Goal: Task Accomplishment & Management: Use online tool/utility

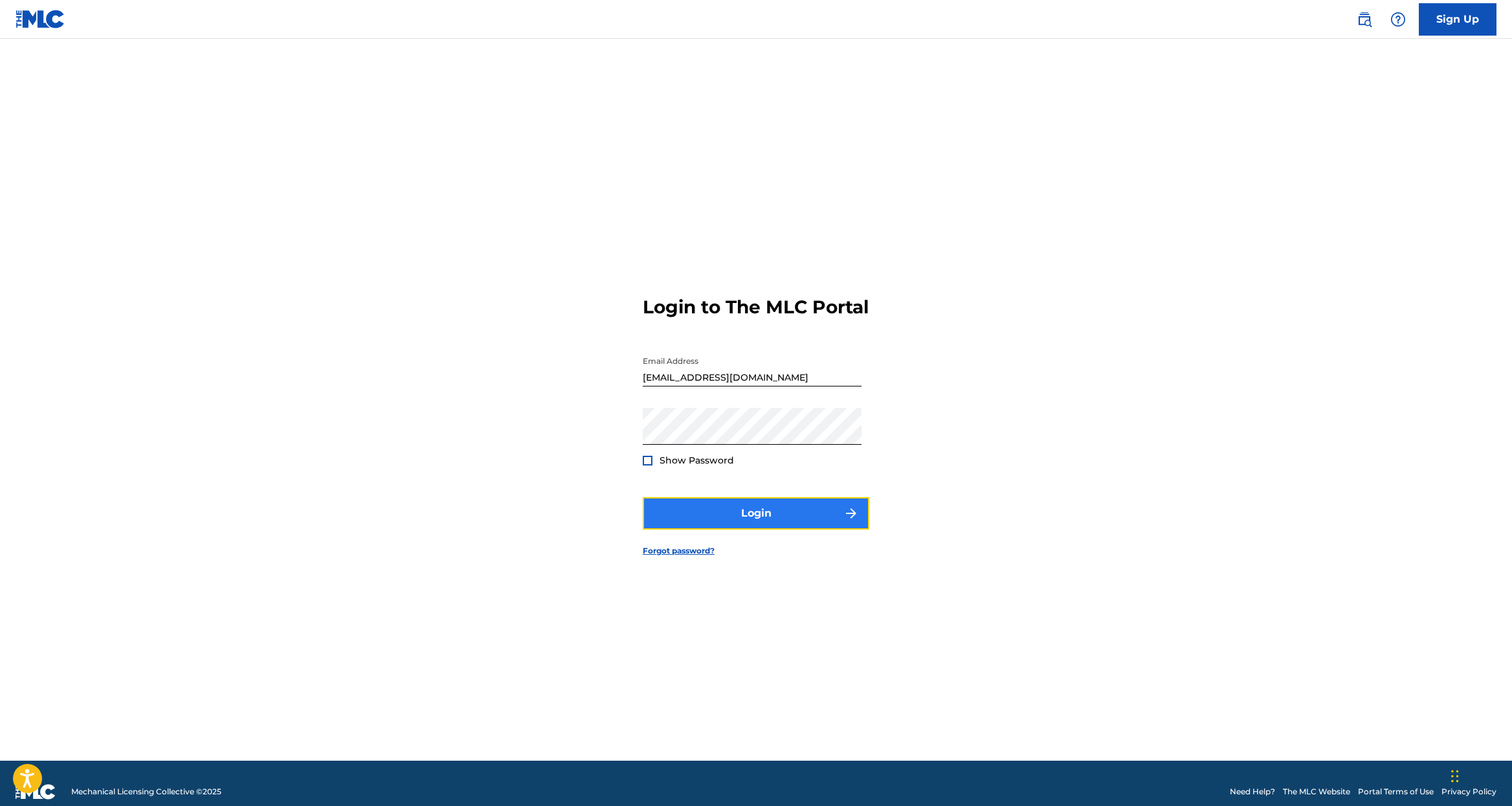
click at [747, 517] on button "Login" at bounding box center [756, 513] width 226 height 32
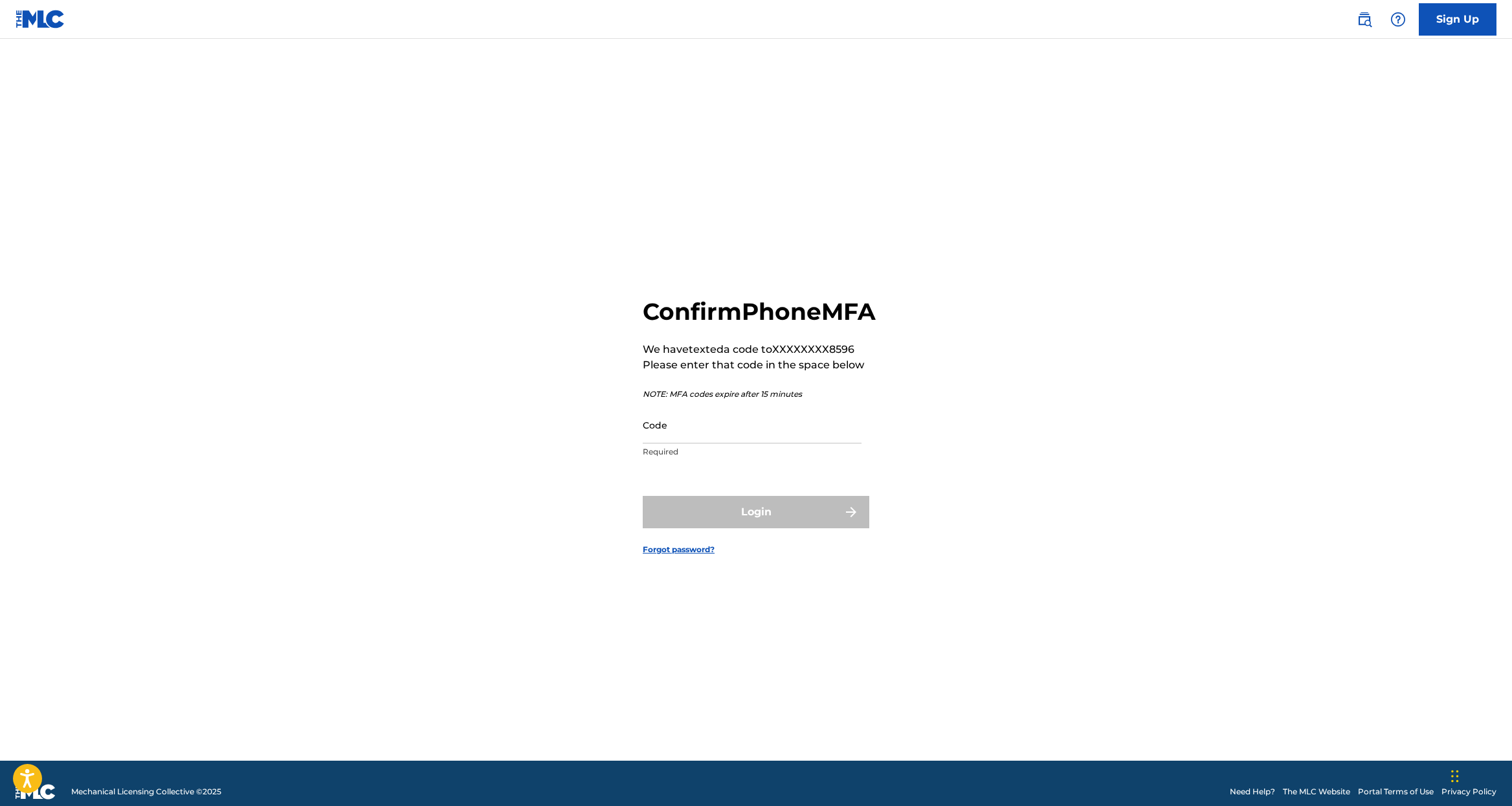
scroll to position [4, 0]
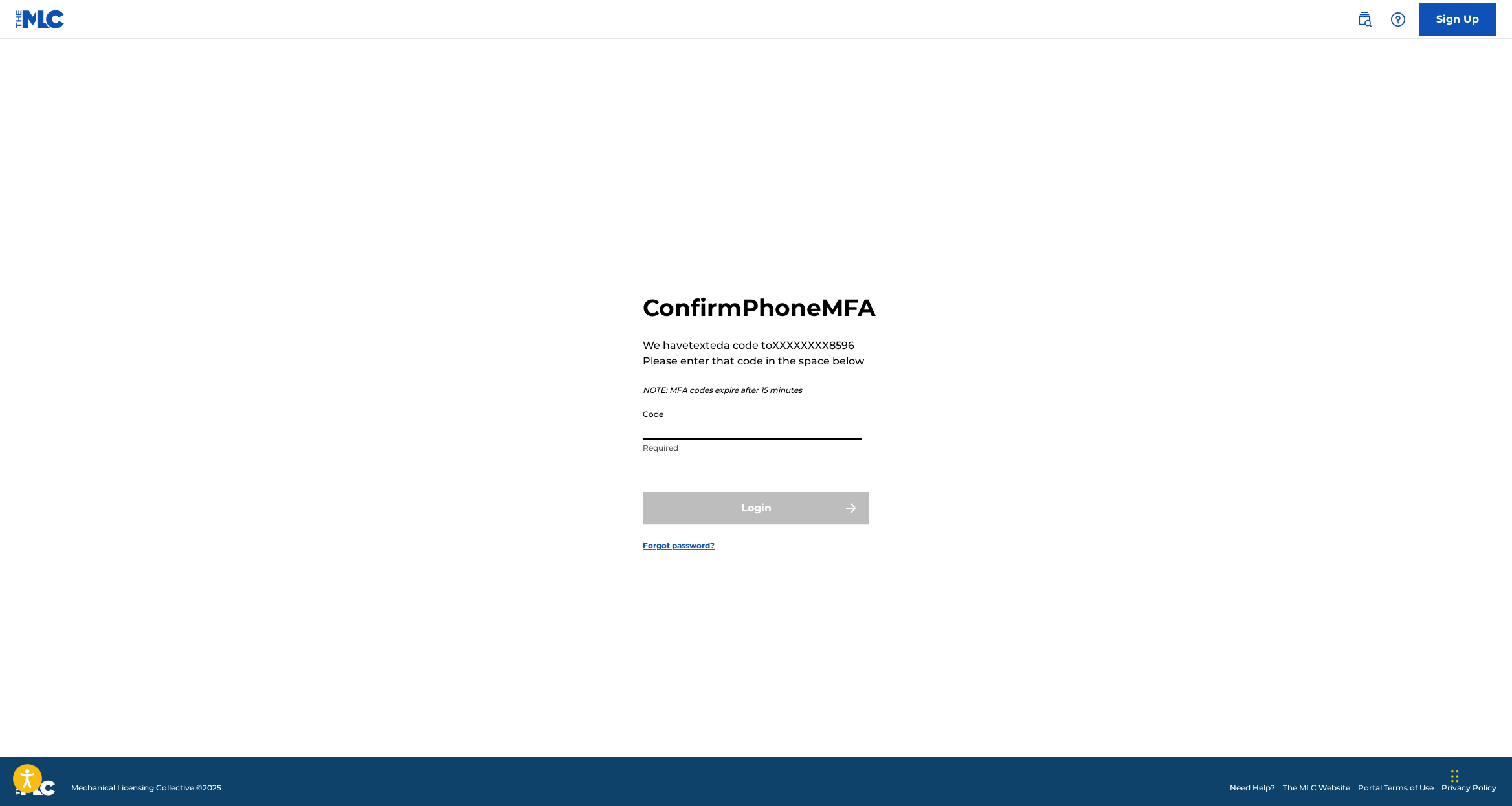
click at [692, 431] on input "Code" at bounding box center [752, 421] width 218 height 37
type input "507527"
click at [643, 492] on button "Login" at bounding box center [756, 508] width 226 height 32
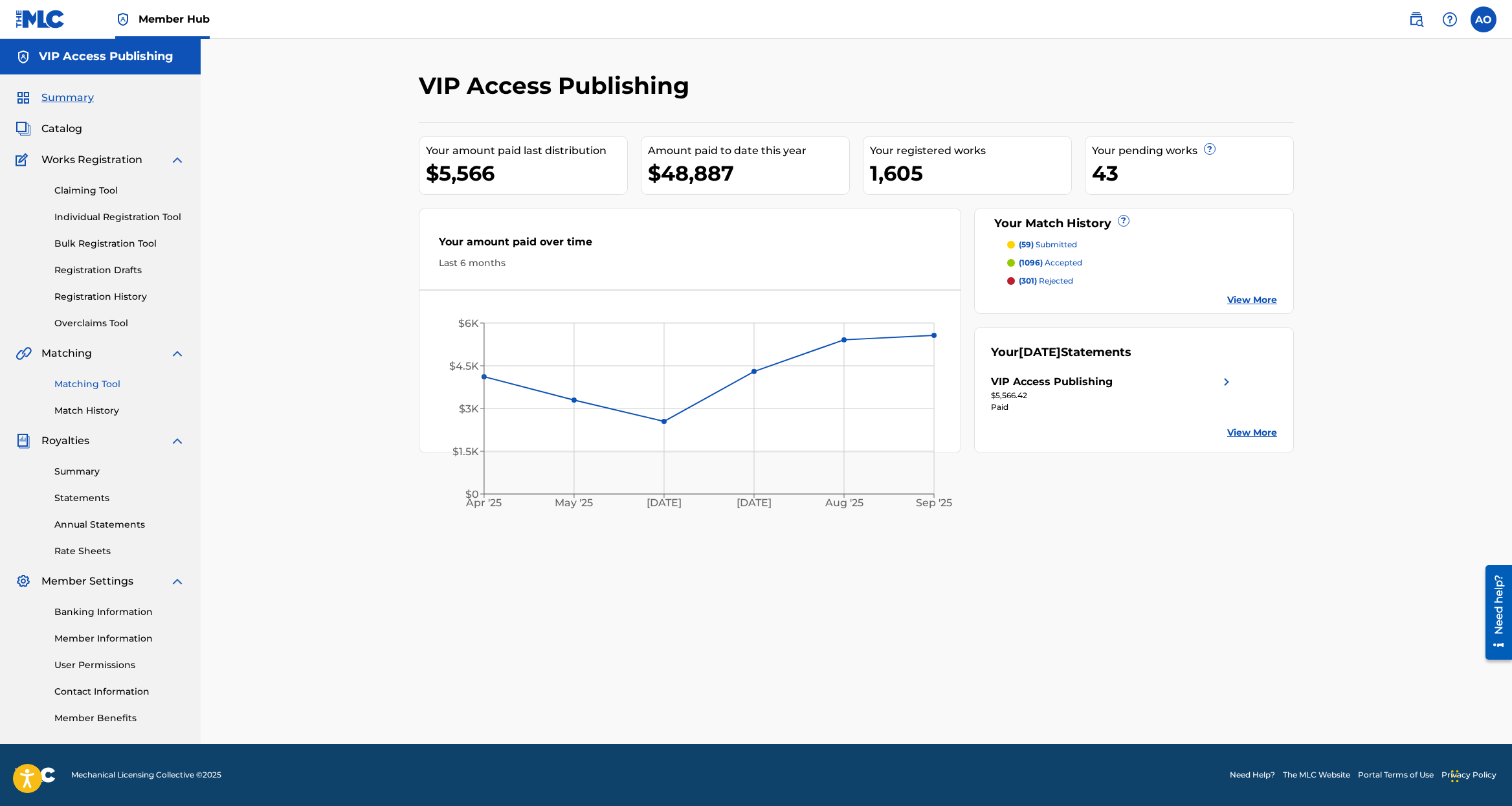
click at [105, 387] on link "Matching Tool" at bounding box center [119, 384] width 130 height 13
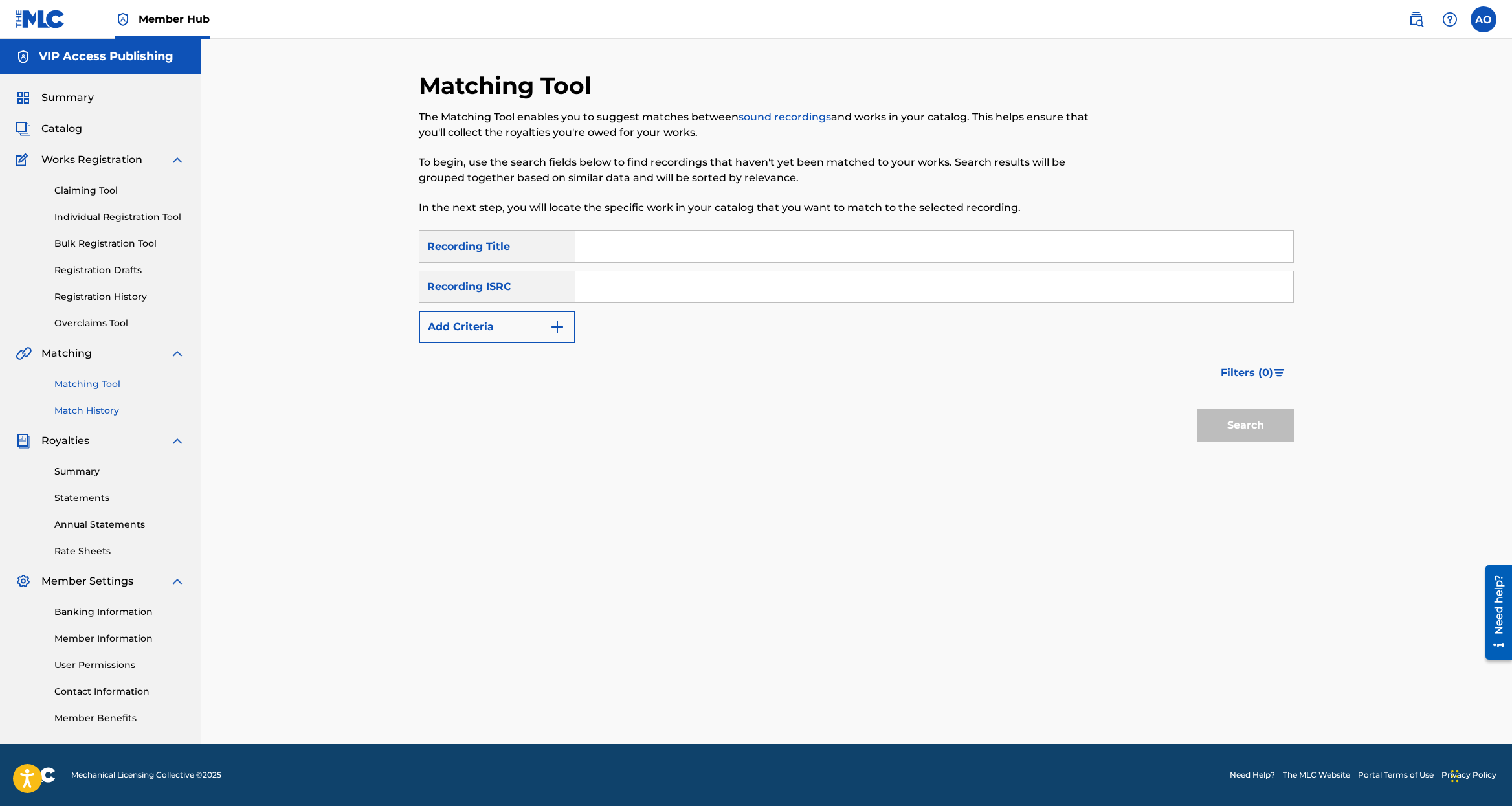
click at [121, 407] on link "Match History" at bounding box center [119, 410] width 130 height 13
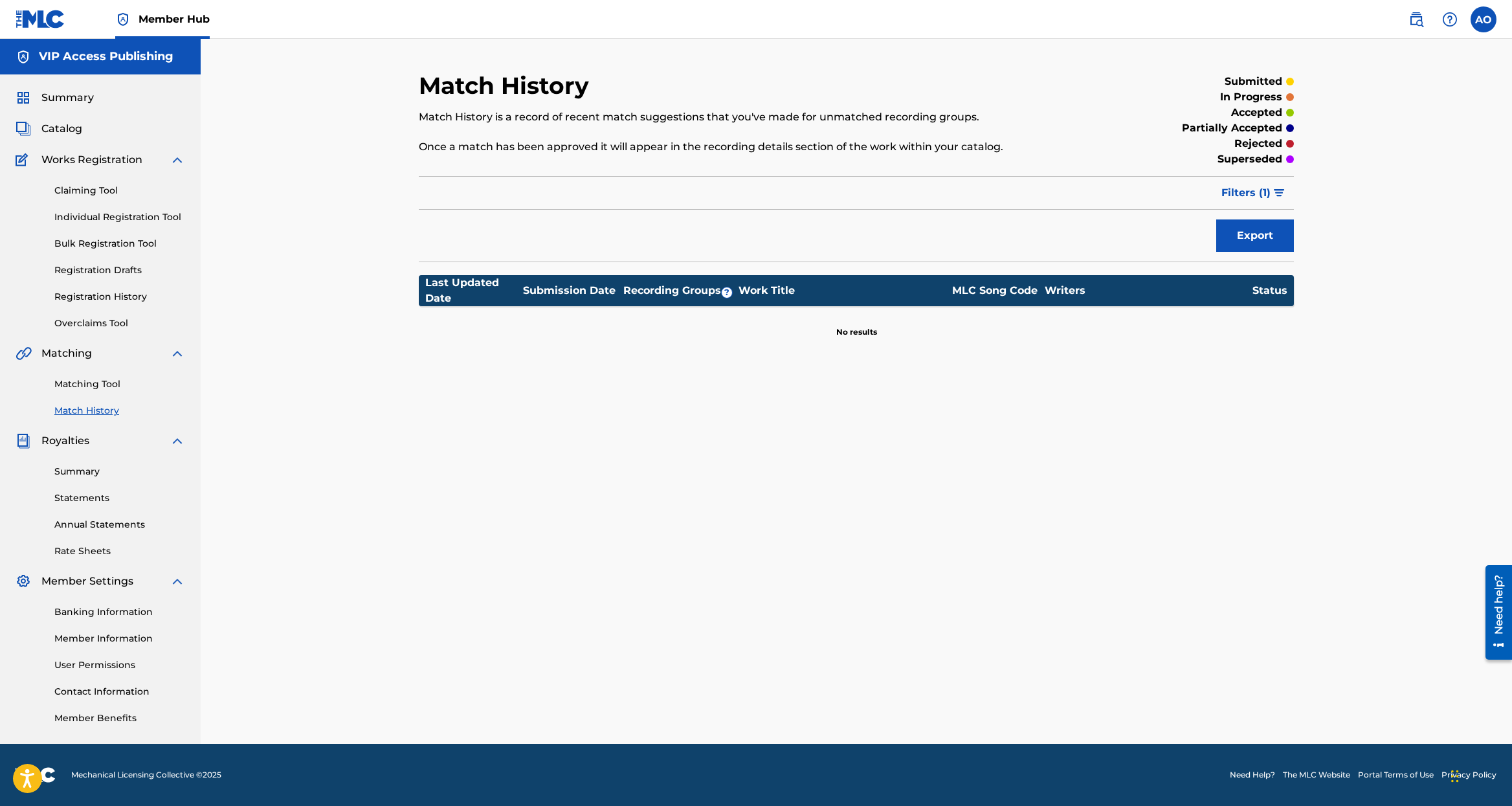
click at [121, 407] on link "Match History" at bounding box center [119, 410] width 130 height 13
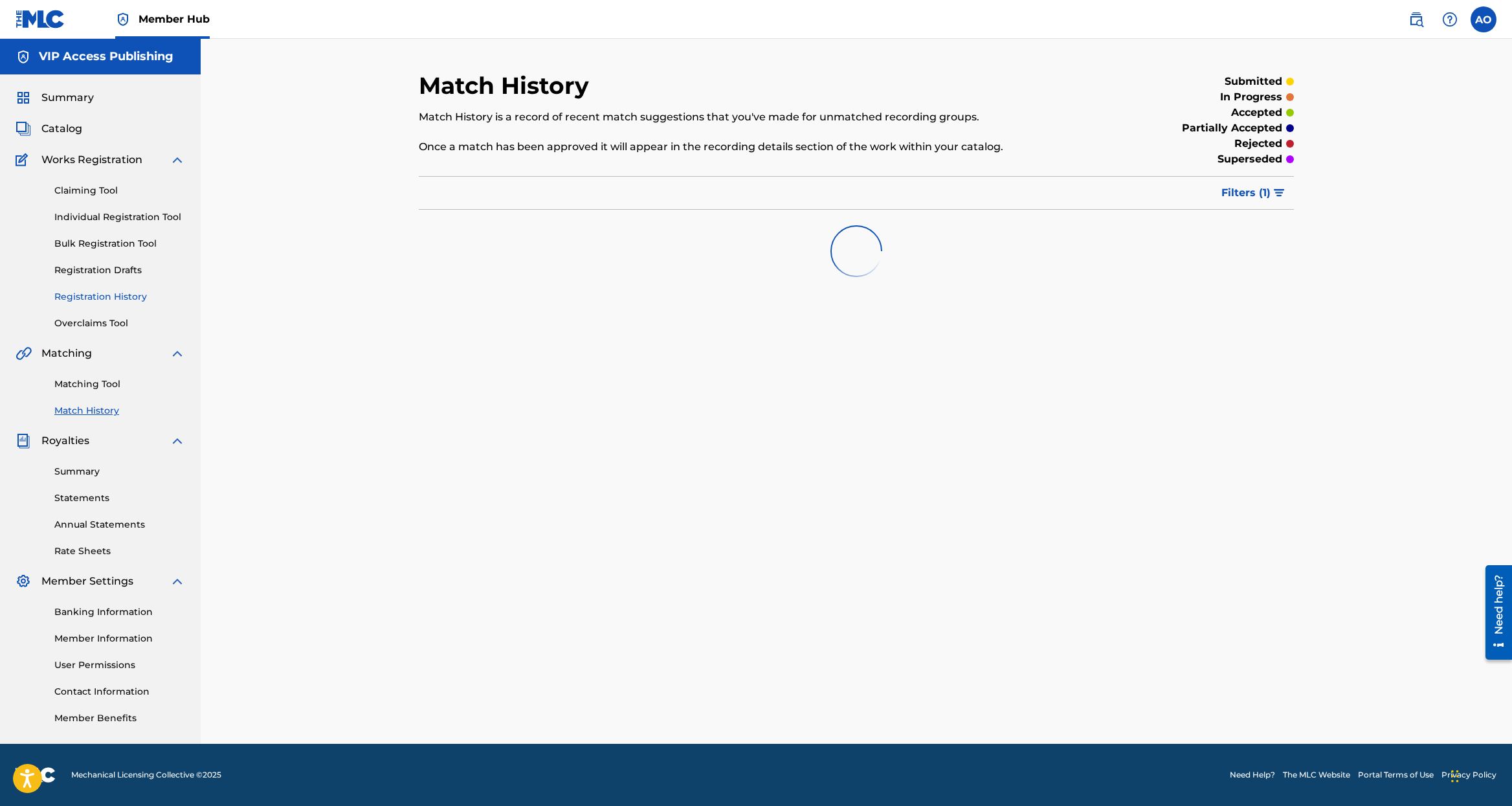
click at [101, 296] on link "Registration History" at bounding box center [119, 296] width 130 height 13
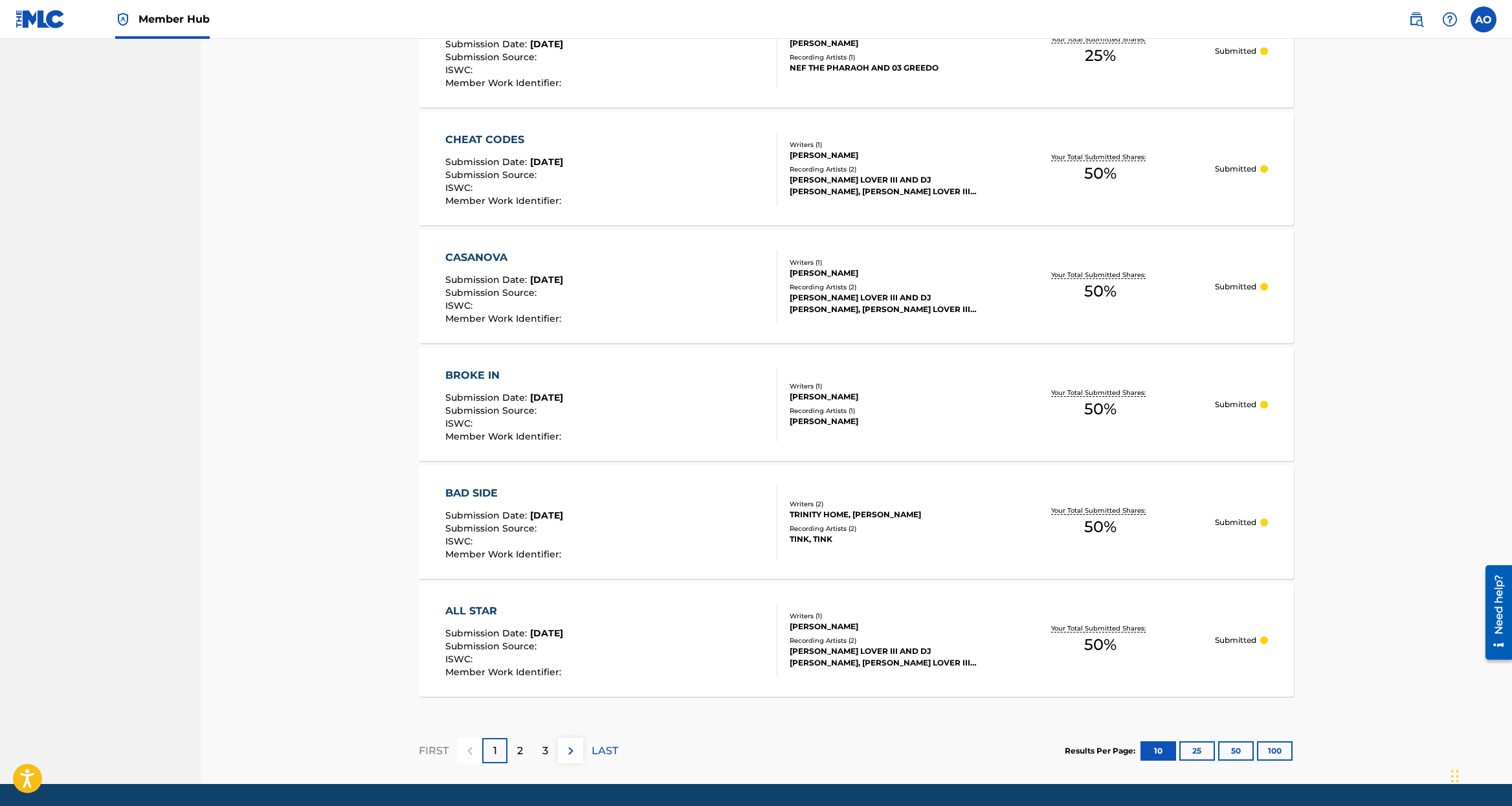
scroll to position [919, 0]
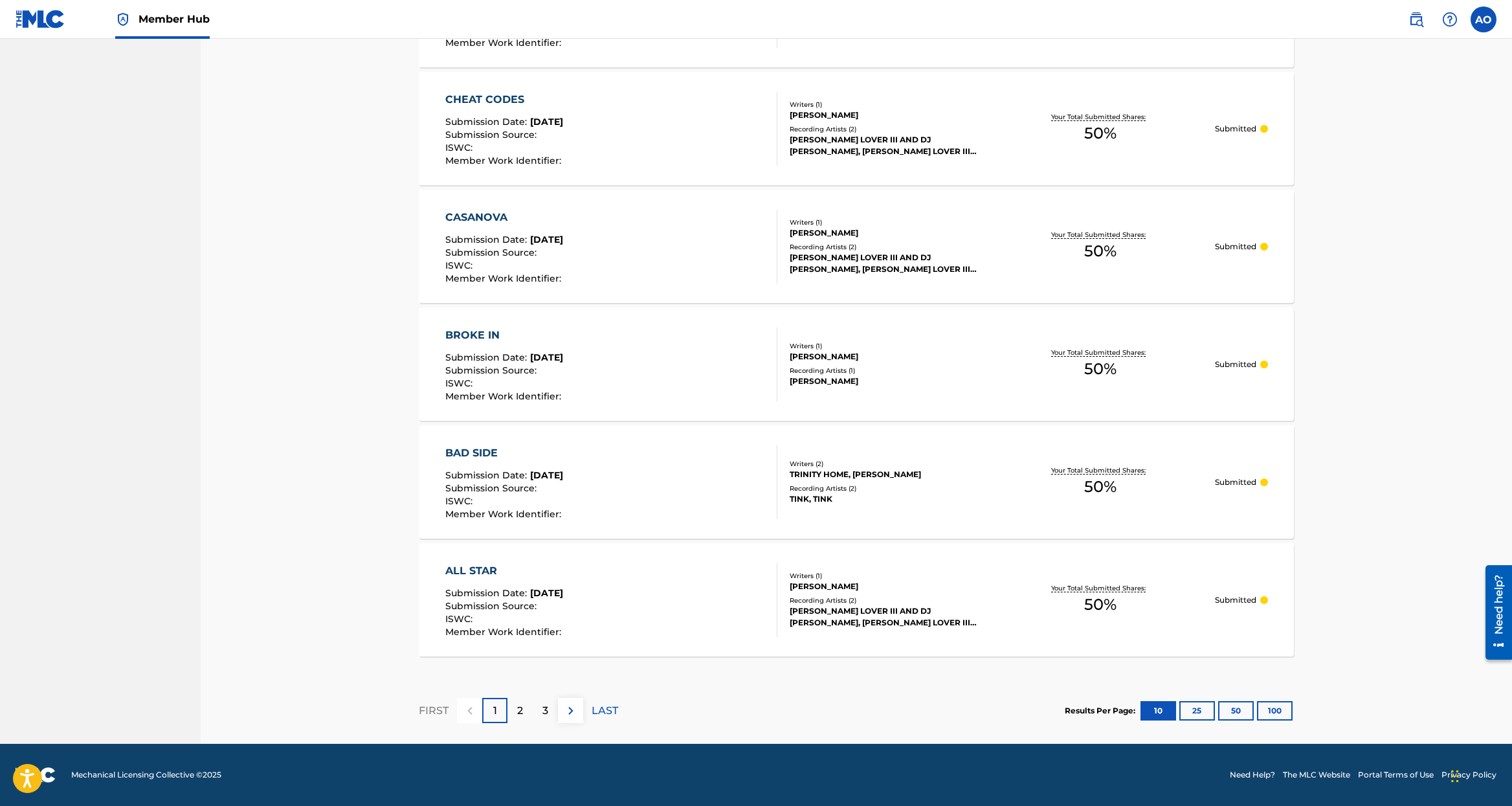
click at [519, 706] on p "2" at bounding box center [519, 711] width 6 height 16
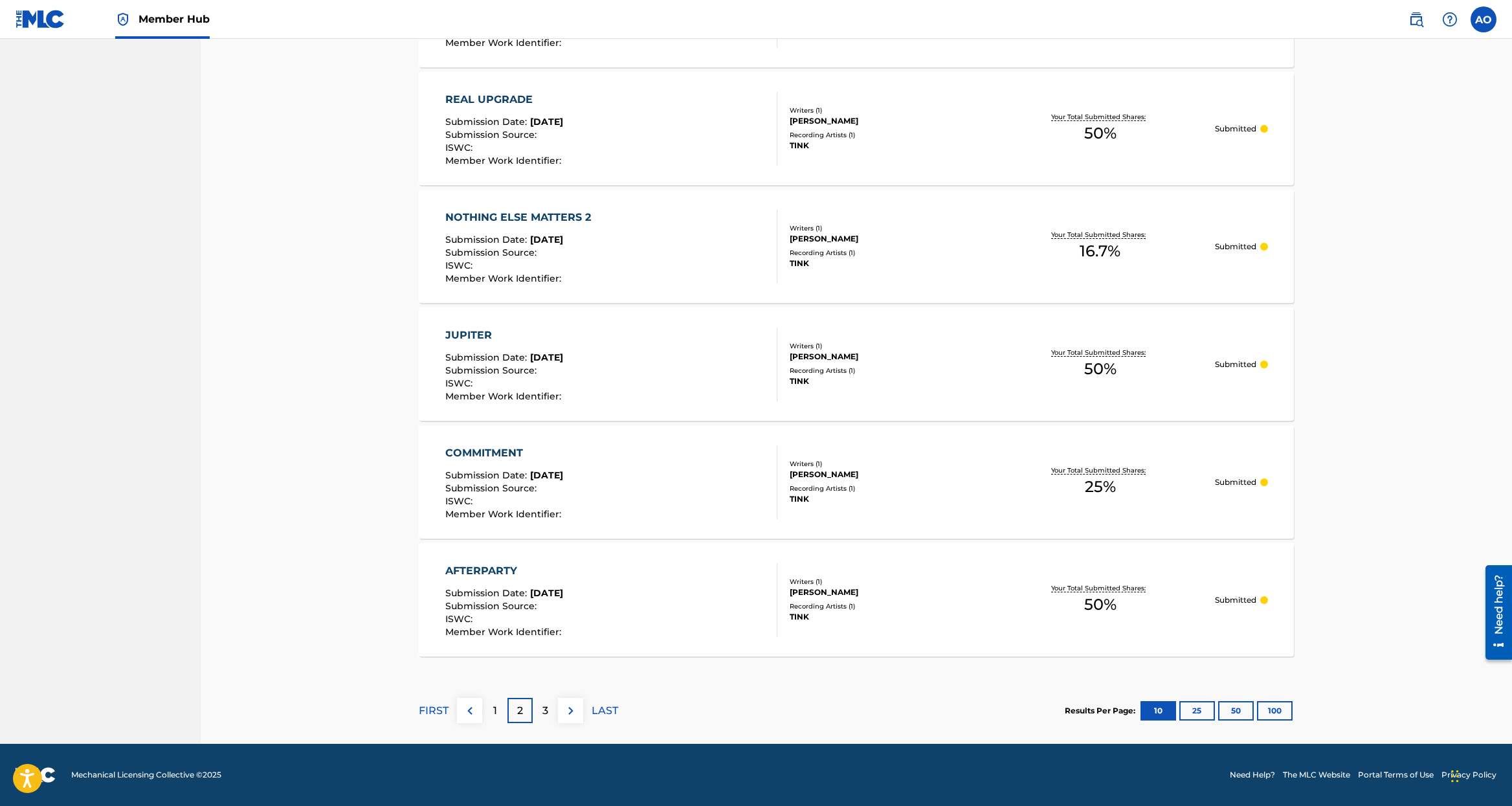
drag, startPoint x: 545, startPoint y: 716, endPoint x: 539, endPoint y: 713, distance: 6.7
click at [544, 716] on p "3" at bounding box center [545, 711] width 6 height 16
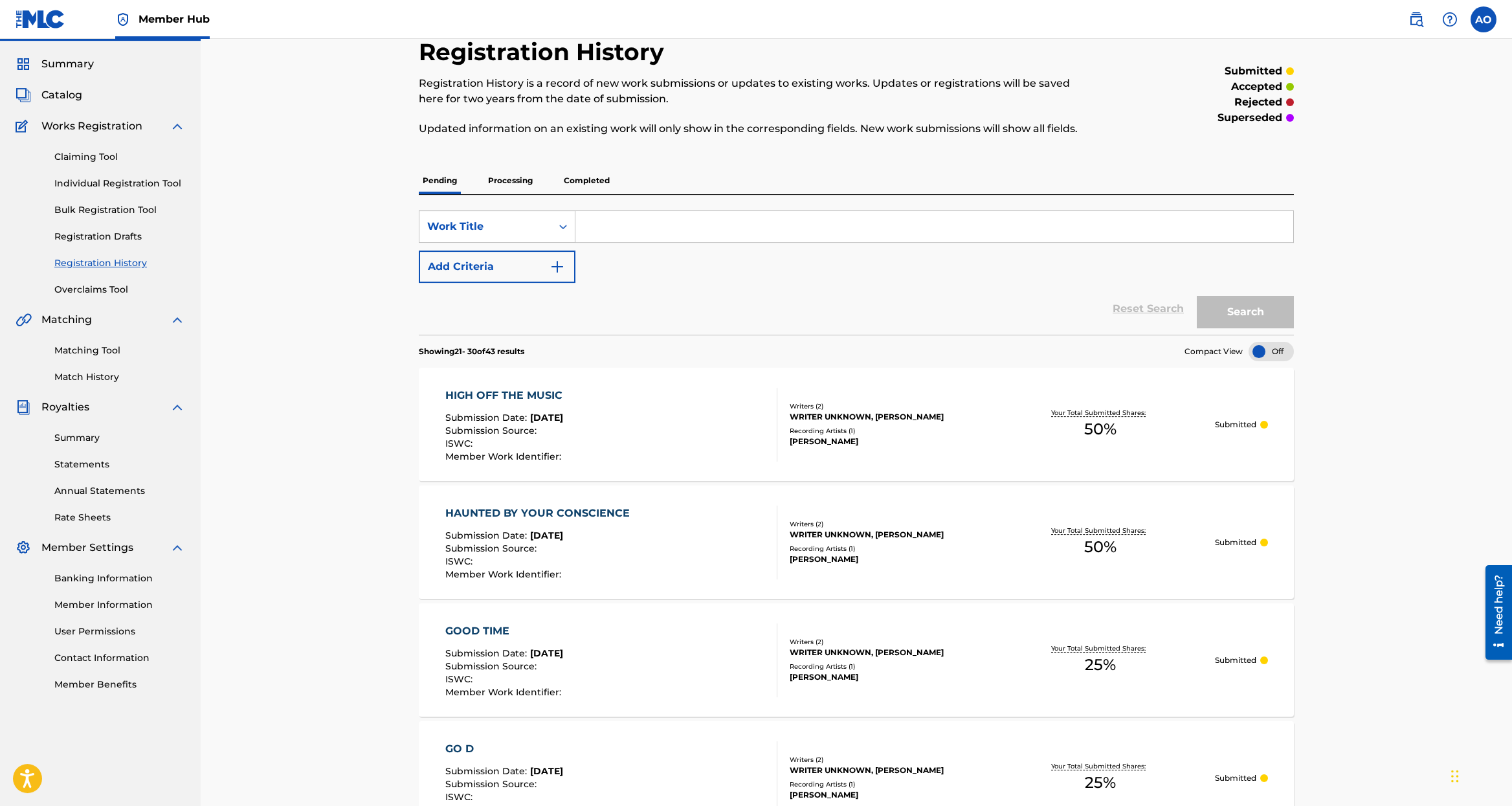
scroll to position [0, 0]
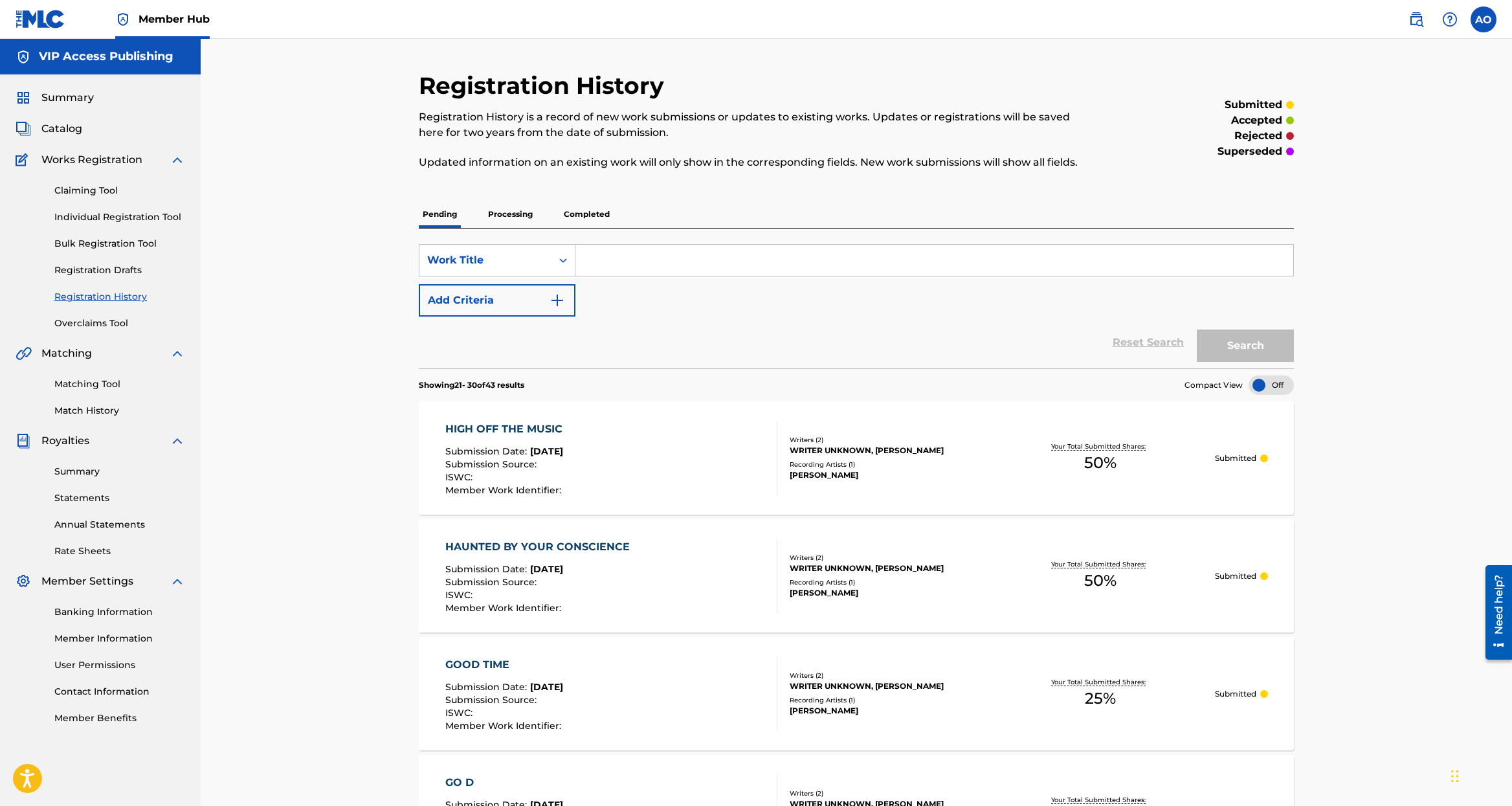
click at [457, 215] on p "Pending" at bounding box center [440, 214] width 42 height 28
click at [458, 215] on p "Pending" at bounding box center [440, 214] width 42 height 28
click at [452, 217] on p "Pending" at bounding box center [440, 214] width 42 height 28
click at [493, 211] on p "Processing" at bounding box center [510, 214] width 53 height 28
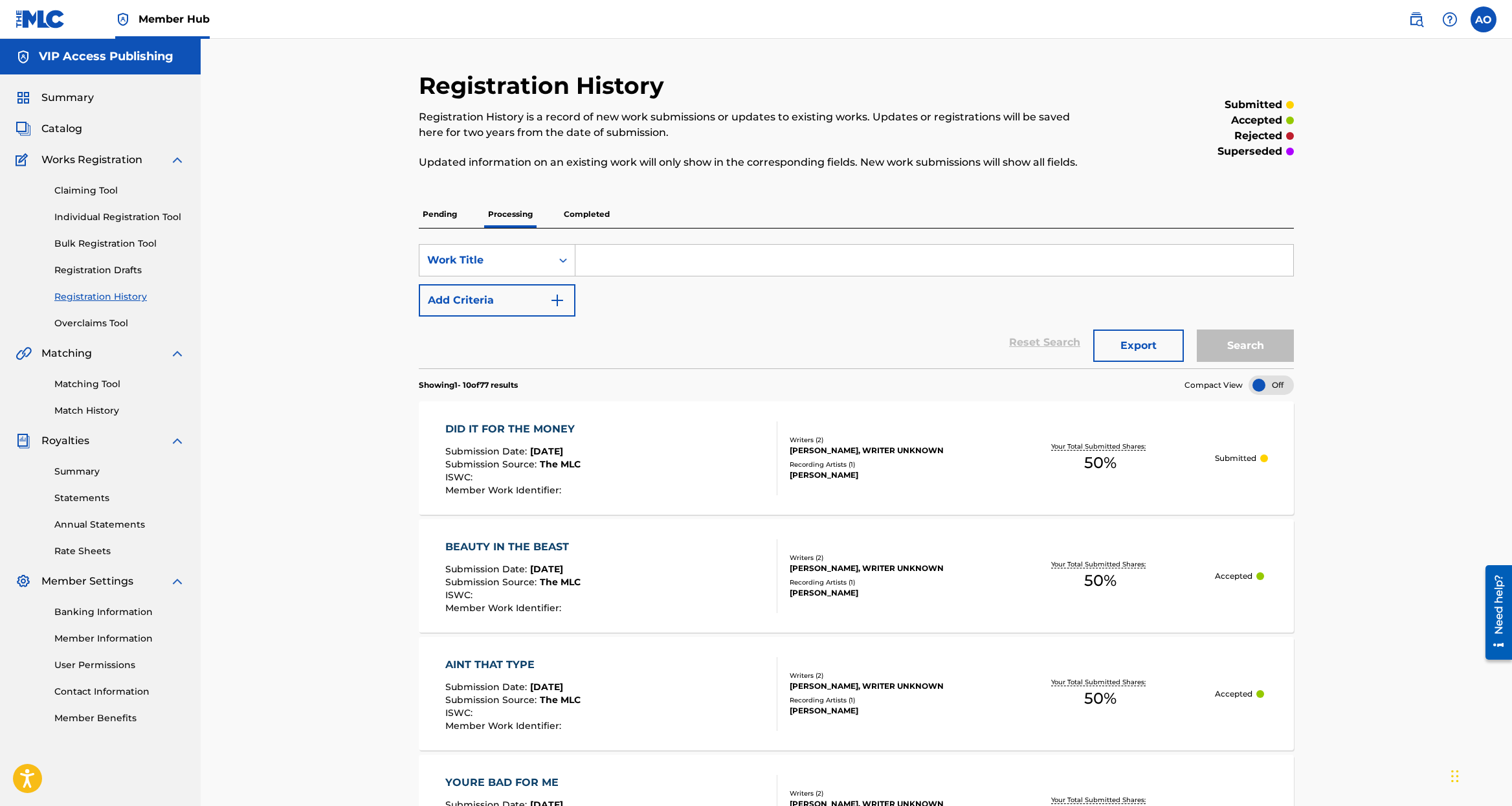
click at [585, 215] on p "Completed" at bounding box center [586, 214] width 53 height 28
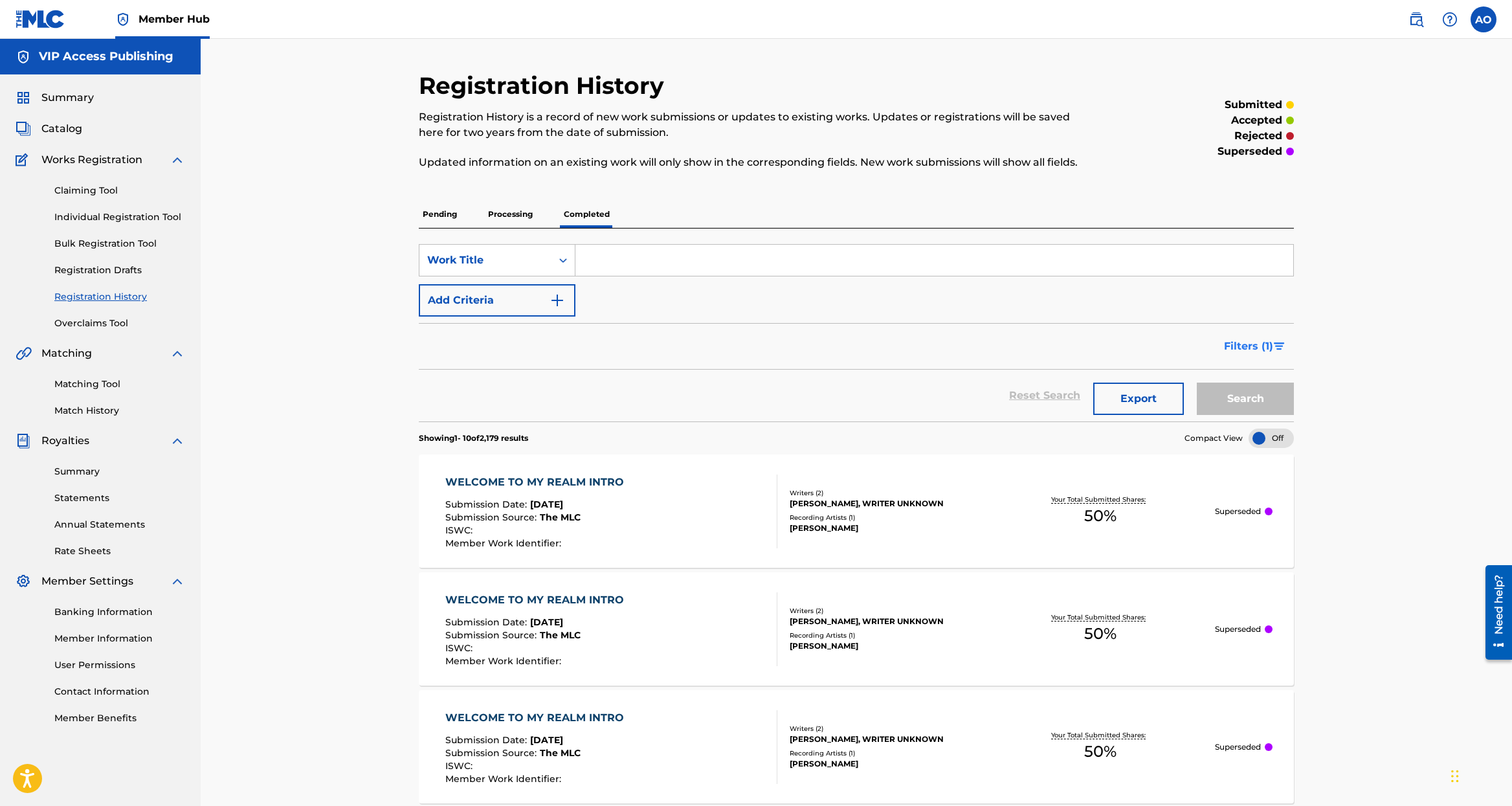
click at [1257, 341] on span "Filters ( 1 )" at bounding box center [1248, 347] width 50 height 16
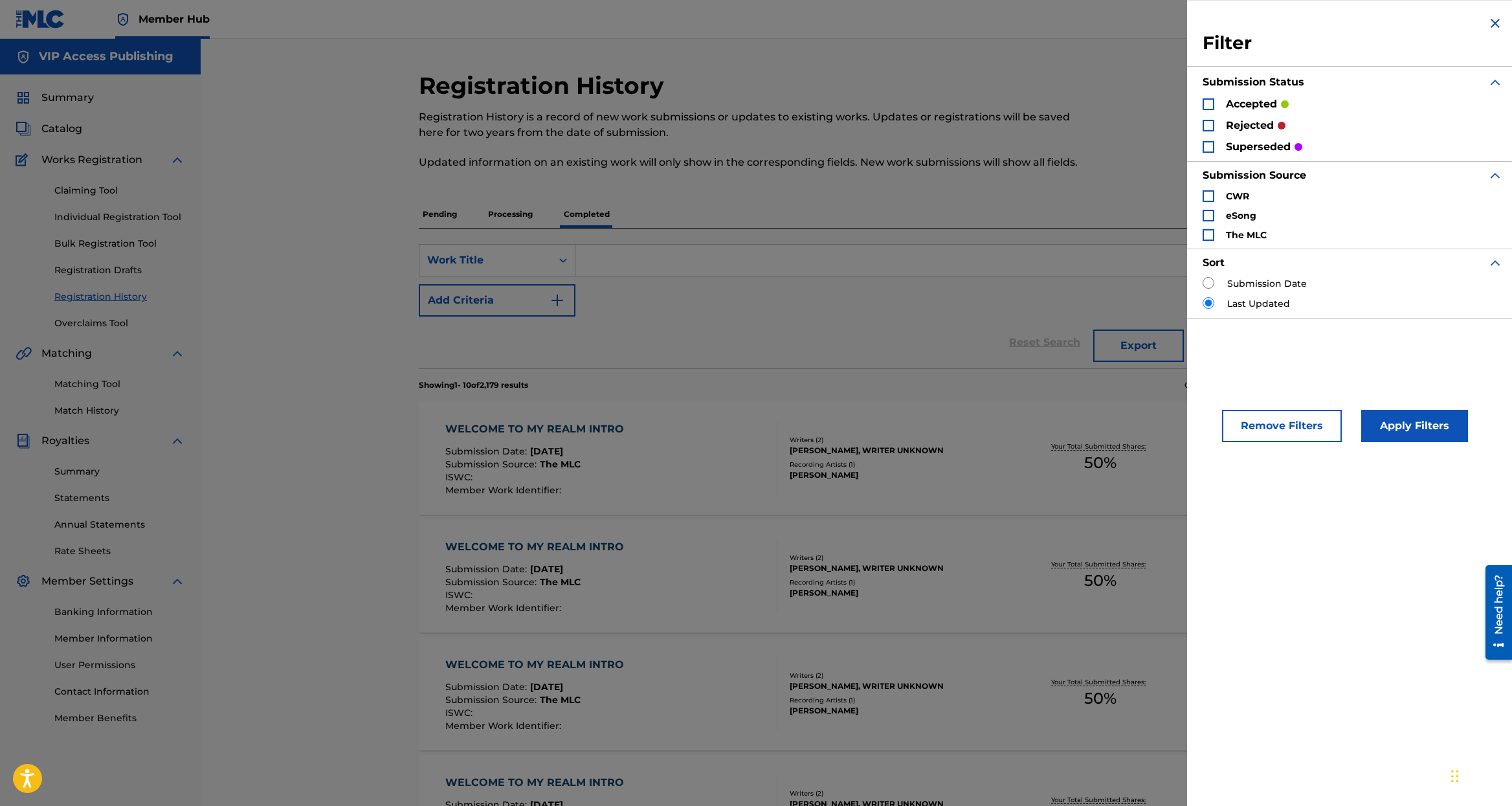
click at [1209, 105] on div "Search Form" at bounding box center [1208, 104] width 12 height 12
click at [1411, 420] on button "Apply Filters" at bounding box center [1415, 425] width 107 height 32
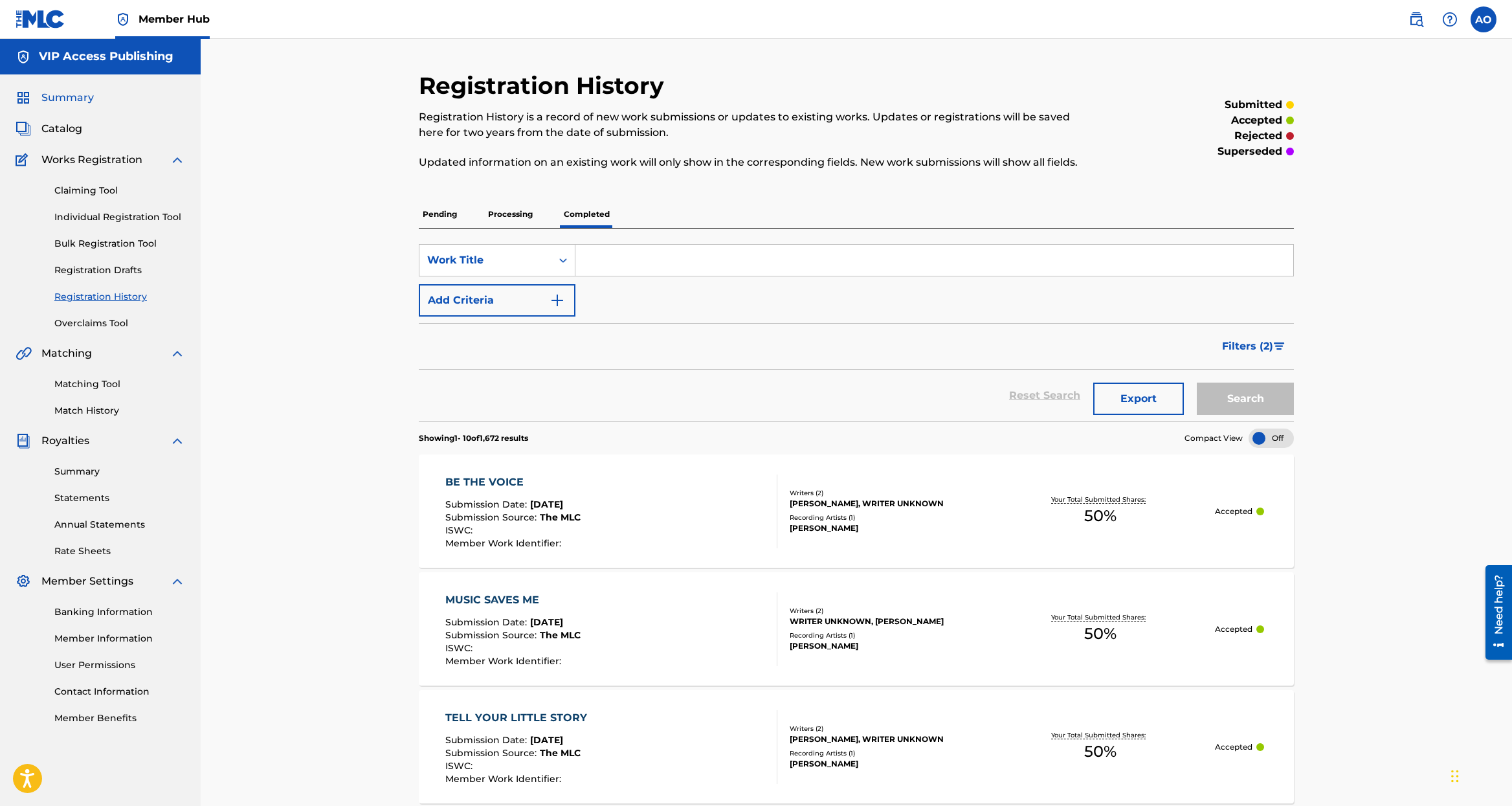
click at [70, 94] on span "Summary" at bounding box center [68, 98] width 53 height 16
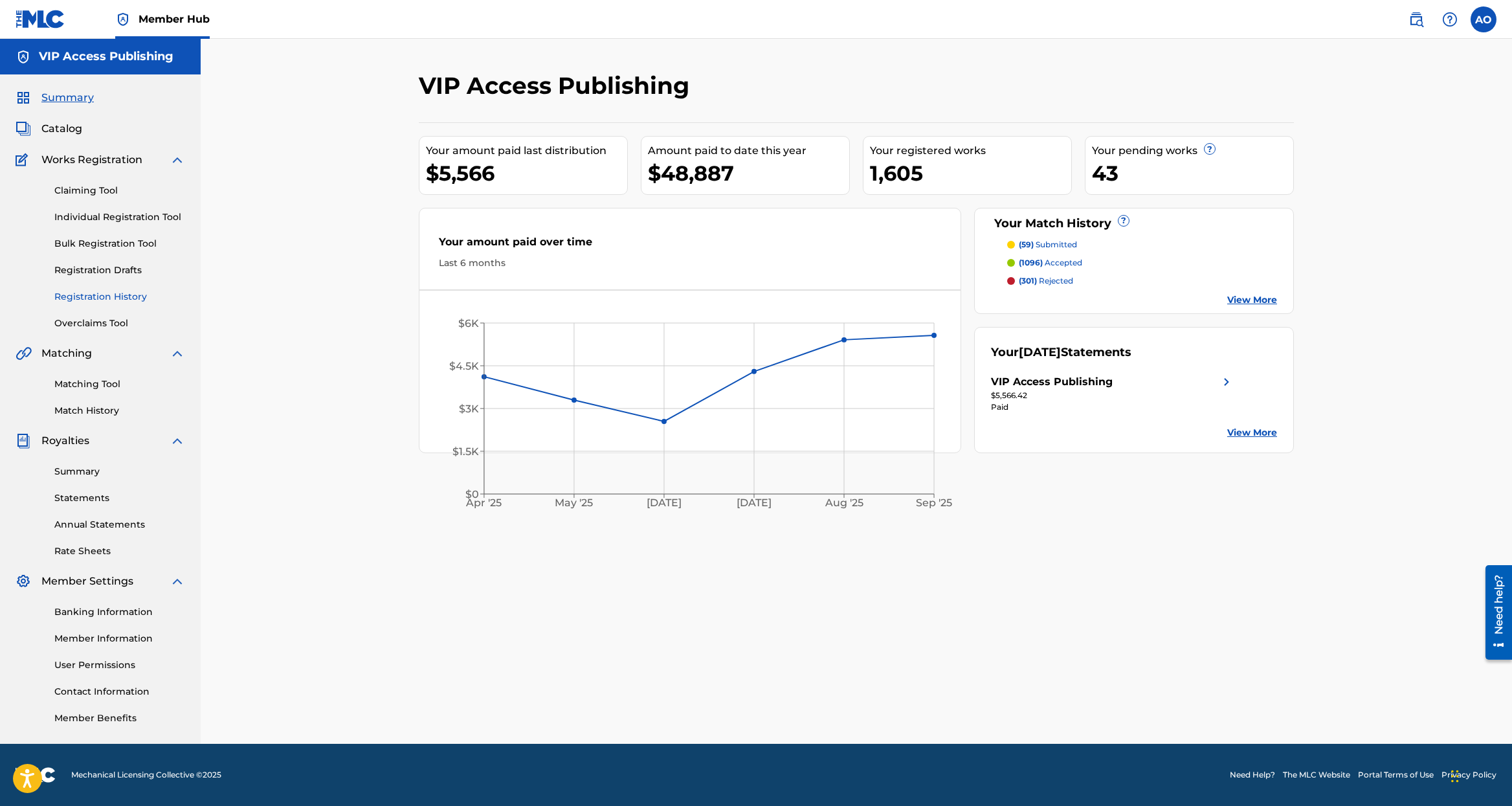
click at [94, 298] on link "Registration History" at bounding box center [119, 296] width 130 height 13
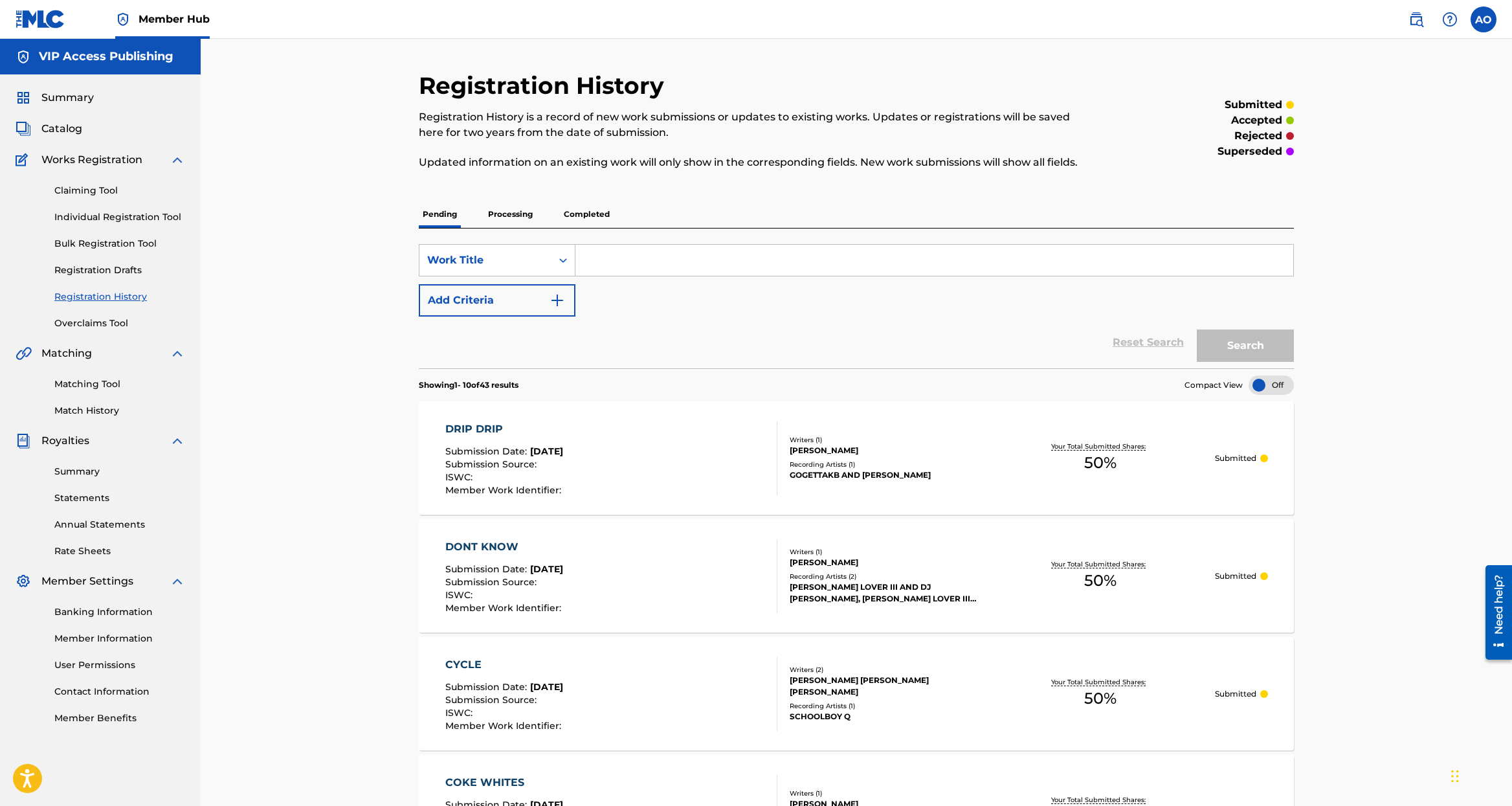
click at [529, 219] on p "Processing" at bounding box center [510, 214] width 53 height 28
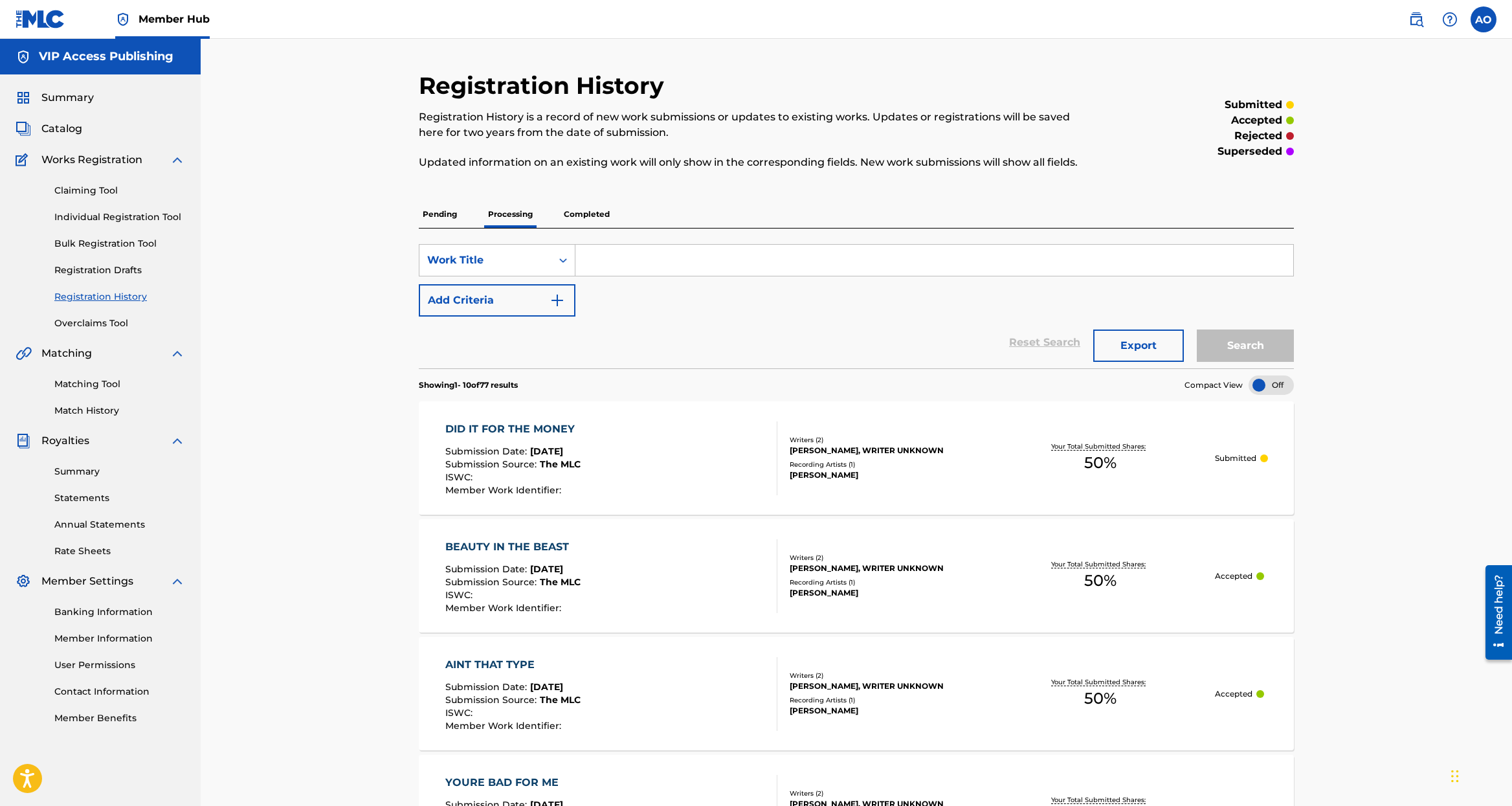
click at [582, 215] on p "Completed" at bounding box center [586, 214] width 53 height 28
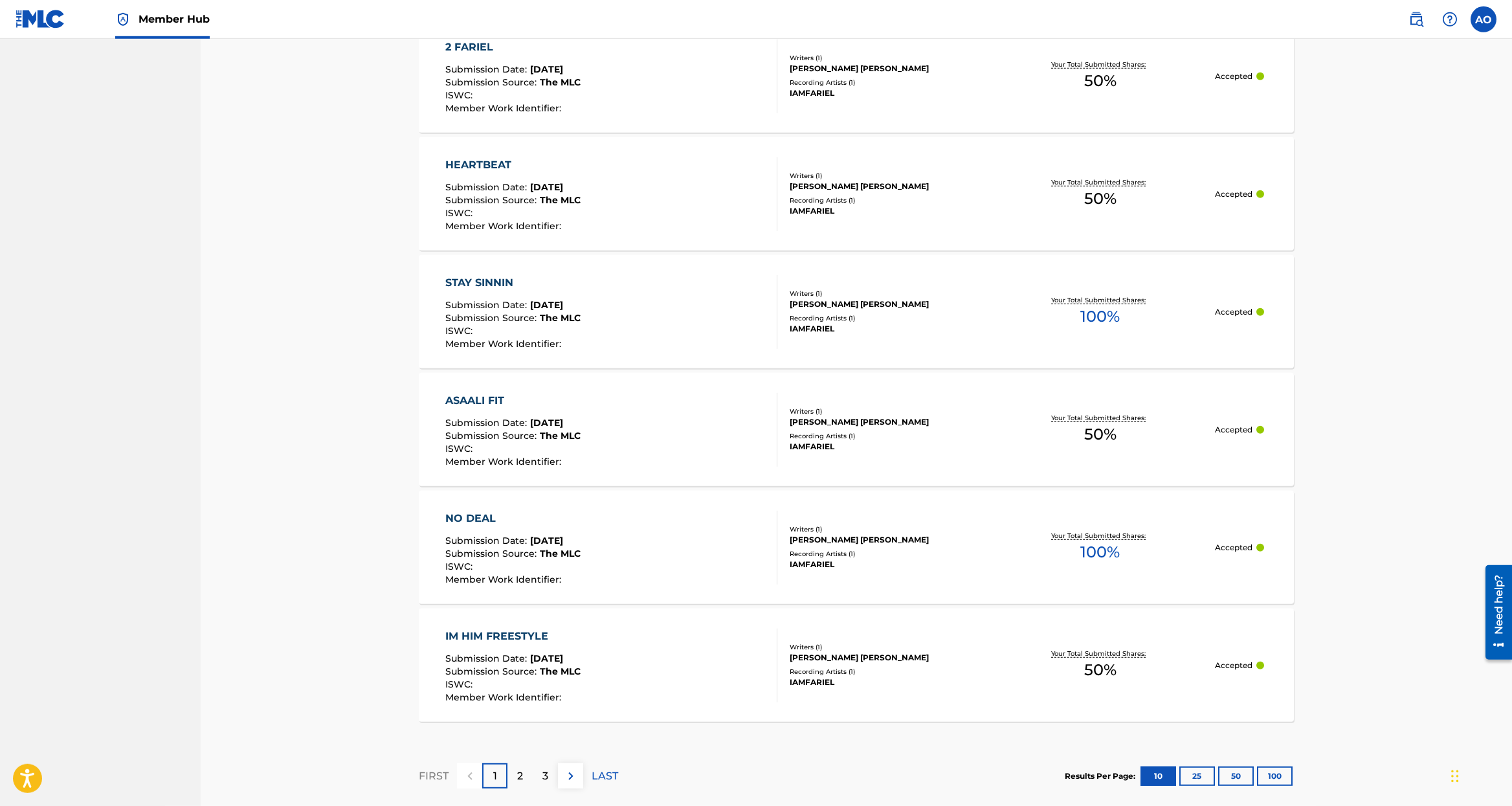
scroll to position [907, 0]
click at [515, 784] on div "2" at bounding box center [520, 775] width 25 height 25
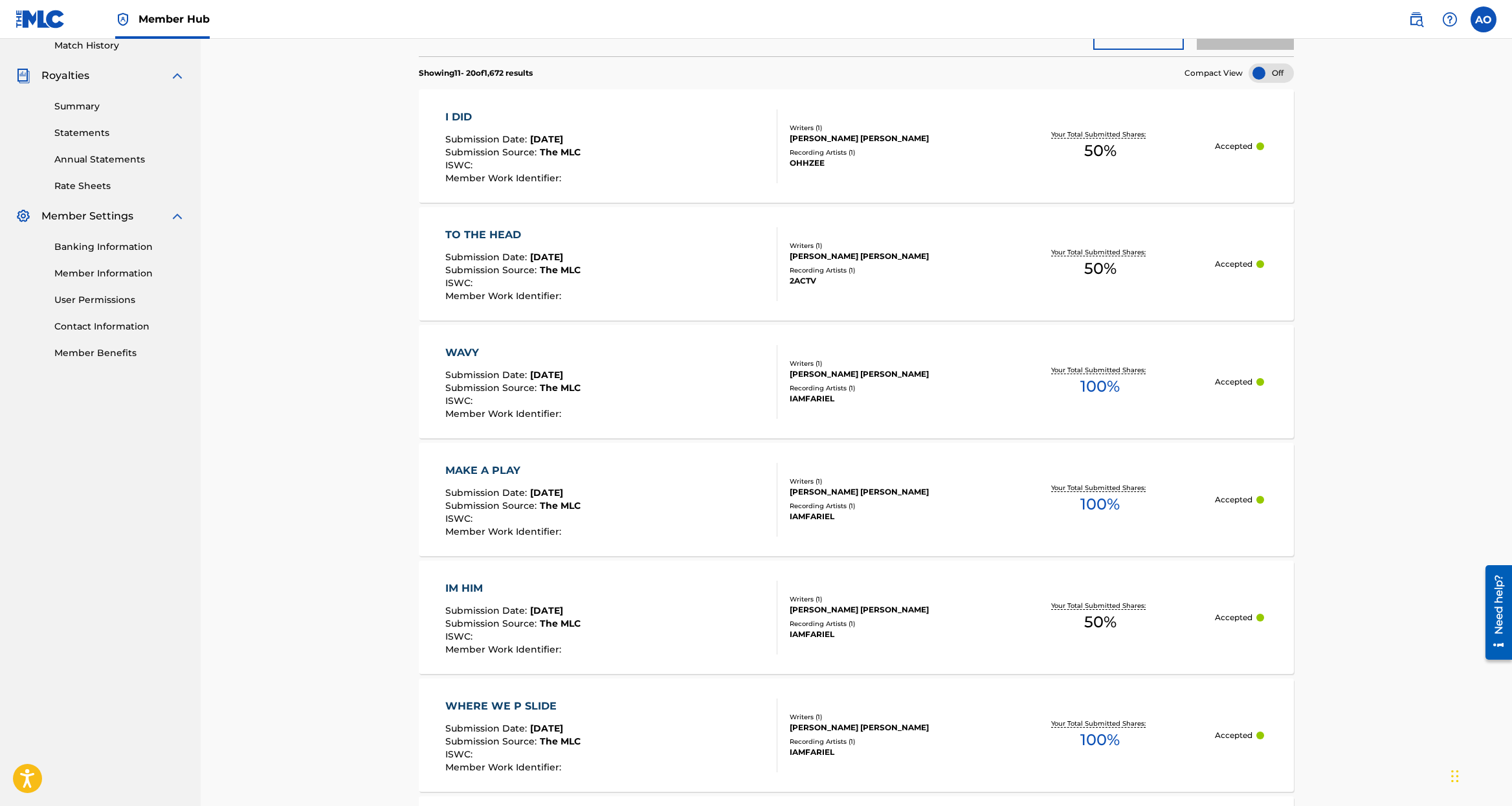
scroll to position [364, 0]
click at [823, 385] on div "Recording Artists ( 1 )" at bounding box center [887, 389] width 196 height 9
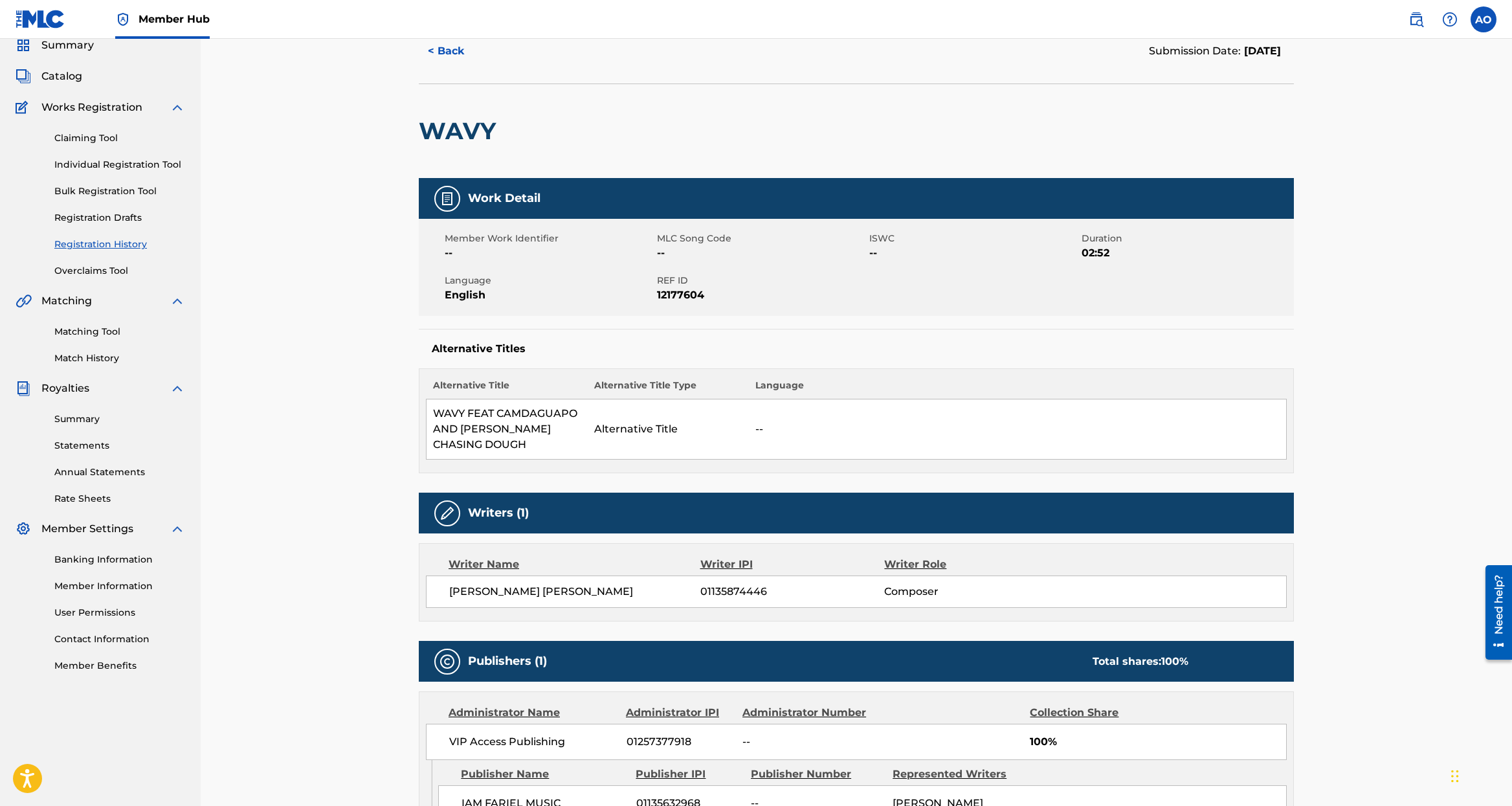
scroll to position [57, 0]
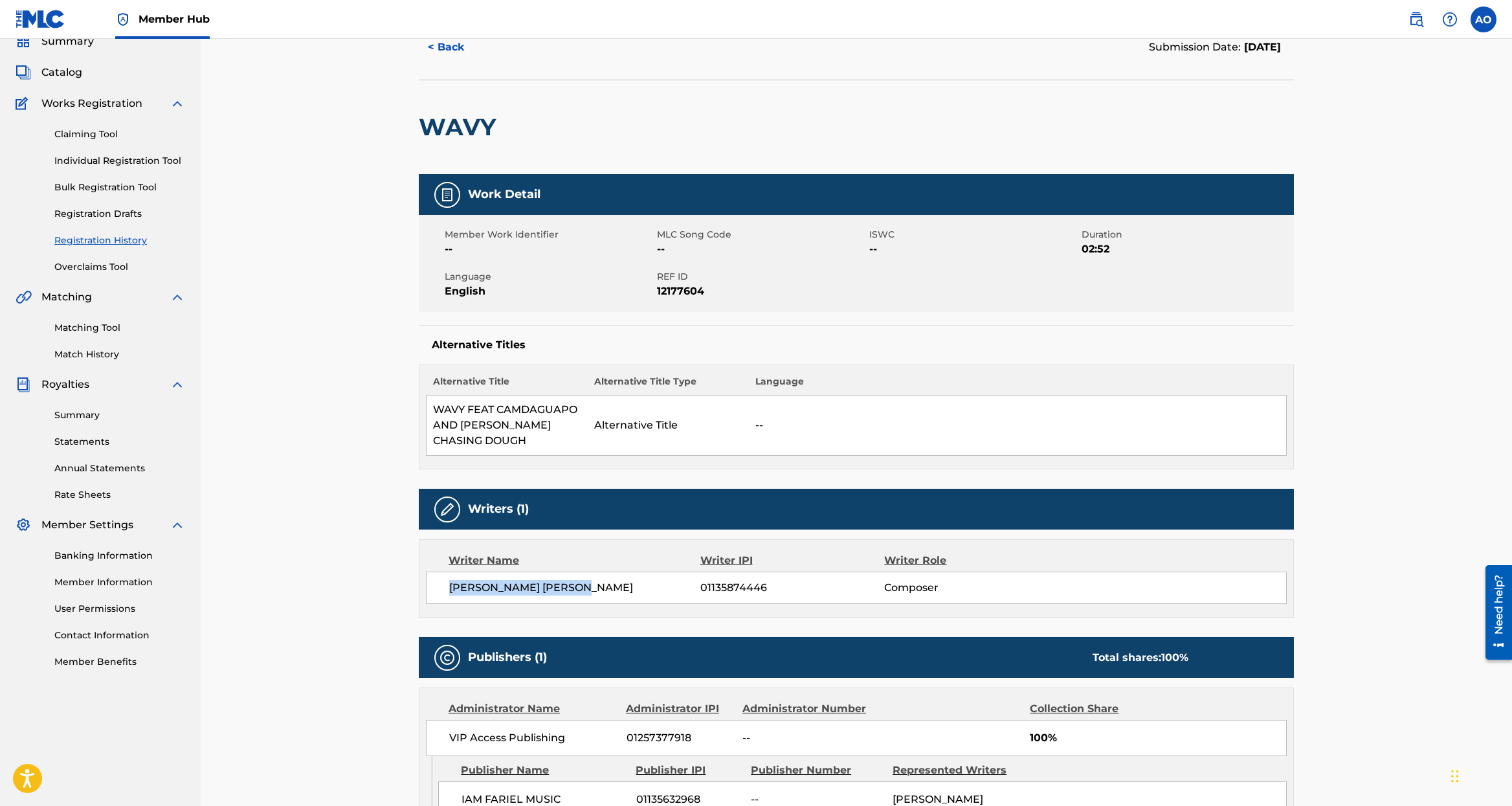
drag, startPoint x: 452, startPoint y: 592, endPoint x: 666, endPoint y: 365, distance: 312.0
click at [594, 587] on span "FABYAN AZRIE CARRILLO" at bounding box center [574, 588] width 251 height 16
copy span "FABYAN AZRIE CARRILLO"
click at [457, 40] on button "< Back" at bounding box center [457, 47] width 78 height 32
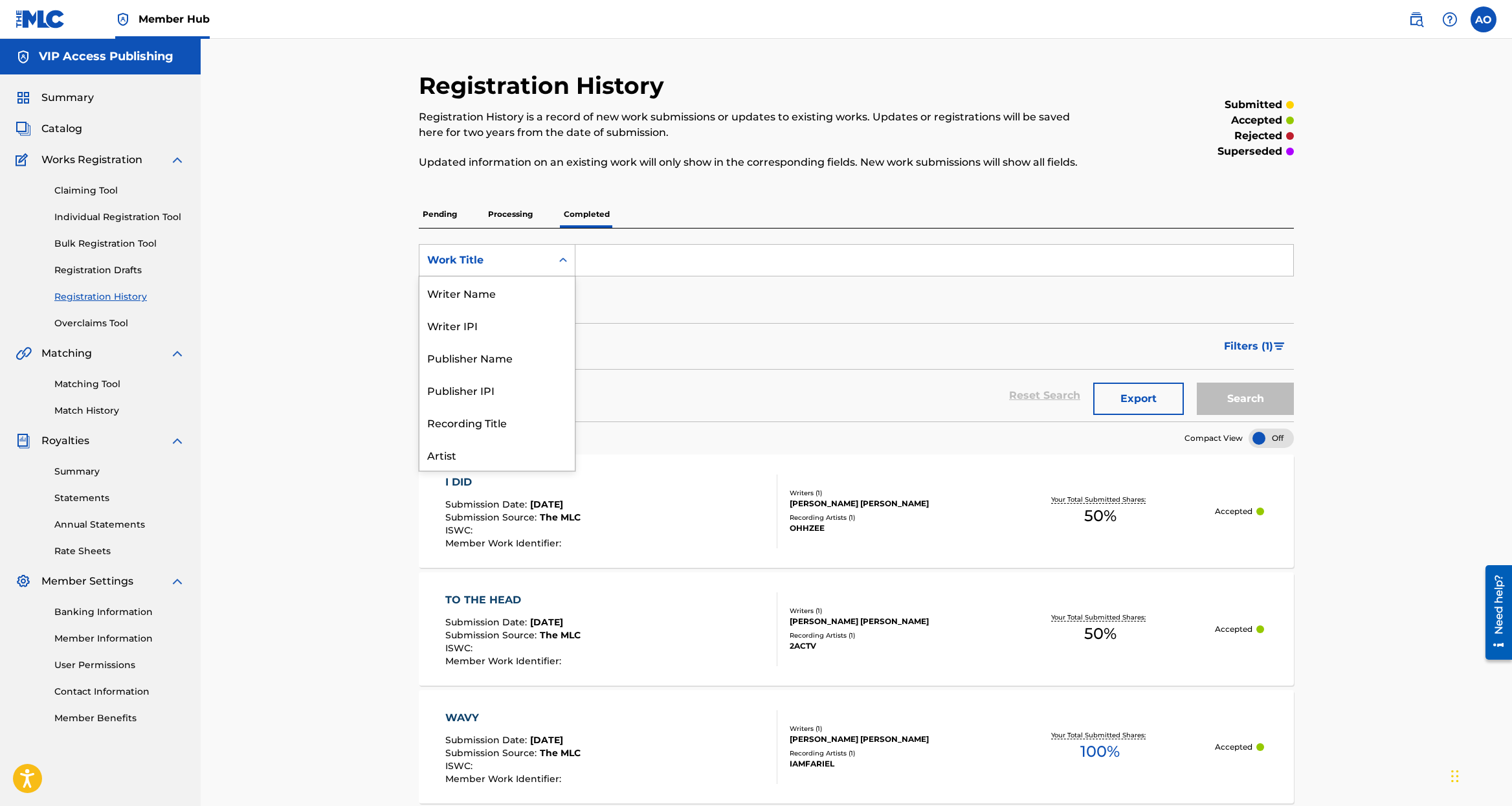
click at [539, 252] on div "Work Title" at bounding box center [486, 259] width 132 height 24
click at [531, 340] on div "Publisher IPI" at bounding box center [497, 325] width 156 height 32
click at [545, 259] on div "Publisher IPI" at bounding box center [486, 259] width 132 height 24
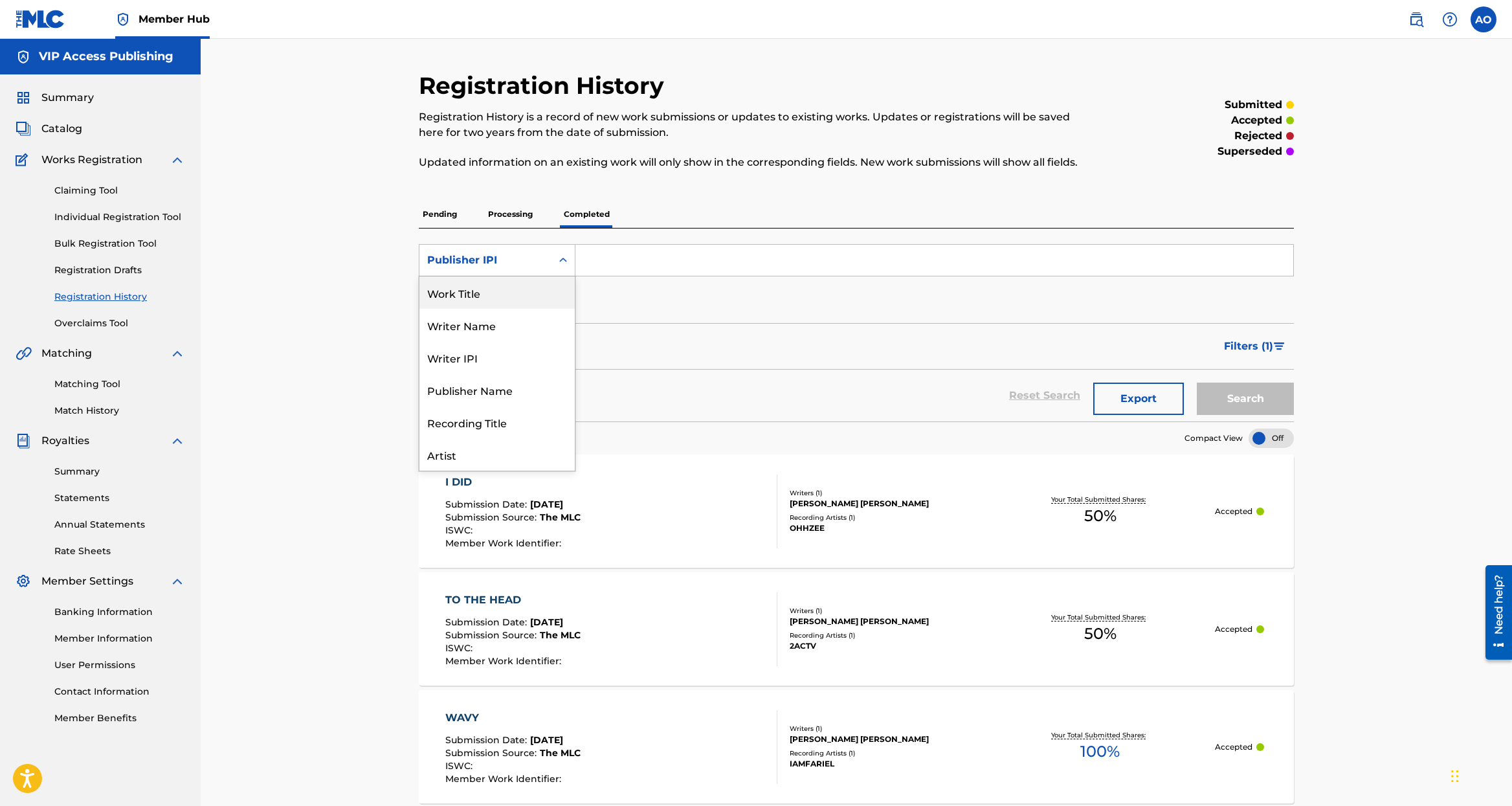
click at [494, 304] on div "Work Title" at bounding box center [497, 293] width 156 height 32
click at [497, 263] on div "Work Title" at bounding box center [485, 260] width 116 height 16
drag, startPoint x: 501, startPoint y: 300, endPoint x: 544, endPoint y: 281, distance: 47.0
click at [509, 296] on div "Publisher Name" at bounding box center [497, 293] width 156 height 32
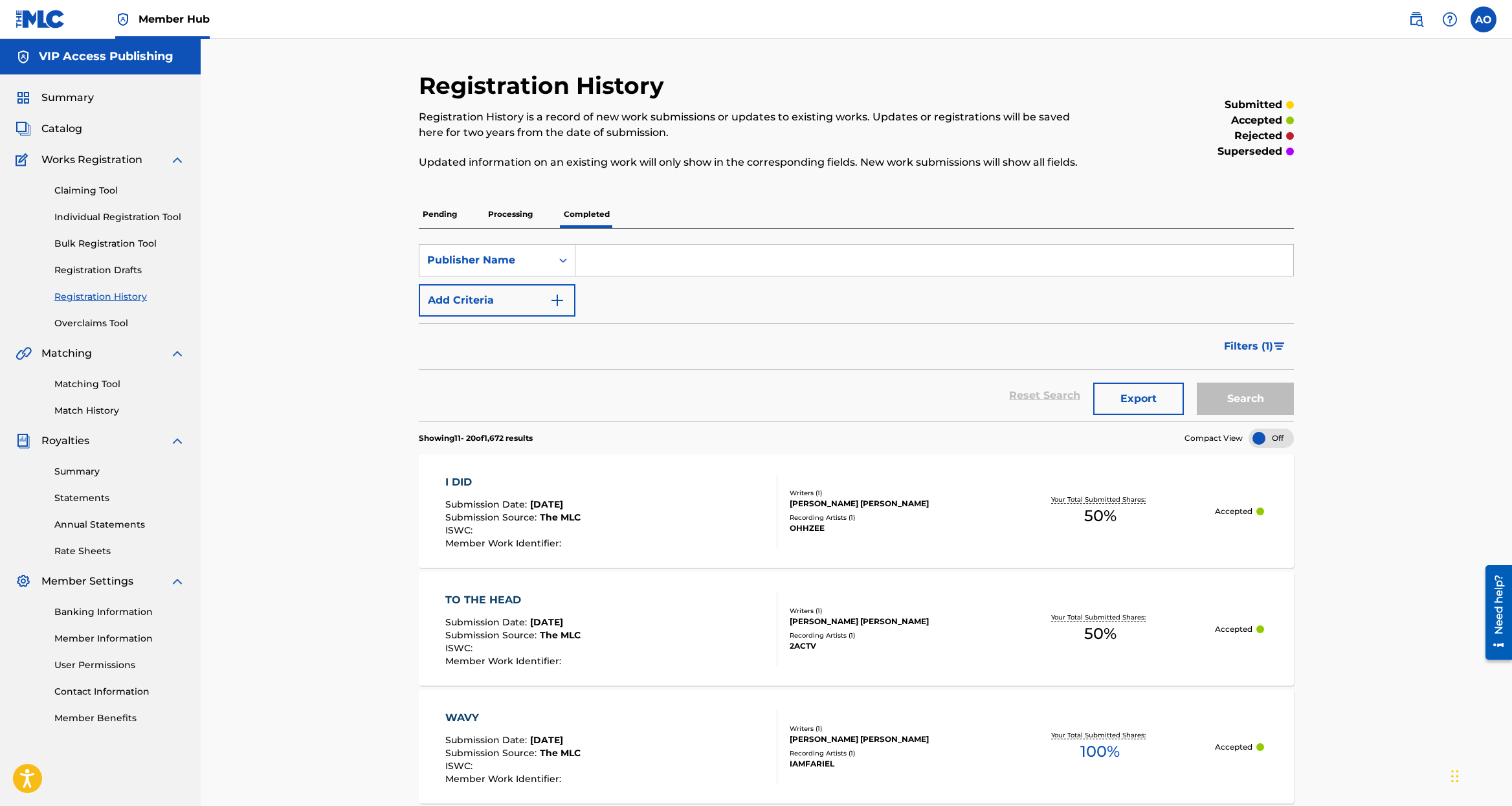
click at [625, 259] on input "Search Form" at bounding box center [934, 260] width 717 height 31
type input "FABYAN AZRIE CARRILLO"
click at [1197, 383] on button "Search" at bounding box center [1246, 399] width 97 height 32
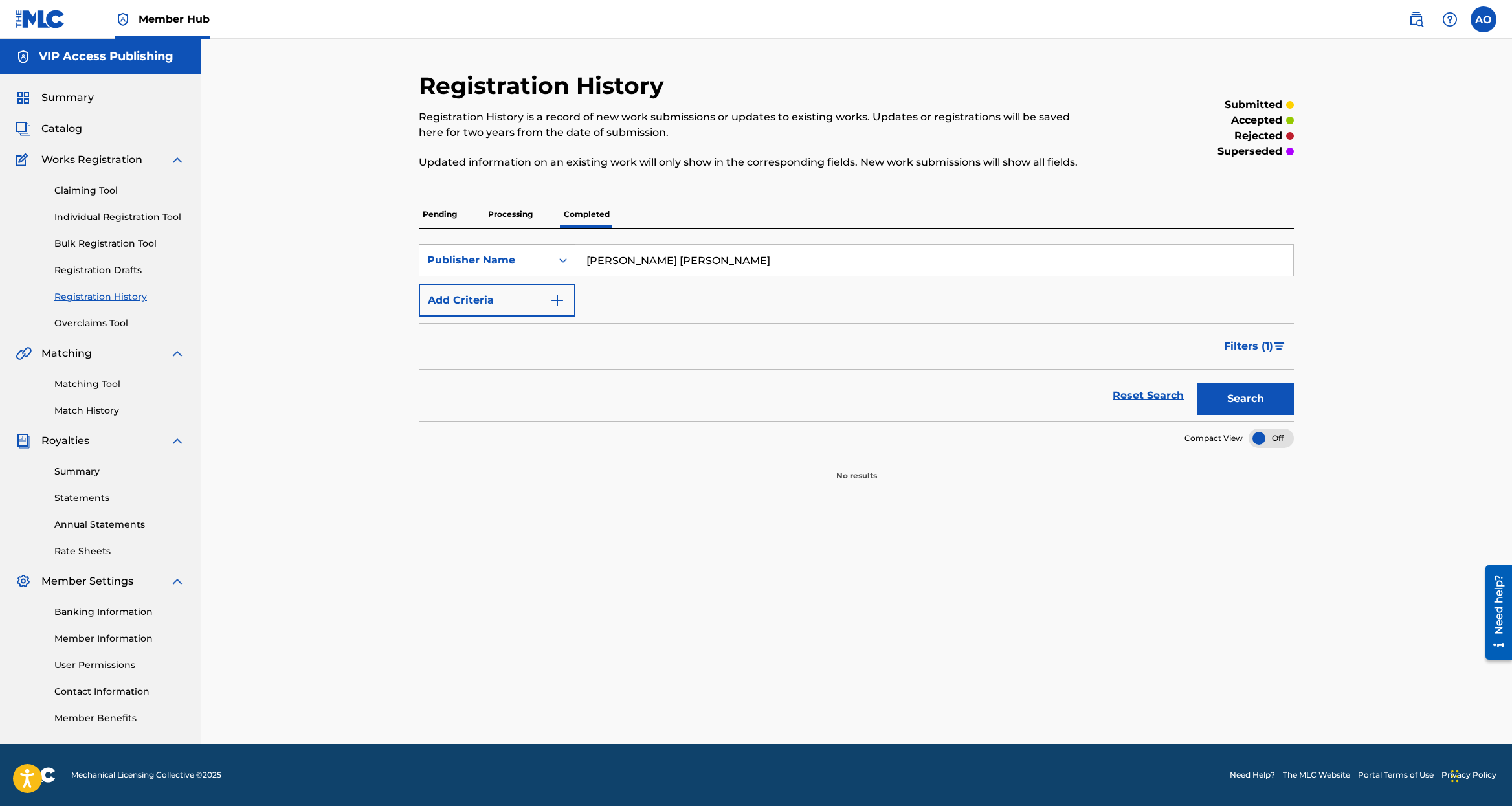
click at [550, 265] on div "Publisher Name" at bounding box center [486, 259] width 132 height 24
drag, startPoint x: 531, startPoint y: 326, endPoint x: 548, endPoint y: 322, distance: 17.5
click at [532, 326] on div "Writer Name" at bounding box center [497, 325] width 156 height 32
click at [769, 263] on input "Search Form" at bounding box center [934, 260] width 717 height 31
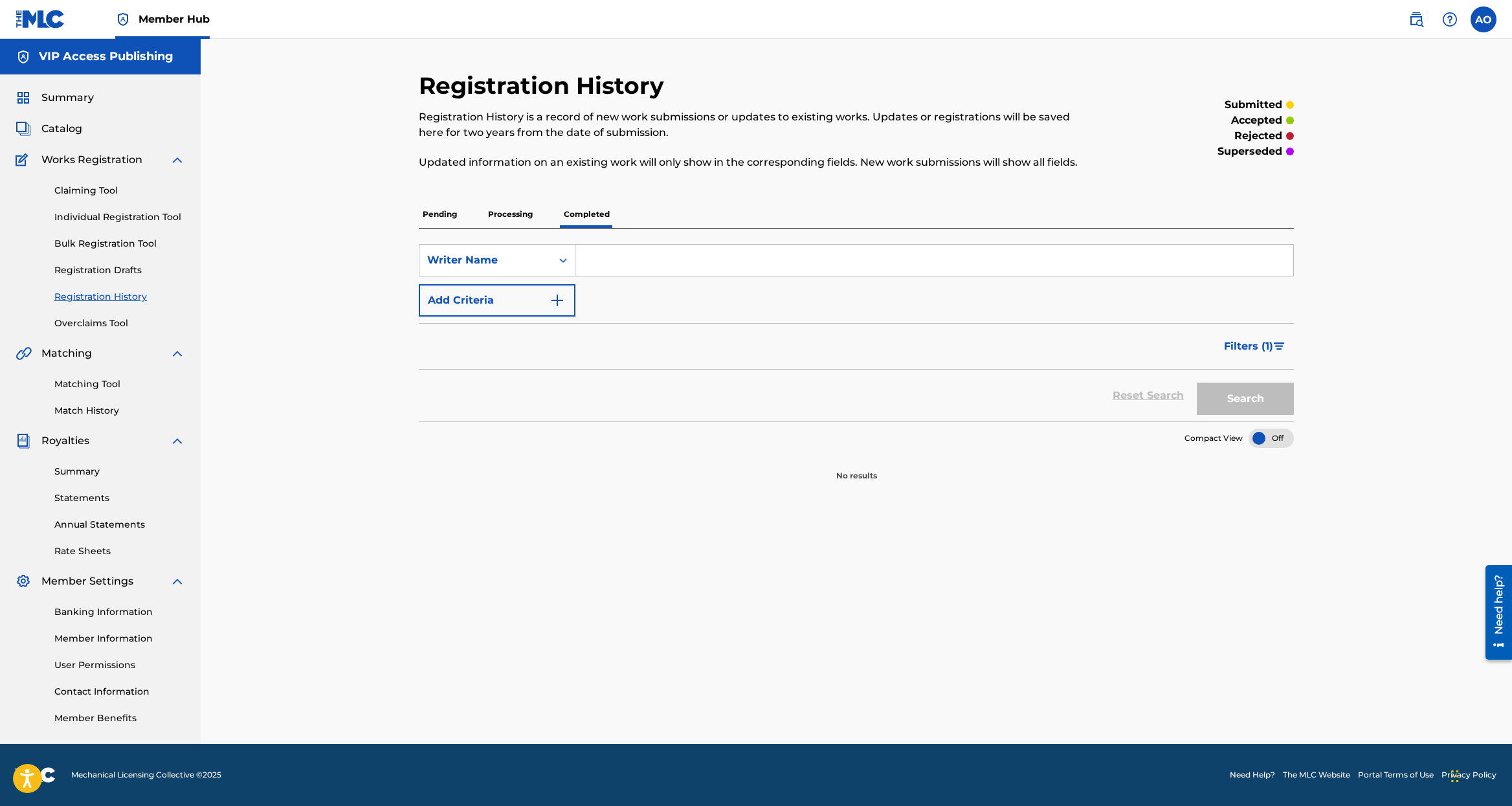
paste input "FABYAN AZRIE CARRILLO"
type input "FABYAN AZRIE CARRILLO"
click at [1197, 383] on button "Search" at bounding box center [1246, 399] width 97 height 32
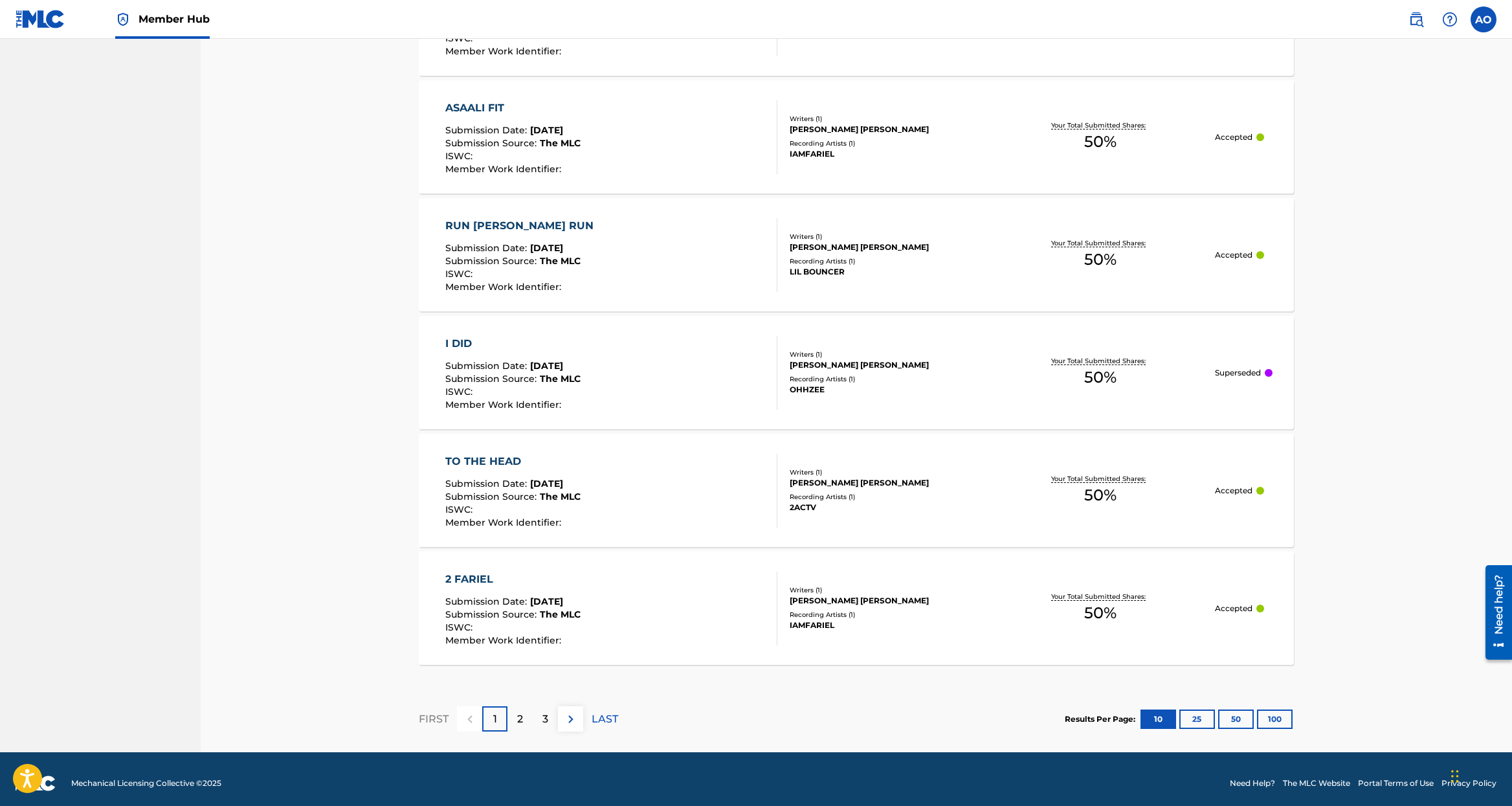
scroll to position [966, 0]
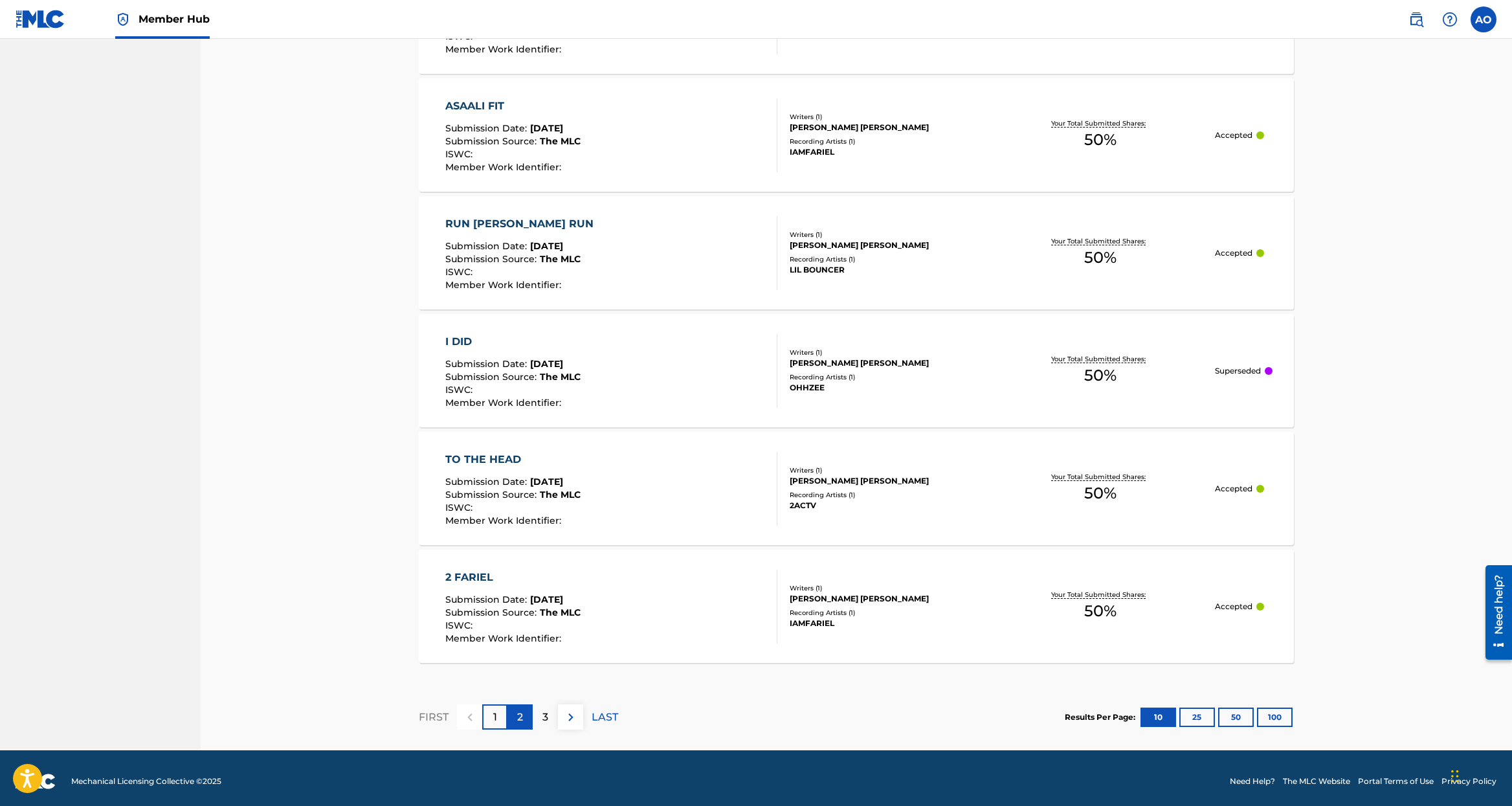
click at [519, 717] on p "2" at bounding box center [519, 718] width 6 height 16
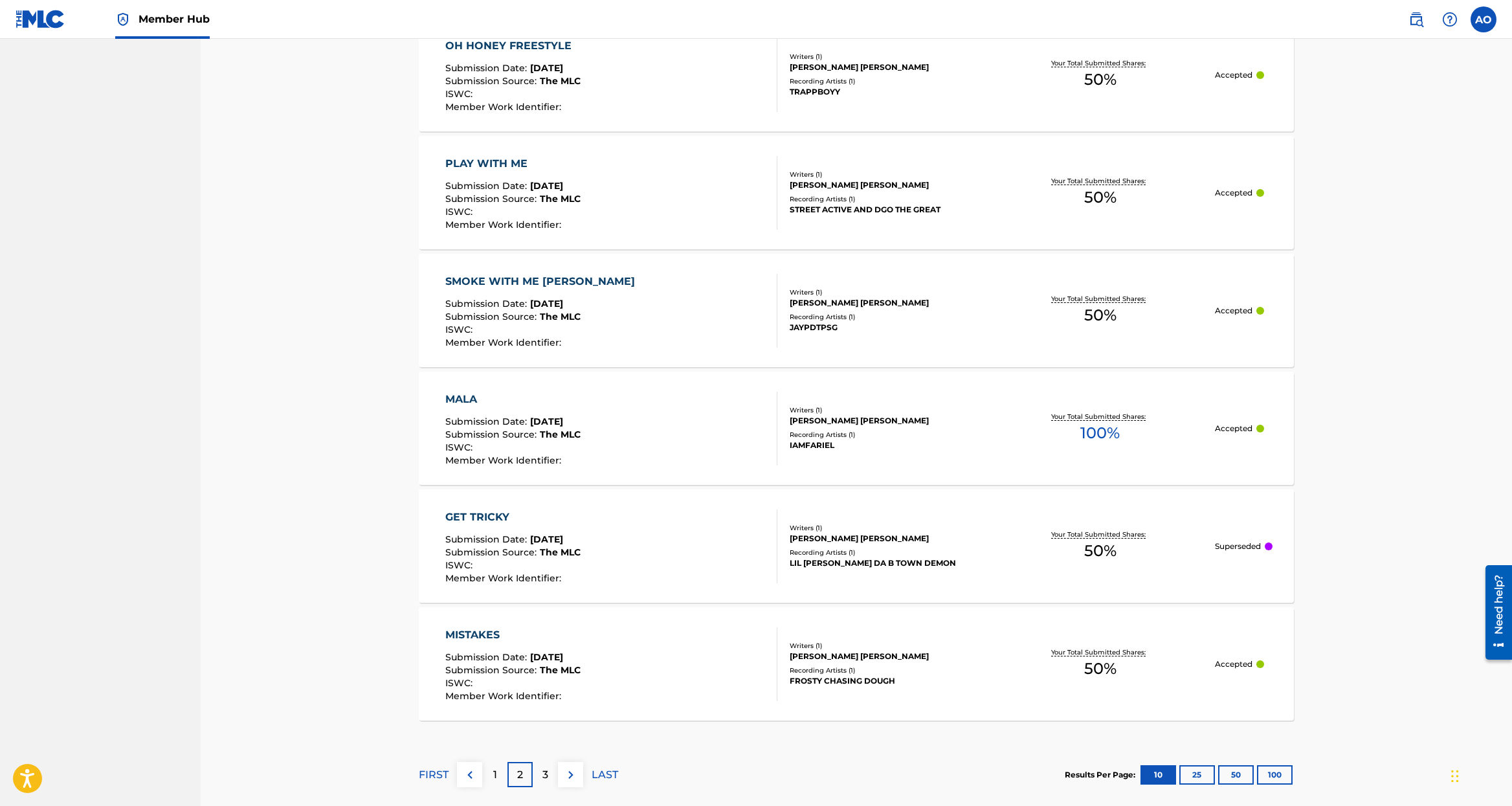
scroll to position [972, 0]
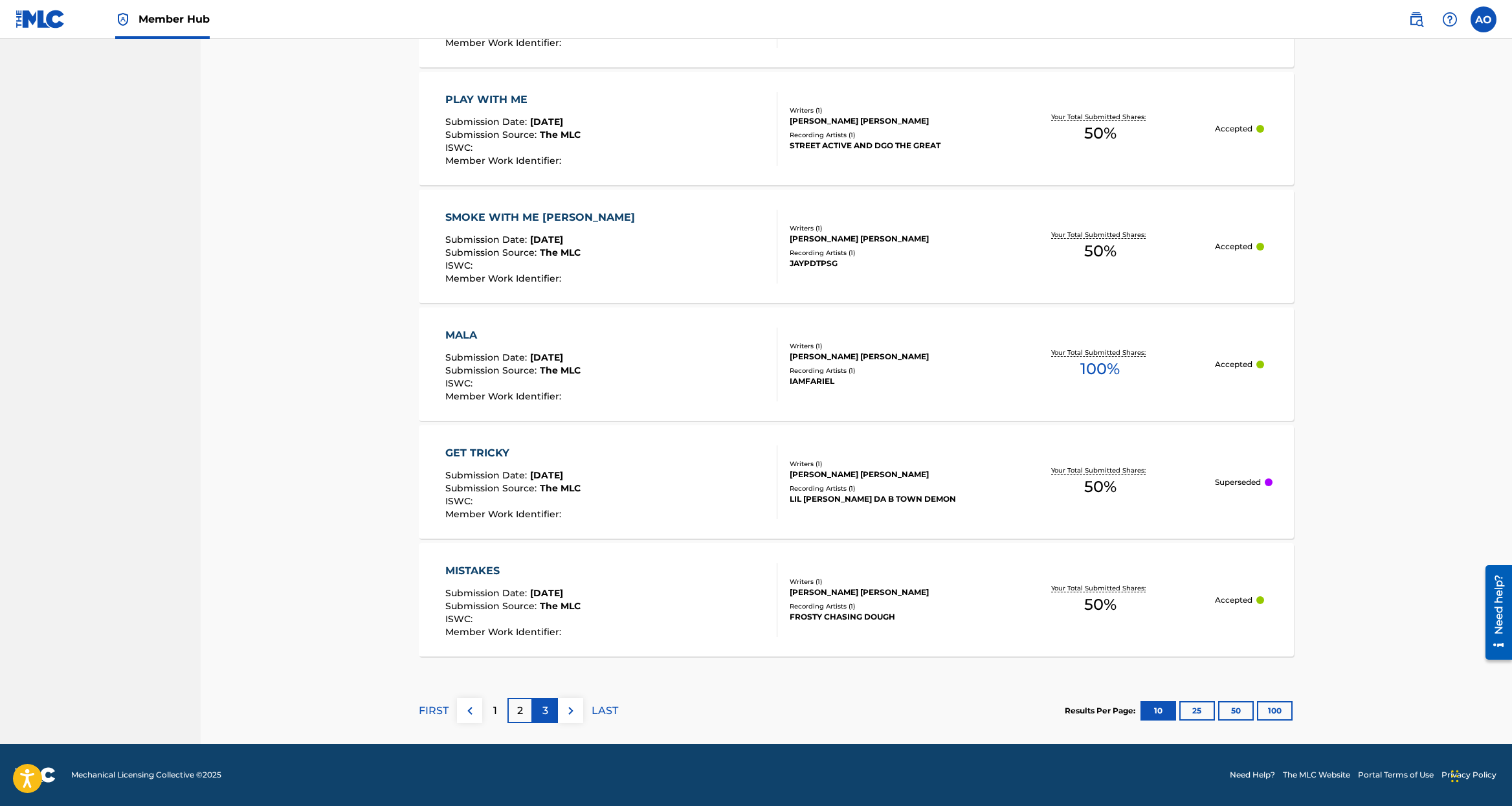
click at [541, 708] on div "3" at bounding box center [545, 711] width 25 height 25
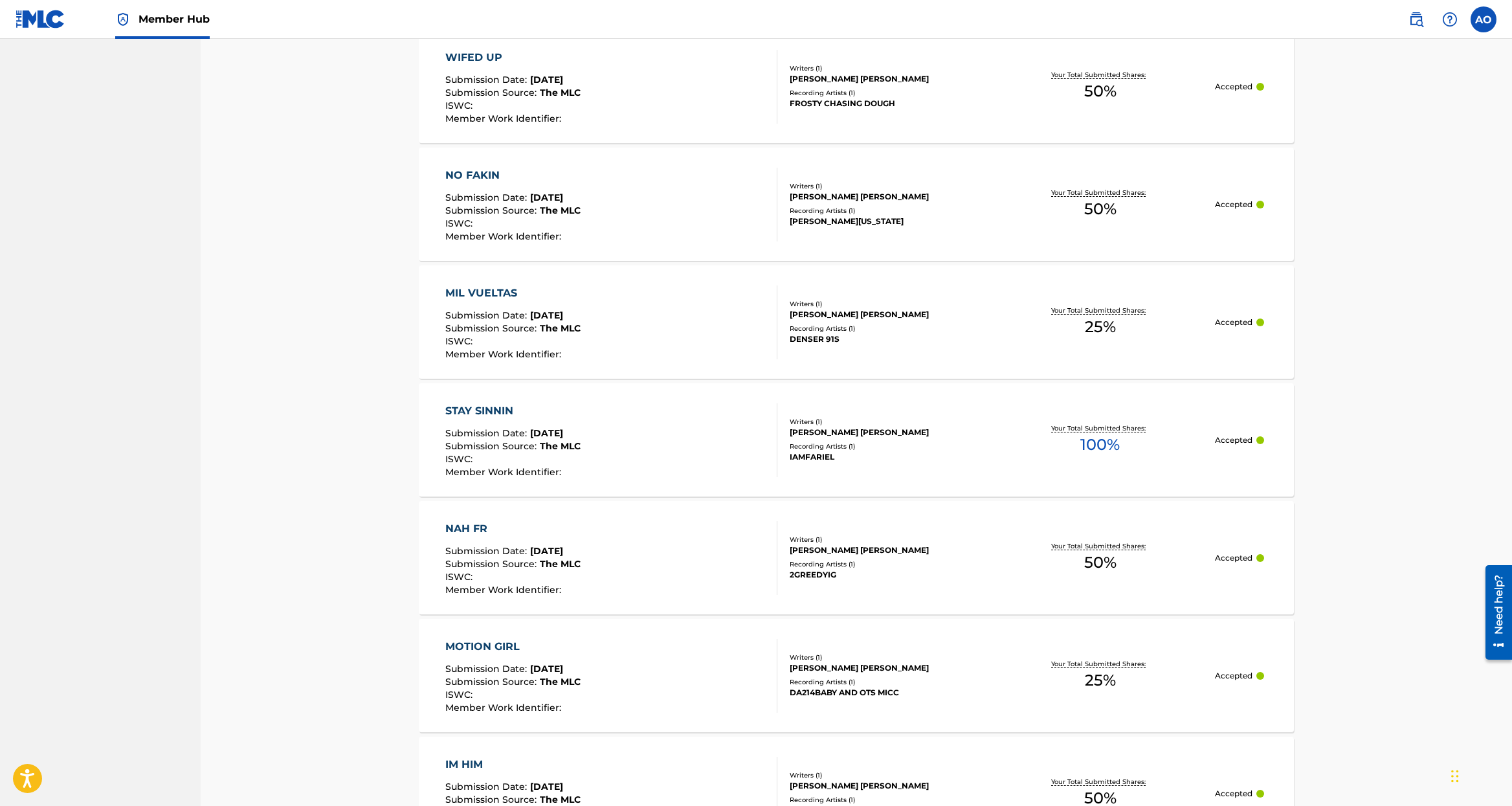
scroll to position [972, 0]
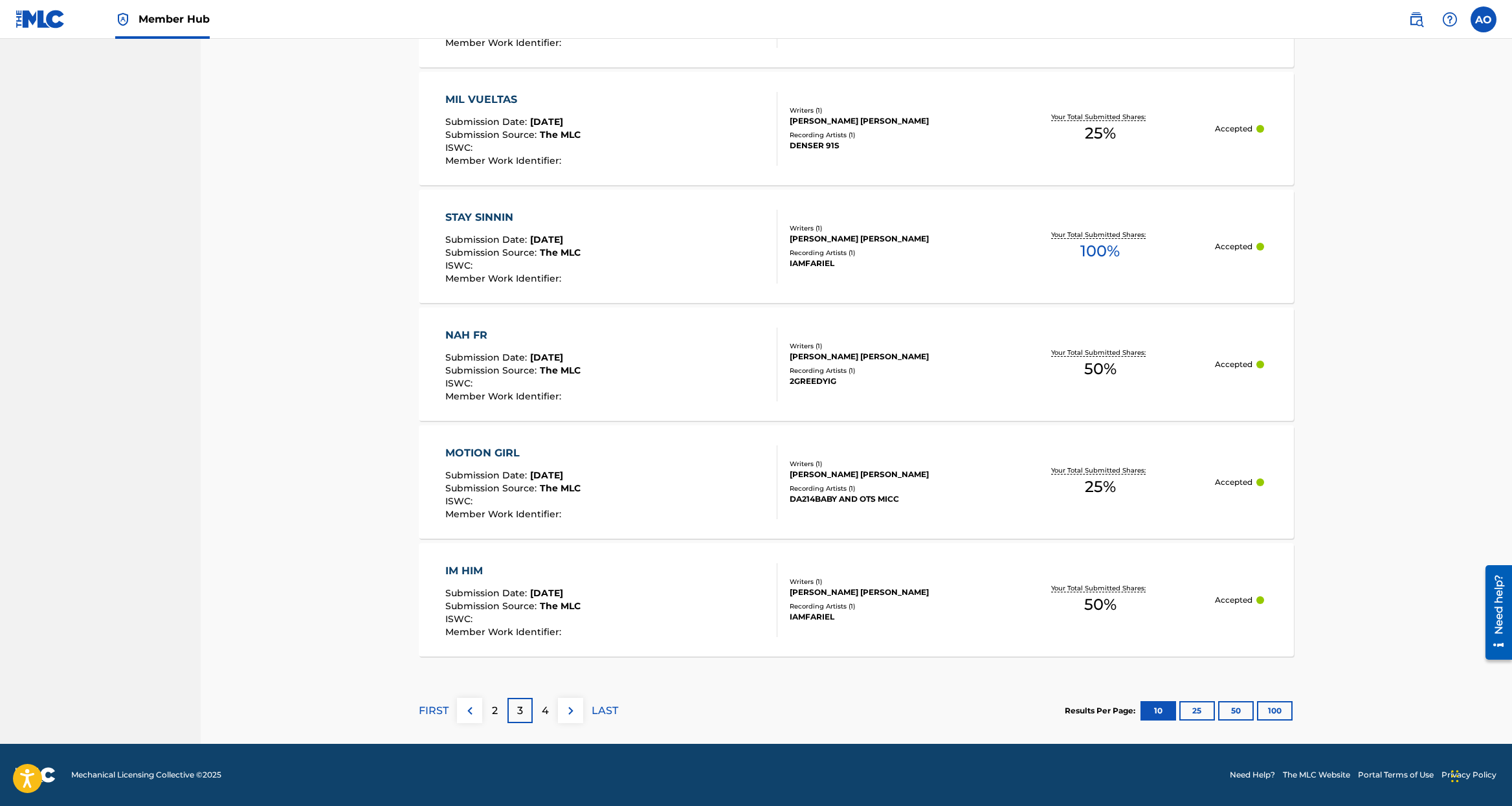
click at [541, 711] on div "4" at bounding box center [545, 711] width 25 height 25
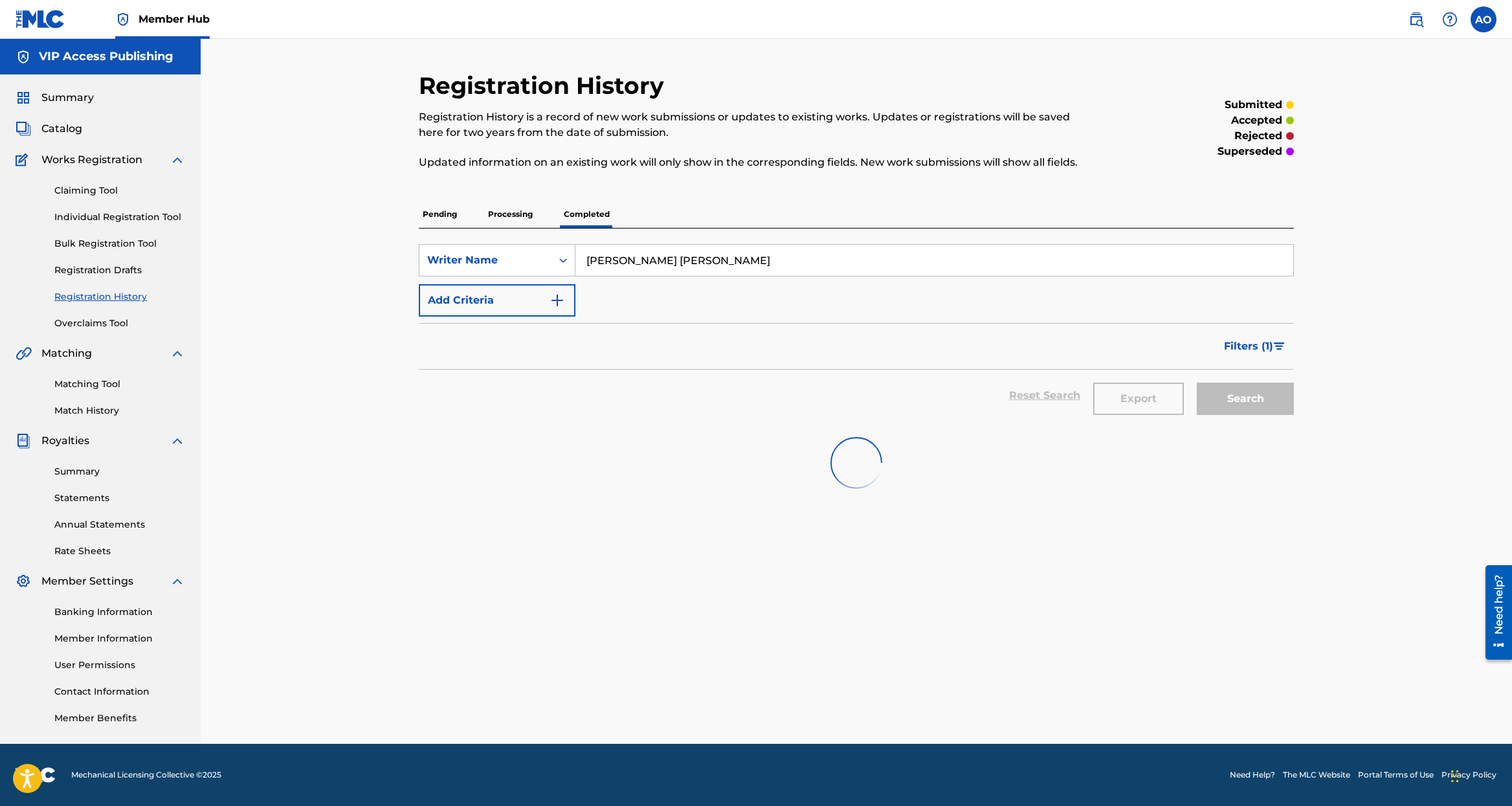
scroll to position [0, 0]
click at [541, 711] on div "Registration History Registration History is a record of new work submissions o…" at bounding box center [856, 408] width 906 height 673
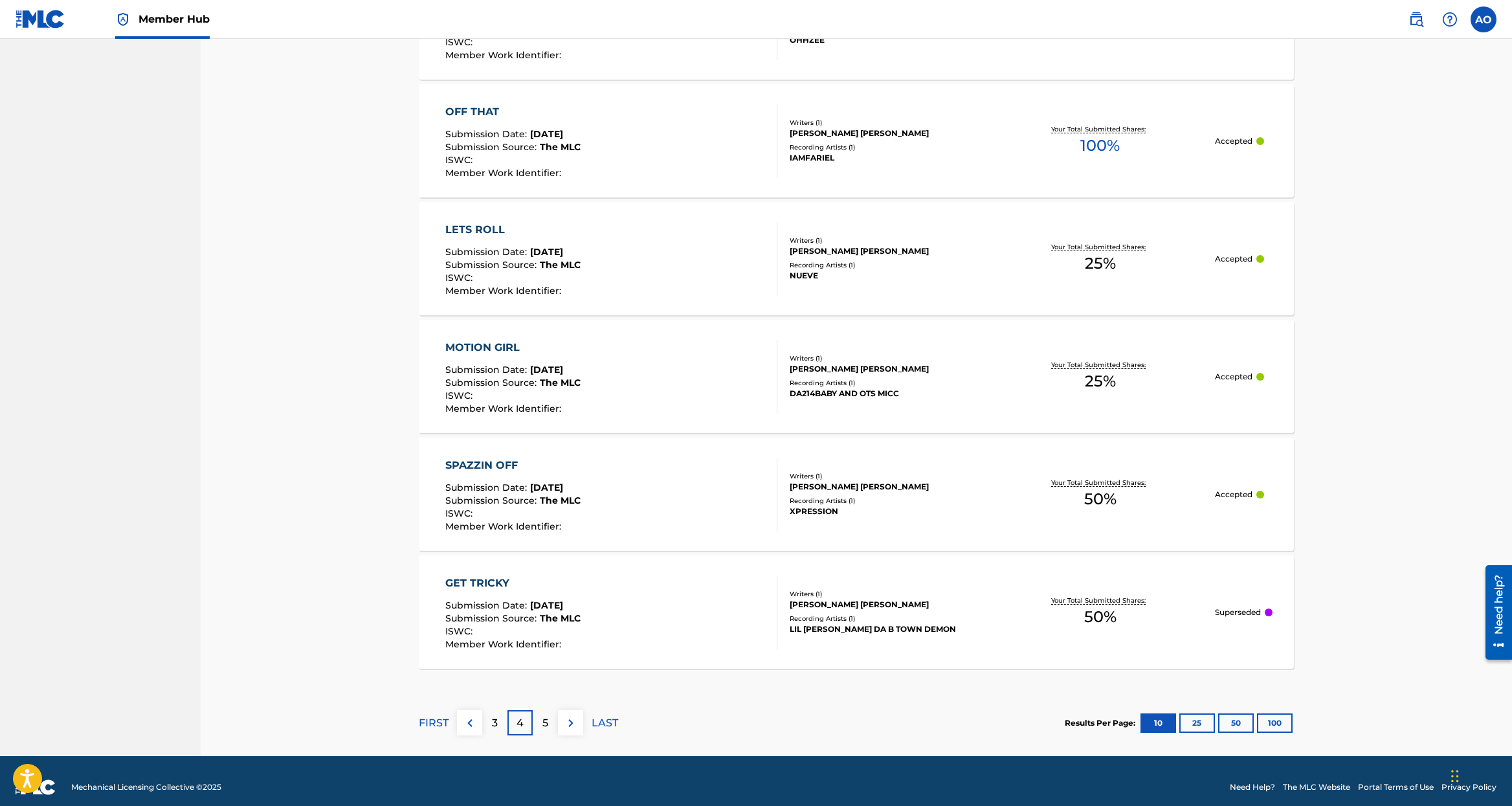
scroll to position [961, 0]
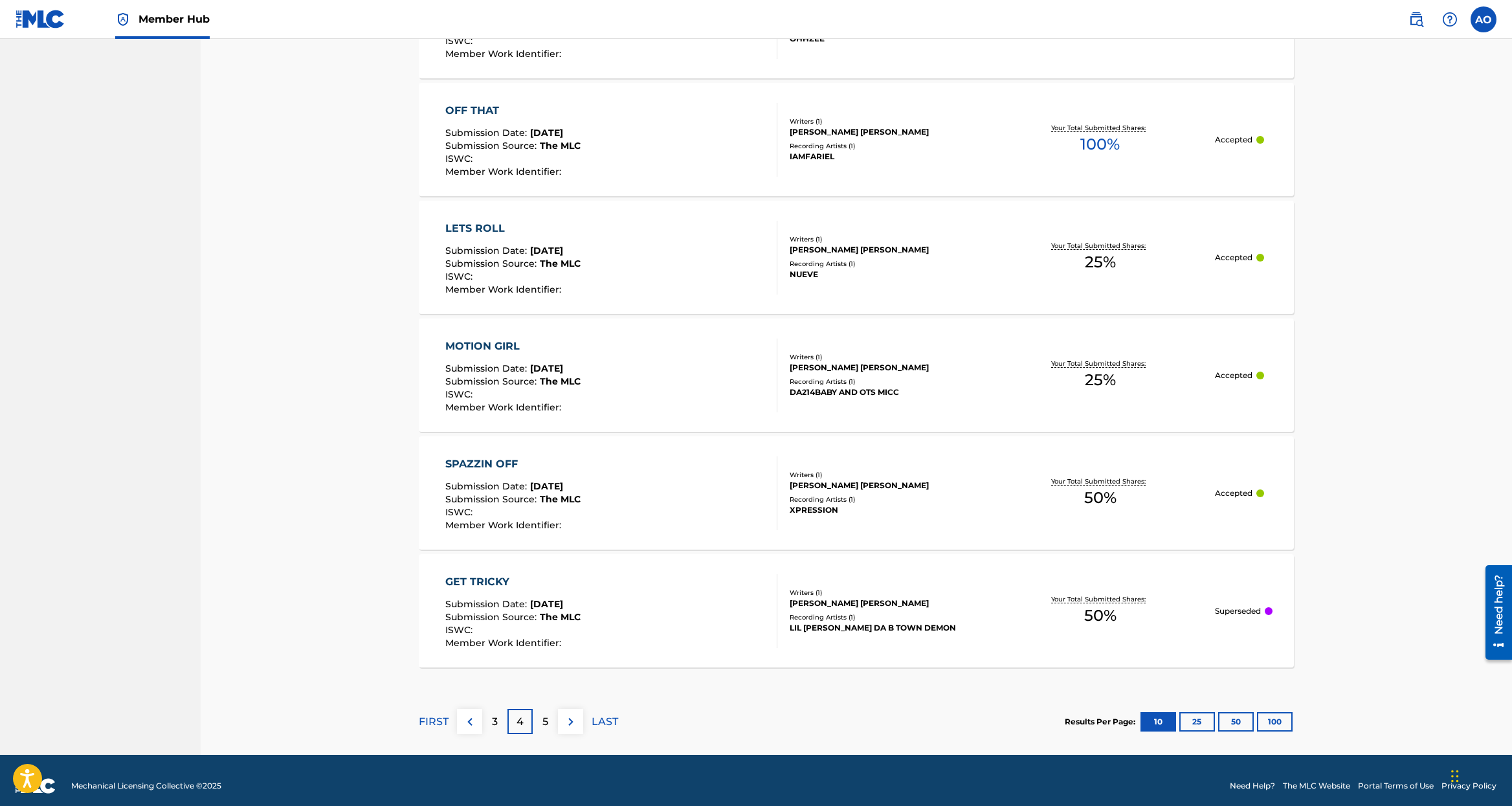
click at [547, 726] on p "5" at bounding box center [545, 722] width 6 height 16
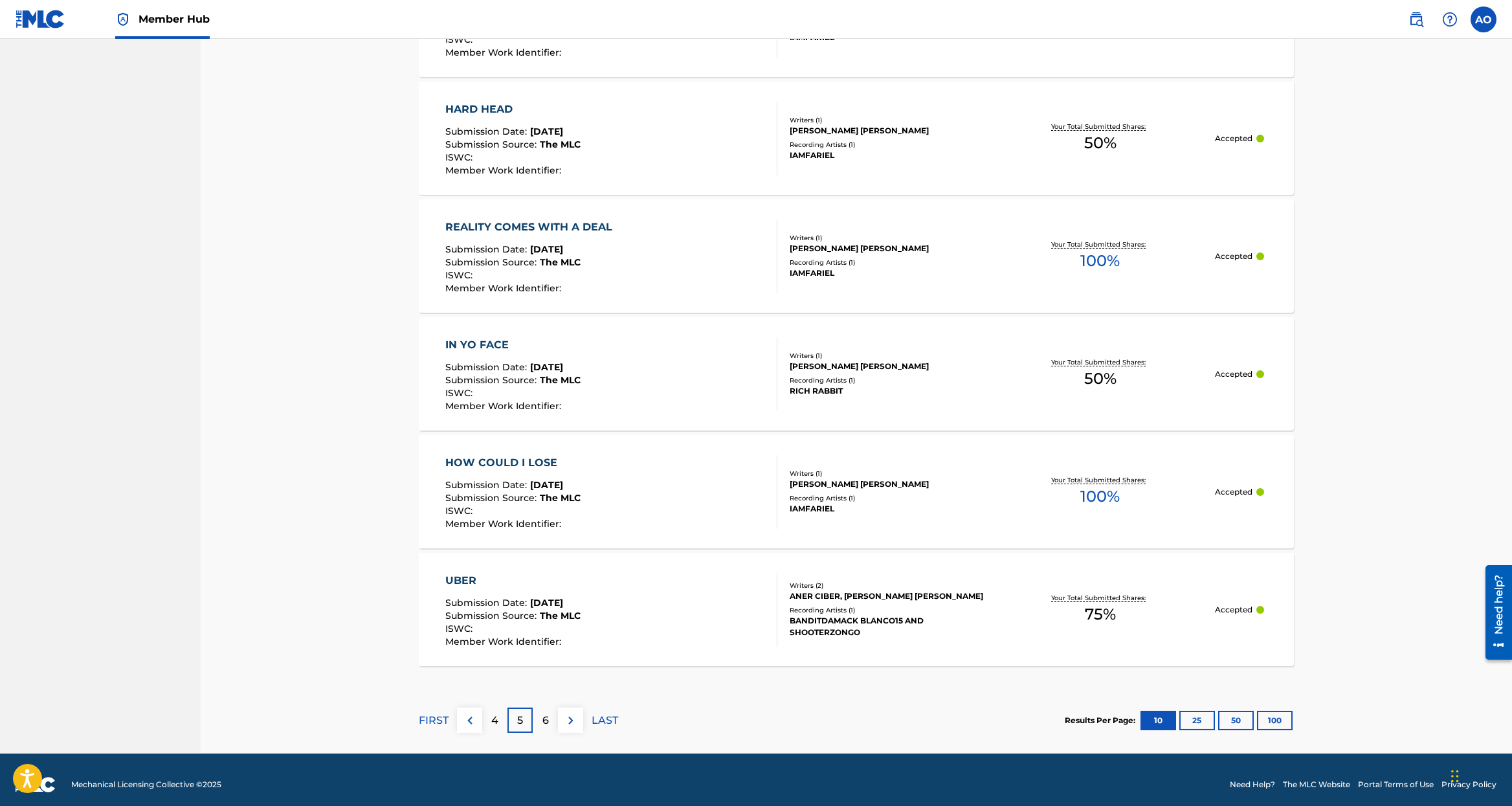
scroll to position [972, 0]
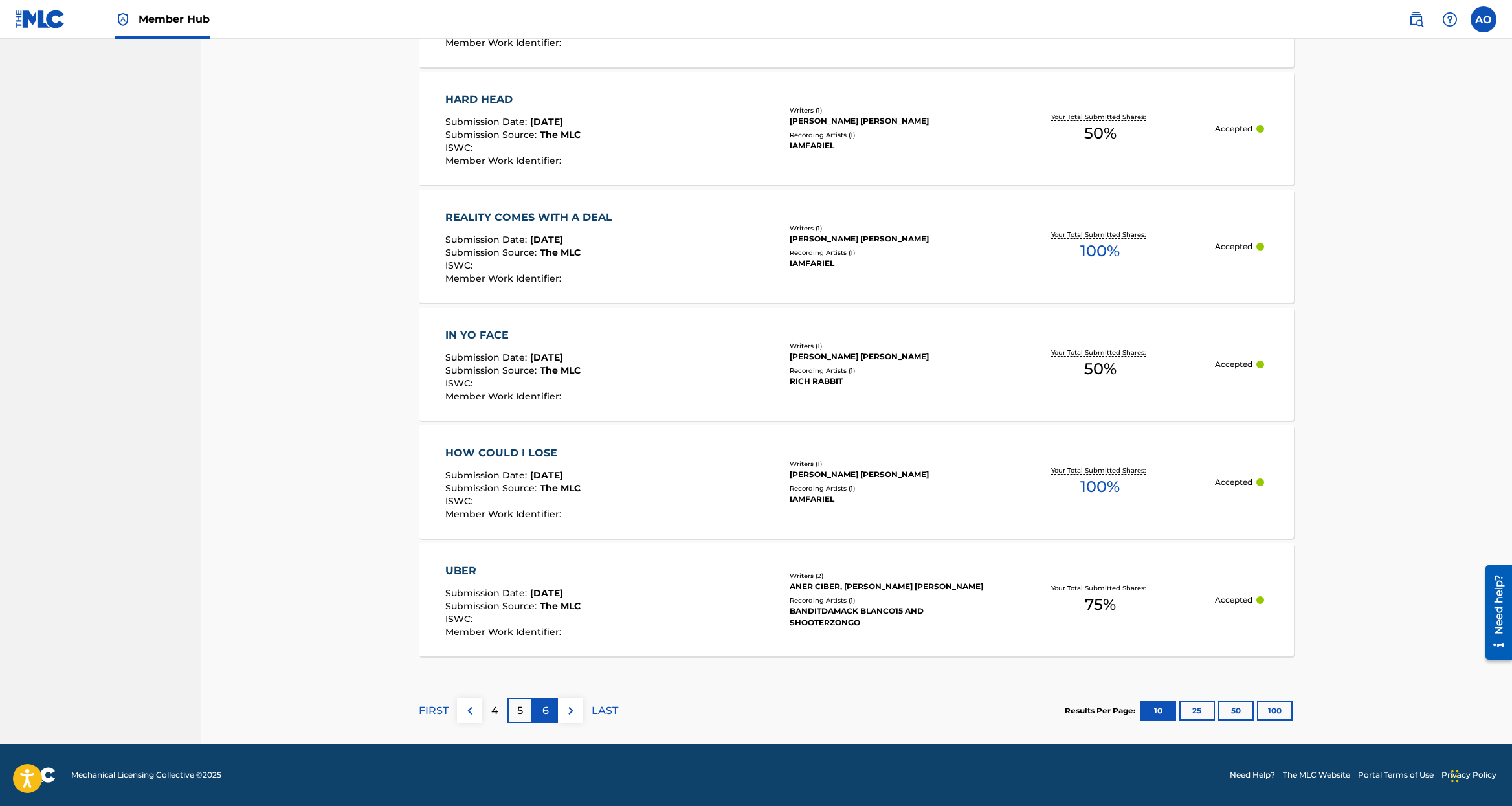
click at [541, 710] on div "6" at bounding box center [545, 711] width 25 height 25
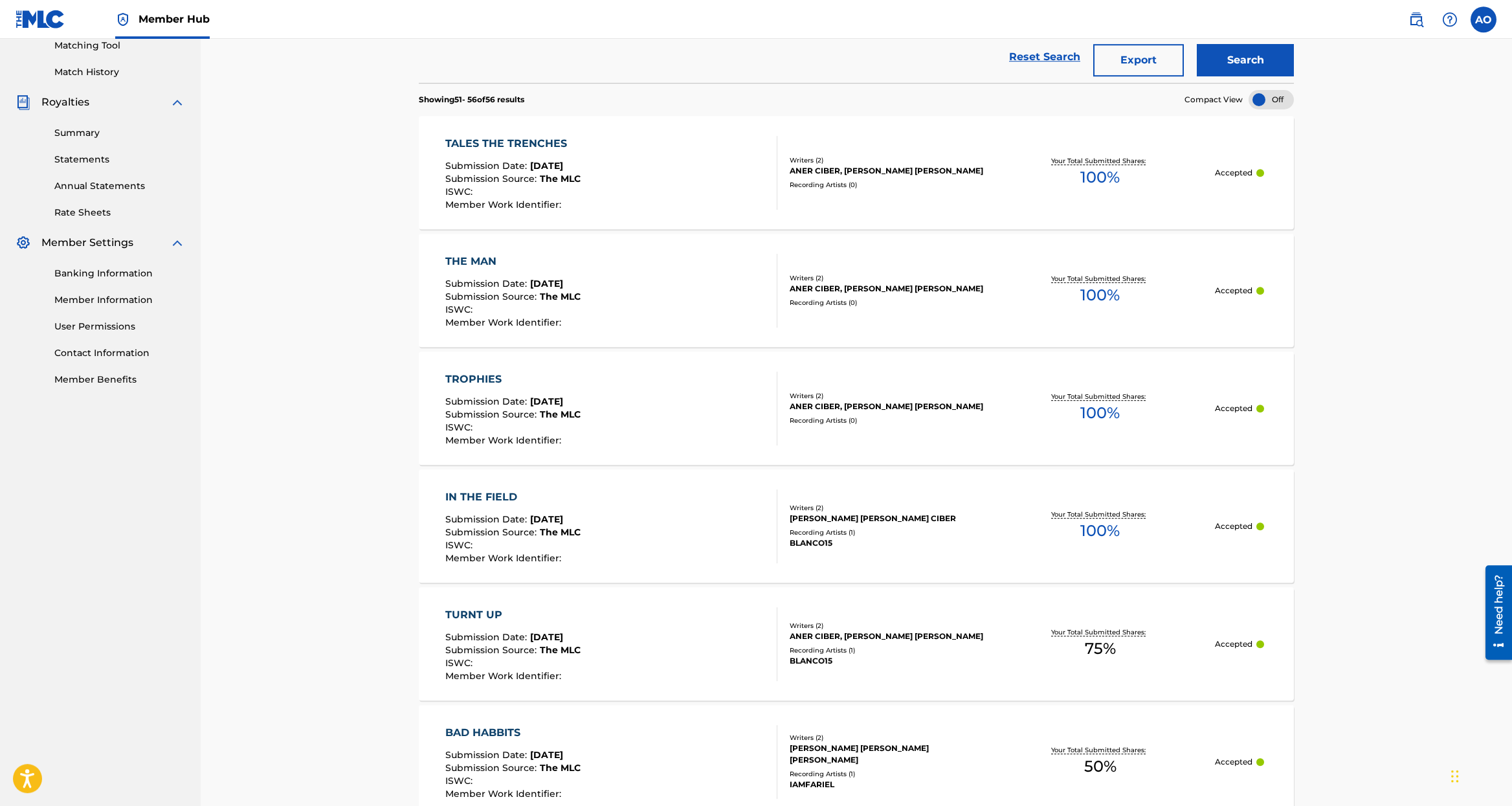
scroll to position [335, 0]
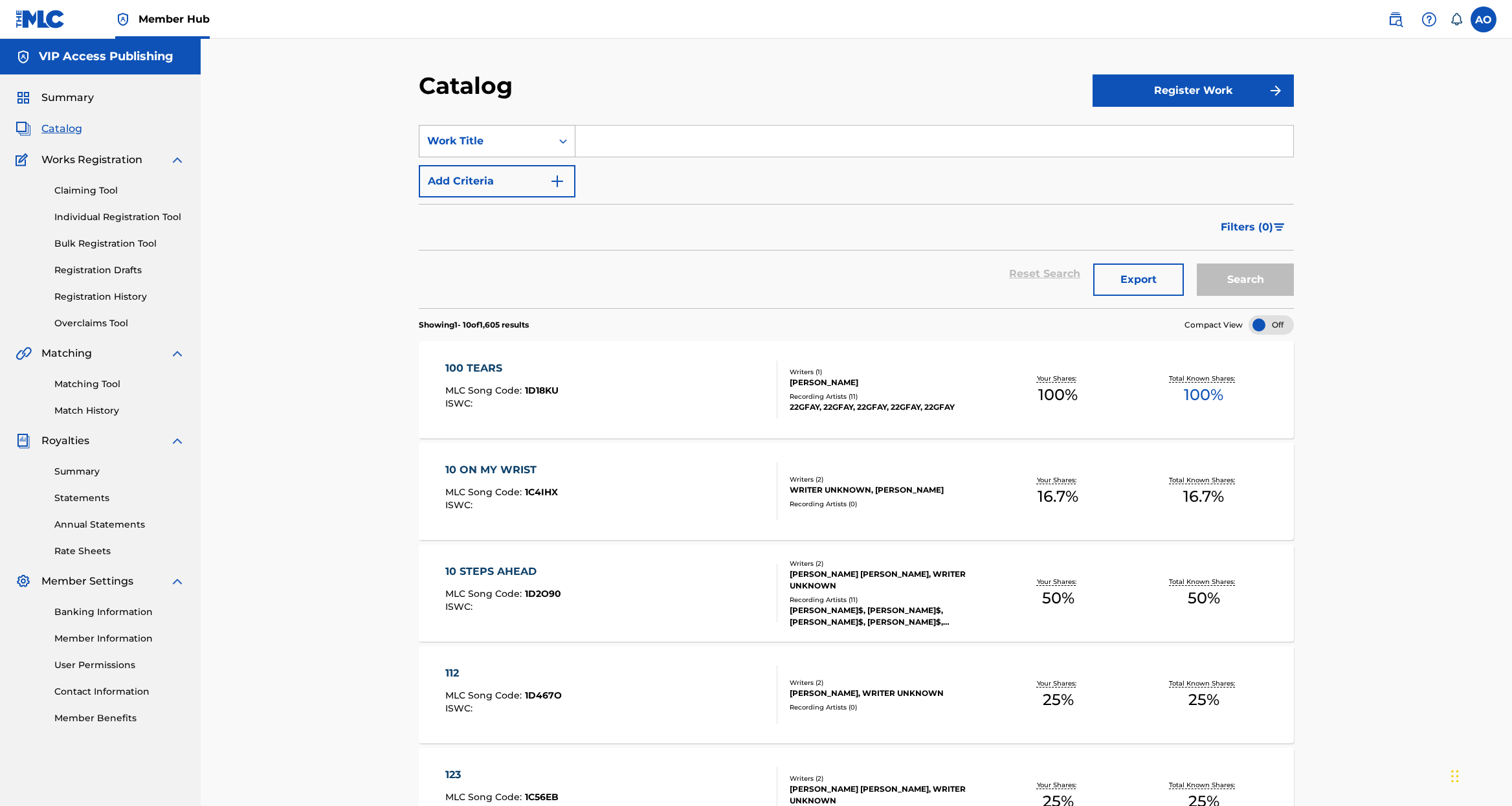
click at [541, 142] on div "Work Title" at bounding box center [485, 142] width 116 height 16
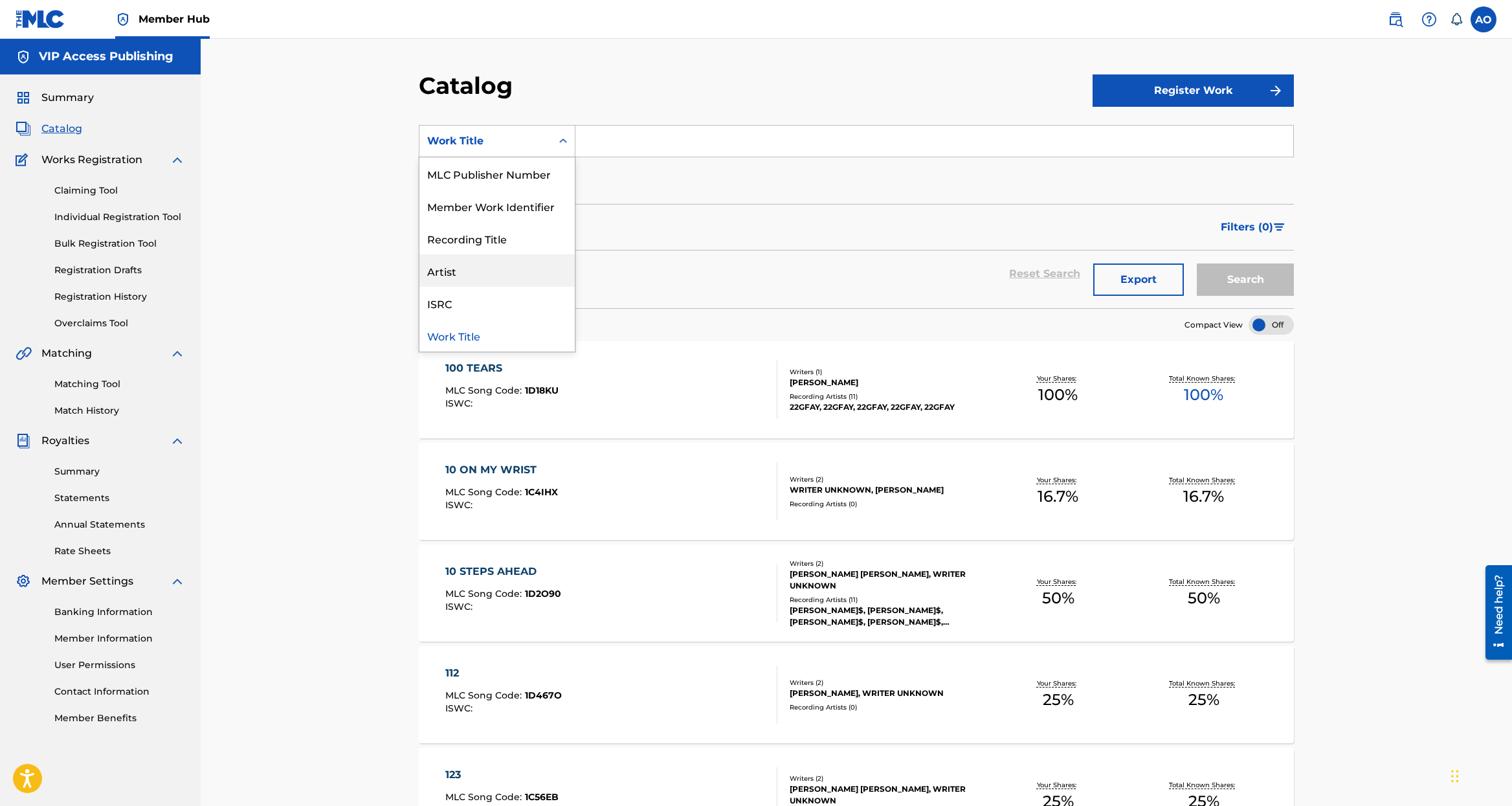
drag, startPoint x: 515, startPoint y: 262, endPoint x: 667, endPoint y: 192, distance: 167.3
click at [525, 259] on div "Artist" at bounding box center [497, 271] width 156 height 32
drag, startPoint x: 695, startPoint y: 153, endPoint x: 698, endPoint y: 145, distance: 8.5
click at [697, 147] on input "Search Form" at bounding box center [934, 142] width 717 height 31
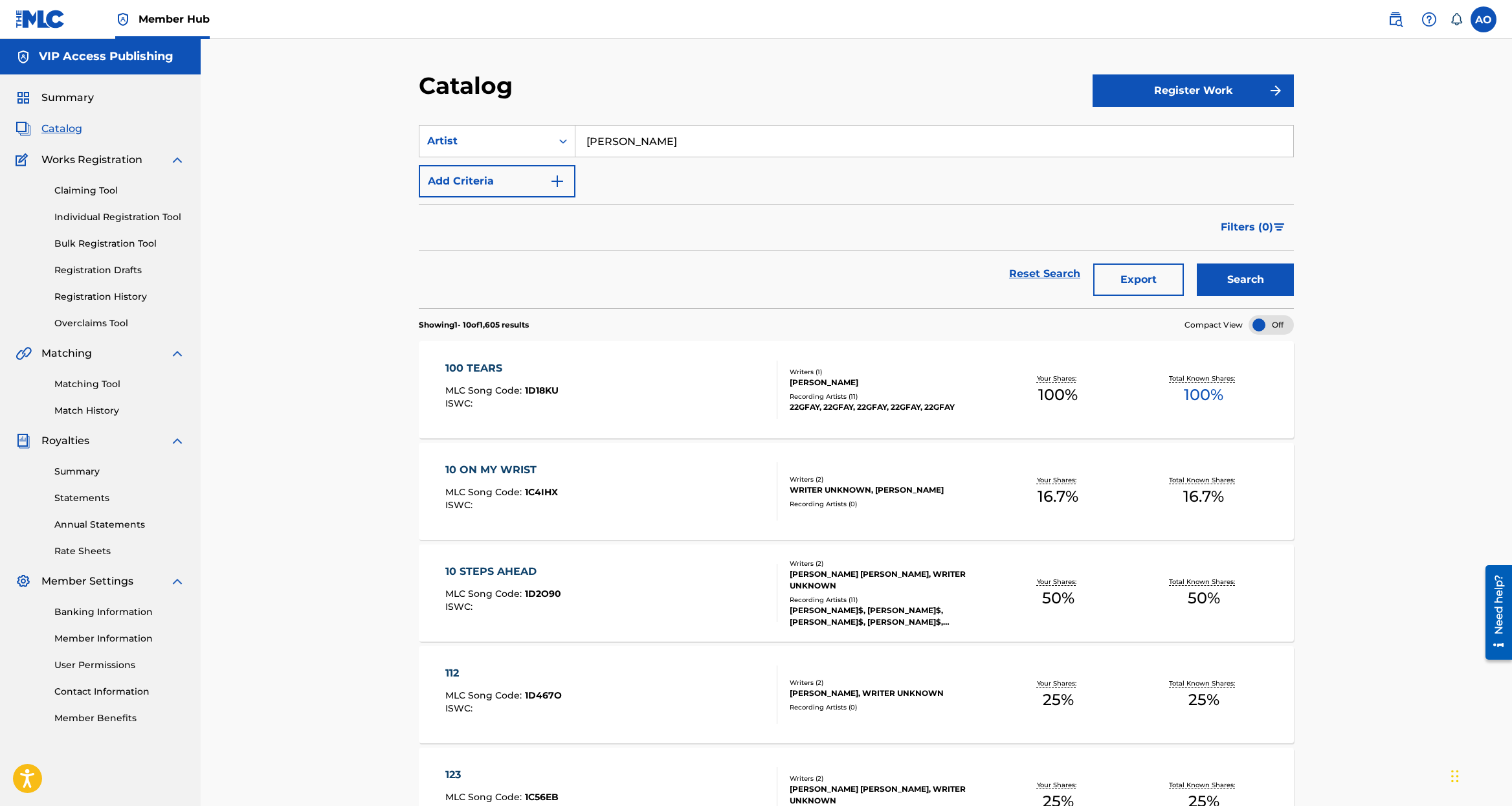
type input "[PERSON_NAME]"
click at [1197, 263] on button "Search" at bounding box center [1246, 279] width 97 height 32
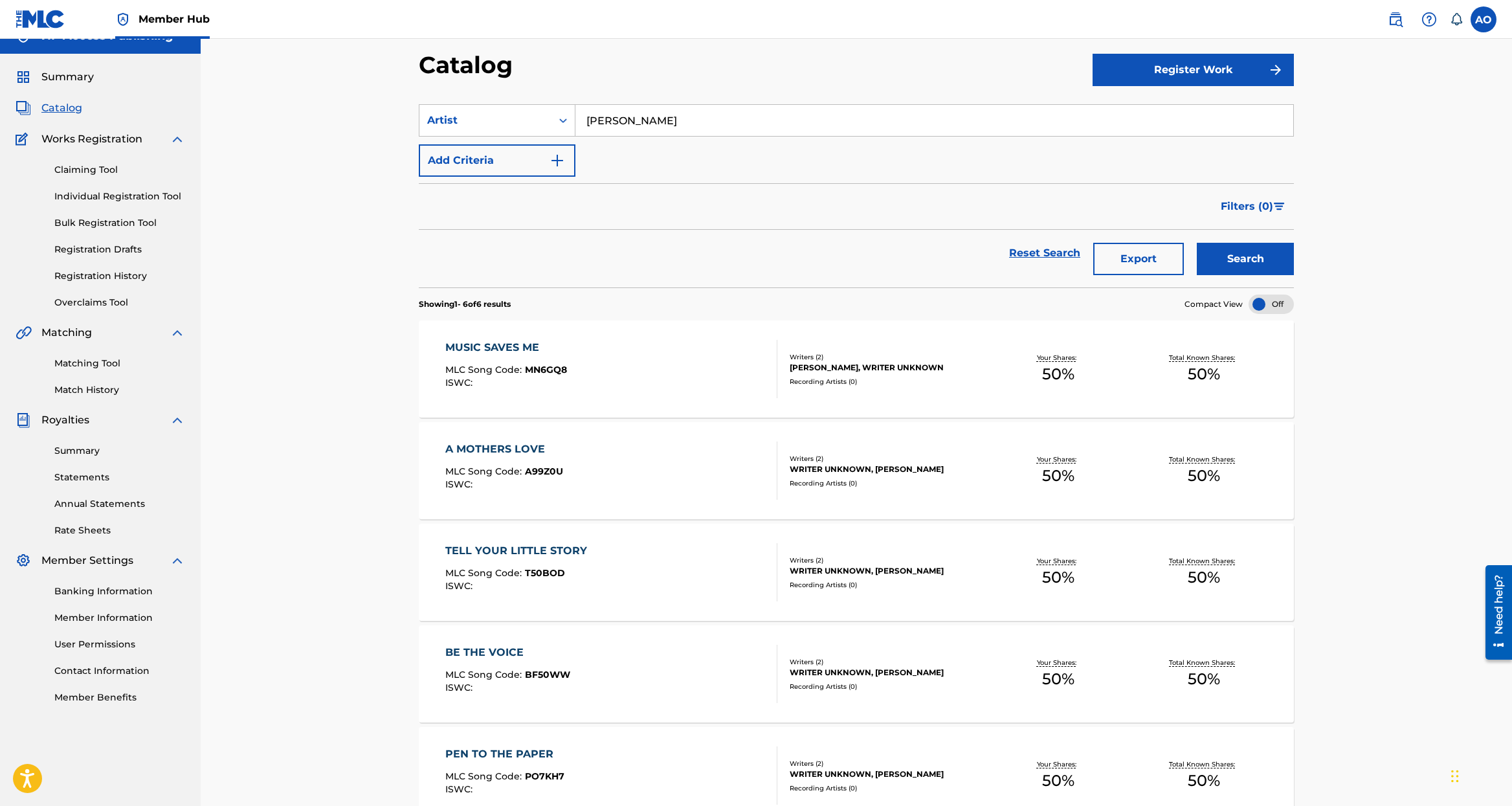
scroll to position [32, 0]
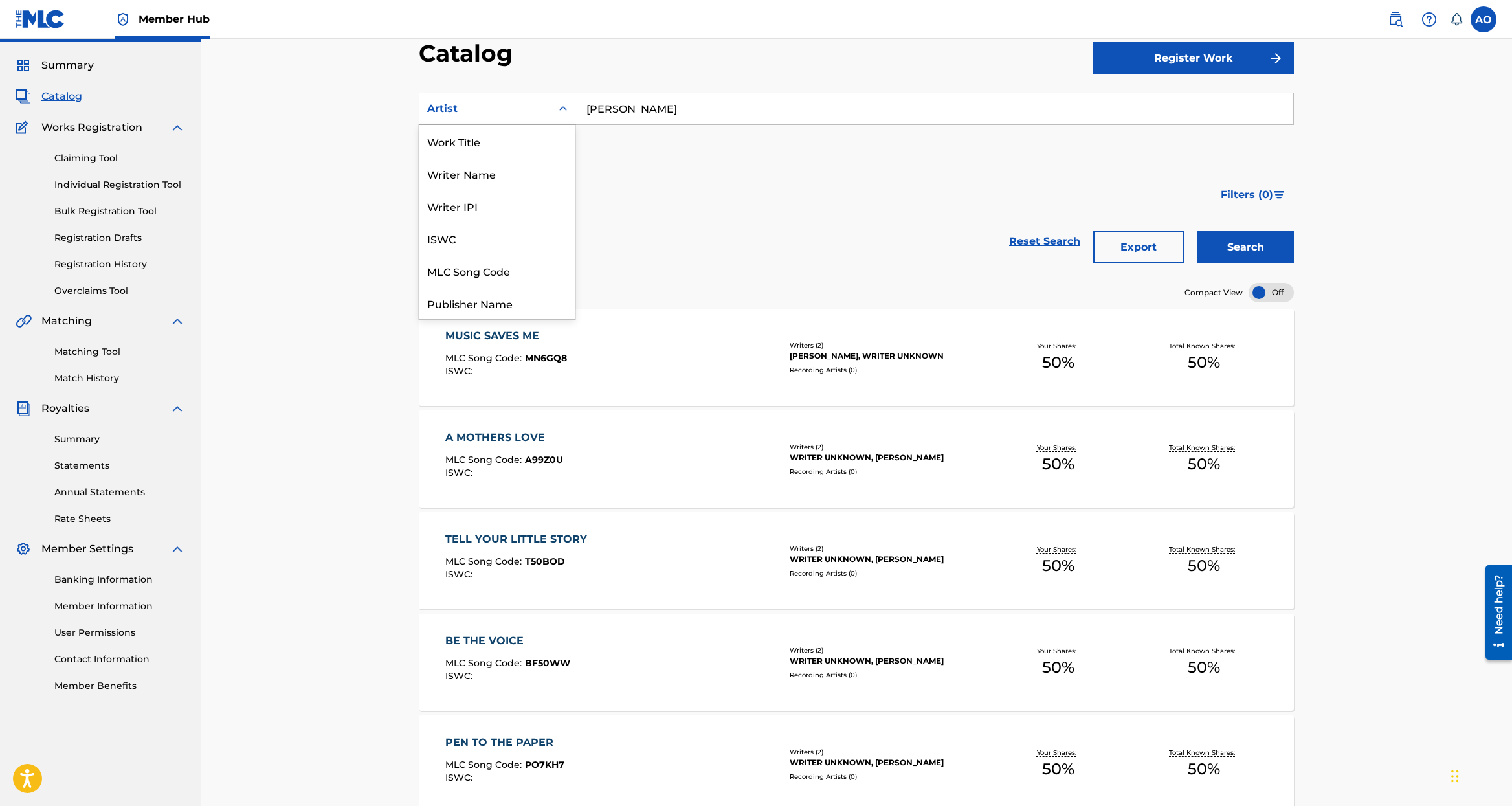
click at [508, 117] on div "Artist" at bounding box center [486, 109] width 132 height 24
click at [487, 175] on div "Writer Name" at bounding box center [497, 173] width 156 height 32
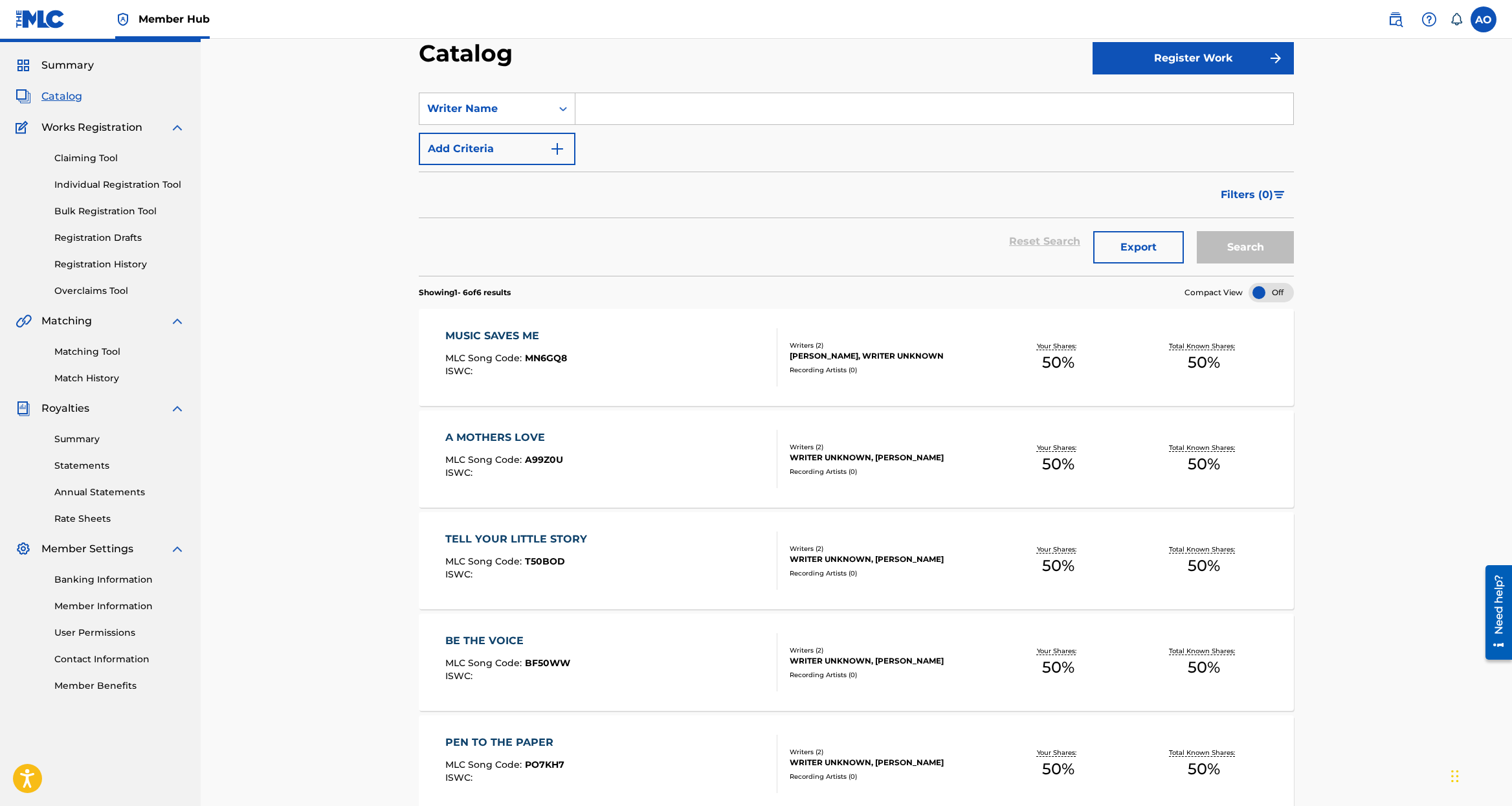
click at [709, 110] on input "Search Form" at bounding box center [934, 109] width 717 height 31
click at [1197, 231] on button "Search" at bounding box center [1246, 247] width 97 height 32
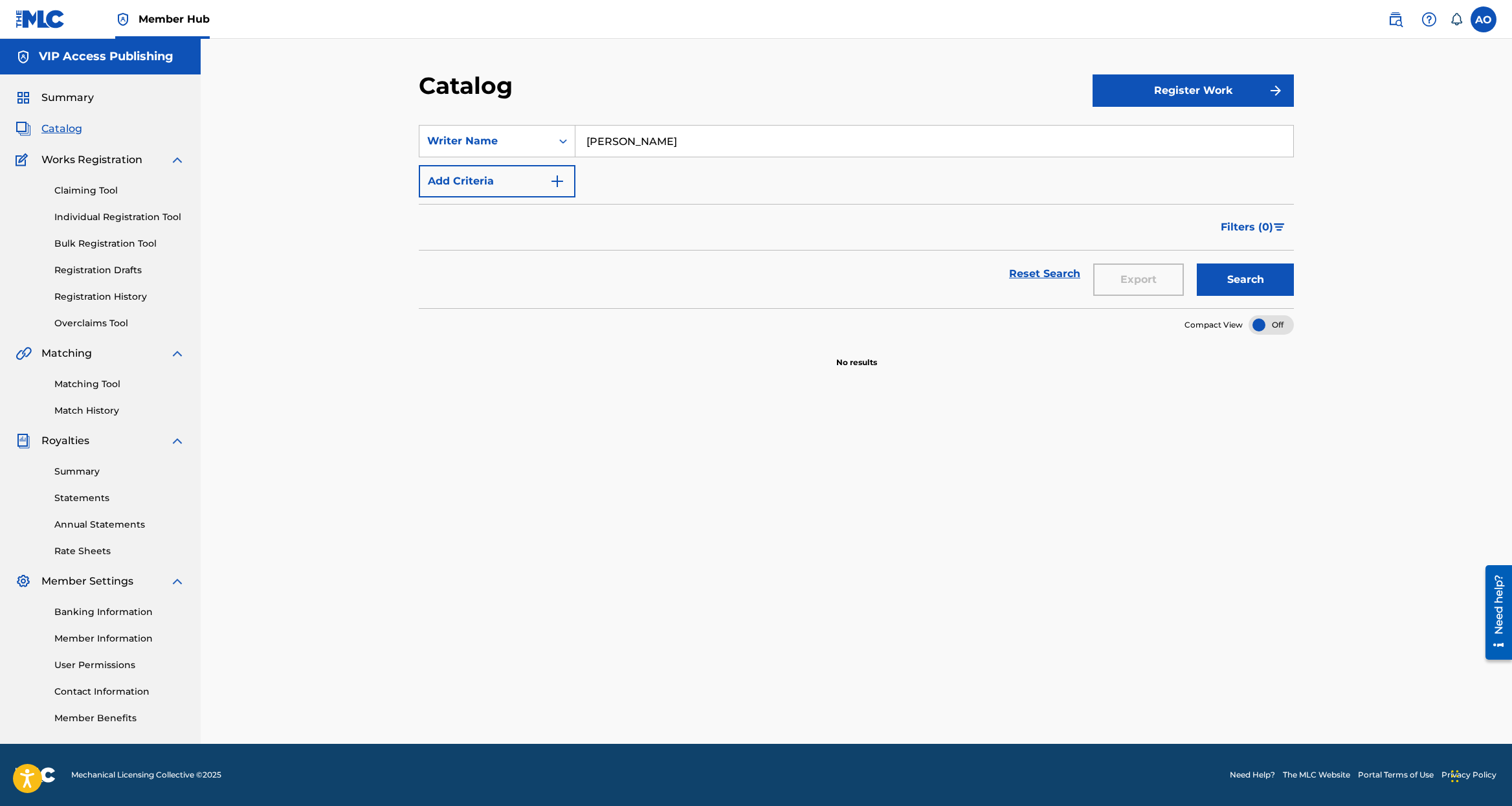
click at [607, 141] on input "davia joy" at bounding box center [934, 142] width 717 height 31
type input "[PERSON_NAME]"
click at [1197, 263] on button "Search" at bounding box center [1246, 279] width 97 height 32
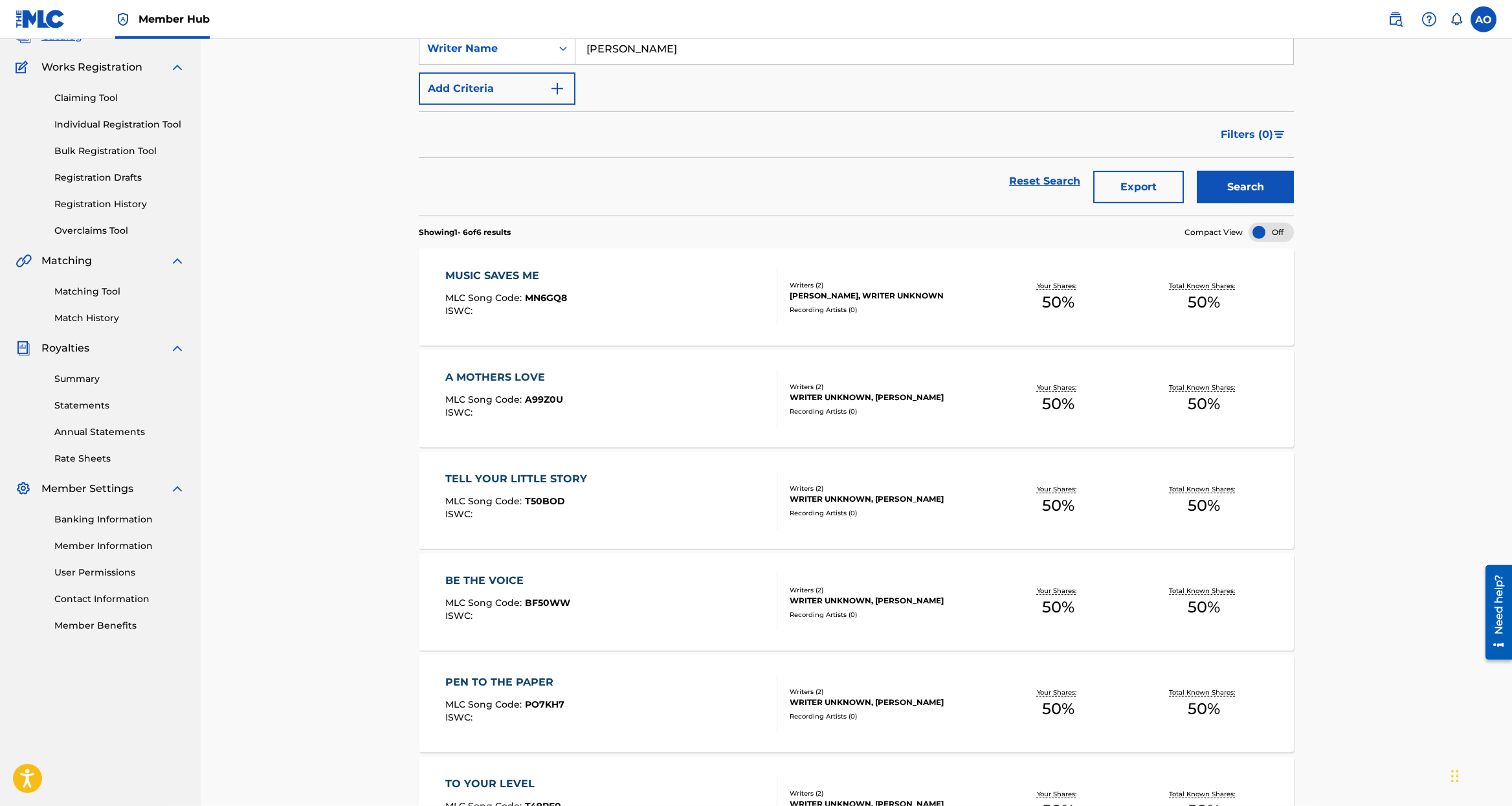
scroll to position [78, 0]
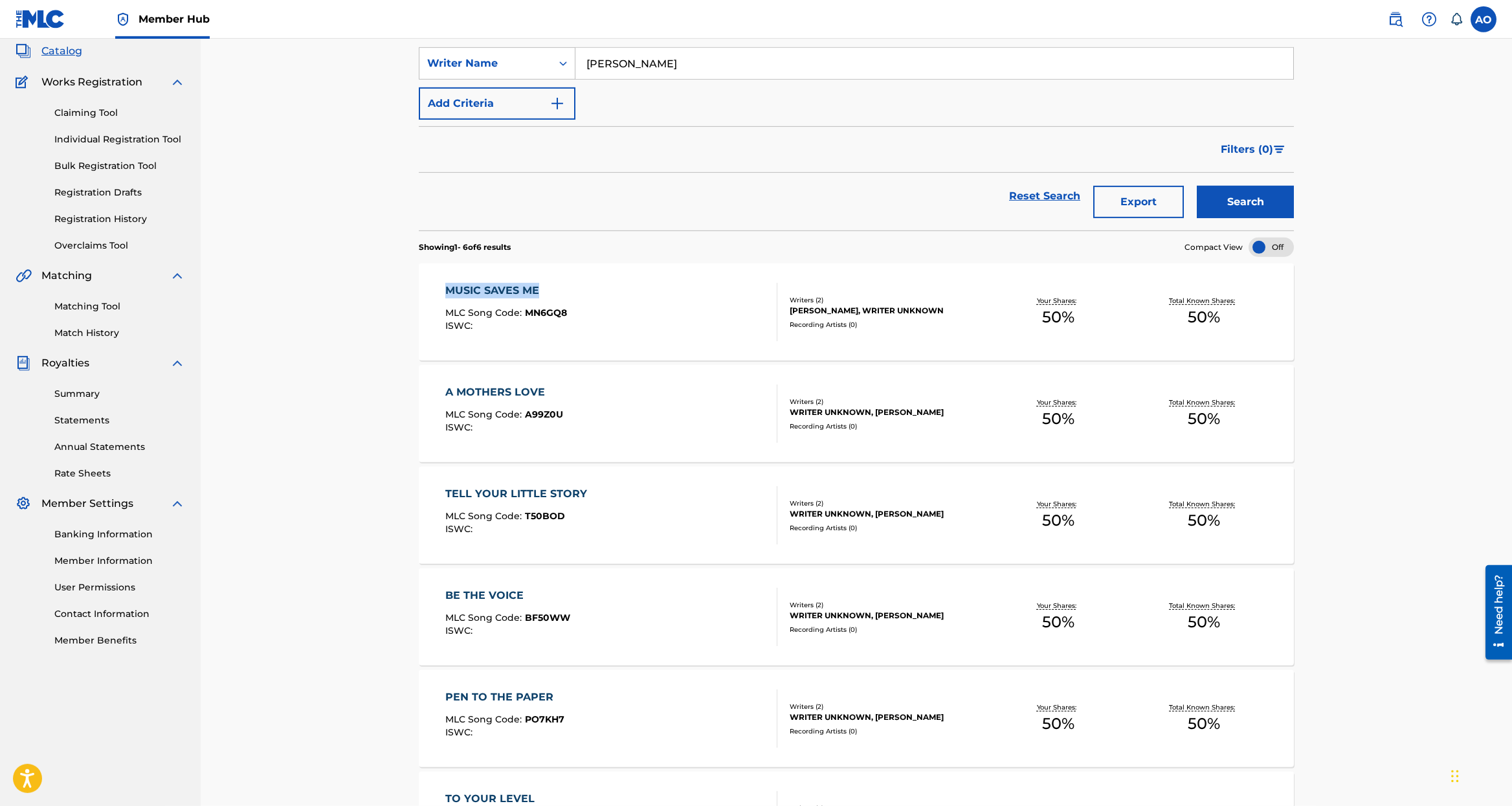
drag, startPoint x: 372, startPoint y: 284, endPoint x: 573, endPoint y: 307, distance: 202.3
click at [578, 293] on div "Catalog Register Work SearchWithCriteria586fb71f-1ec4-439e-b3bb-37d50697d6dd Wr…" at bounding box center [856, 446] width 1311 height 969
copy div "MUSIC SAVES ME"
drag, startPoint x: 417, startPoint y: 313, endPoint x: 818, endPoint y: 39, distance: 485.7
click at [567, 303] on div "Catalog Register Work SearchWithCriteria586fb71f-1ec4-439e-b3bb-37d50697d6dd Wr…" at bounding box center [856, 462] width 906 height 937
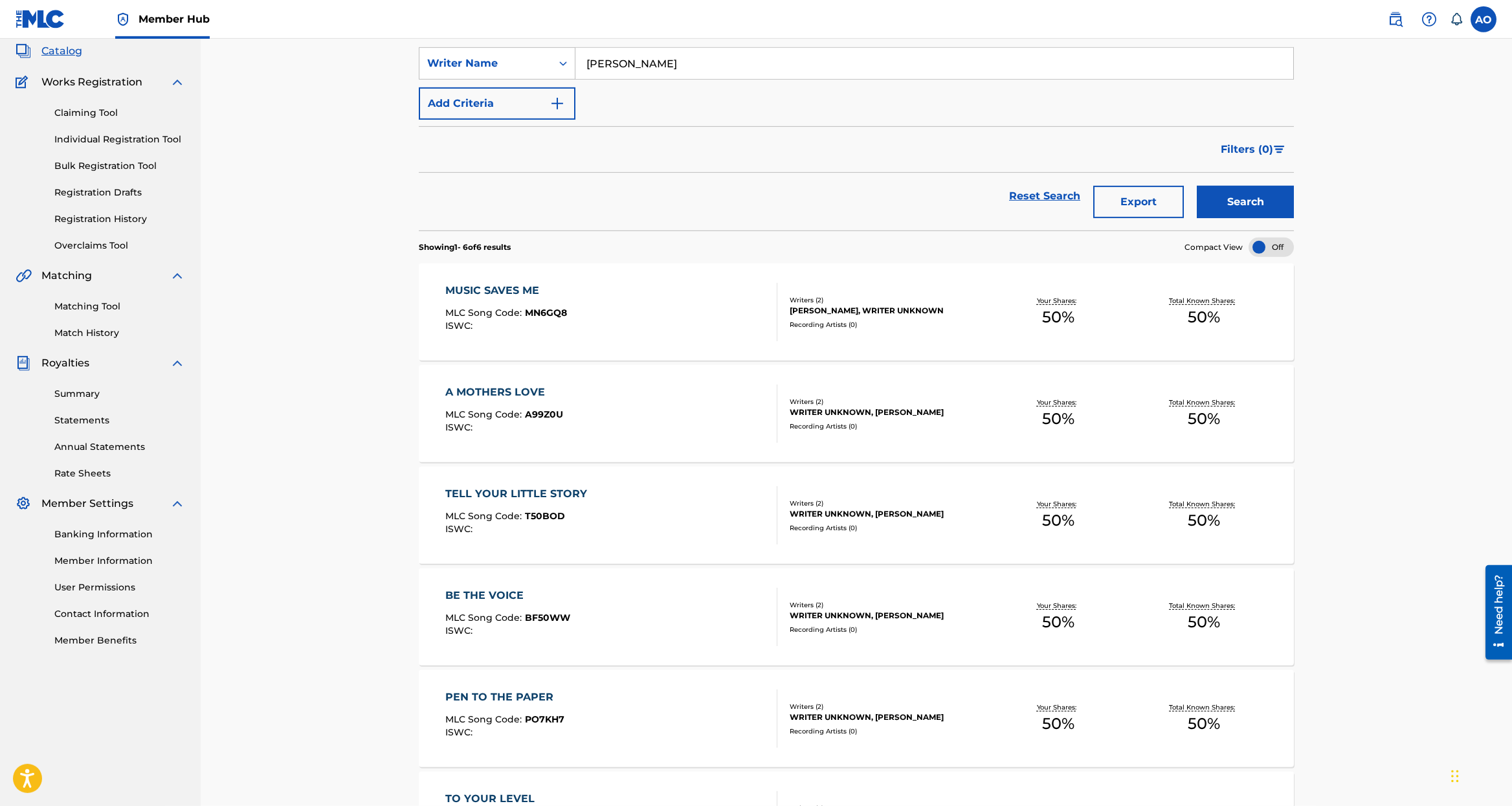
copy div
drag, startPoint x: 366, startPoint y: 323, endPoint x: 746, endPoint y: 217, distance: 394.5
click at [649, 303] on div "Catalog Register Work SearchWithCriteria586fb71f-1ec4-439e-b3bb-37d50697d6dd Wr…" at bounding box center [856, 446] width 1311 height 969
copy div "MLC Song Code : MN6GQ8"
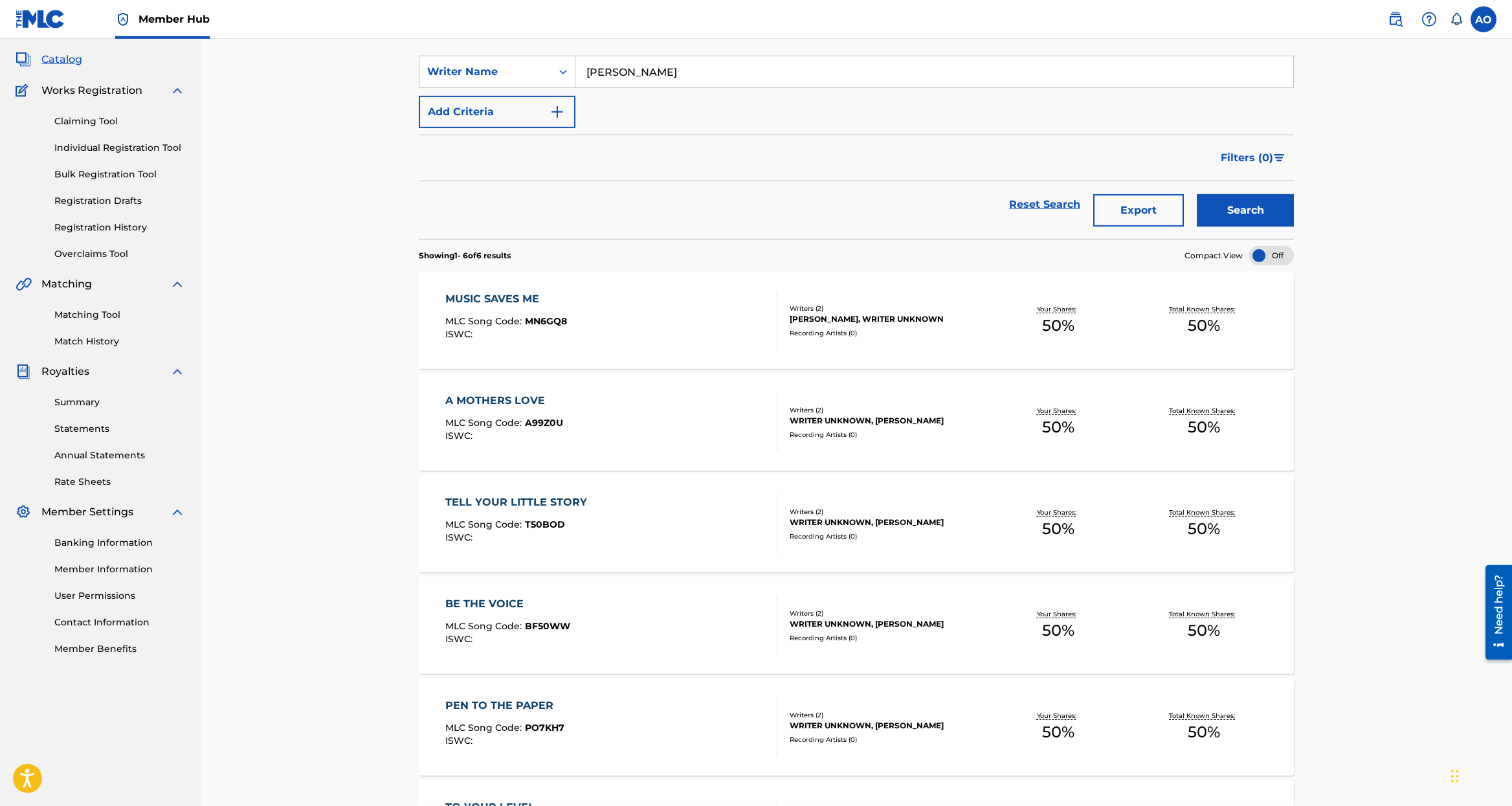
scroll to position [68, 0]
drag, startPoint x: 391, startPoint y: 373, endPoint x: 509, endPoint y: 392, distance: 119.5
click at [509, 392] on div "Catalog Register Work SearchWithCriteria586fb71f-1ec4-439e-b3bb-37d50697d6dd Wr…" at bounding box center [856, 455] width 1311 height 969
drag, startPoint x: 233, startPoint y: 396, endPoint x: 275, endPoint y: 394, distance: 42.0
click at [233, 395] on div "Catalog Register Work SearchWithCriteria586fb71f-1ec4-439e-b3bb-37d50697d6dd Wr…" at bounding box center [856, 455] width 1311 height 969
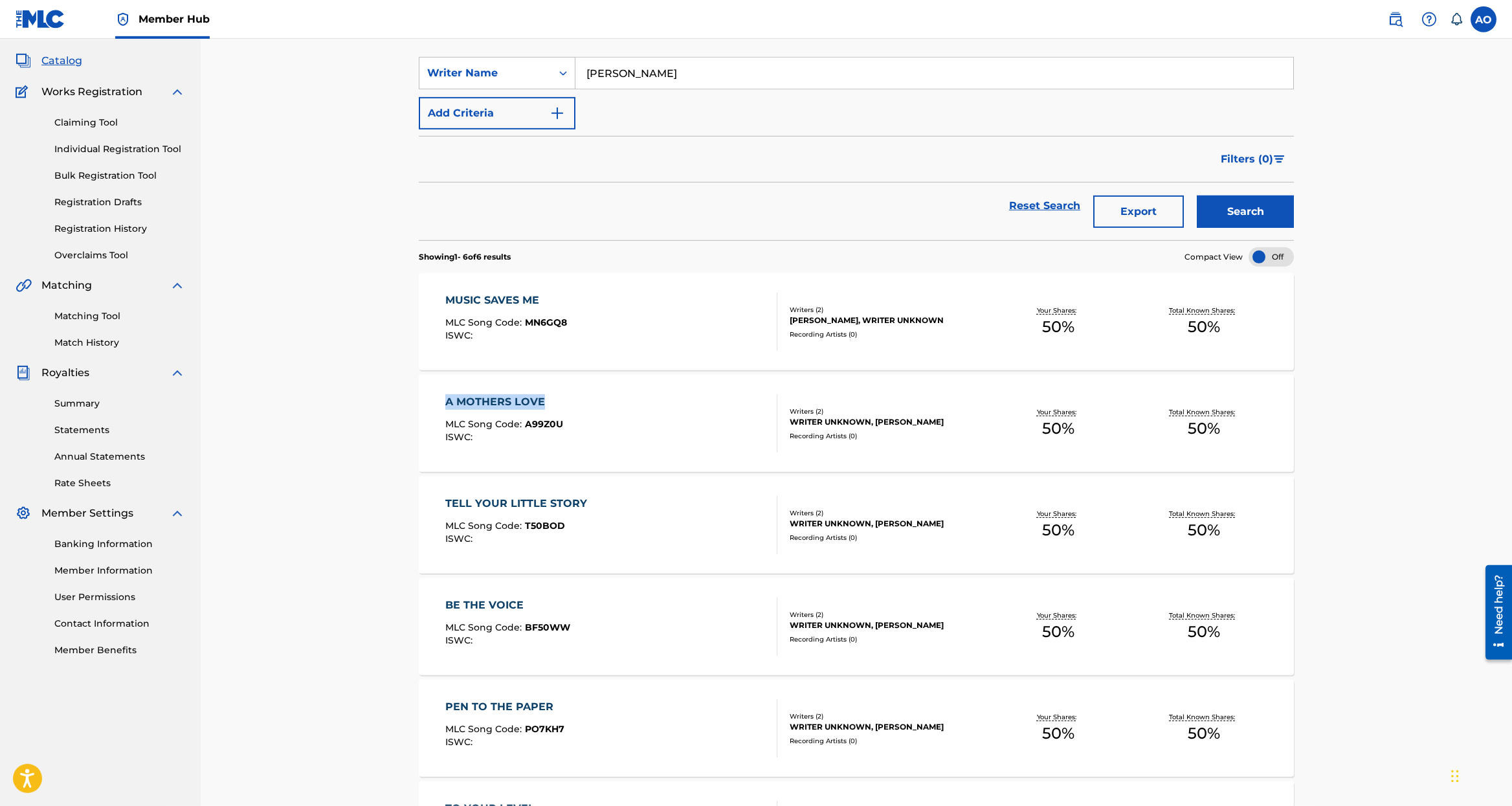
drag, startPoint x: 277, startPoint y: 393, endPoint x: 552, endPoint y: 410, distance: 275.5
click at [561, 407] on div "Catalog Register Work SearchWithCriteria586fb71f-1ec4-439e-b3bb-37d50697d6dd Wr…" at bounding box center [856, 455] width 1311 height 969
copy div "A MOTHERS LOVE"
drag, startPoint x: 402, startPoint y: 422, endPoint x: 716, endPoint y: 358, distance: 320.5
click at [618, 422] on div "Catalog Register Work SearchWithCriteria586fb71f-1ec4-439e-b3bb-37d50697d6dd Wr…" at bounding box center [856, 455] width 1311 height 969
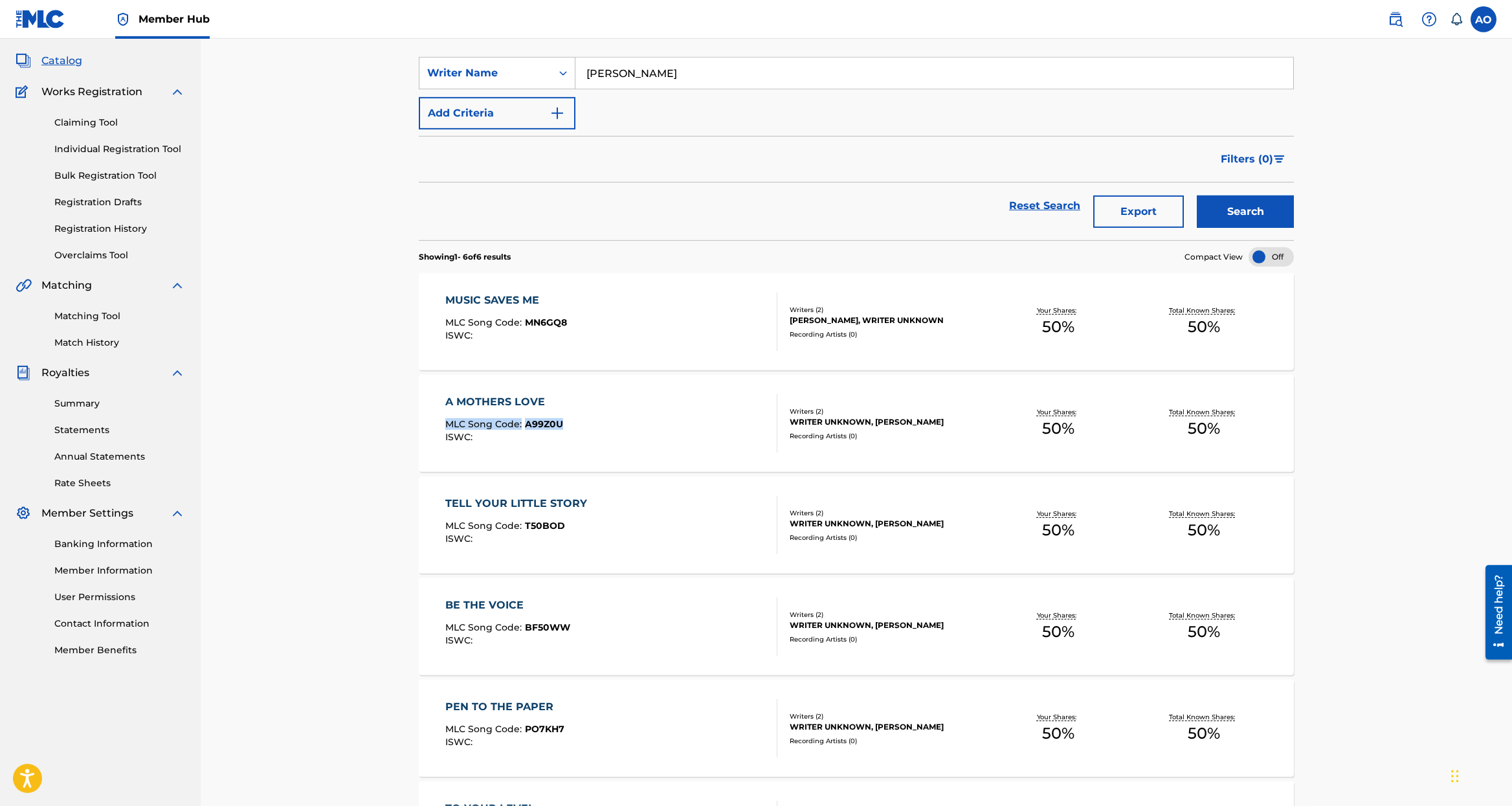
copy div "MLC Song Code : A99Z0U"
drag, startPoint x: 433, startPoint y: 494, endPoint x: 585, endPoint y: 497, distance: 152.0
click at [585, 497] on div "Catalog Register Work SearchWithCriteria586fb71f-1ec4-439e-b3bb-37d50697d6dd Wr…" at bounding box center [856, 455] width 1311 height 969
copy div "TELL YOUR LITTLE STORY"
drag, startPoint x: 396, startPoint y: 526, endPoint x: 654, endPoint y: 387, distance: 293.1
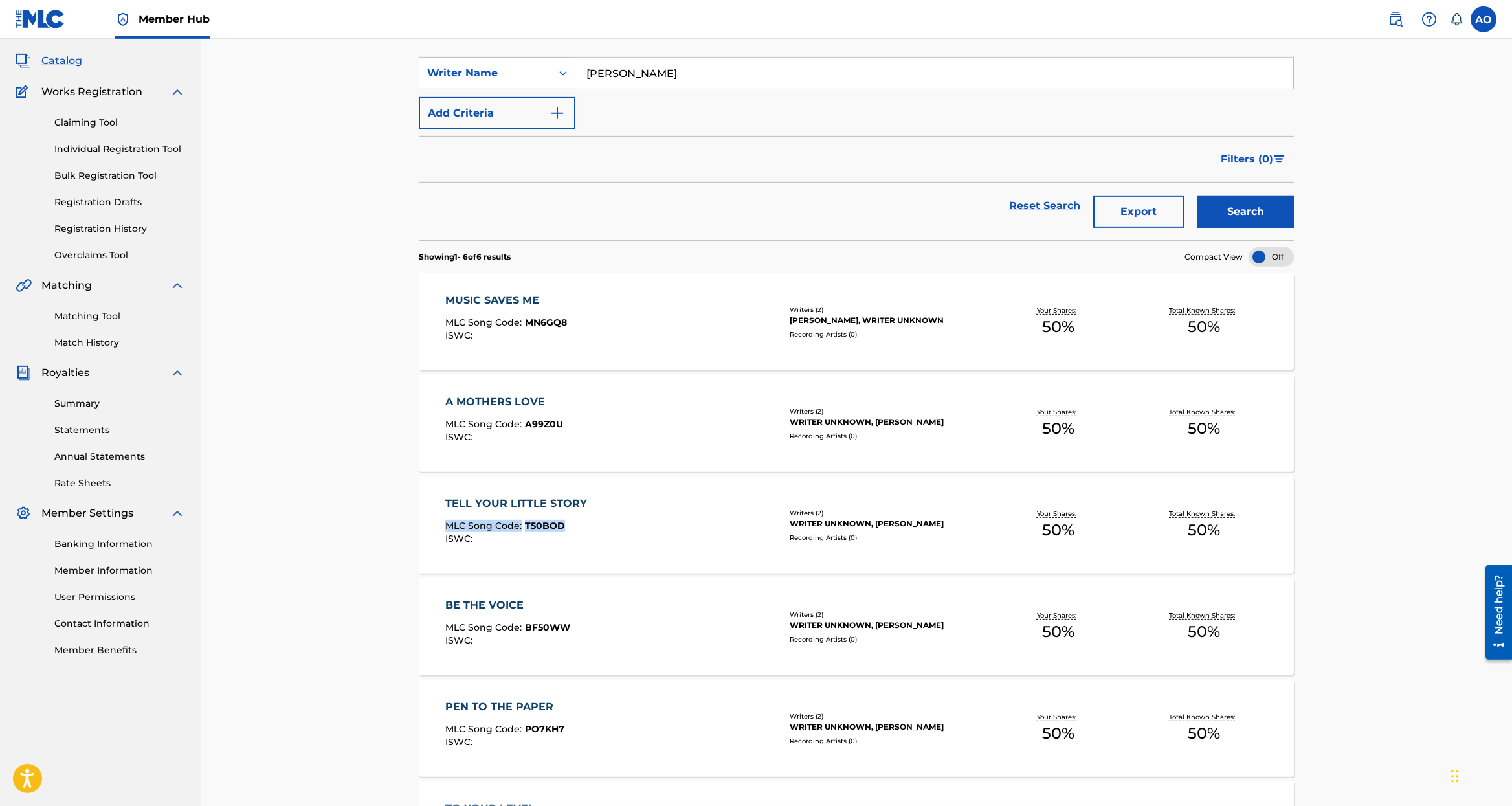
click at [571, 522] on div "Catalog Register Work SearchWithCriteria586fb71f-1ec4-439e-b3bb-37d50697d6dd Wr…" at bounding box center [856, 455] width 1311 height 969
copy div "MLC Song Code : T50BOD"
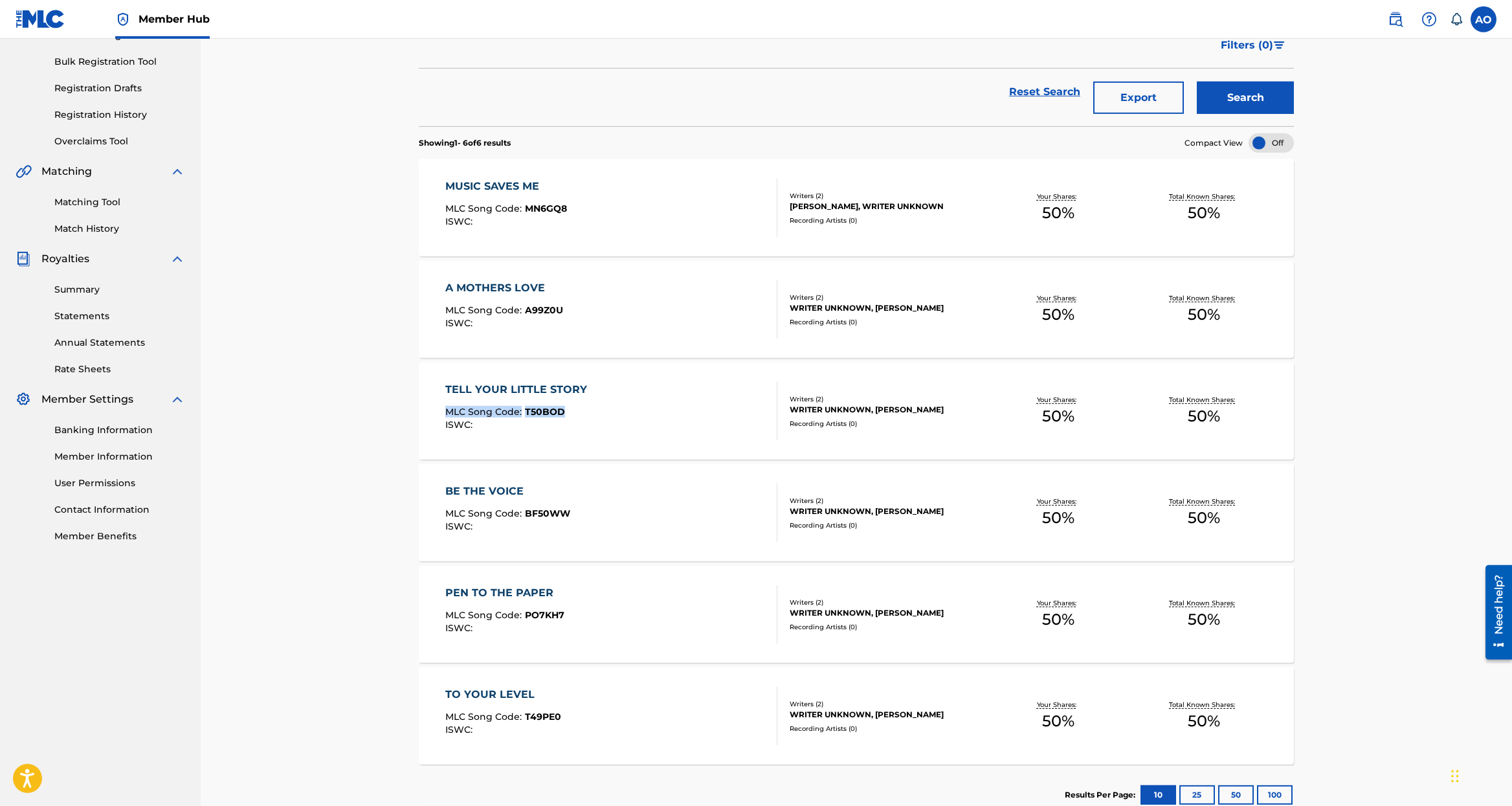
scroll to position [185, 0]
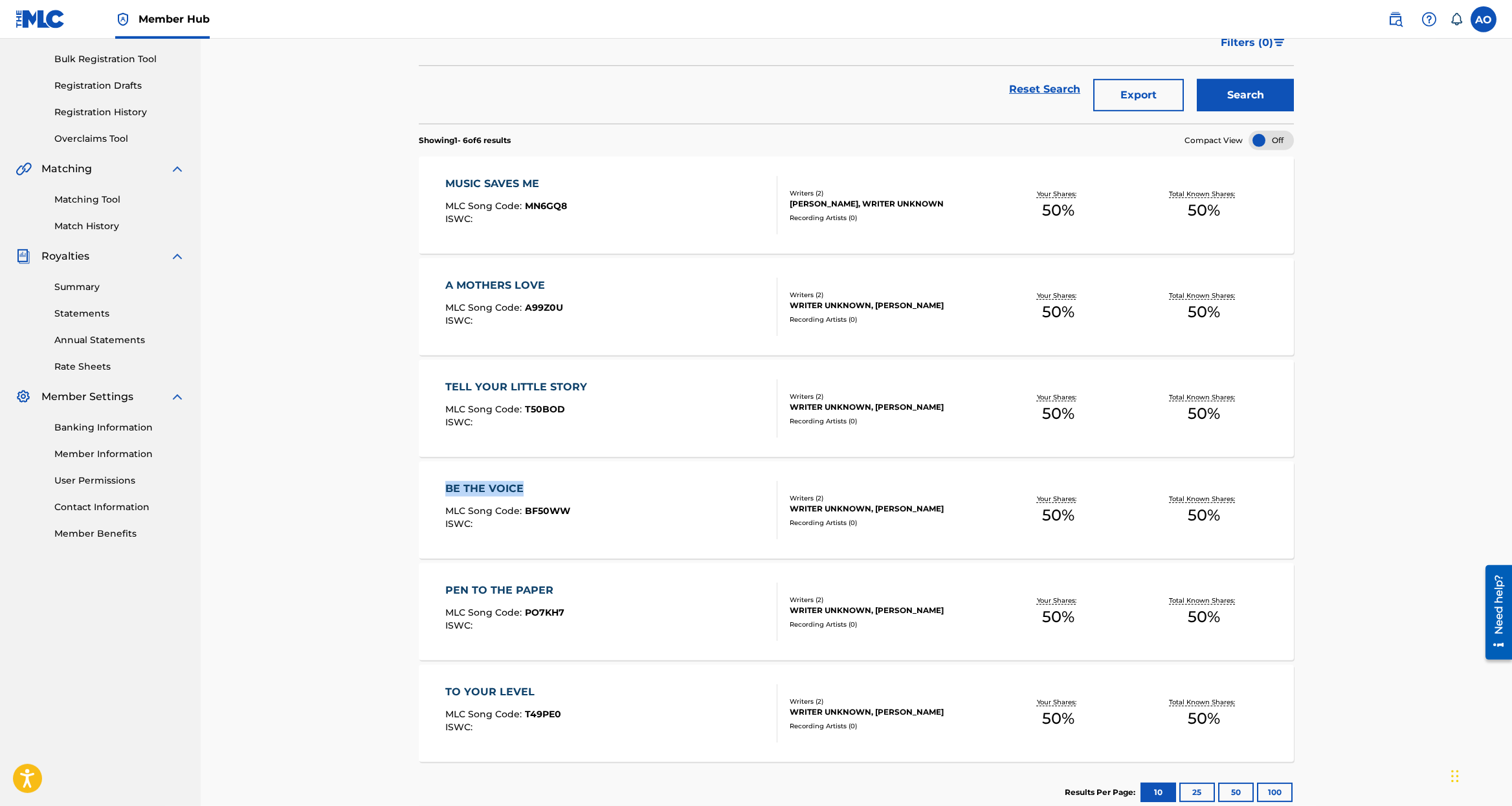
drag, startPoint x: 349, startPoint y: 488, endPoint x: 536, endPoint y: 486, distance: 187.0
click at [536, 486] on div "Catalog Register Work SearchWithCriteria586fb71f-1ec4-439e-b3bb-37d50697d6dd Wr…" at bounding box center [856, 339] width 1311 height 969
copy div "BE THE VOICE"
drag, startPoint x: 398, startPoint y: 508, endPoint x: 592, endPoint y: 516, distance: 194.2
click at [593, 514] on div "Catalog Register Work SearchWithCriteria586fb71f-1ec4-439e-b3bb-37d50697d6dd Wr…" at bounding box center [856, 339] width 1311 height 969
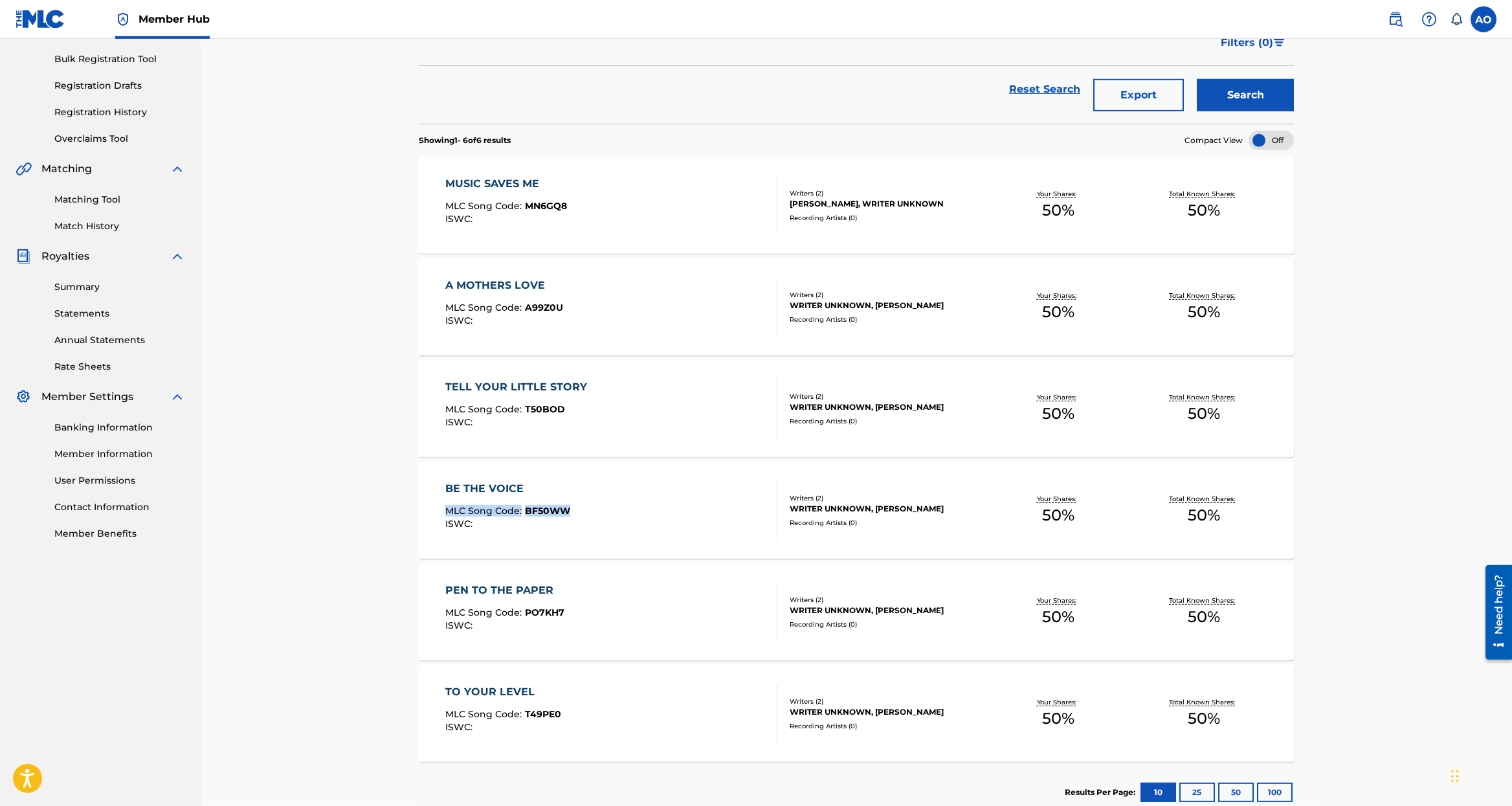
copy div "MLC Song Code : BF50WW"
drag, startPoint x: 398, startPoint y: 487, endPoint x: 673, endPoint y: 360, distance: 302.9
click at [520, 482] on div "Catalog Register Work SearchWithCriteria586fb71f-1ec4-439e-b3bb-37d50697d6dd Wr…" at bounding box center [856, 339] width 1311 height 969
copy div "BE THE VOICE"
drag, startPoint x: 563, startPoint y: 589, endPoint x: 603, endPoint y: 591, distance: 40.0
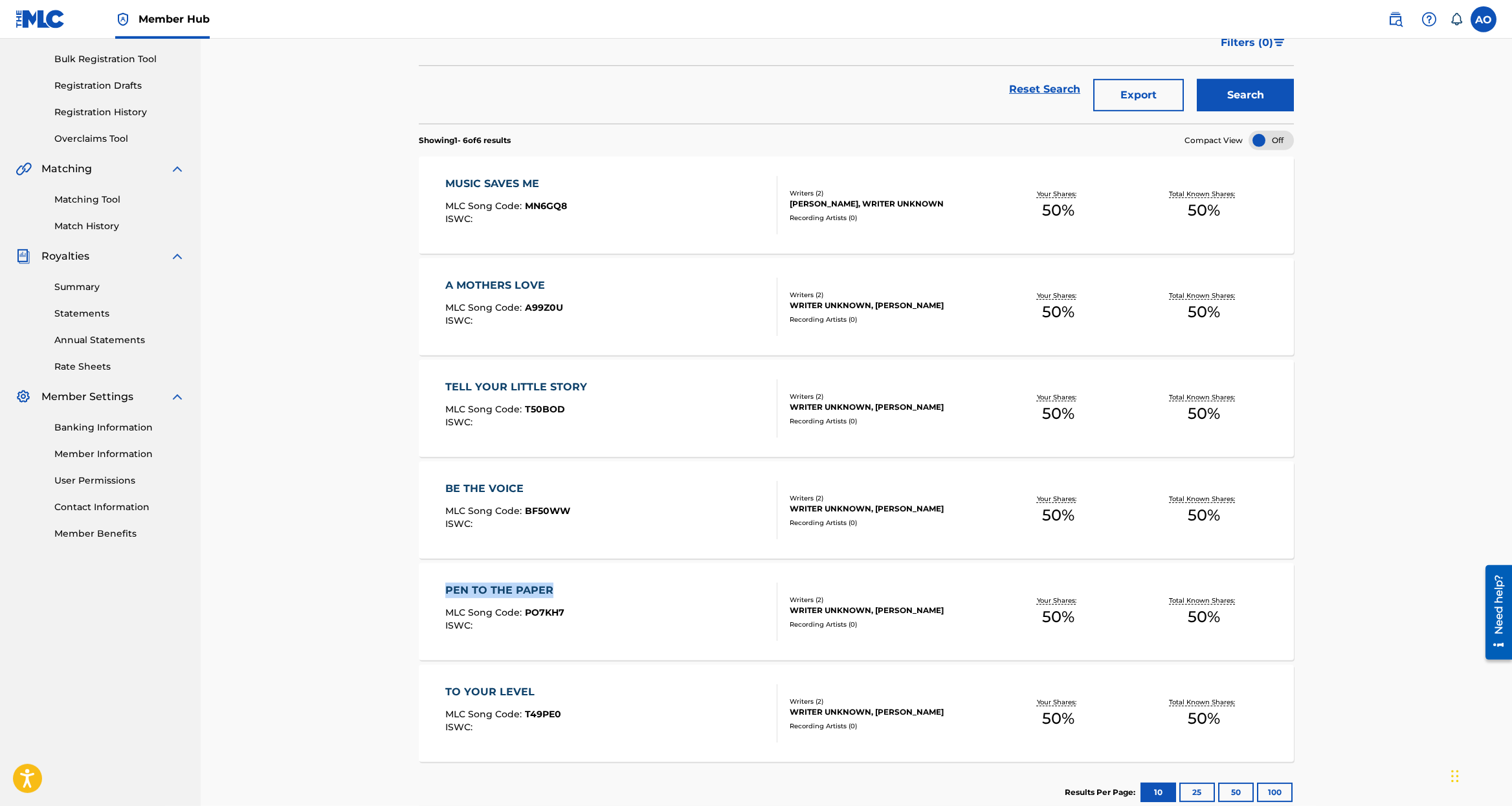
click at [603, 591] on div "Catalog Register Work SearchWithCriteria586fb71f-1ec4-439e-b3bb-37d50697d6dd Wr…" at bounding box center [856, 339] width 1311 height 969
drag, startPoint x: 397, startPoint y: 600, endPoint x: 574, endPoint y: 609, distance: 177.2
click at [568, 611] on div "Catalog Register Work SearchWithCriteria586fb71f-1ec4-439e-b3bb-37d50697d6dd Wr…" at bounding box center [856, 339] width 1311 height 969
drag, startPoint x: 395, startPoint y: 692, endPoint x: 659, endPoint y: 615, distance: 275.0
click at [575, 689] on div "Catalog Register Work SearchWithCriteria586fb71f-1ec4-439e-b3bb-37d50697d6dd Wr…" at bounding box center [856, 339] width 1311 height 969
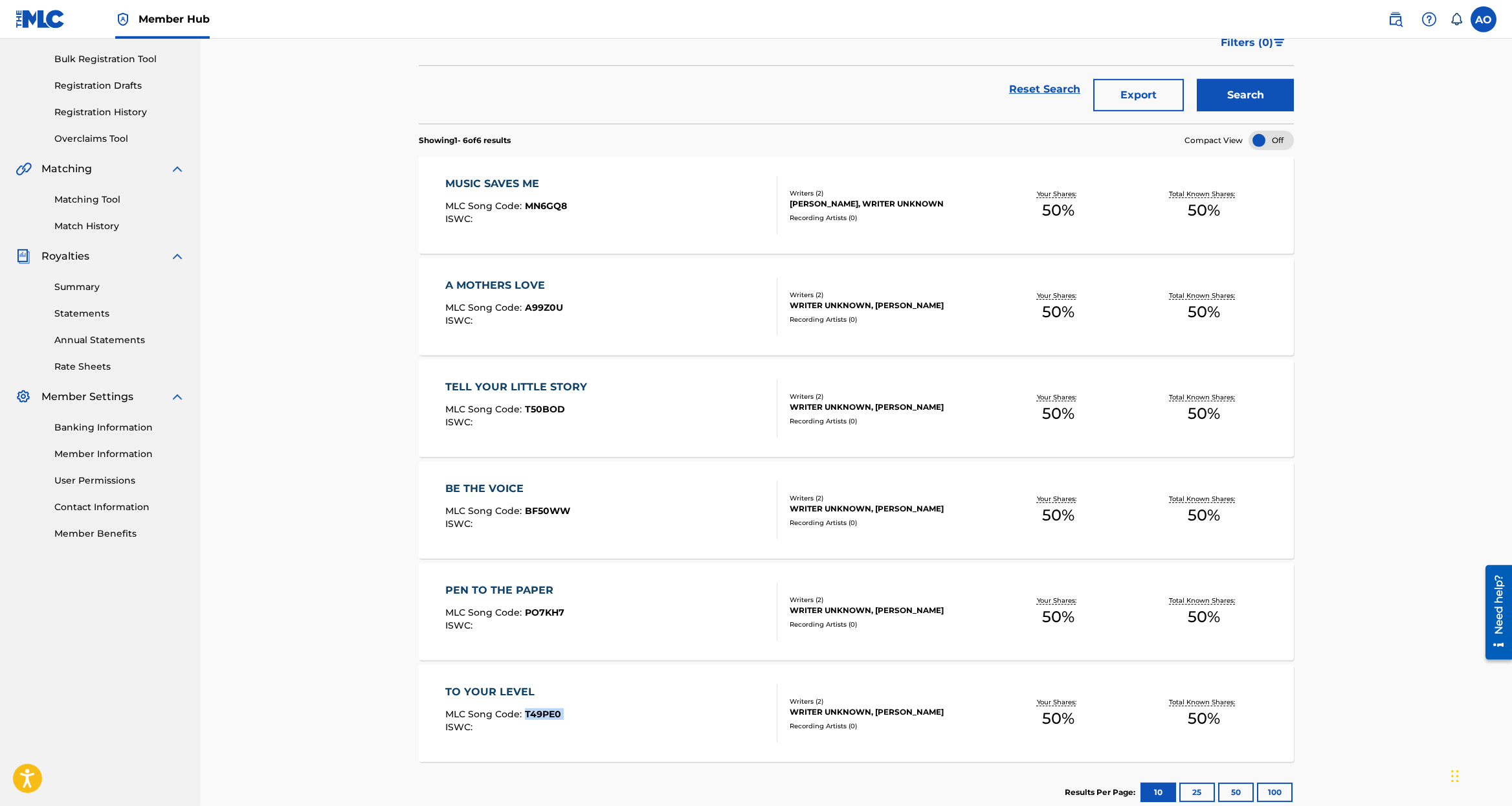
drag, startPoint x: 381, startPoint y: 724, endPoint x: 642, endPoint y: 586, distance: 295.2
click at [530, 708] on div "Catalog Register Work SearchWithCriteria586fb71f-1ec4-439e-b3bb-37d50697d6dd Wr…" at bounding box center [856, 339] width 1311 height 969
click at [86, 112] on link "Registration History" at bounding box center [119, 112] width 130 height 13
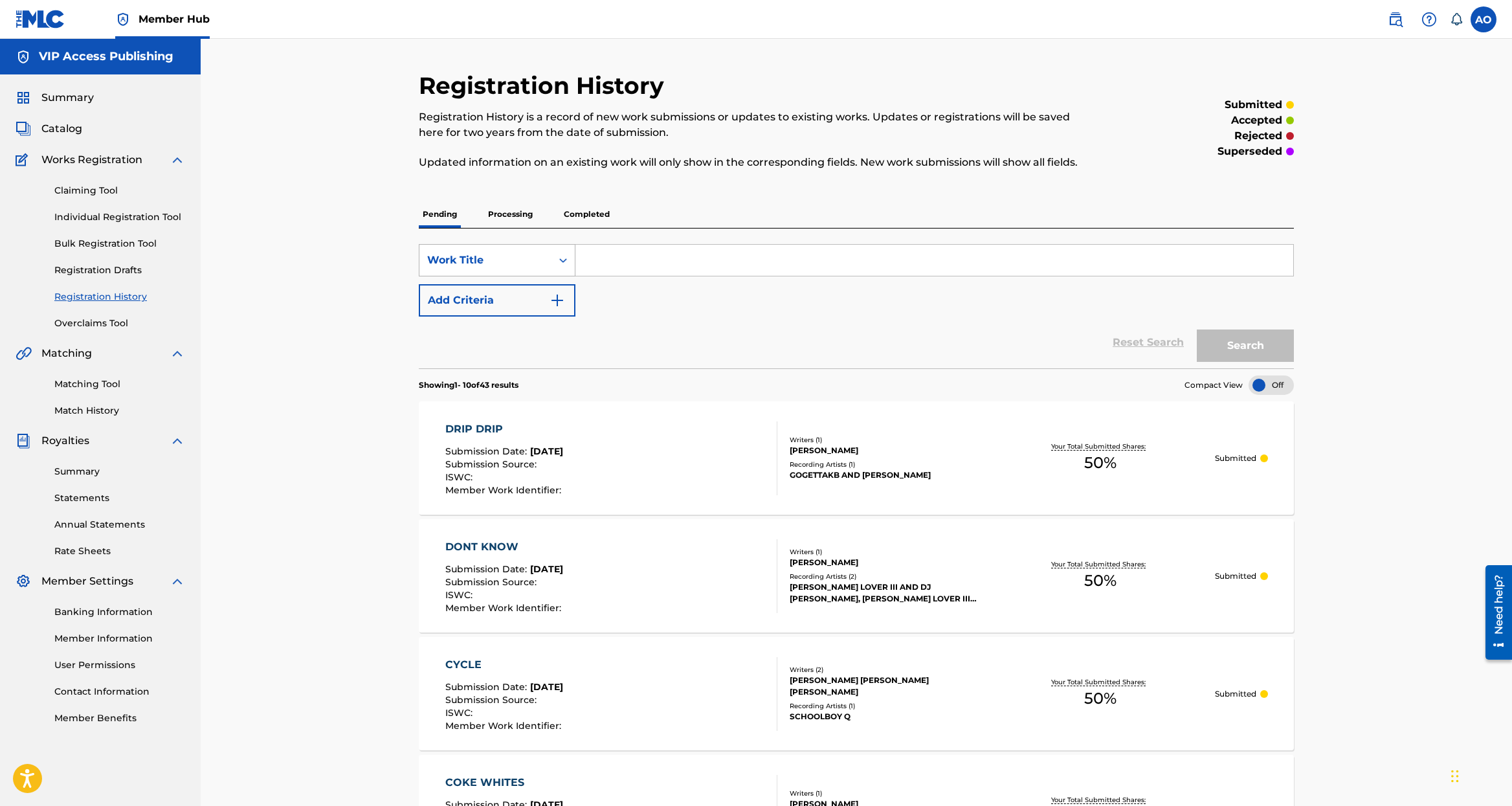
click at [523, 274] on div "Work Title" at bounding box center [497, 259] width 156 height 32
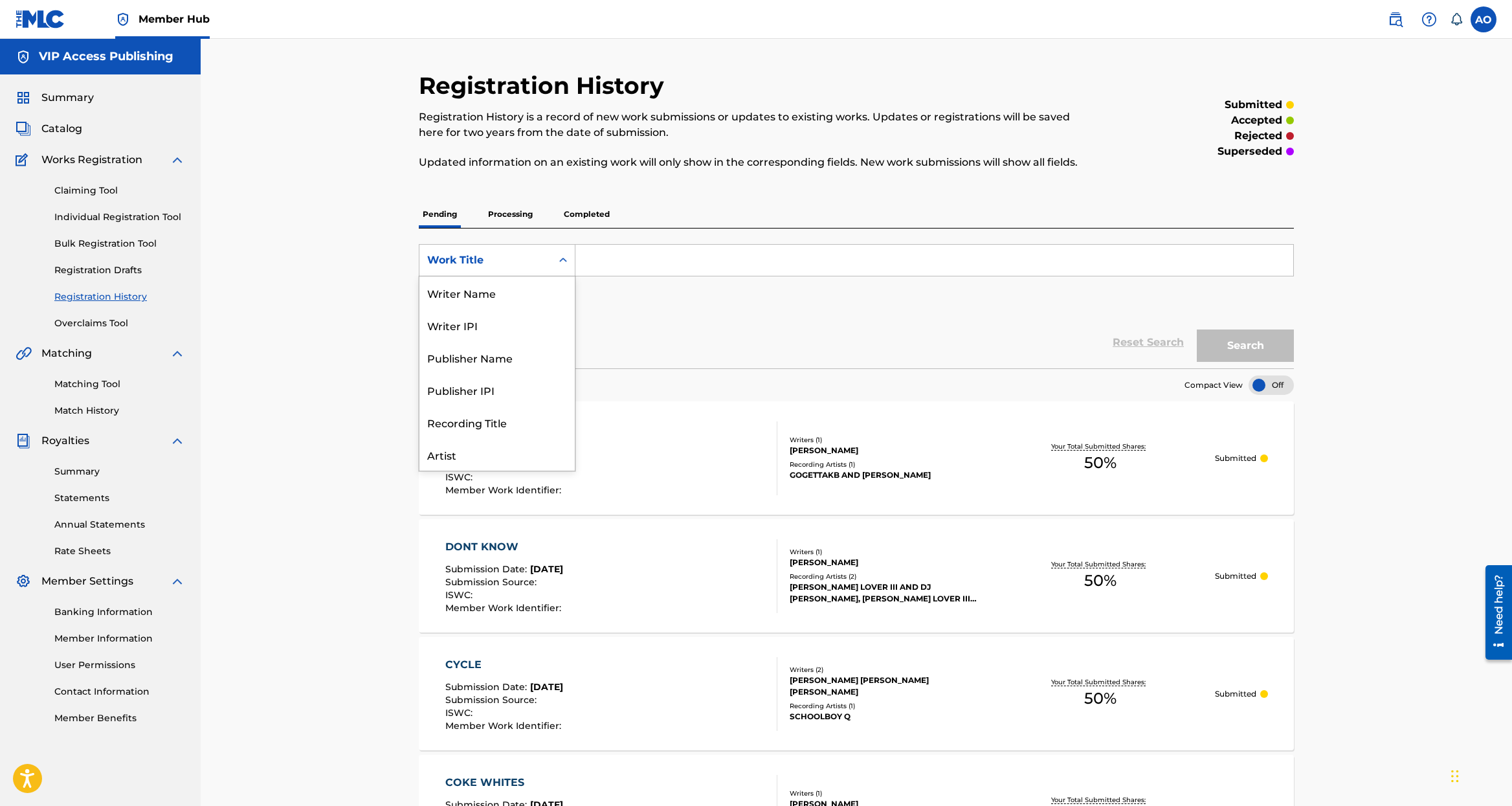
scroll to position [64, 0]
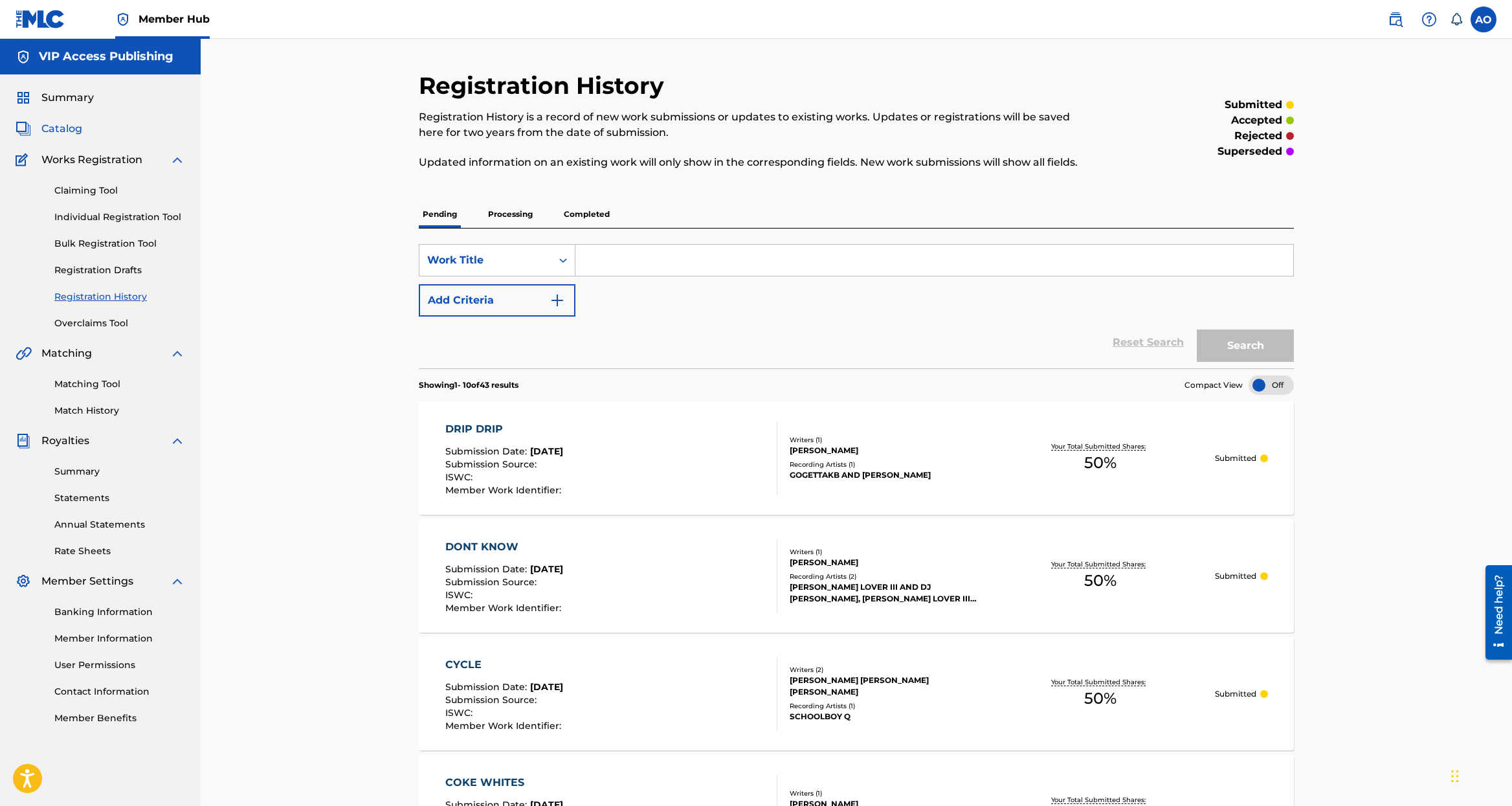
click at [45, 126] on span "Catalog" at bounding box center [62, 129] width 41 height 16
click at [46, 126] on span "Catalog" at bounding box center [62, 129] width 41 height 16
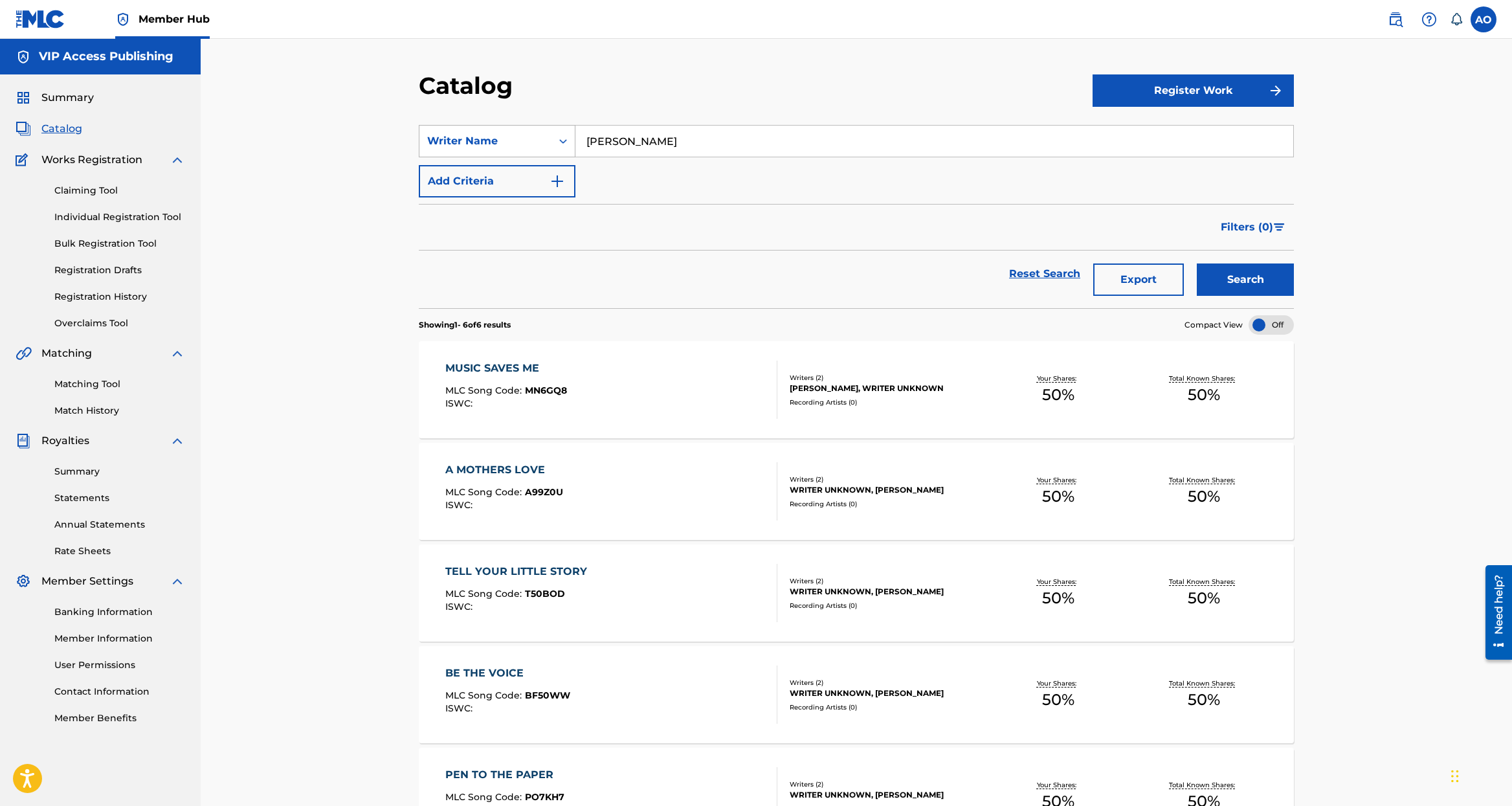
click at [532, 146] on div "Writer Name" at bounding box center [485, 142] width 116 height 16
click at [776, 149] on input "[PERSON_NAME]" at bounding box center [934, 142] width 717 height 31
drag, startPoint x: 721, startPoint y: 150, endPoint x: 256, endPoint y: 113, distance: 466.5
click at [575, 126] on input "[PERSON_NAME]" at bounding box center [934, 142] width 717 height 31
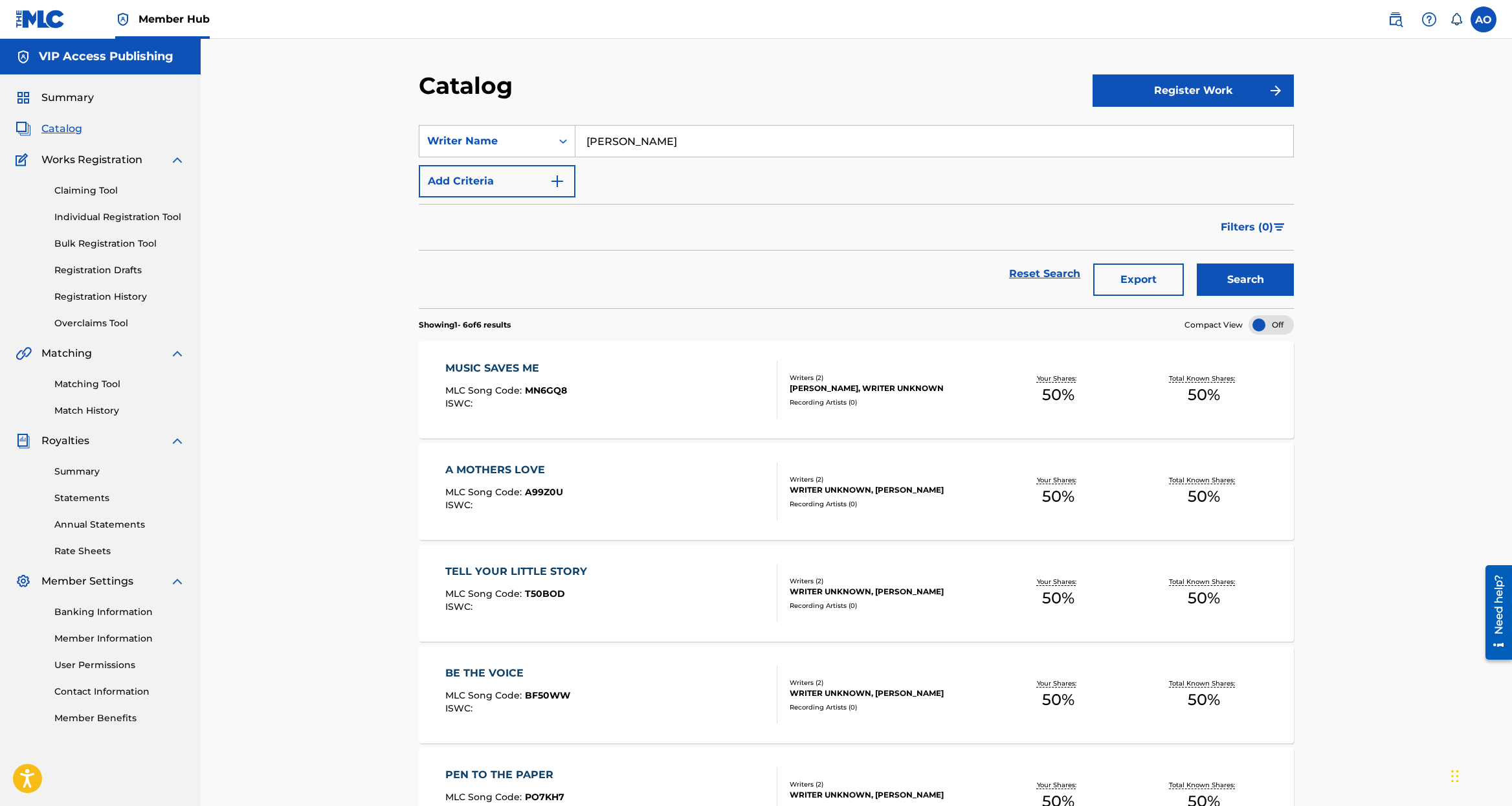
paste input "FABYAN AZRIE CARRILLO"
type input "FABYAN AZRIE CARRILLO"
click at [1197, 263] on button "Search" at bounding box center [1246, 279] width 97 height 32
drag, startPoint x: 366, startPoint y: 351, endPoint x: 536, endPoint y: 370, distance: 171.1
click at [531, 369] on div "Catalog Register Work SearchWithCriteria586fb71f-1ec4-439e-b3bb-37d50697d6dd Wr…" at bounding box center [856, 729] width 1311 height 1381
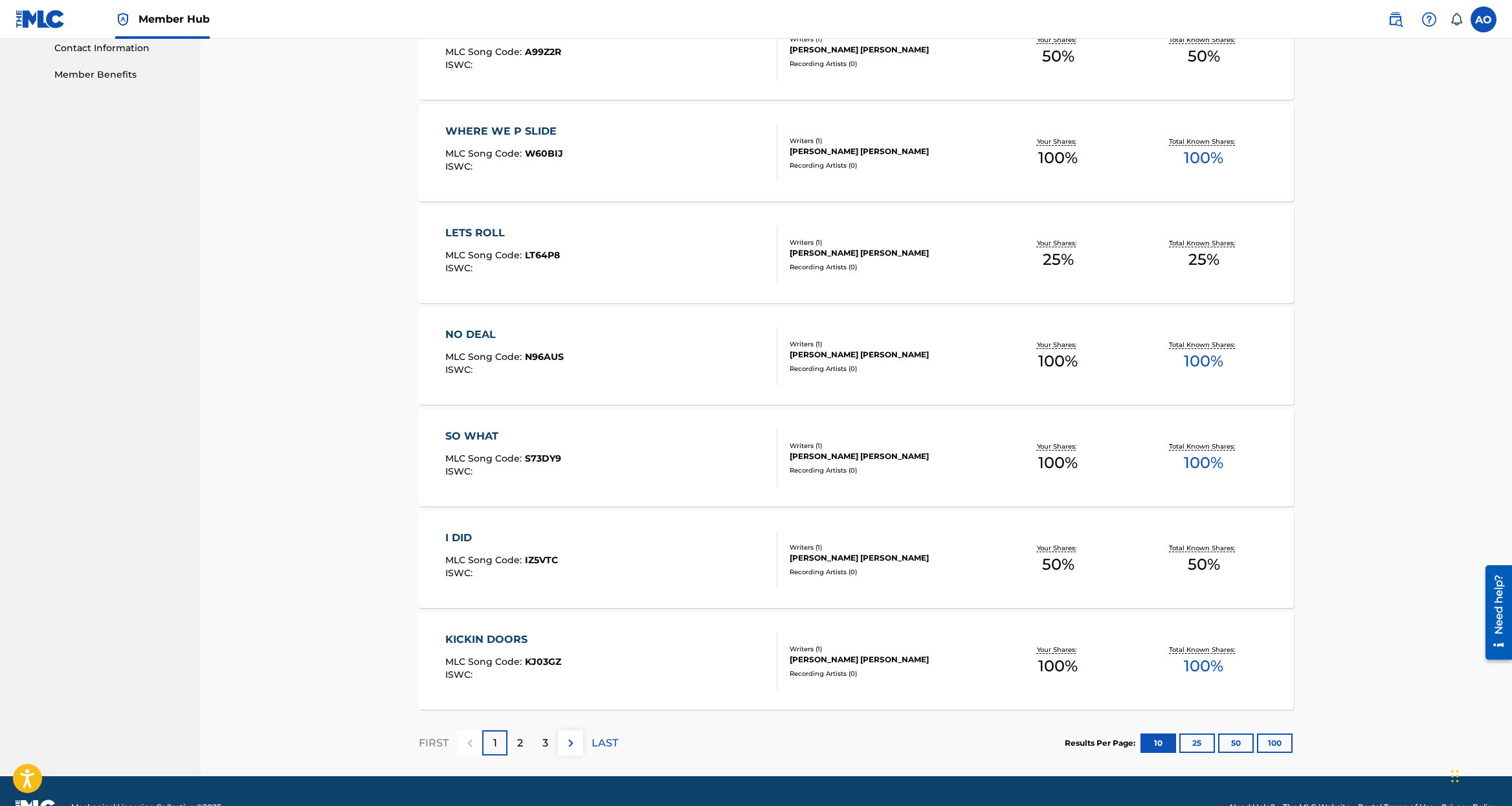
scroll to position [676, 0]
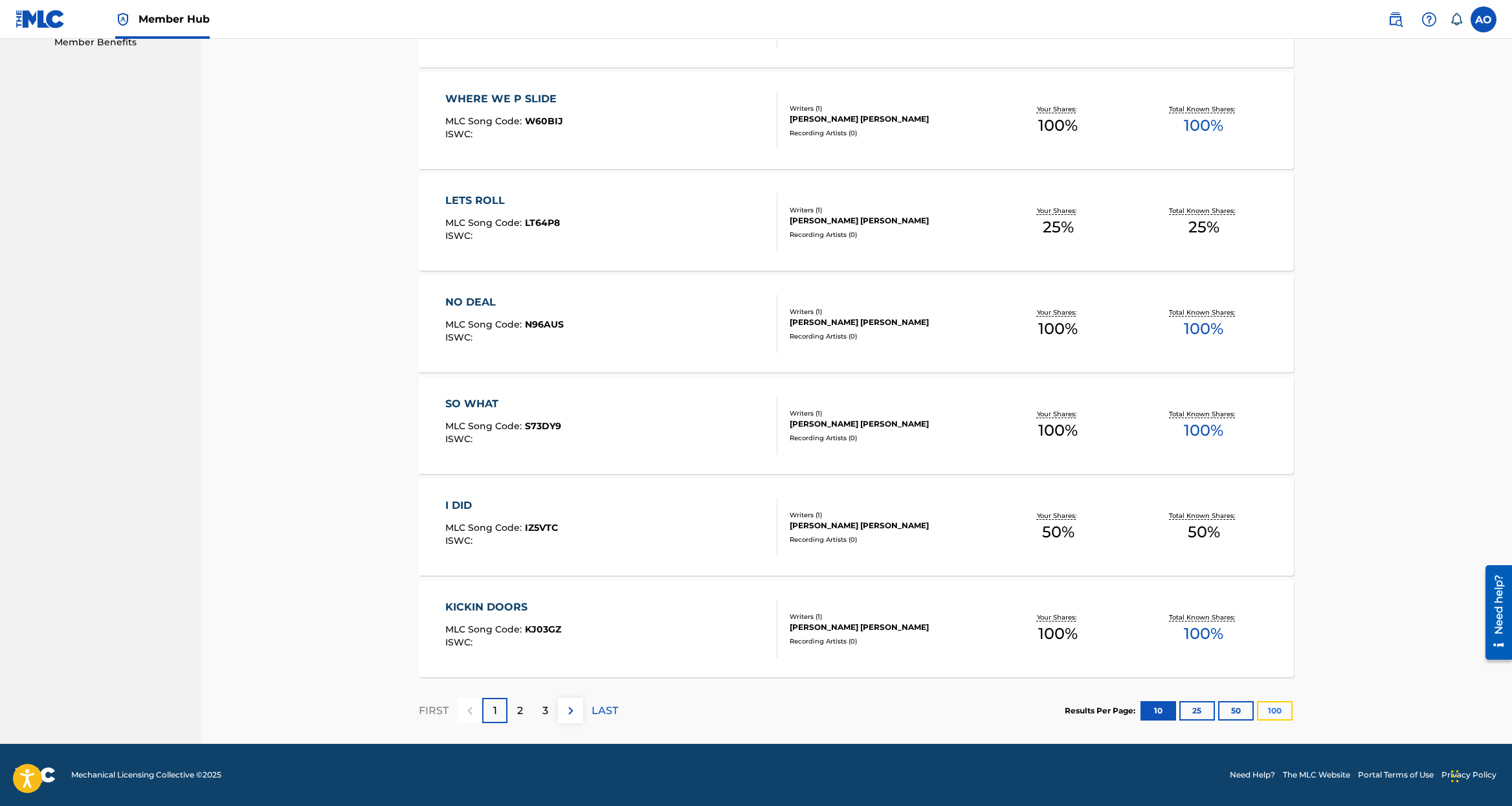
click at [1274, 711] on button "100" at bounding box center [1274, 711] width 35 height 20
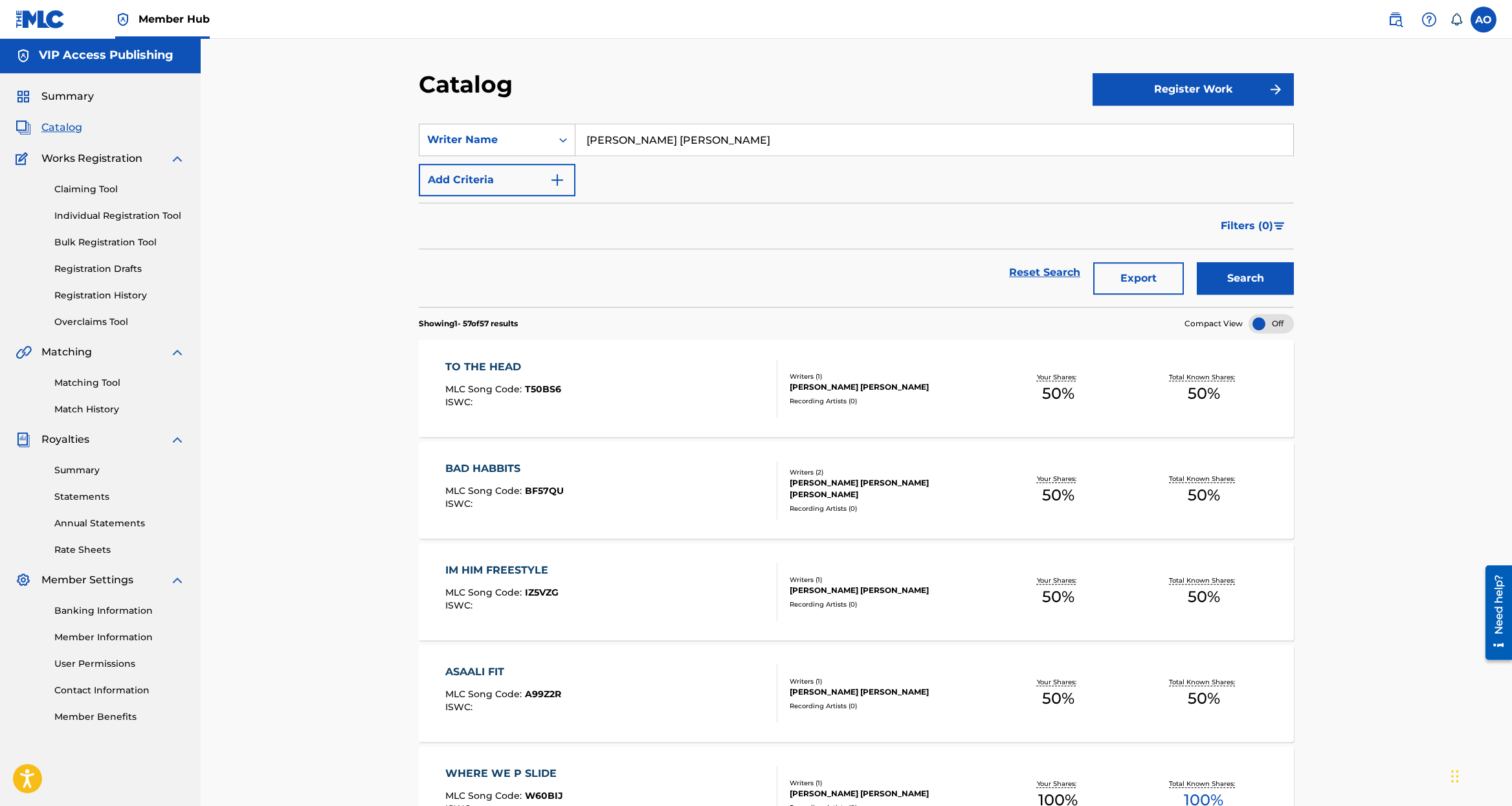
scroll to position [0, 0]
click at [84, 93] on span "Summary" at bounding box center [68, 98] width 53 height 16
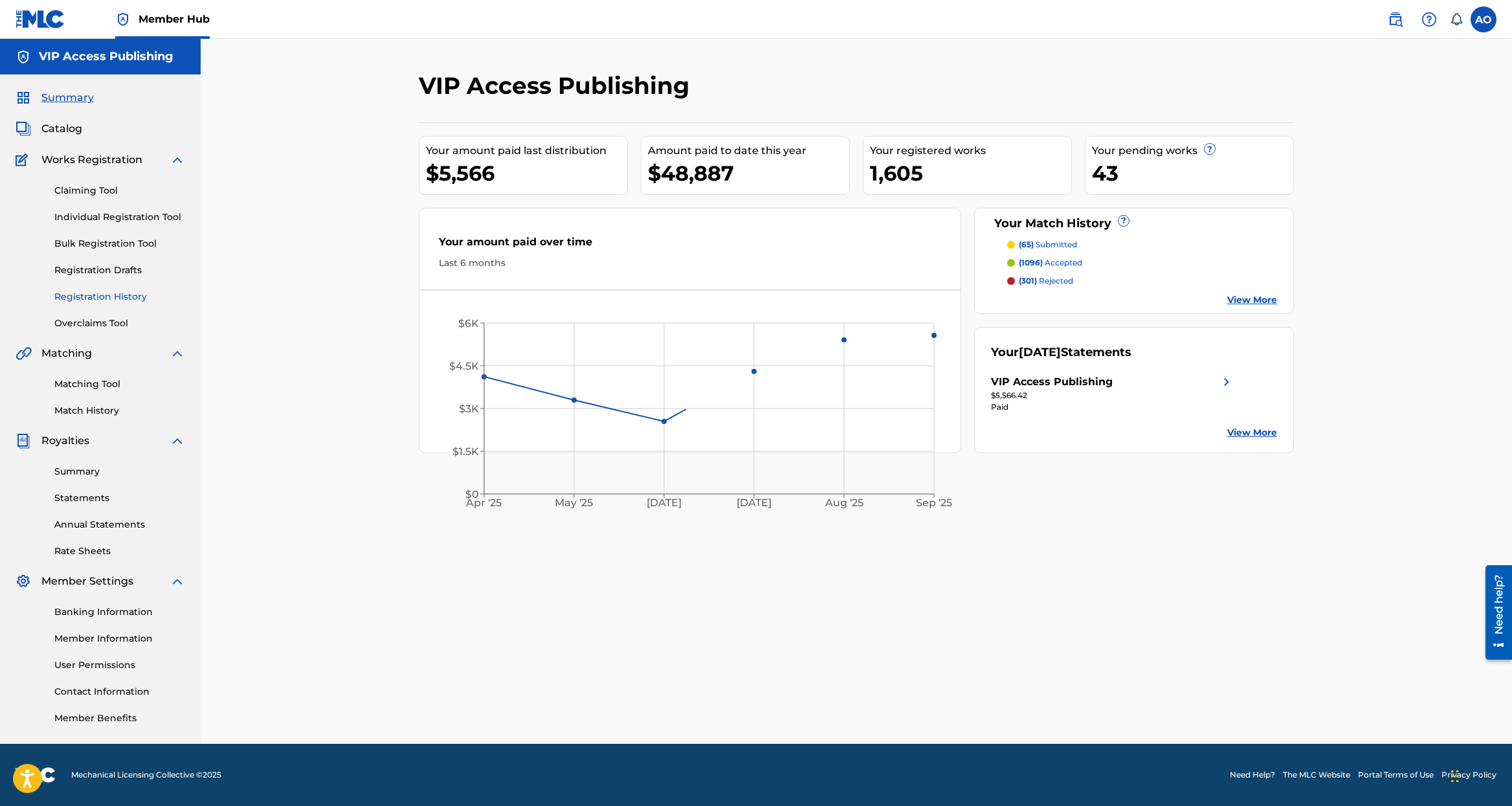
click at [97, 304] on link "Registration History" at bounding box center [119, 296] width 130 height 13
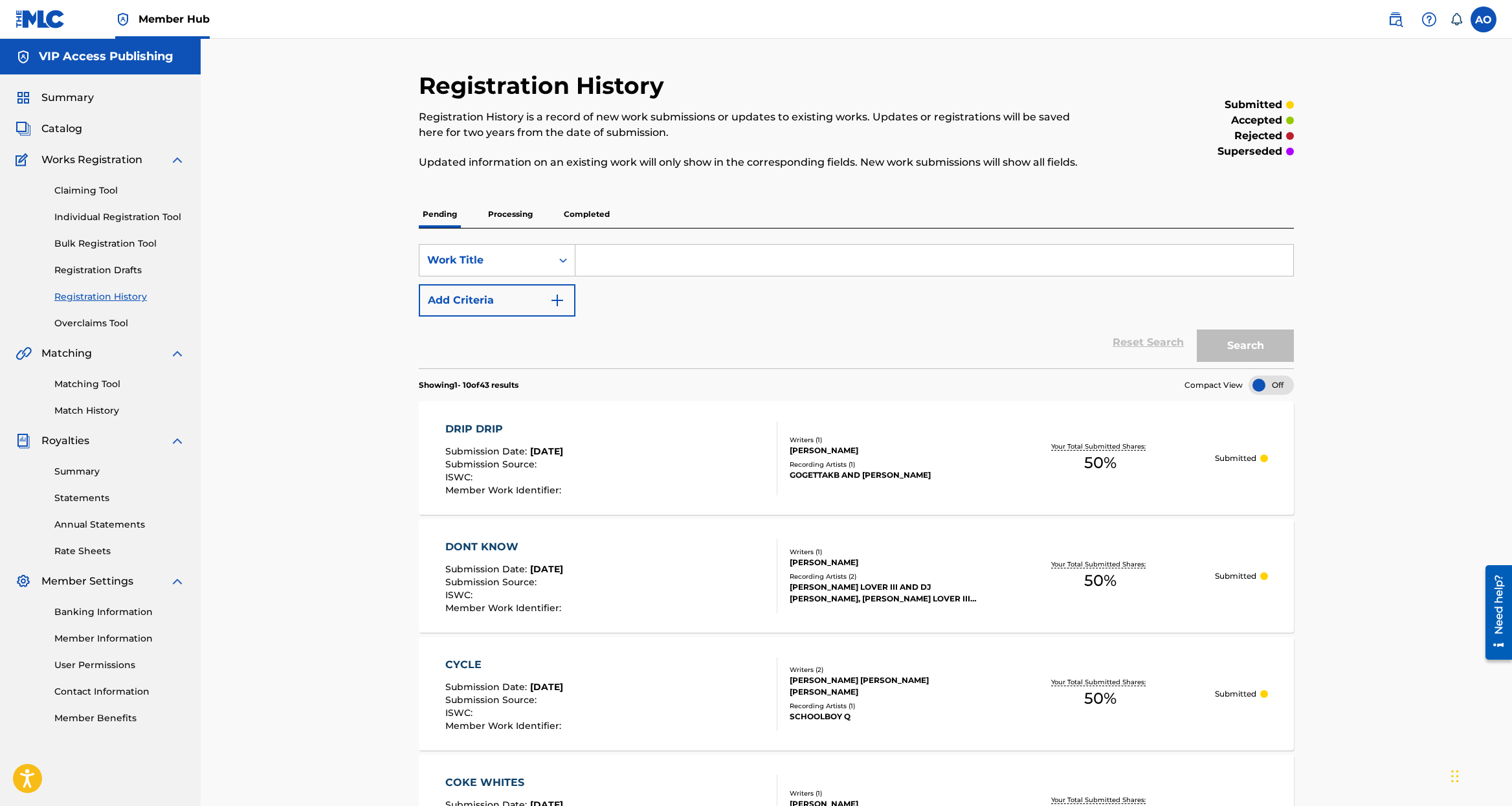
click at [589, 221] on p "Completed" at bounding box center [586, 214] width 53 height 28
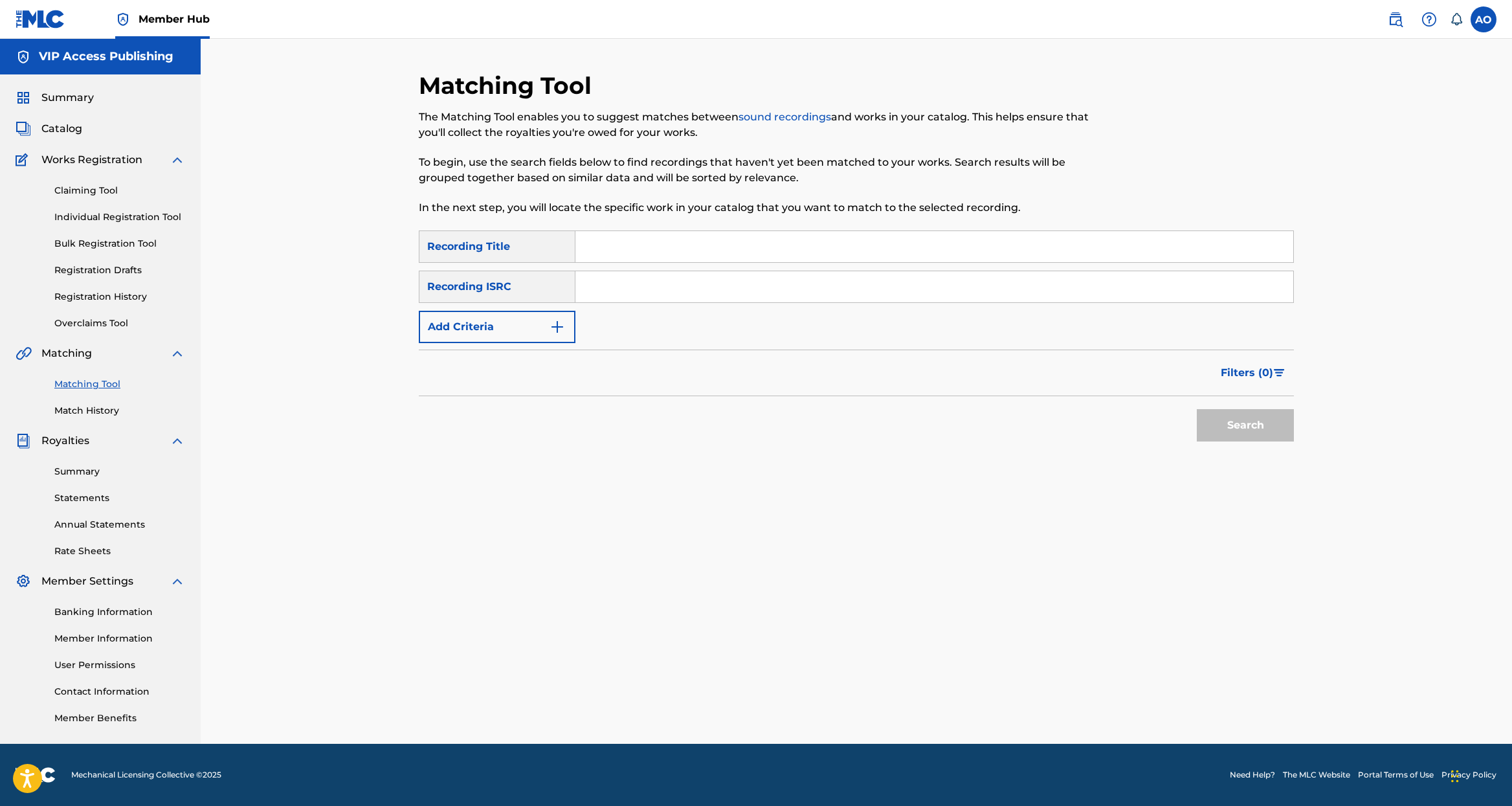
click at [604, 258] on input "Search Form" at bounding box center [934, 247] width 717 height 31
paste input "MUSIC SAVES ME"
type input "MUSIC SAVES ME"
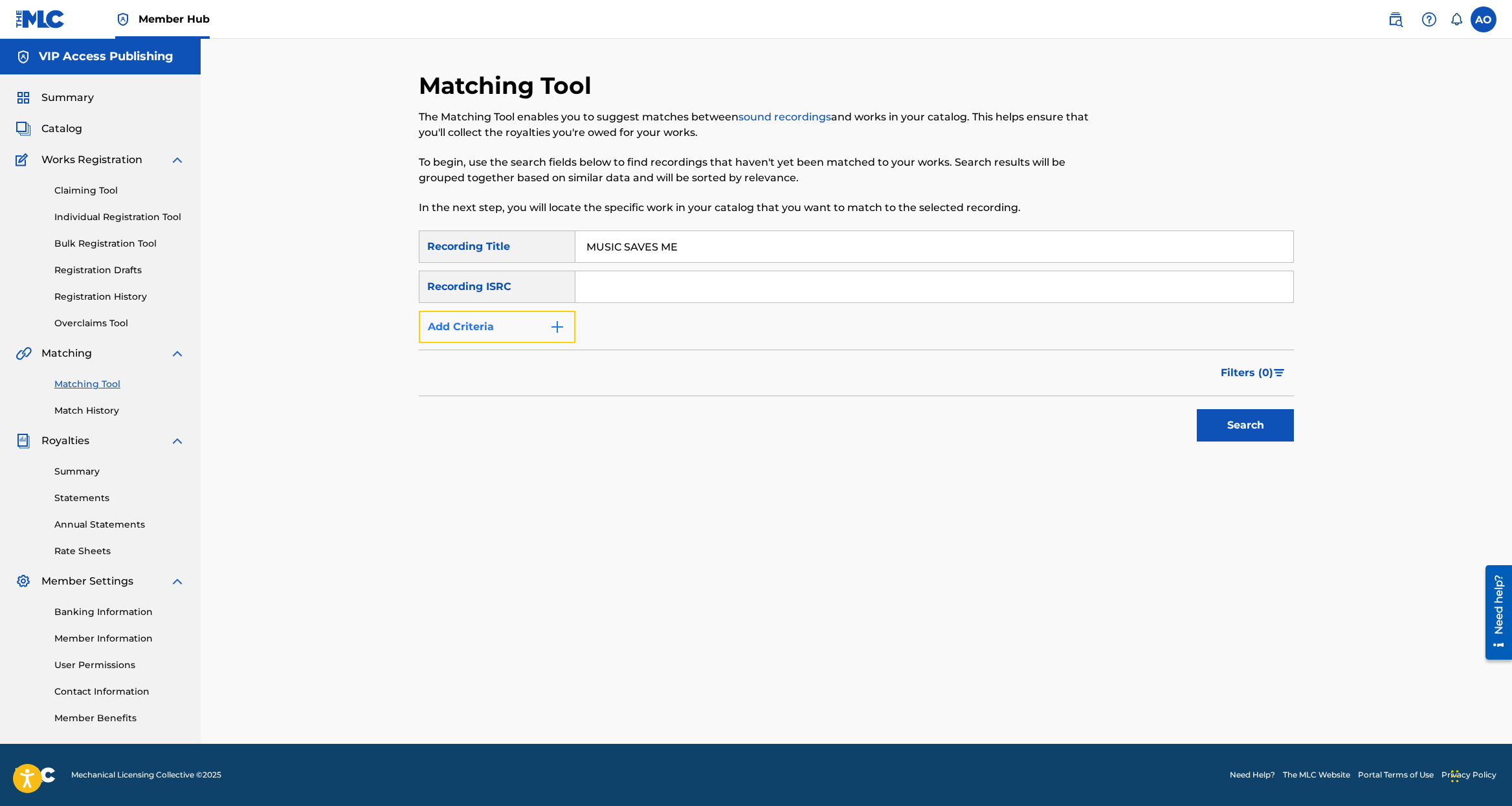
click at [545, 322] on button "Add Criteria" at bounding box center [497, 326] width 156 height 32
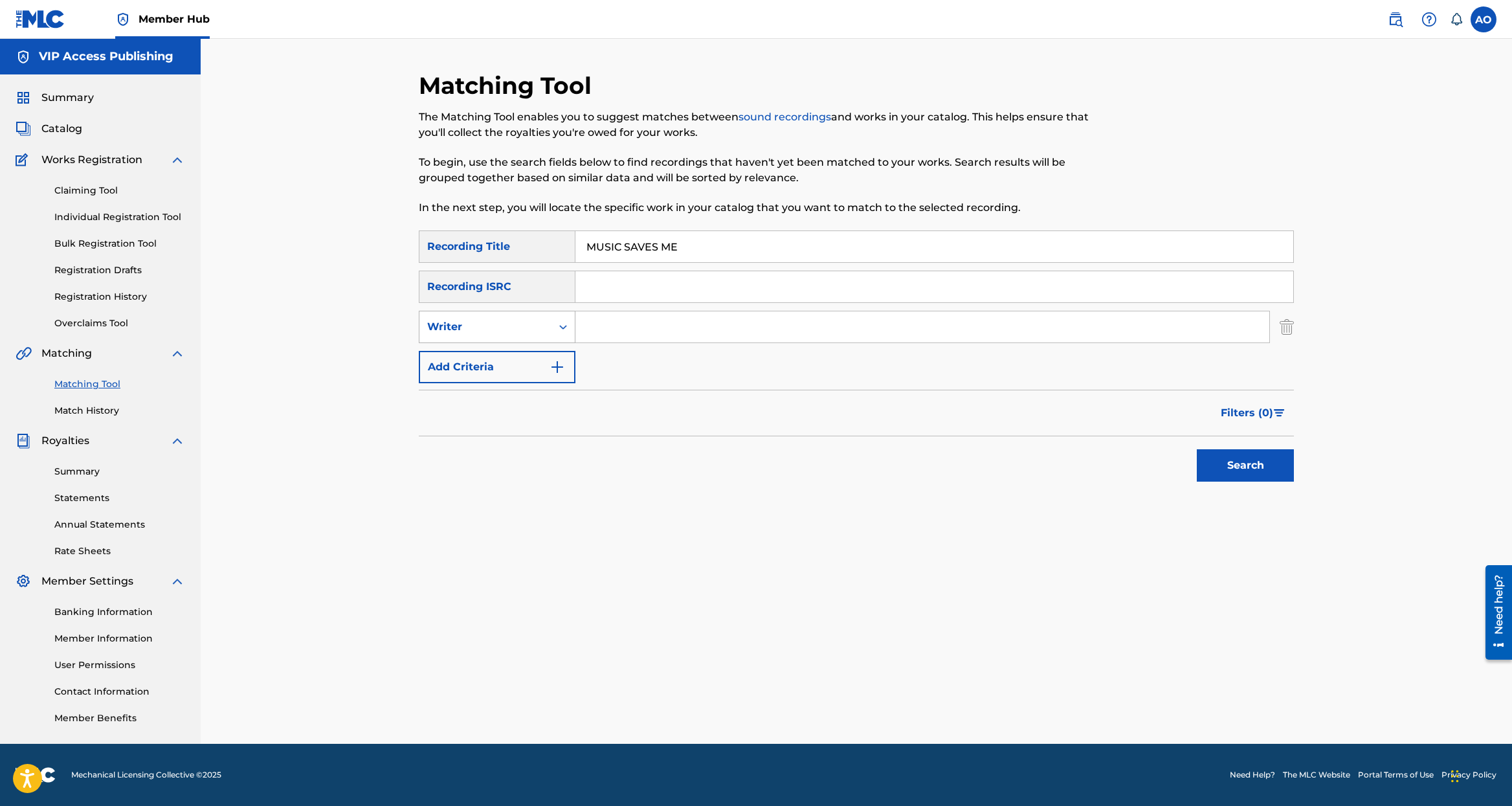
click at [519, 343] on div "SearchWithCriteria5bedf026-d873-4532-af80-ed0bd62e6195 Recording Title MUSIC SA…" at bounding box center [856, 307] width 875 height 153
click at [645, 322] on input "Search Form" at bounding box center [922, 327] width 694 height 31
type input "[PERSON_NAME]"
click at [1197, 449] on button "Search" at bounding box center [1246, 465] width 97 height 32
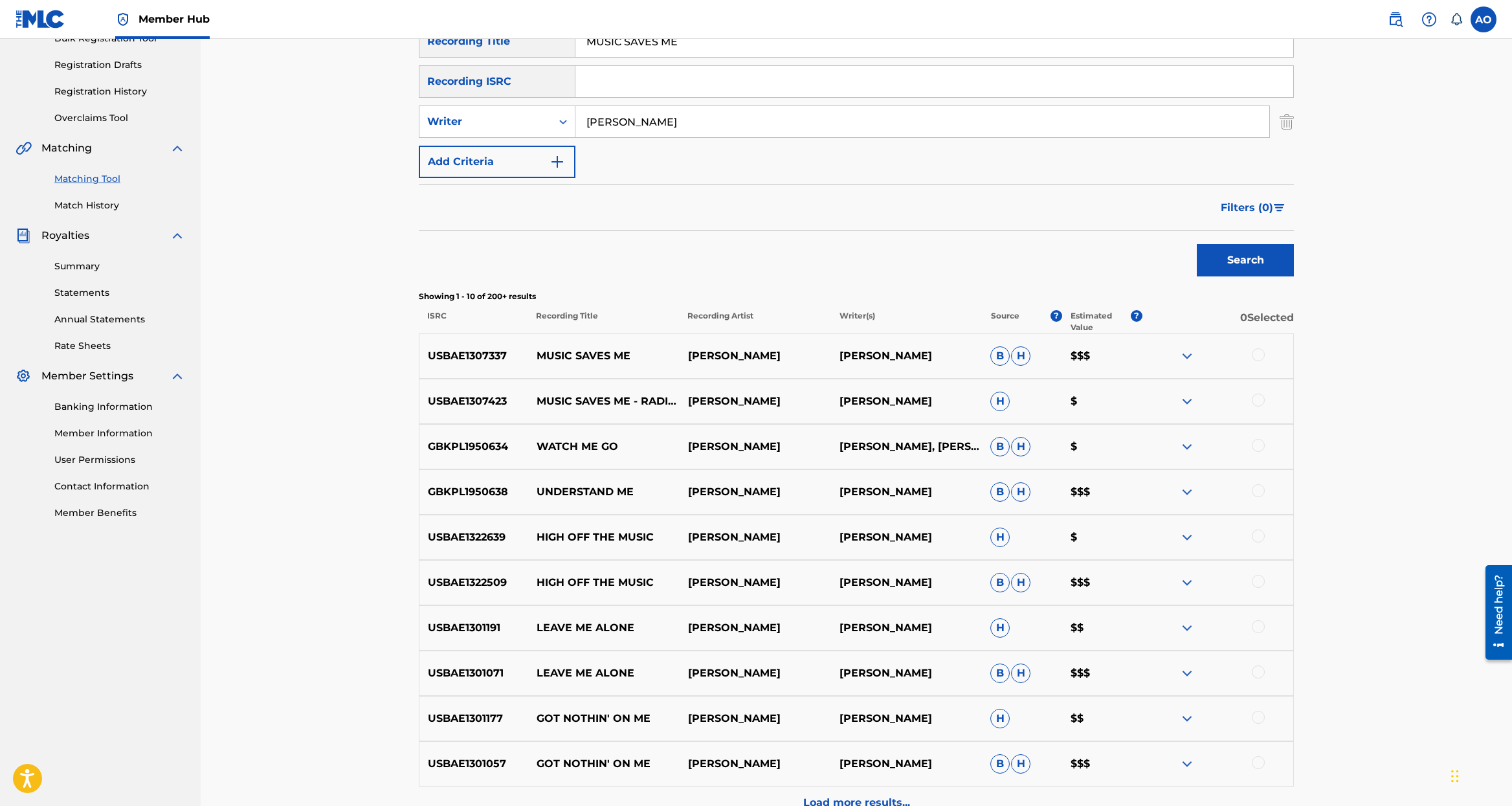
scroll to position [190, 0]
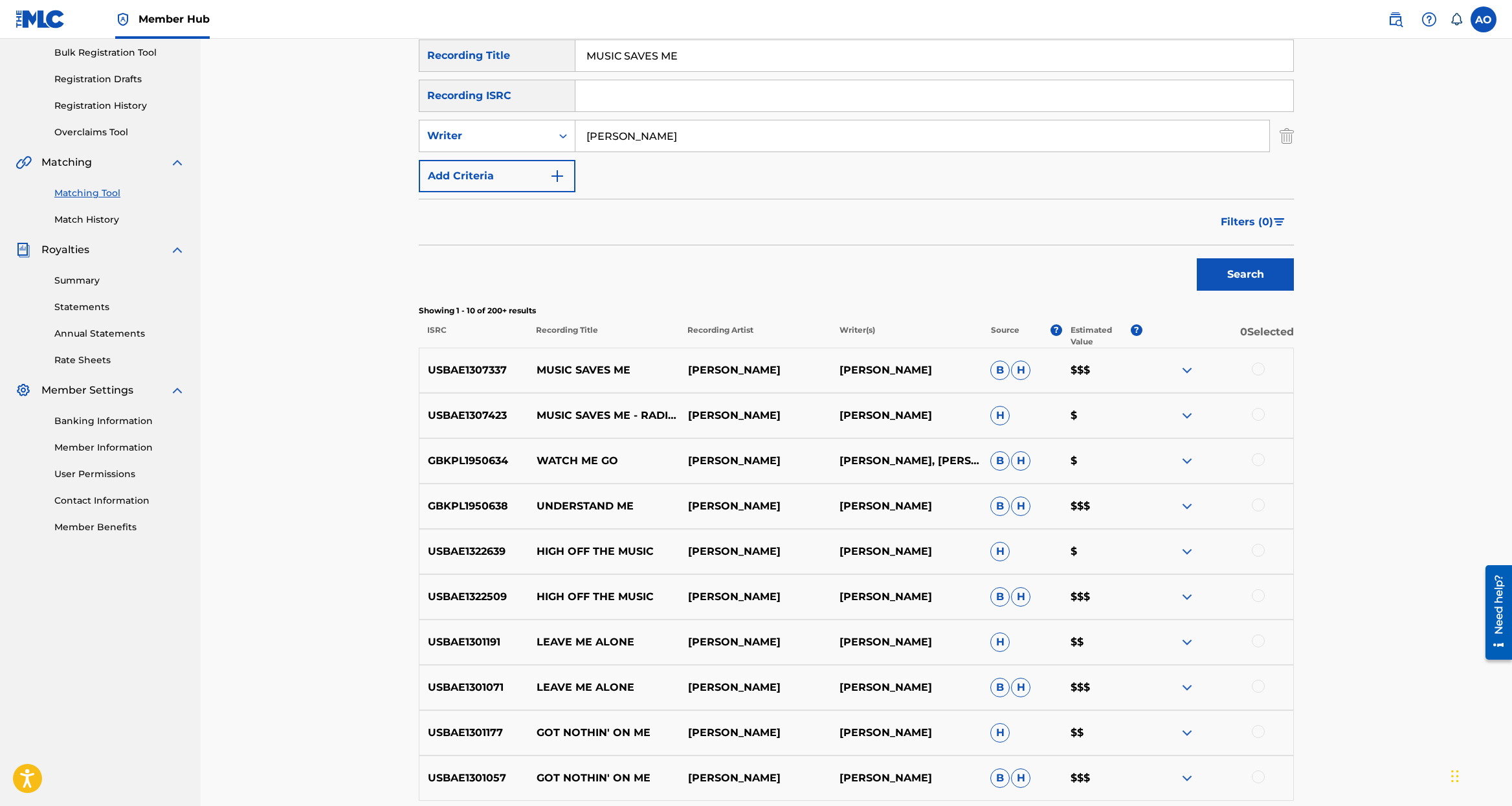
click at [1260, 370] on div at bounding box center [1258, 369] width 13 height 13
click at [1243, 271] on button "Search" at bounding box center [1246, 273] width 97 height 32
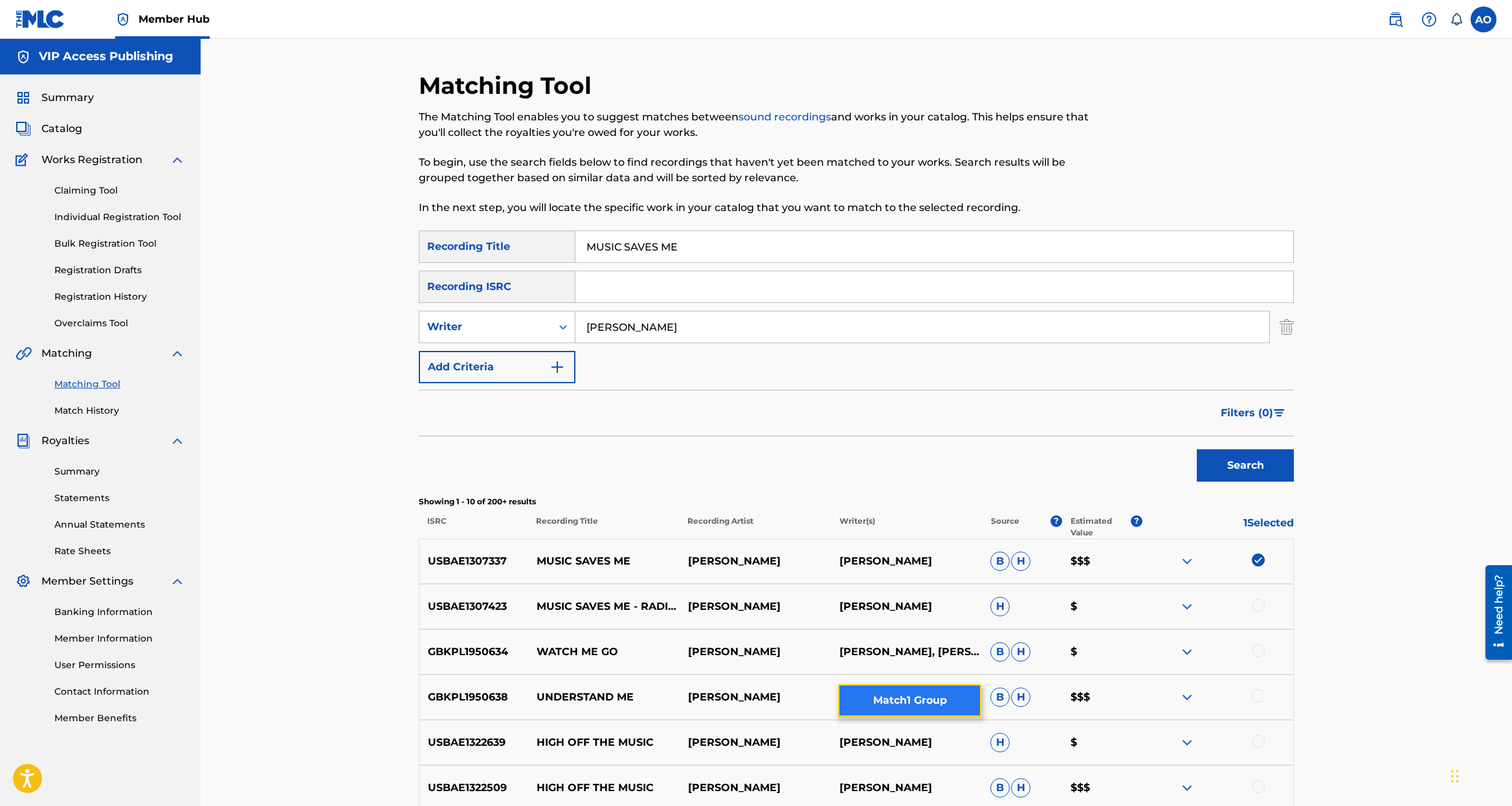
click at [912, 710] on button "Match 1 Group" at bounding box center [909, 700] width 143 height 32
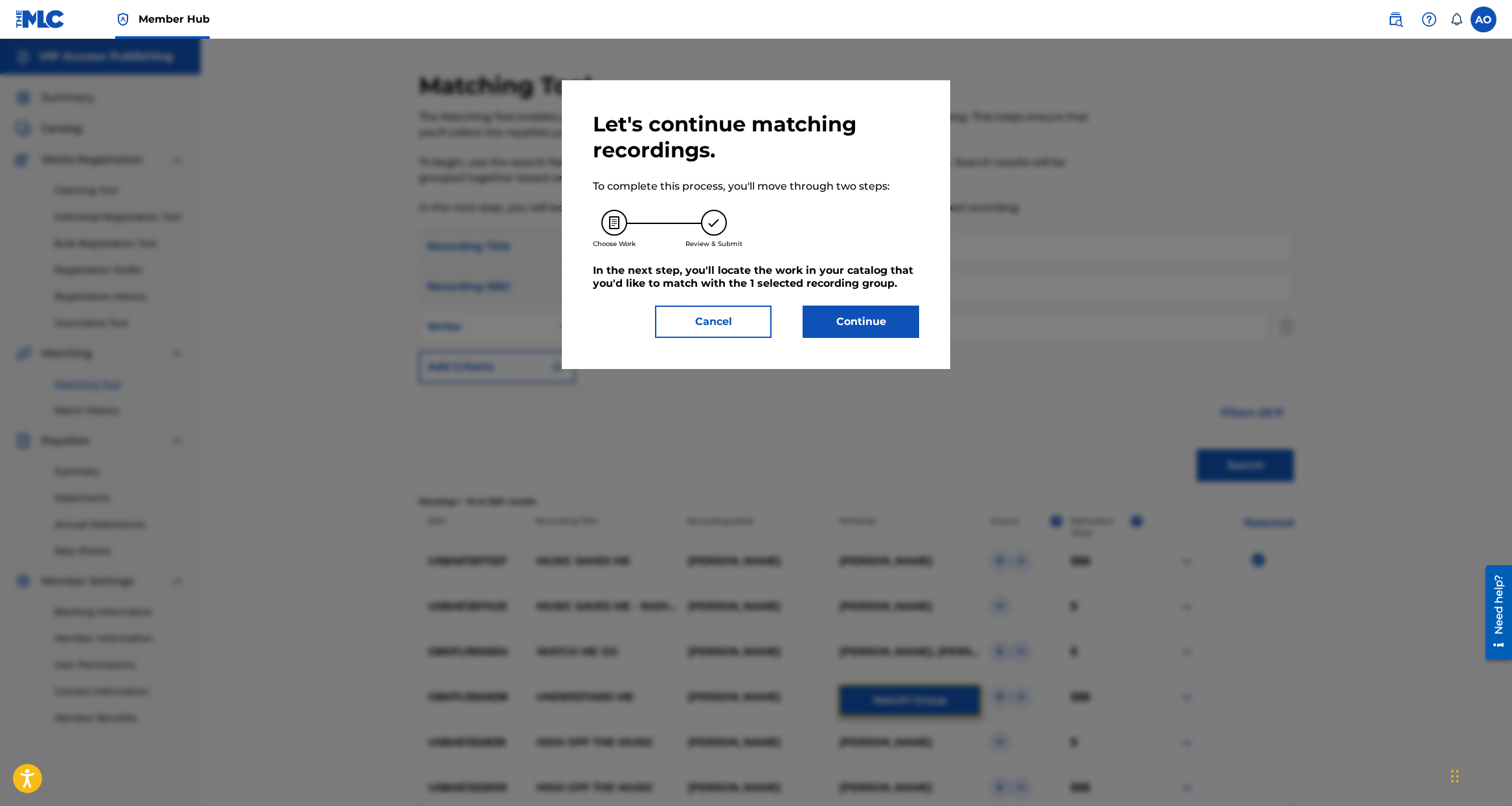
scroll to position [3, 0]
click at [714, 318] on button "Cancel" at bounding box center [713, 322] width 116 height 32
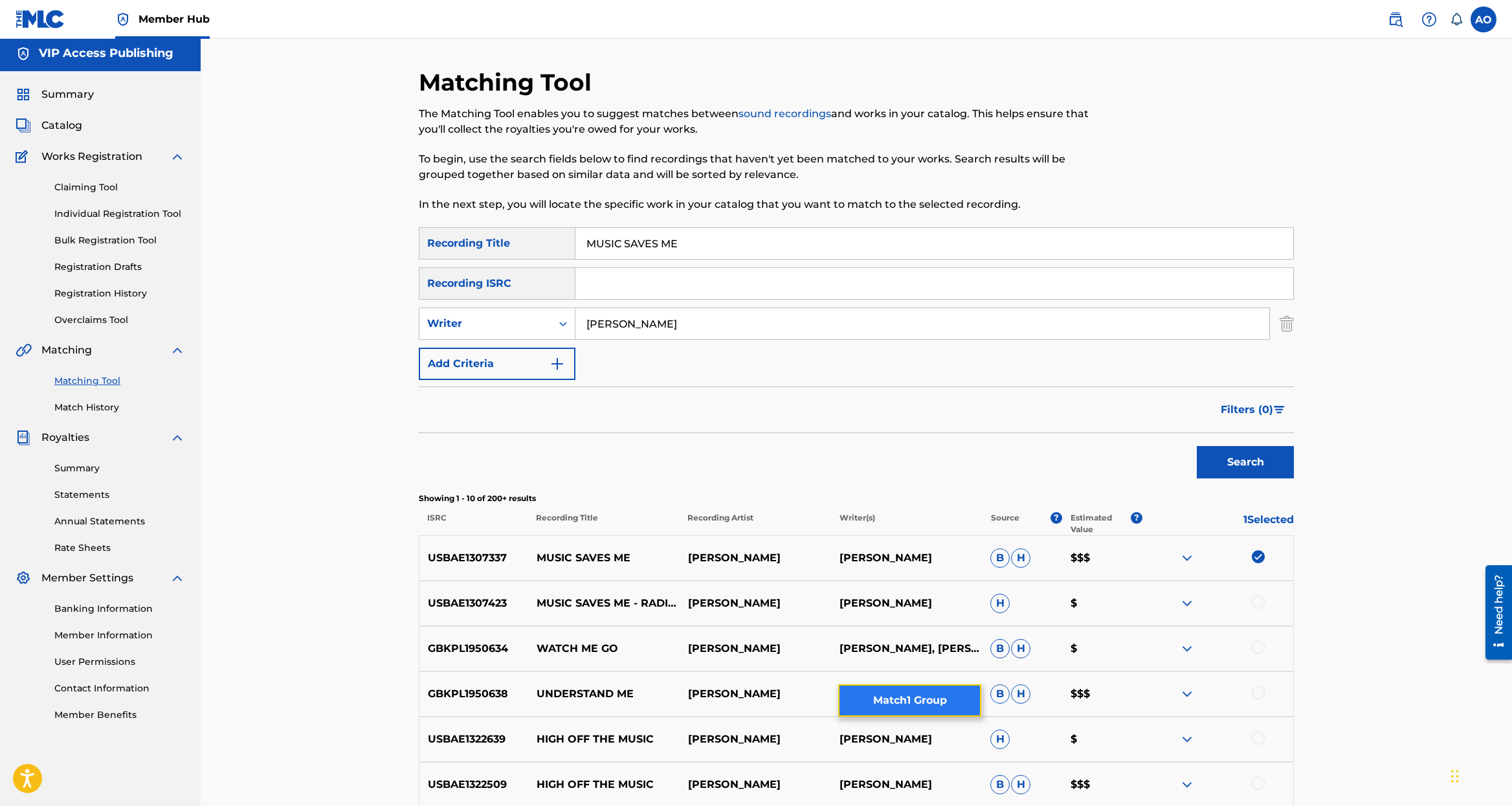
click at [897, 694] on button "Match 1 Group" at bounding box center [909, 700] width 143 height 32
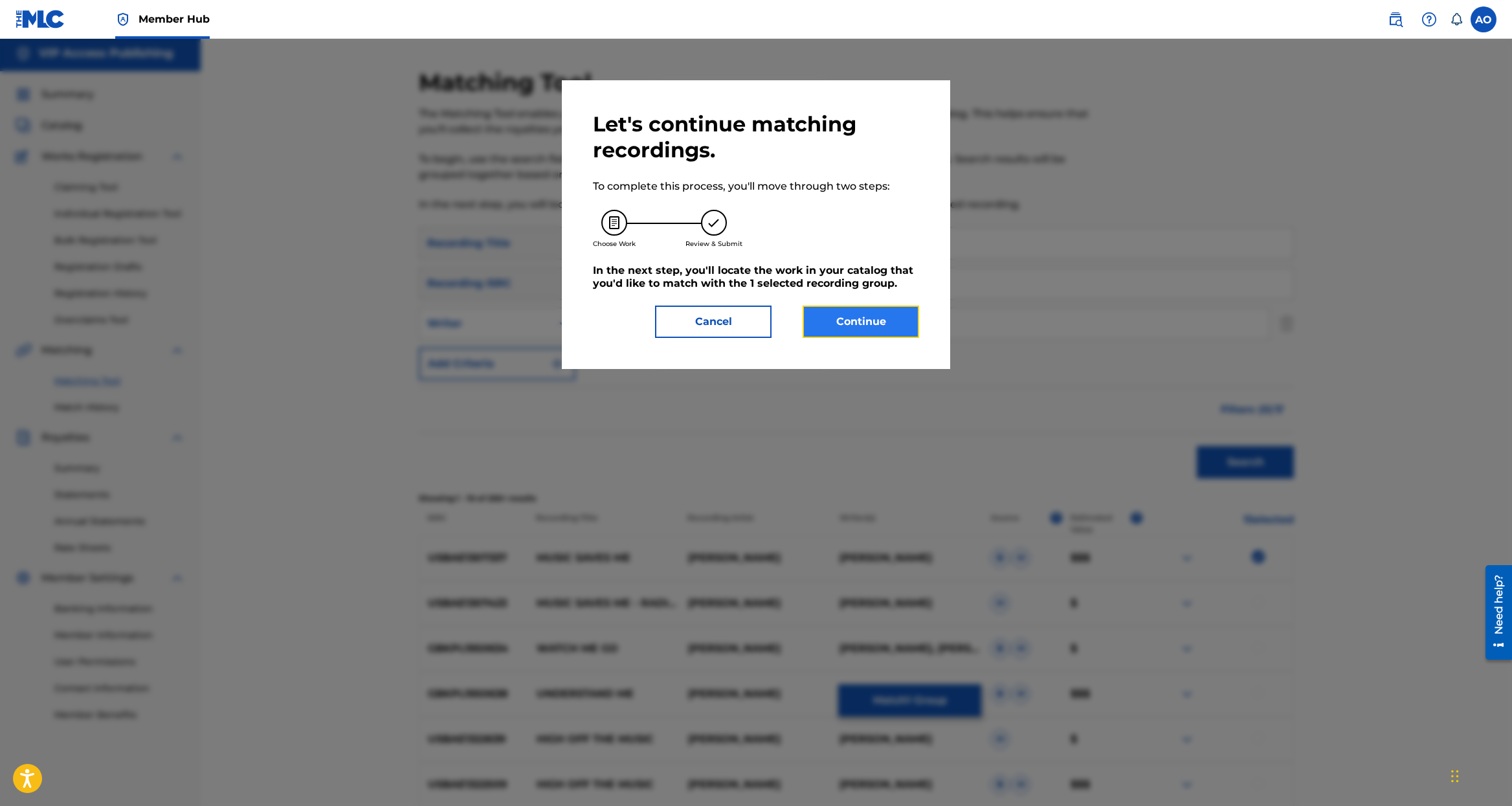
click at [838, 319] on button "Continue" at bounding box center [861, 322] width 116 height 32
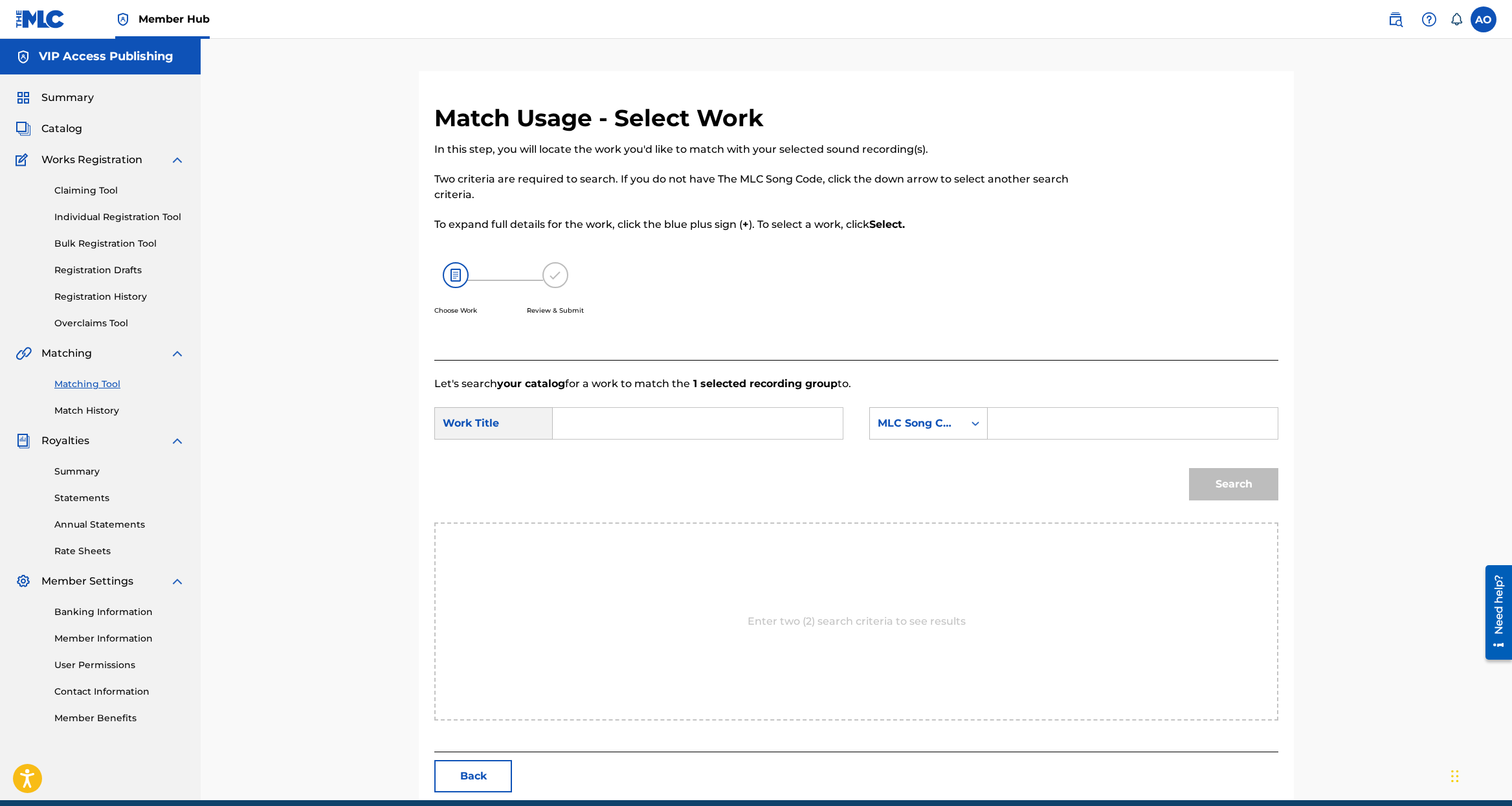
drag, startPoint x: 710, startPoint y: 419, endPoint x: 699, endPoint y: 432, distance: 17.0
click at [710, 419] on input "Search Form" at bounding box center [697, 424] width 268 height 31
paste input "MUSIC SAVES ME"
type input "MUSIC SAVES ME"
click at [1044, 429] on input "Search Form" at bounding box center [1132, 424] width 268 height 31
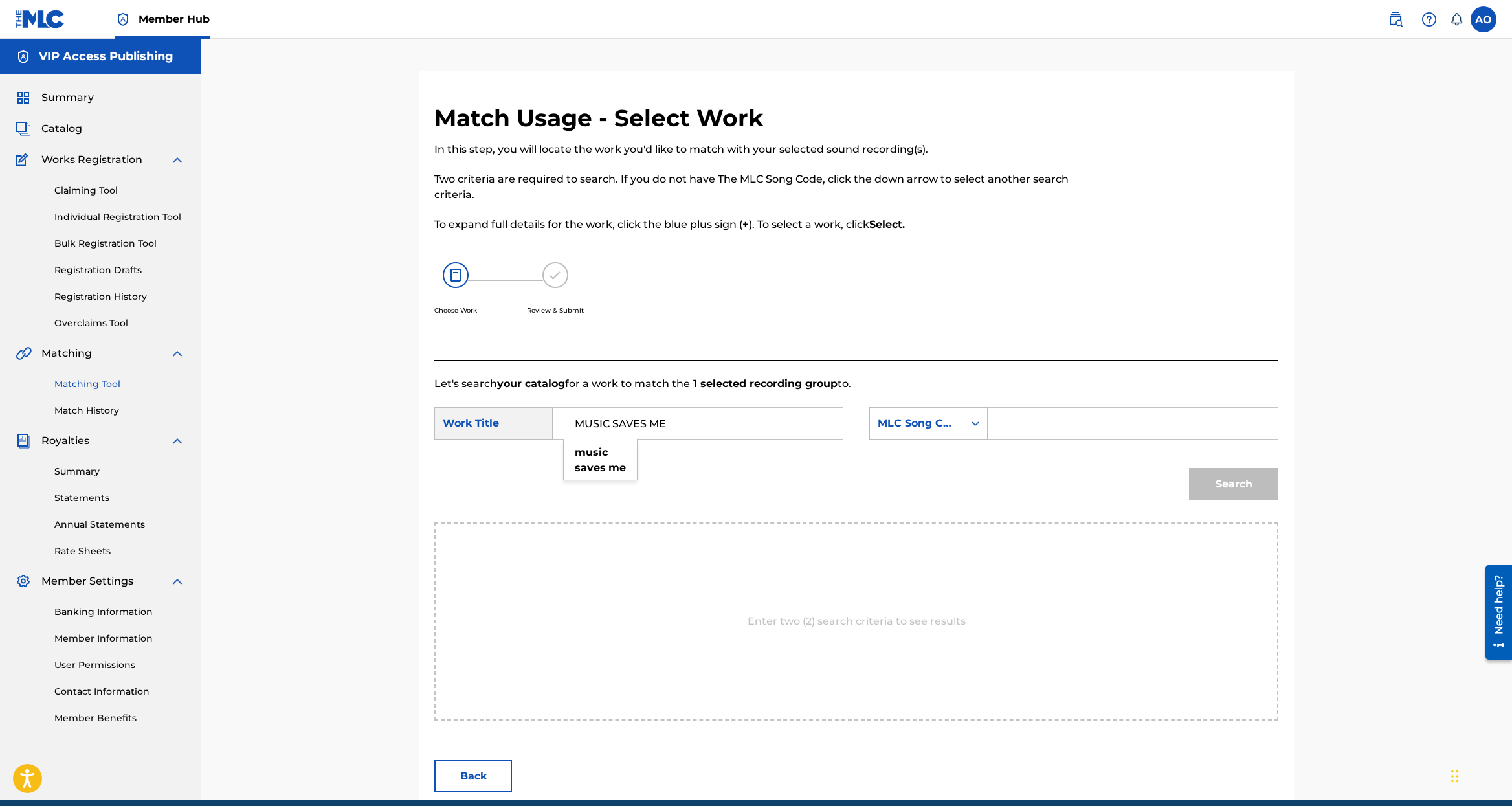
paste input "MLC Song Code:MN6GQ8"
drag, startPoint x: 1095, startPoint y: 426, endPoint x: 842, endPoint y: 408, distance: 253.6
click at [999, 410] on input "MLC Song Code:MN6GQ8" at bounding box center [1132, 424] width 268 height 31
type input "MN6GQ8"
click at [1189, 468] on button "Search" at bounding box center [1234, 484] width 90 height 32
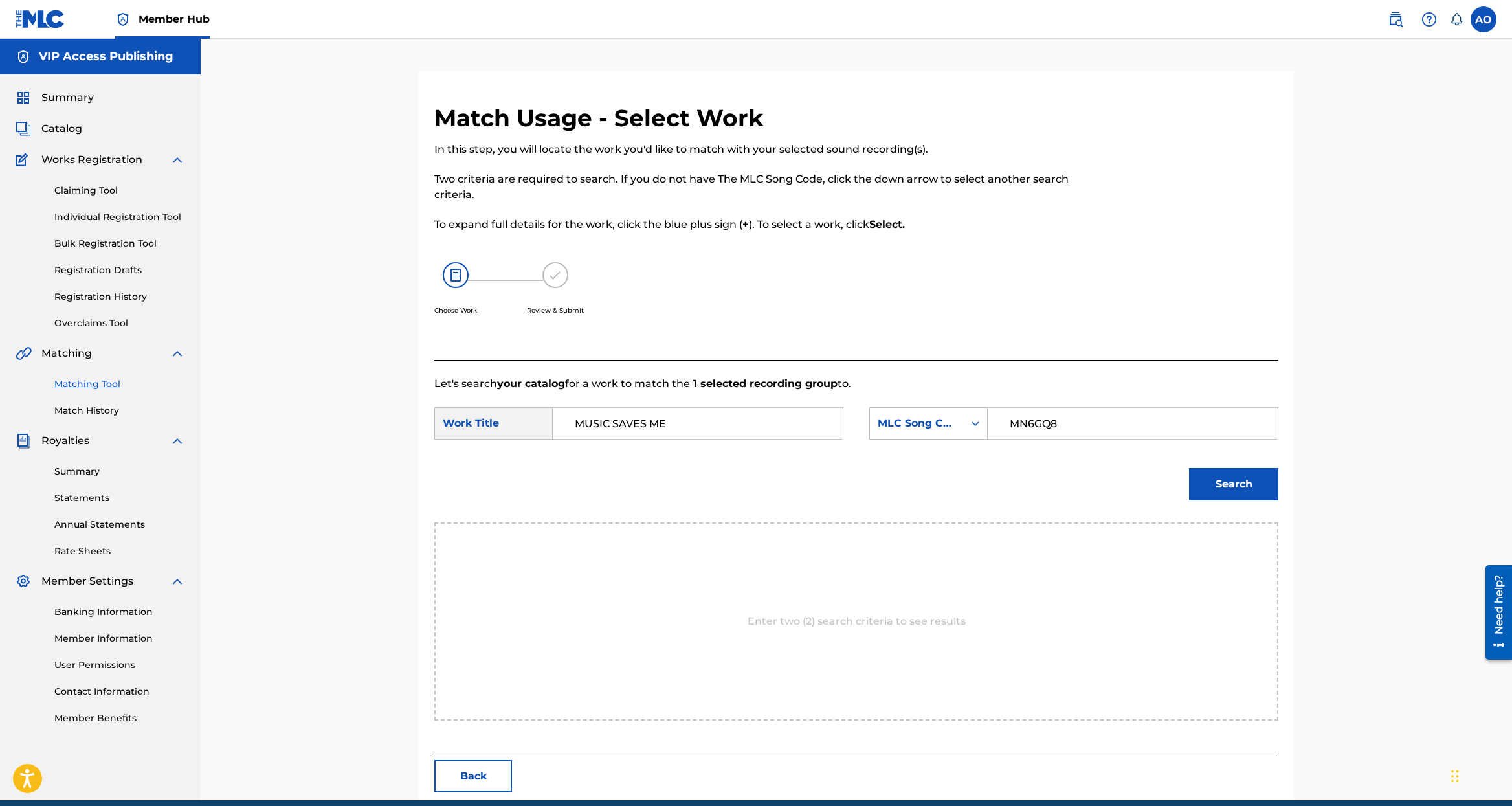
click at [1189, 468] on button "Search" at bounding box center [1234, 484] width 90 height 32
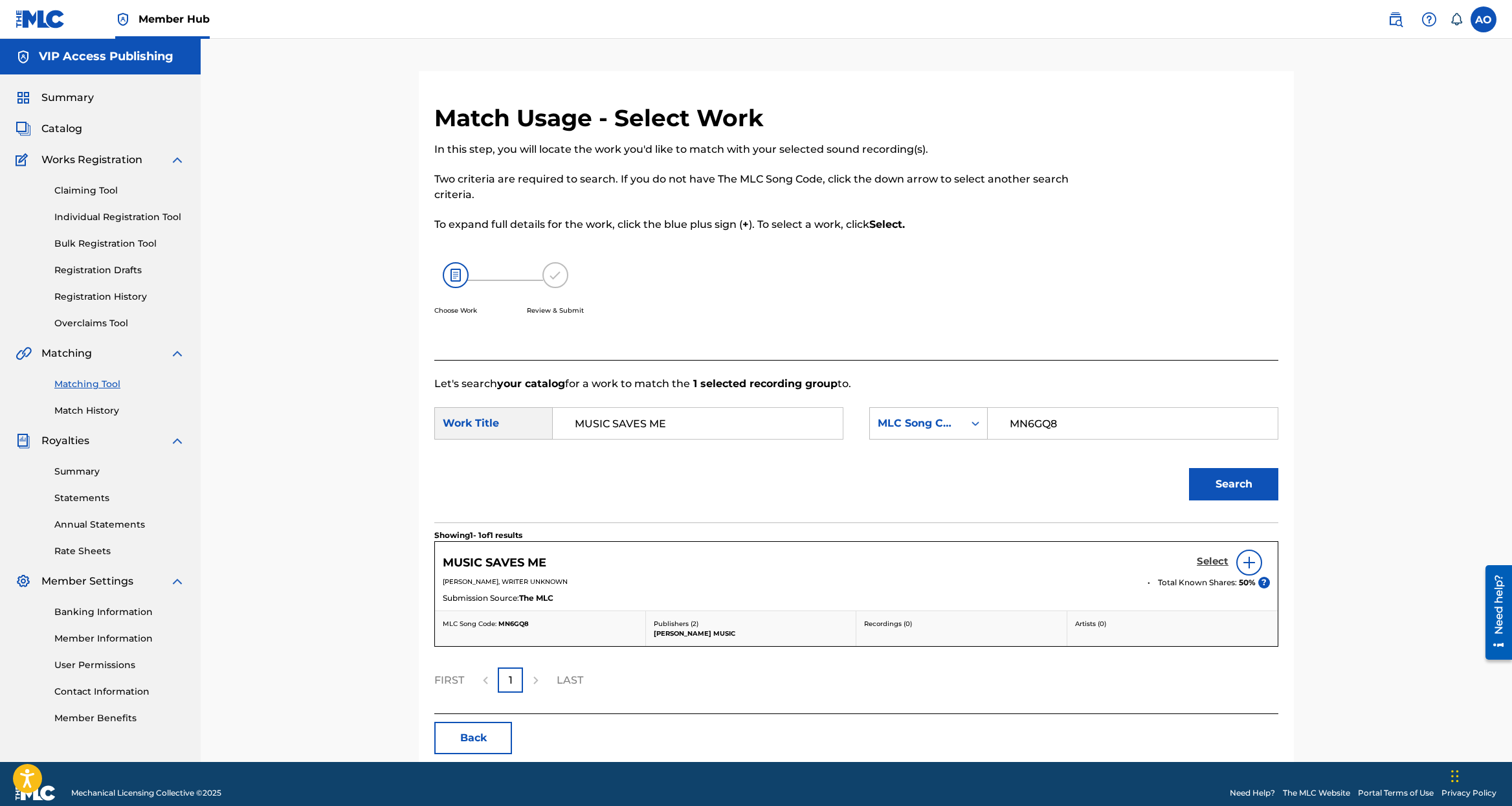
click at [1207, 560] on h5 "Select" at bounding box center [1213, 562] width 31 height 13
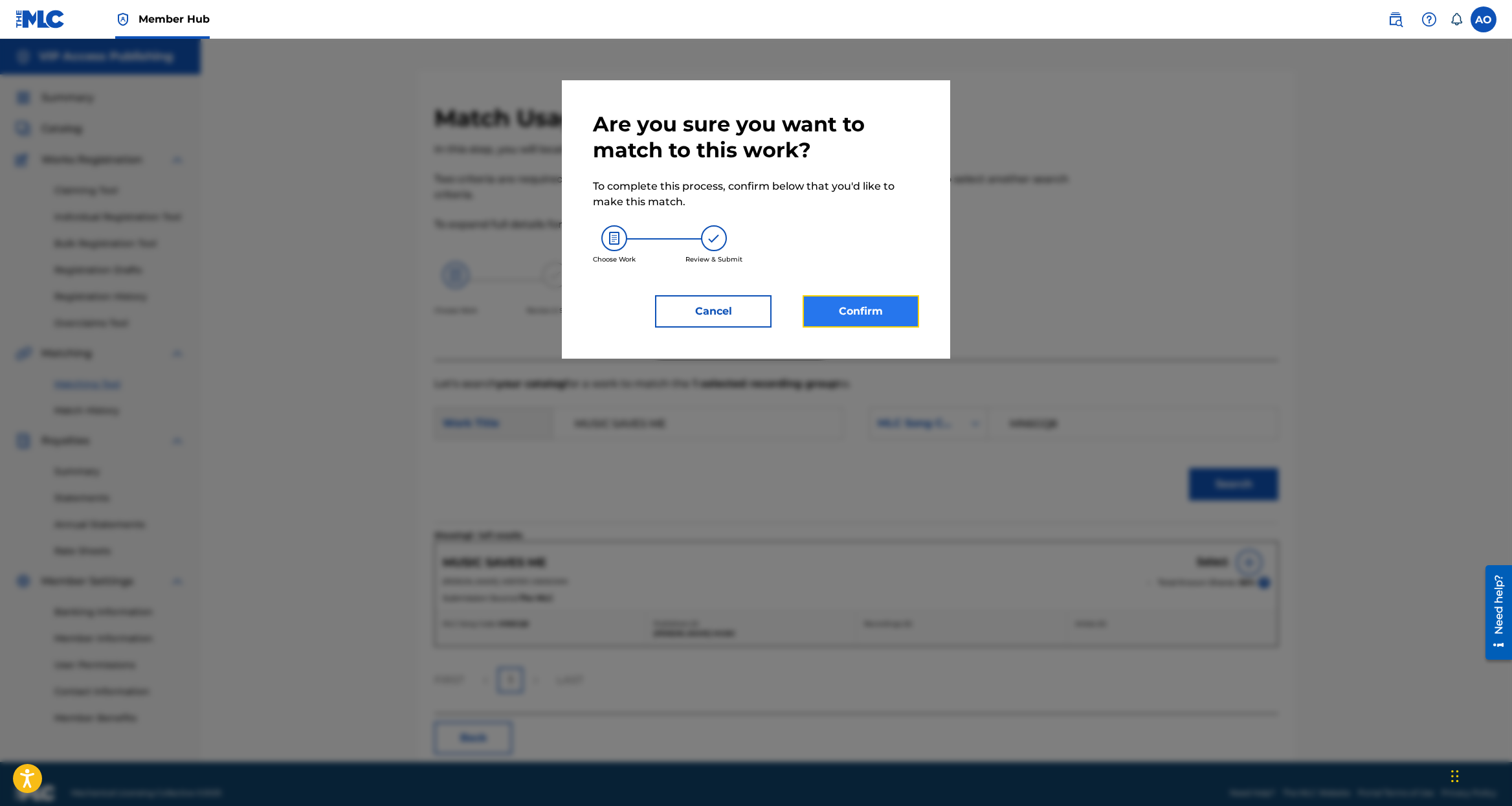
click at [845, 323] on button "Confirm" at bounding box center [861, 311] width 116 height 32
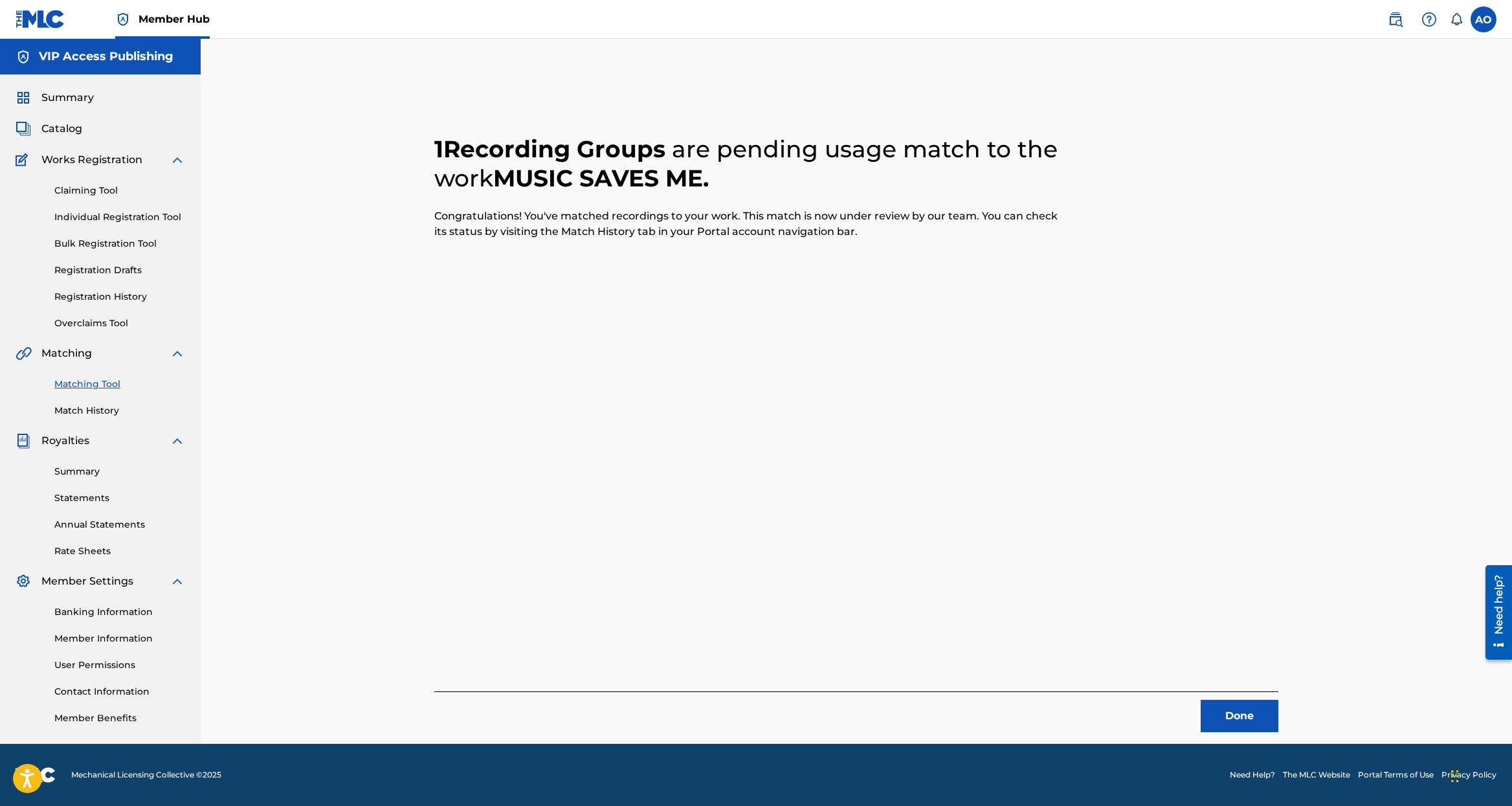
click at [1234, 735] on div "1 Recording Groups are pending usage match to the work MUSIC SAVES ME . Congrat…" at bounding box center [856, 408] width 906 height 673
click at [1227, 725] on button "Done" at bounding box center [1239, 716] width 78 height 32
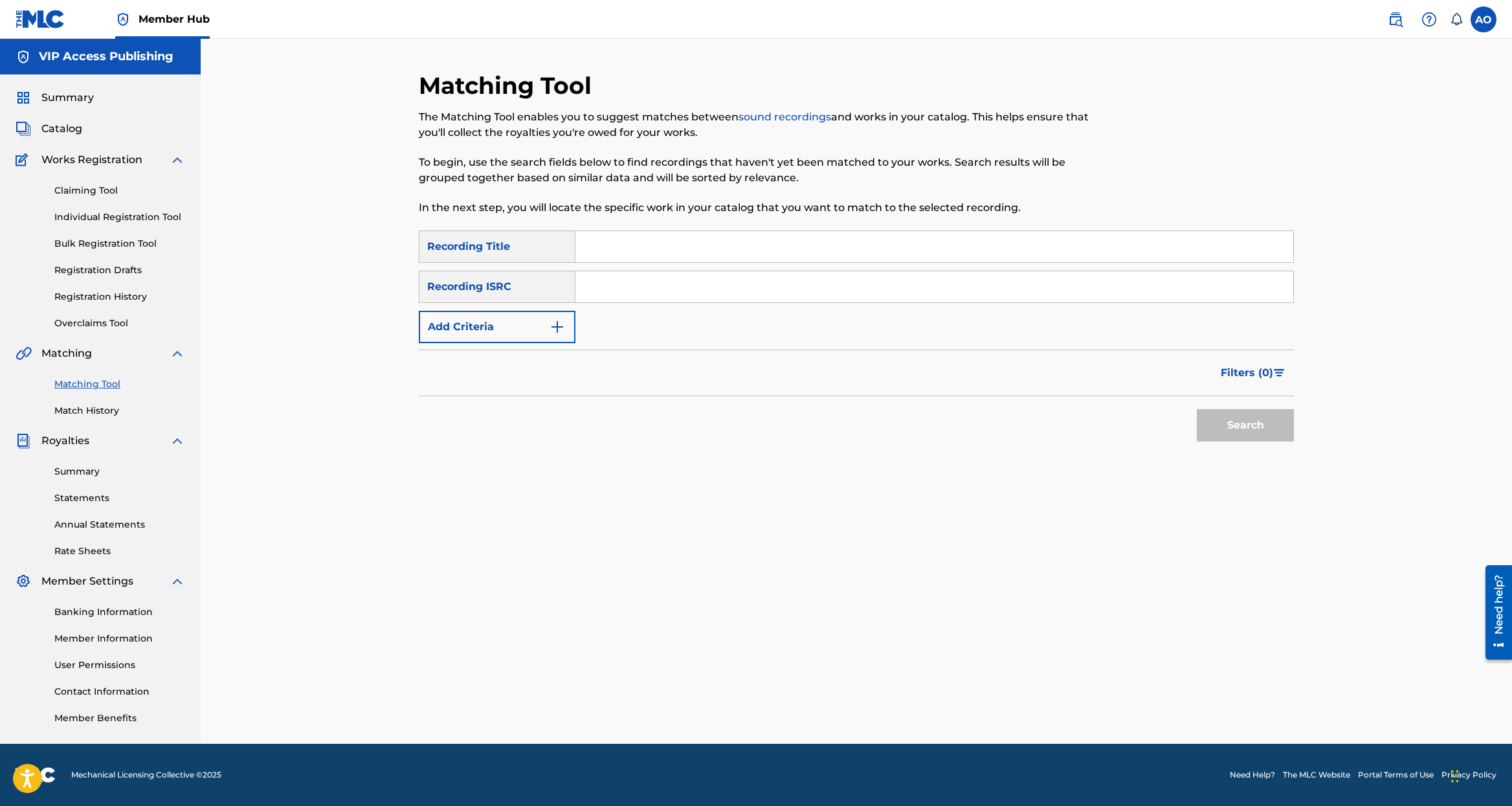
click at [602, 234] on input "Search Form" at bounding box center [934, 247] width 717 height 31
paste input "A MOTHERS LOVE"
type input "A MOTHERS LOVE"
click at [497, 340] on button "Add Criteria" at bounding box center [497, 326] width 156 height 32
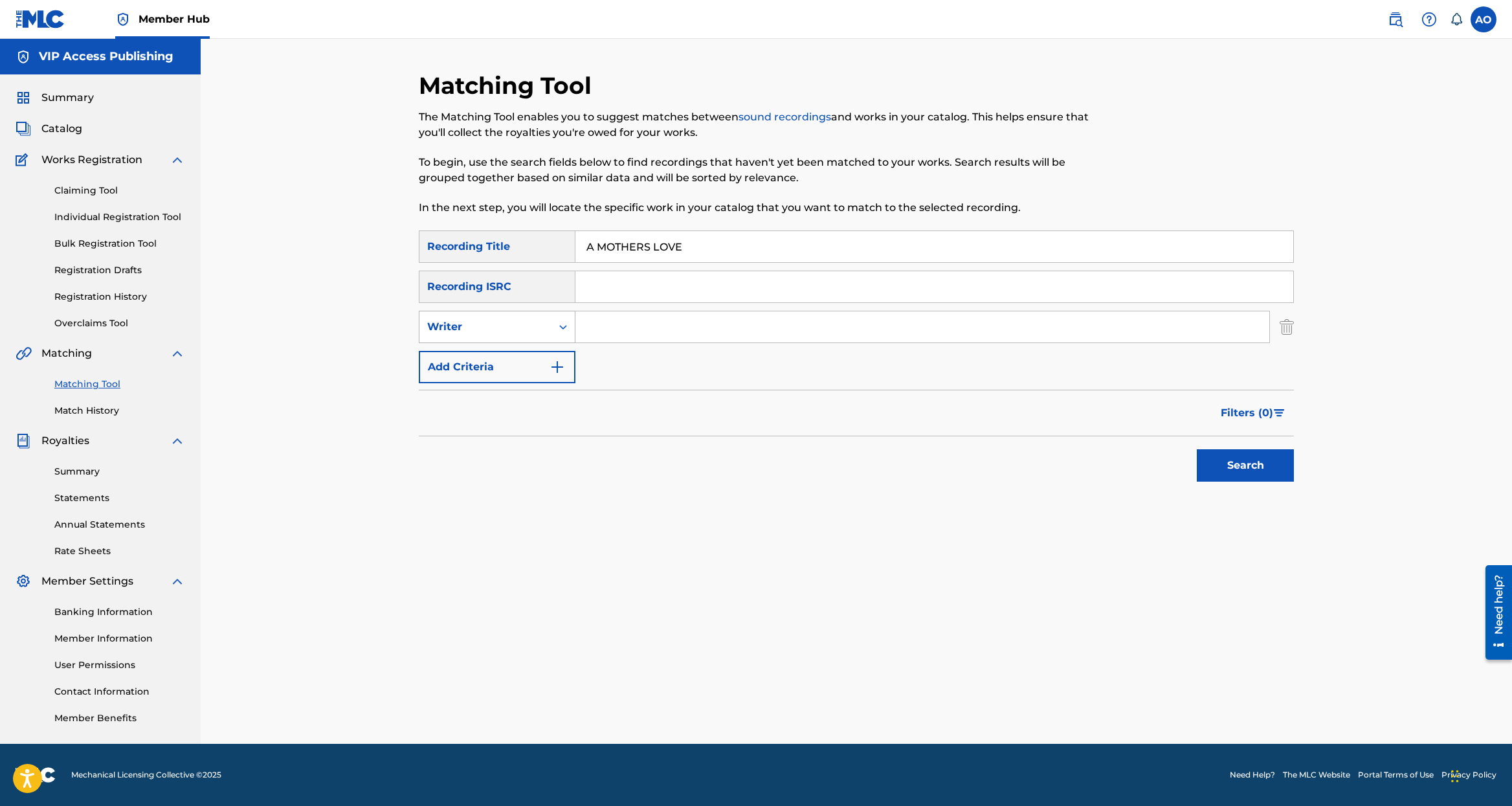
click at [523, 318] on div "Writer" at bounding box center [486, 326] width 132 height 24
drag, startPoint x: 519, startPoint y: 363, endPoint x: 559, endPoint y: 351, distance: 41.8
click at [519, 363] on div "Recording Artist" at bounding box center [497, 359] width 156 height 32
click at [686, 322] on input "Search Form" at bounding box center [922, 327] width 694 height 31
type input "d"
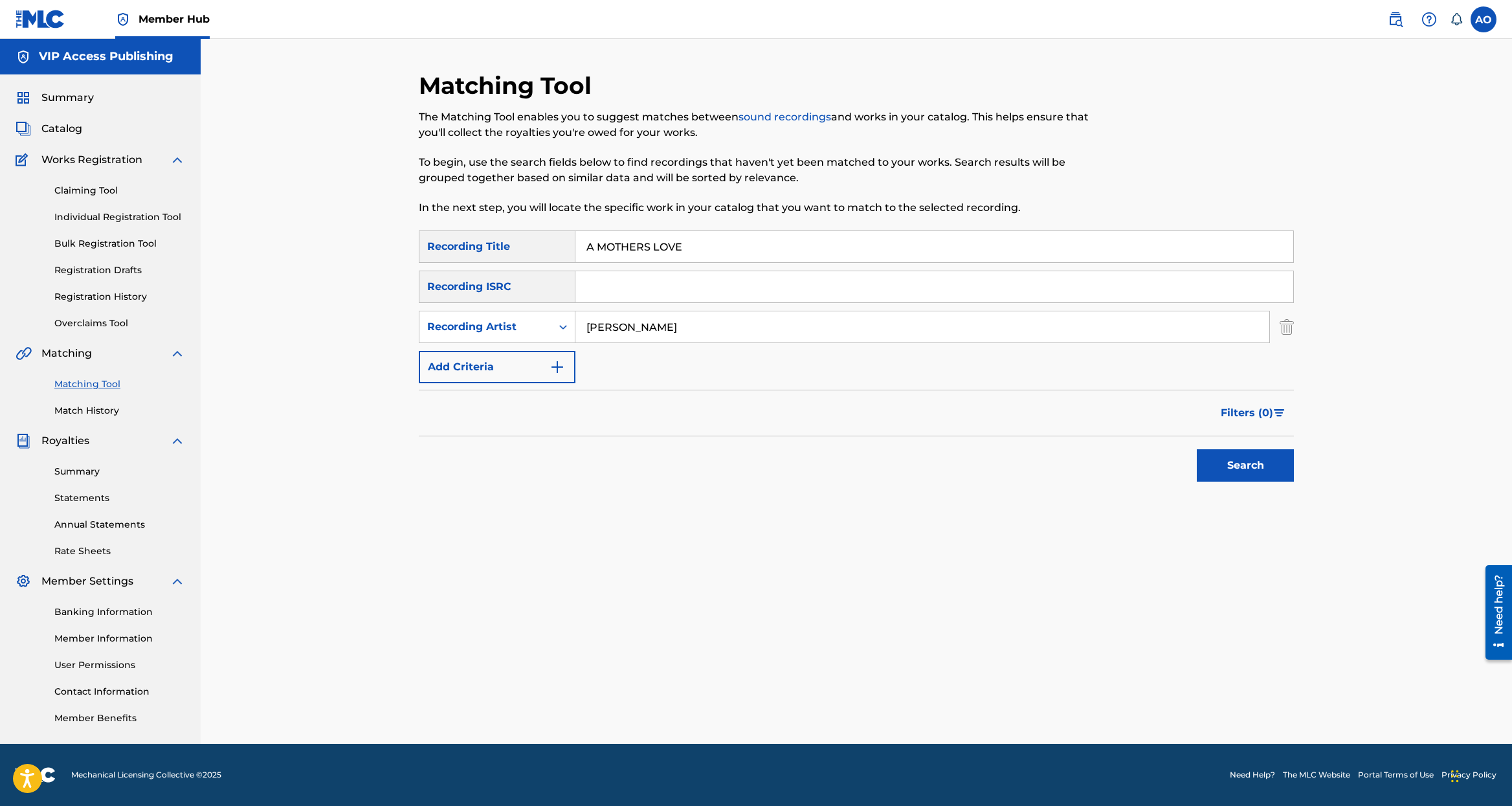
type input "[PERSON_NAME]"
click at [1197, 449] on button "Search" at bounding box center [1246, 465] width 97 height 32
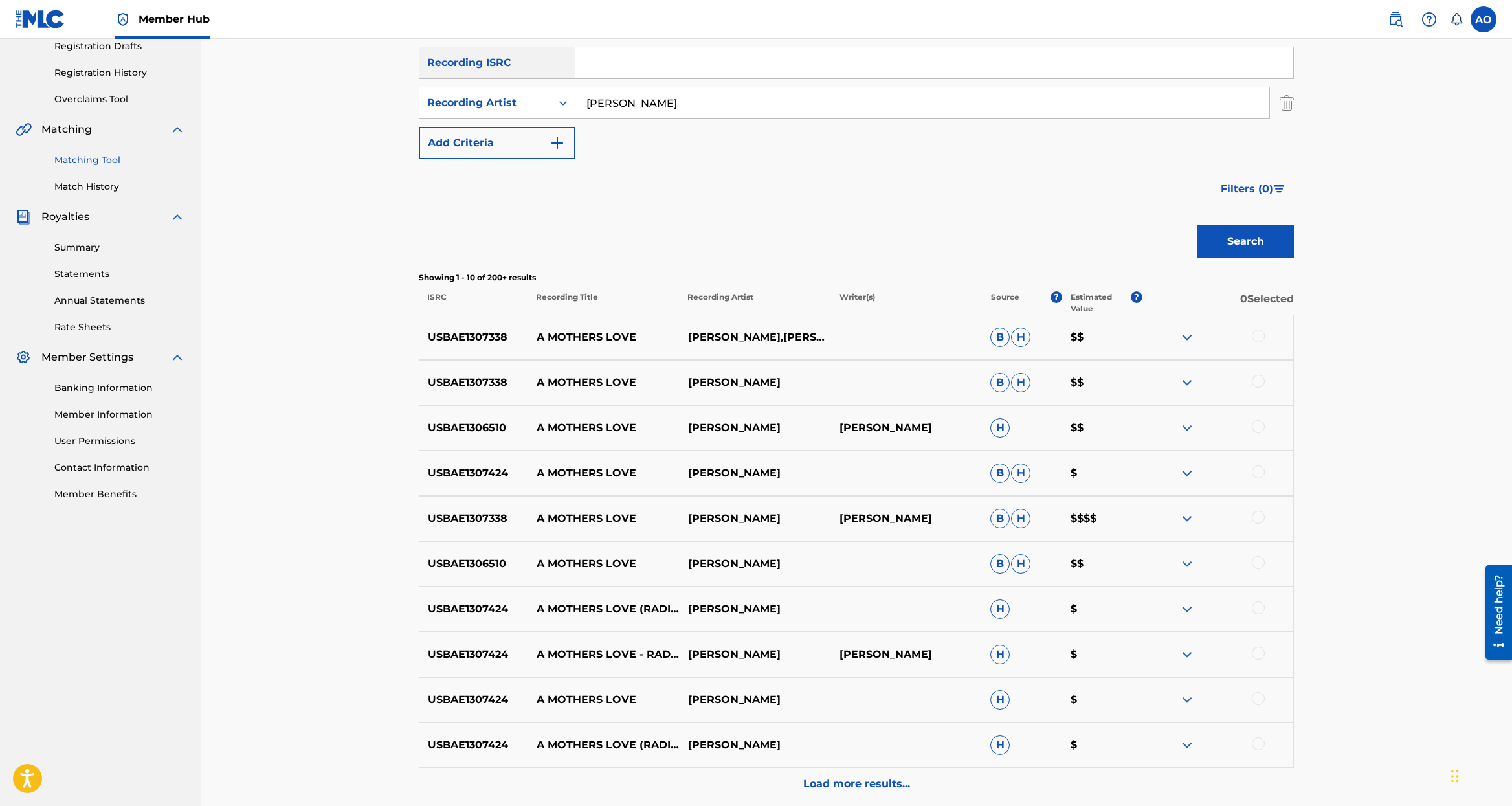
scroll to position [223, 0]
click at [1257, 702] on div at bounding box center [1258, 699] width 13 height 13
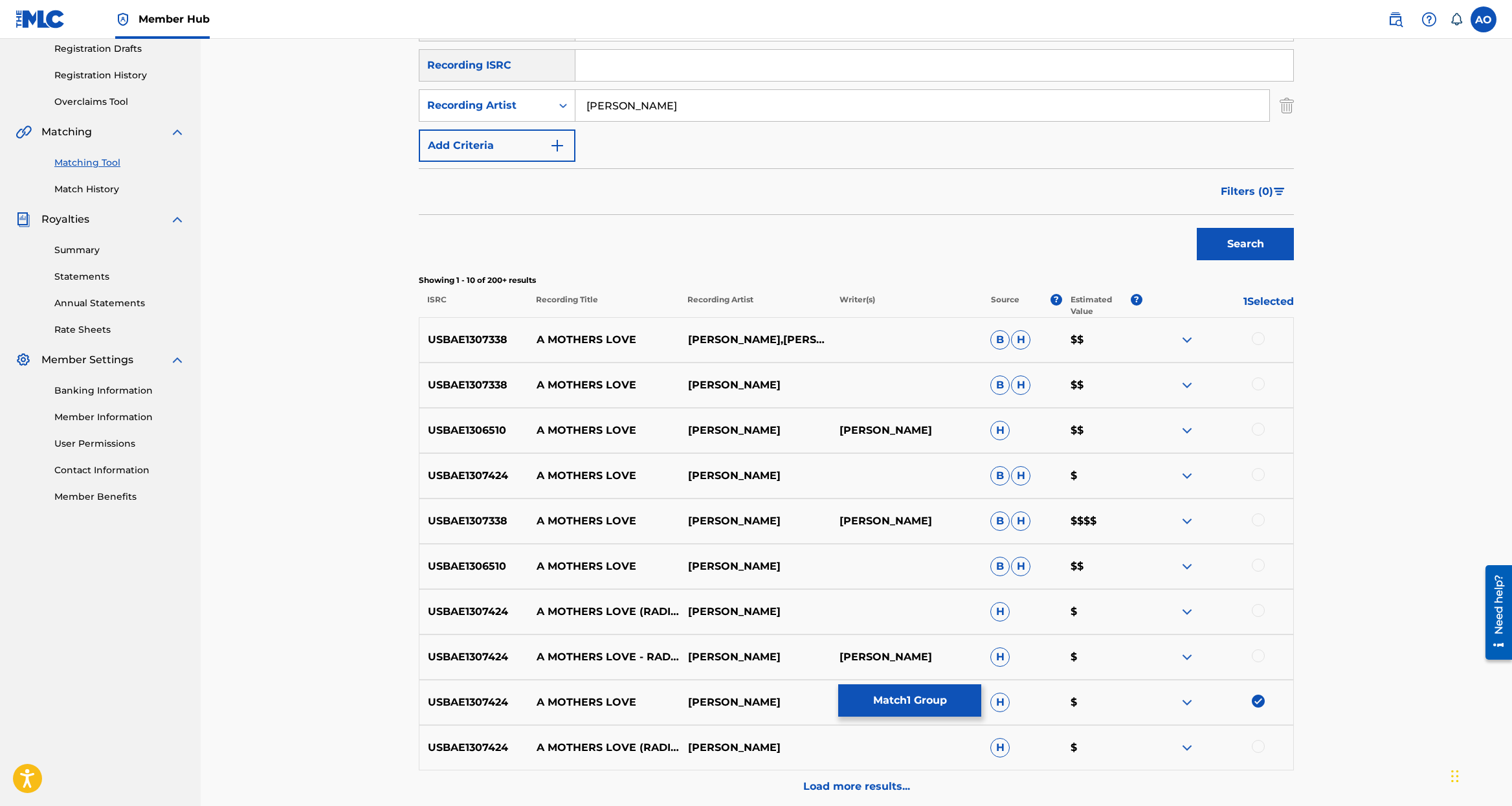
drag, startPoint x: 1262, startPoint y: 567, endPoint x: 1263, endPoint y: 574, distance: 7.1
click at [1263, 567] on div at bounding box center [1258, 565] width 13 height 13
drag, startPoint x: 1259, startPoint y: 519, endPoint x: 1252, endPoint y: 471, distance: 48.5
click at [1256, 511] on div "USBAE1307338 A MOTHERS LOVE [PERSON_NAME] [PERSON_NAME] [PERSON_NAME] $$$$" at bounding box center [856, 521] width 875 height 46
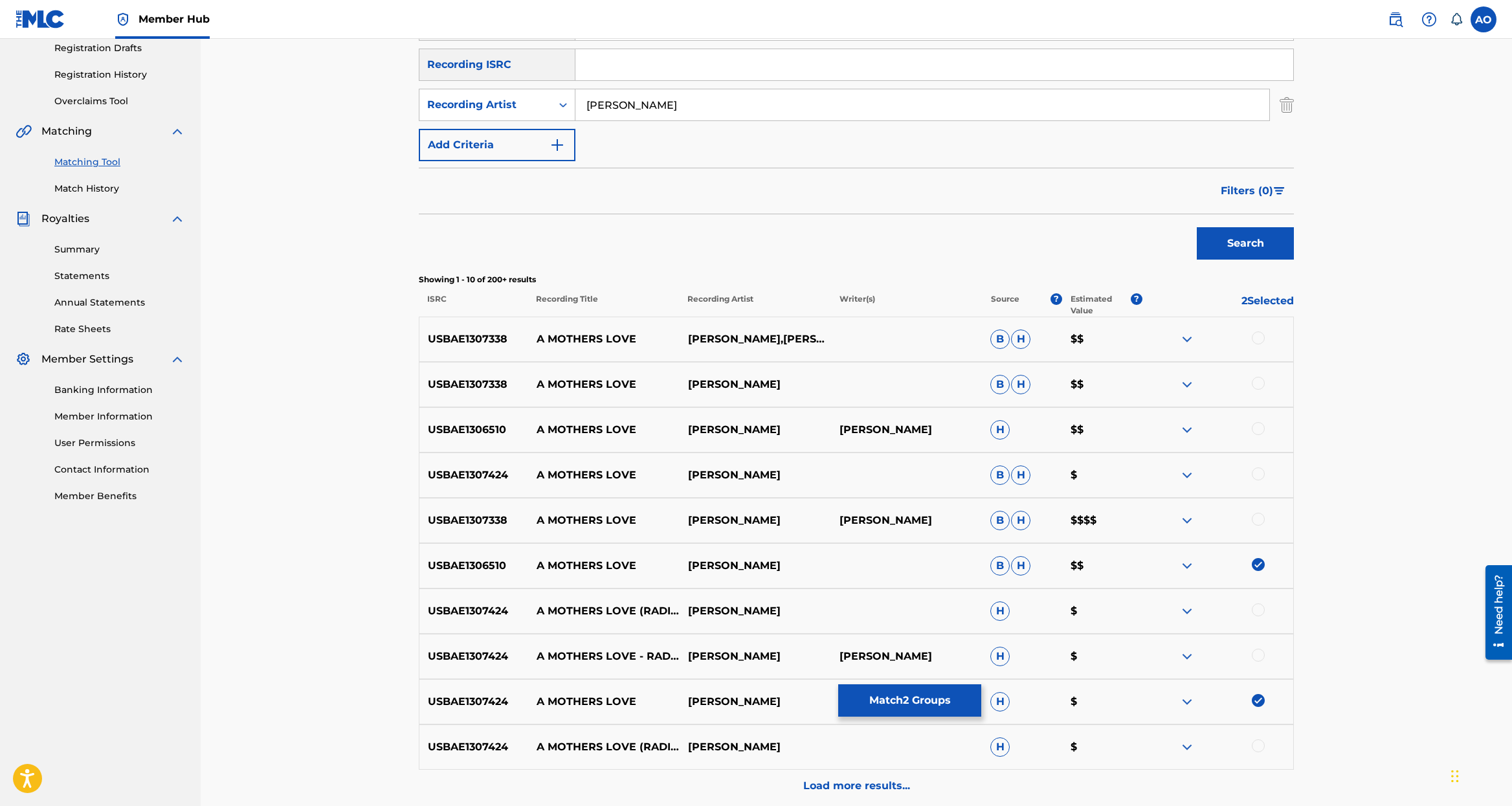
click at [1256, 469] on div at bounding box center [1258, 474] width 13 height 13
click at [1261, 512] on div "USBAE1307338 A MOTHERS LOVE [PERSON_NAME] [PERSON_NAME] [PERSON_NAME] $$$$" at bounding box center [856, 521] width 875 height 46
drag, startPoint x: 1255, startPoint y: 428, endPoint x: 1263, endPoint y: 445, distance: 18.8
click at [1255, 428] on div at bounding box center [1258, 427] width 13 height 13
click at [1259, 521] on div at bounding box center [1258, 519] width 13 height 13
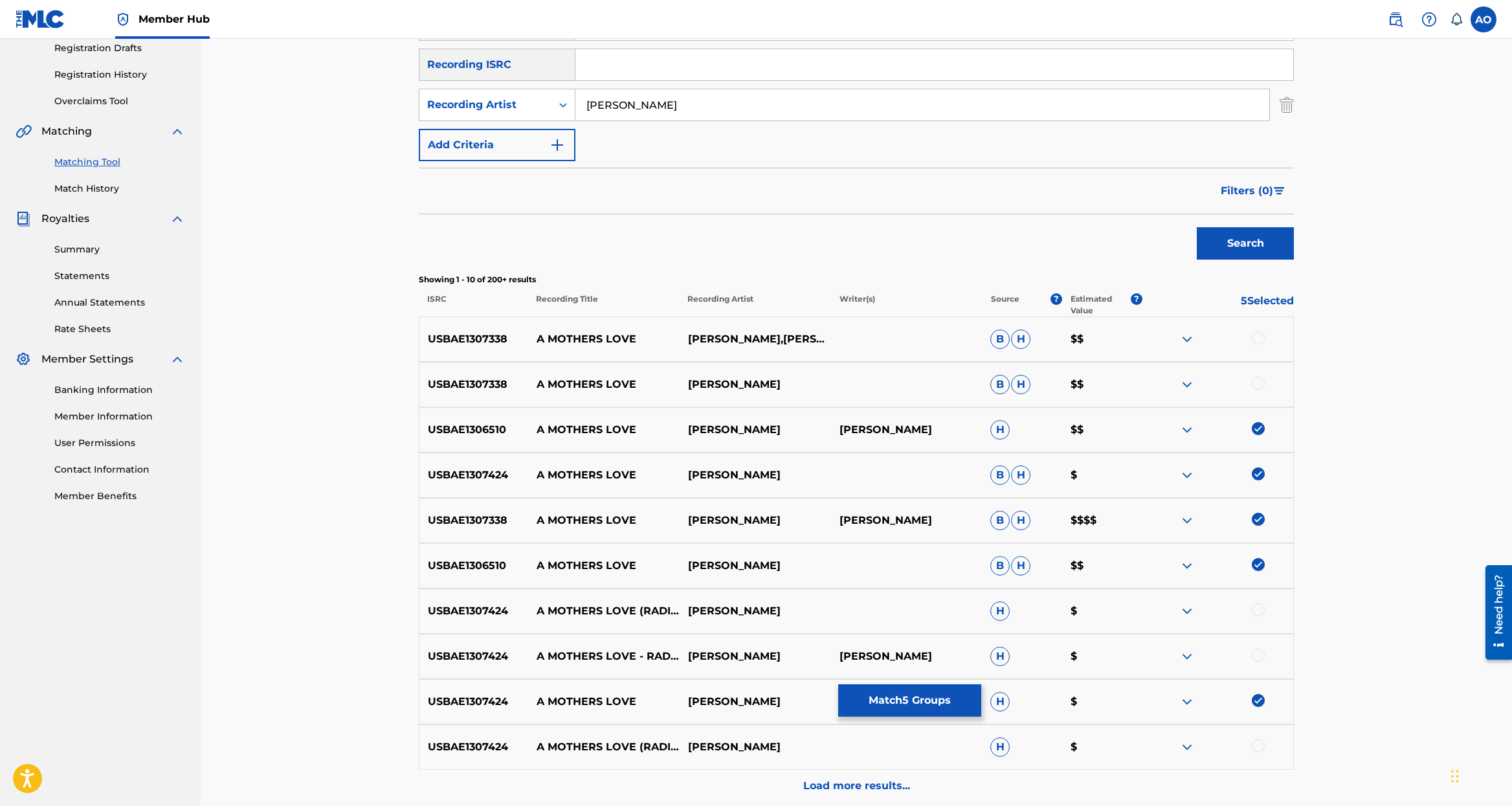
click at [1260, 383] on div at bounding box center [1258, 383] width 13 height 13
click at [1261, 329] on div "USBAE1307338 A MOTHERS LOVE [PERSON_NAME],[PERSON_NAME] [PERSON_NAME] $$" at bounding box center [856, 339] width 875 height 46
click at [1259, 332] on div at bounding box center [1258, 337] width 13 height 13
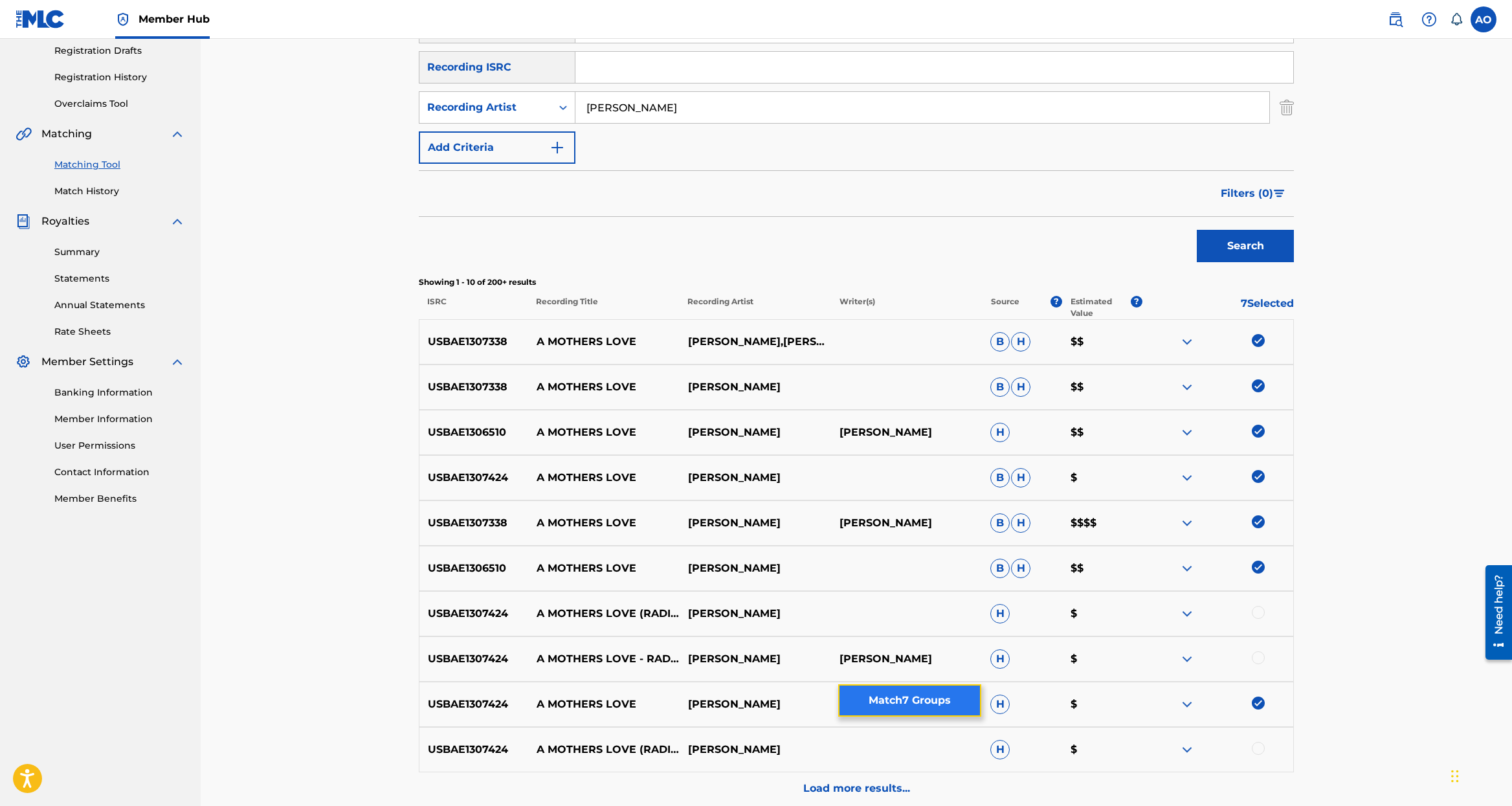
click at [949, 701] on button "Match 7 Groups" at bounding box center [909, 700] width 143 height 32
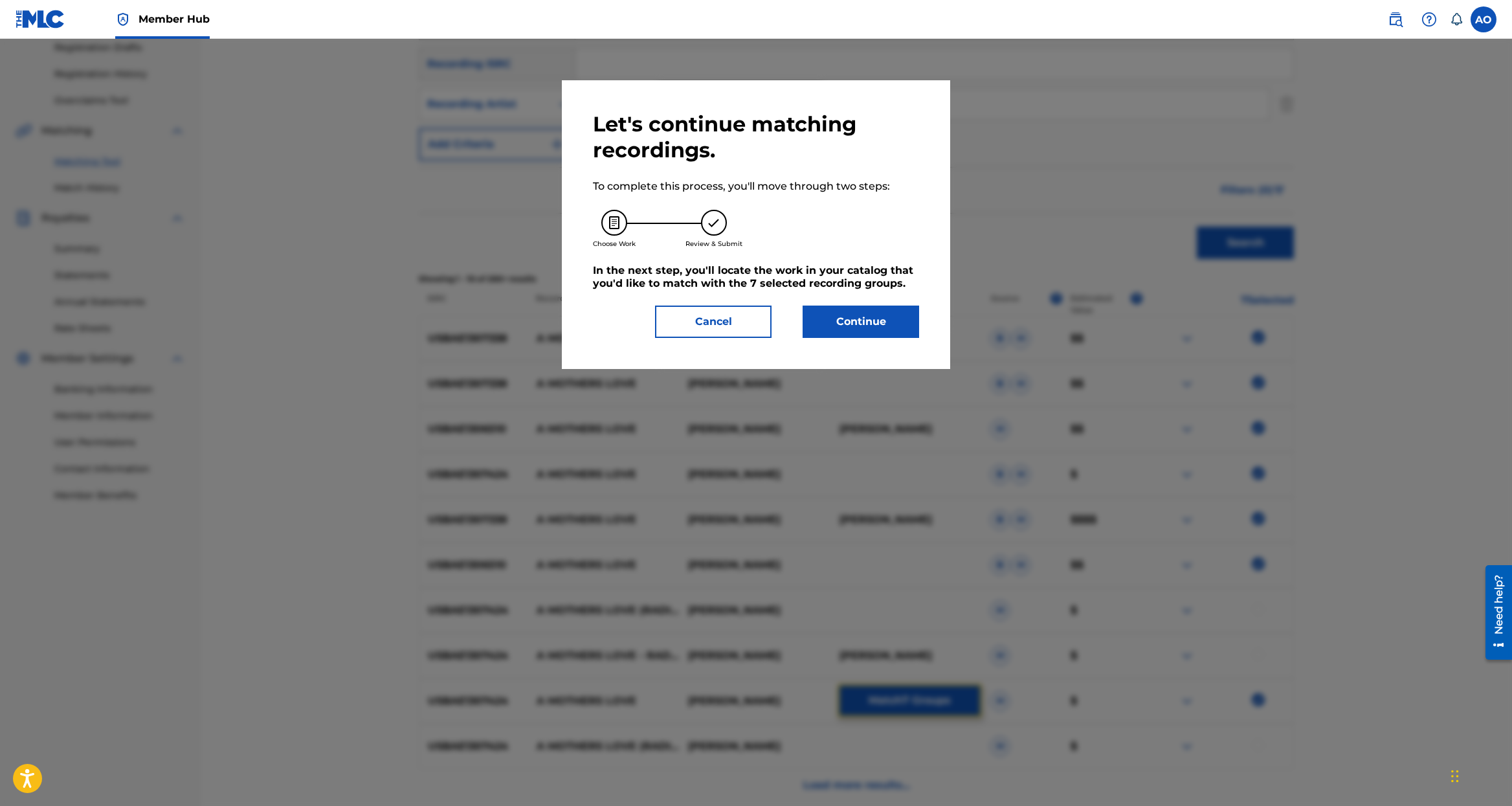
scroll to position [214, 0]
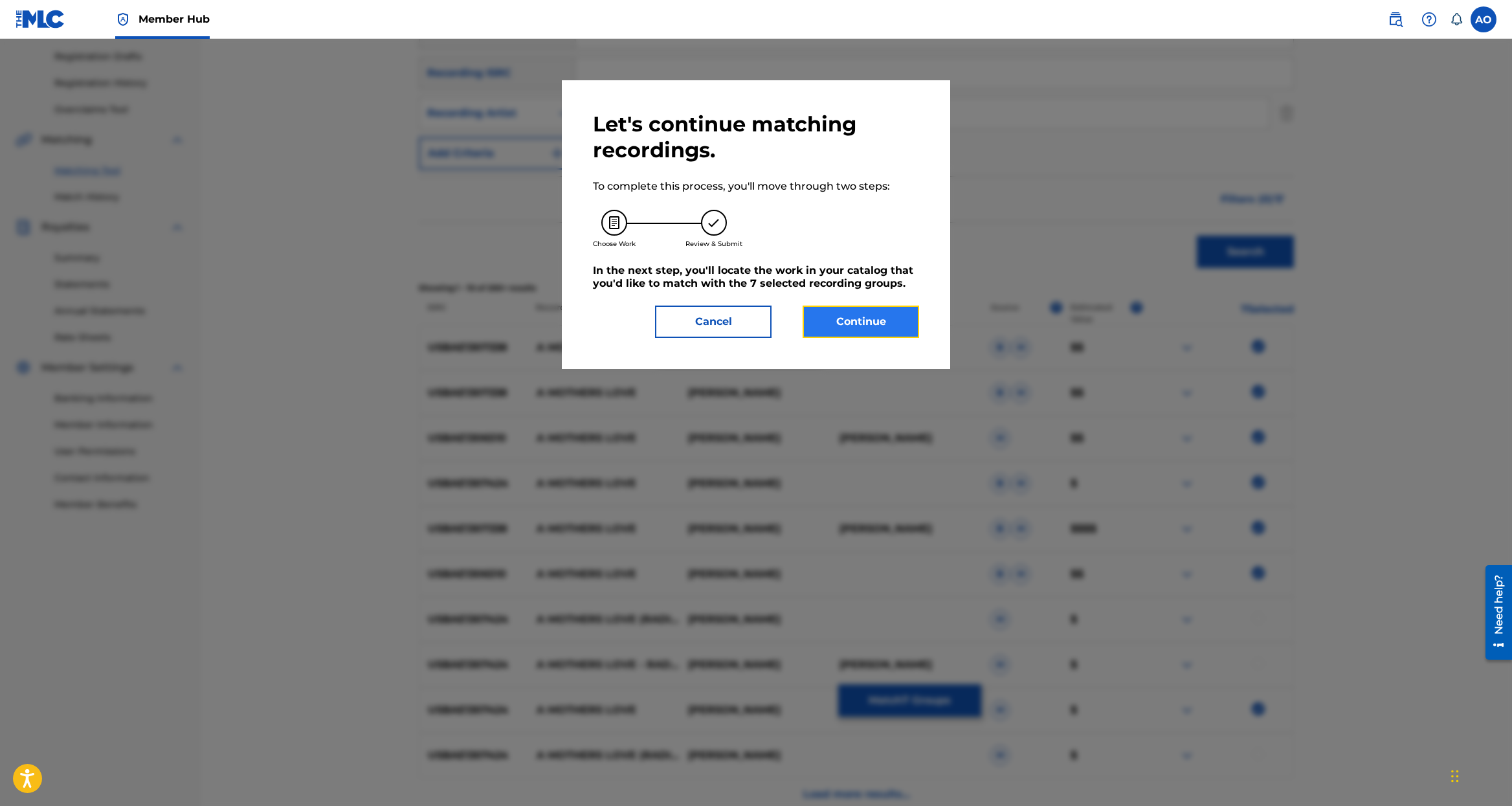
click at [820, 314] on button "Continue" at bounding box center [861, 322] width 116 height 32
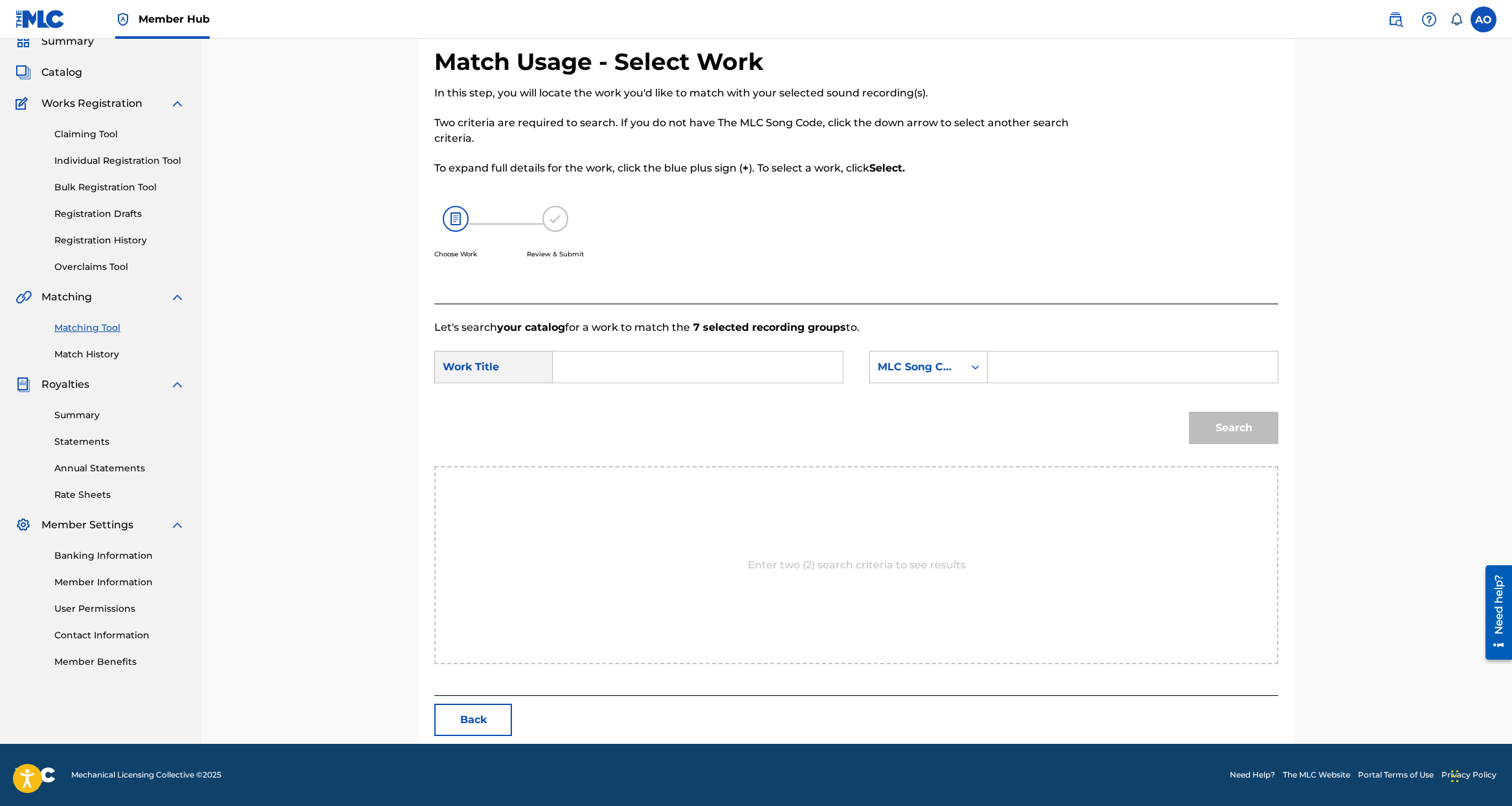
scroll to position [0, 0]
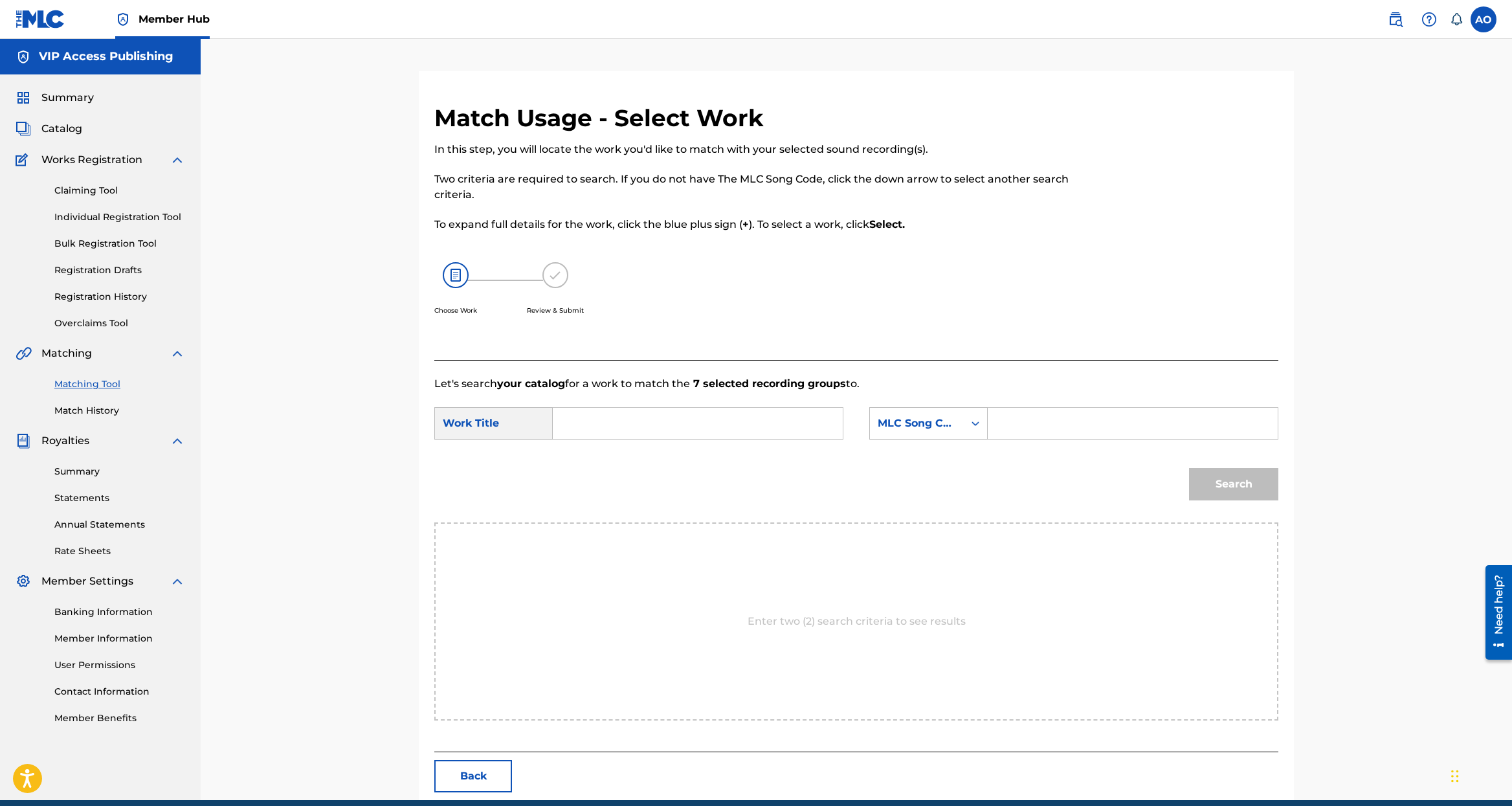
drag, startPoint x: 680, startPoint y: 396, endPoint x: 669, endPoint y: 416, distance: 22.8
click at [677, 402] on form "SearchWithCriteria6b30ab55-541d-48cc-8196-182e5fbc3cf2 Work Title SearchWithCri…" at bounding box center [857, 457] width 844 height 131
drag, startPoint x: 666, startPoint y: 440, endPoint x: 692, endPoint y: 394, distance: 52.8
click at [666, 440] on div "SearchWithCriteria6b30ab55-541d-48cc-8196-182e5fbc3cf2 Work Title SearchWithCri…" at bounding box center [857, 427] width 844 height 40
drag, startPoint x: 732, startPoint y: 445, endPoint x: 745, endPoint y: 427, distance: 22.2
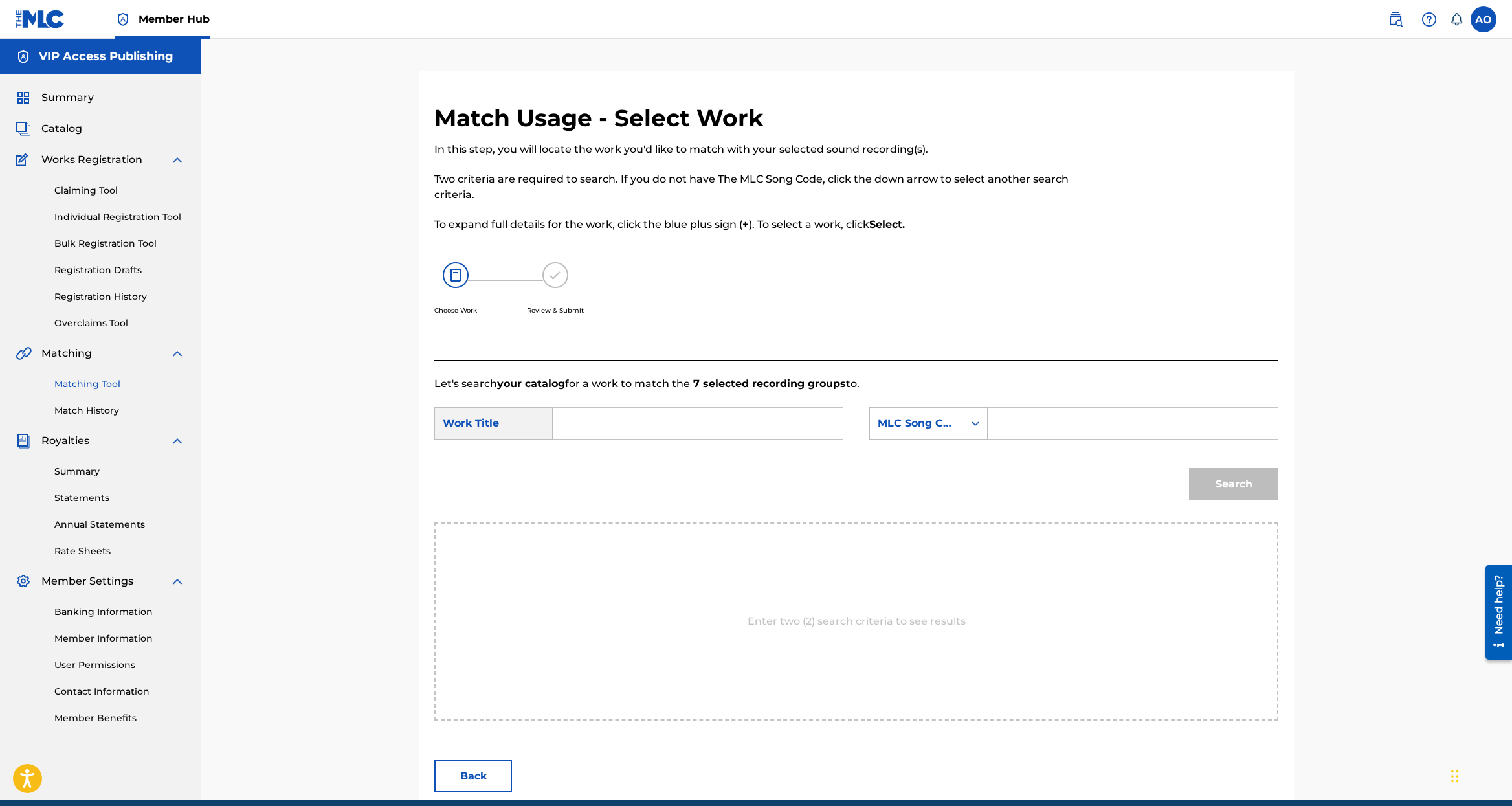
click at [733, 440] on div "SearchWithCriteria6b30ab55-541d-48cc-8196-182e5fbc3cf2 Work Title SearchWithCri…" at bounding box center [857, 427] width 844 height 40
click at [745, 427] on input "Search Form" at bounding box center [697, 424] width 268 height 31
paste input "A MOTHERS LOVE"
type input "A MOTHERS LOVE"
click at [1029, 436] on input "Search Form" at bounding box center [1132, 424] width 268 height 31
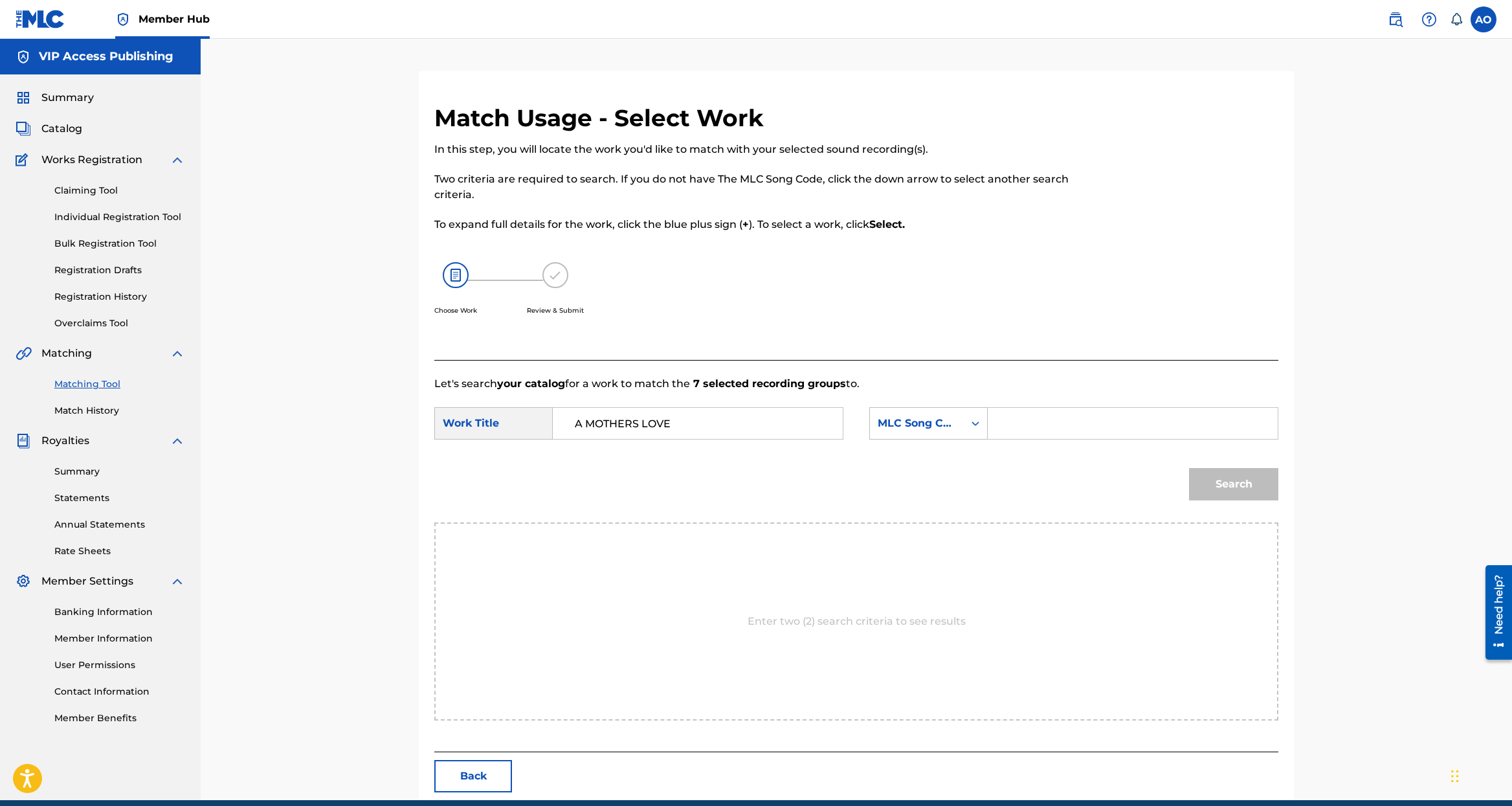
paste input "MLC Song Code:A99Z0U"
drag, startPoint x: 1095, startPoint y: 424, endPoint x: 931, endPoint y: 440, distance: 164.8
click at [999, 439] on input "MLC Song Code:A99Z0U" at bounding box center [1132, 424] width 268 height 31
paste input "A99Z0U"
drag, startPoint x: 1106, startPoint y: 437, endPoint x: 1099, endPoint y: 429, distance: 10.6
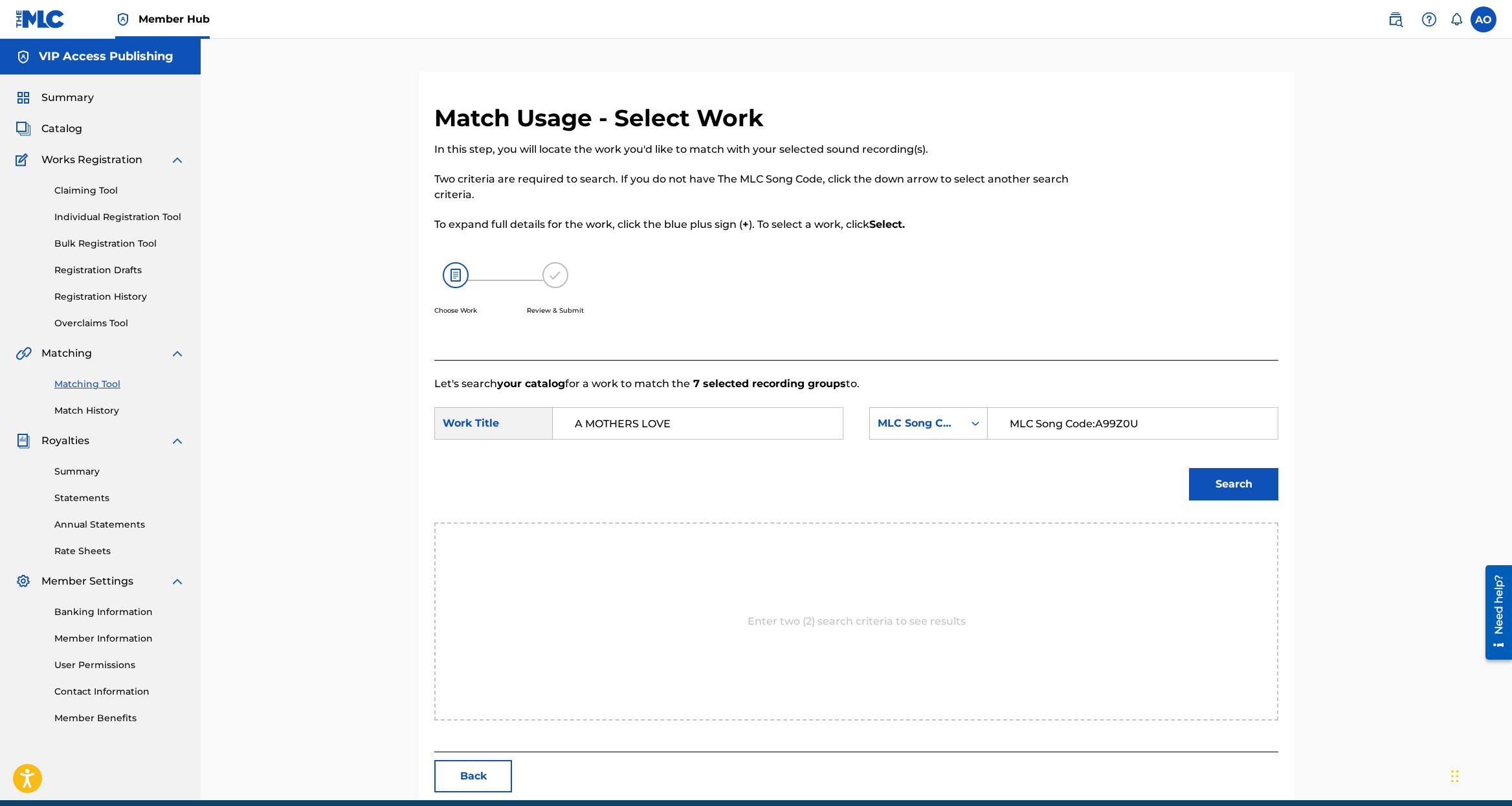
click at [1106, 435] on input "MLC Song Code:A99Z0U" at bounding box center [1132, 424] width 268 height 31
drag, startPoint x: 1095, startPoint y: 425, endPoint x: 1051, endPoint y: 425, distance: 44.0
click at [999, 408] on input "MLC Song Code:A99Z0U" at bounding box center [1132, 424] width 268 height 31
type input "A99Z0U"
click at [1251, 468] on div "Search" at bounding box center [1231, 481] width 96 height 52
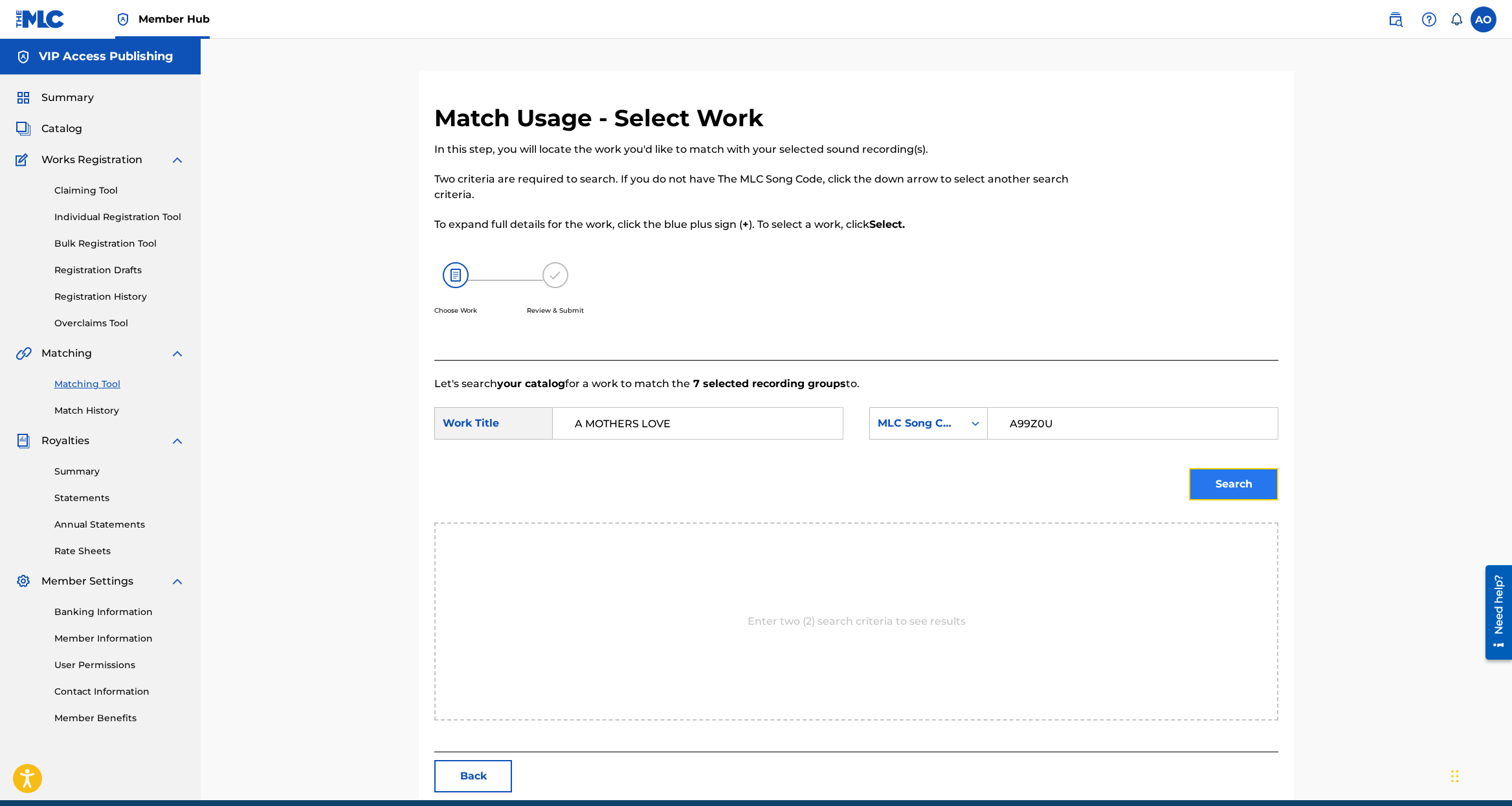
click at [1250, 479] on button "Search" at bounding box center [1234, 484] width 90 height 32
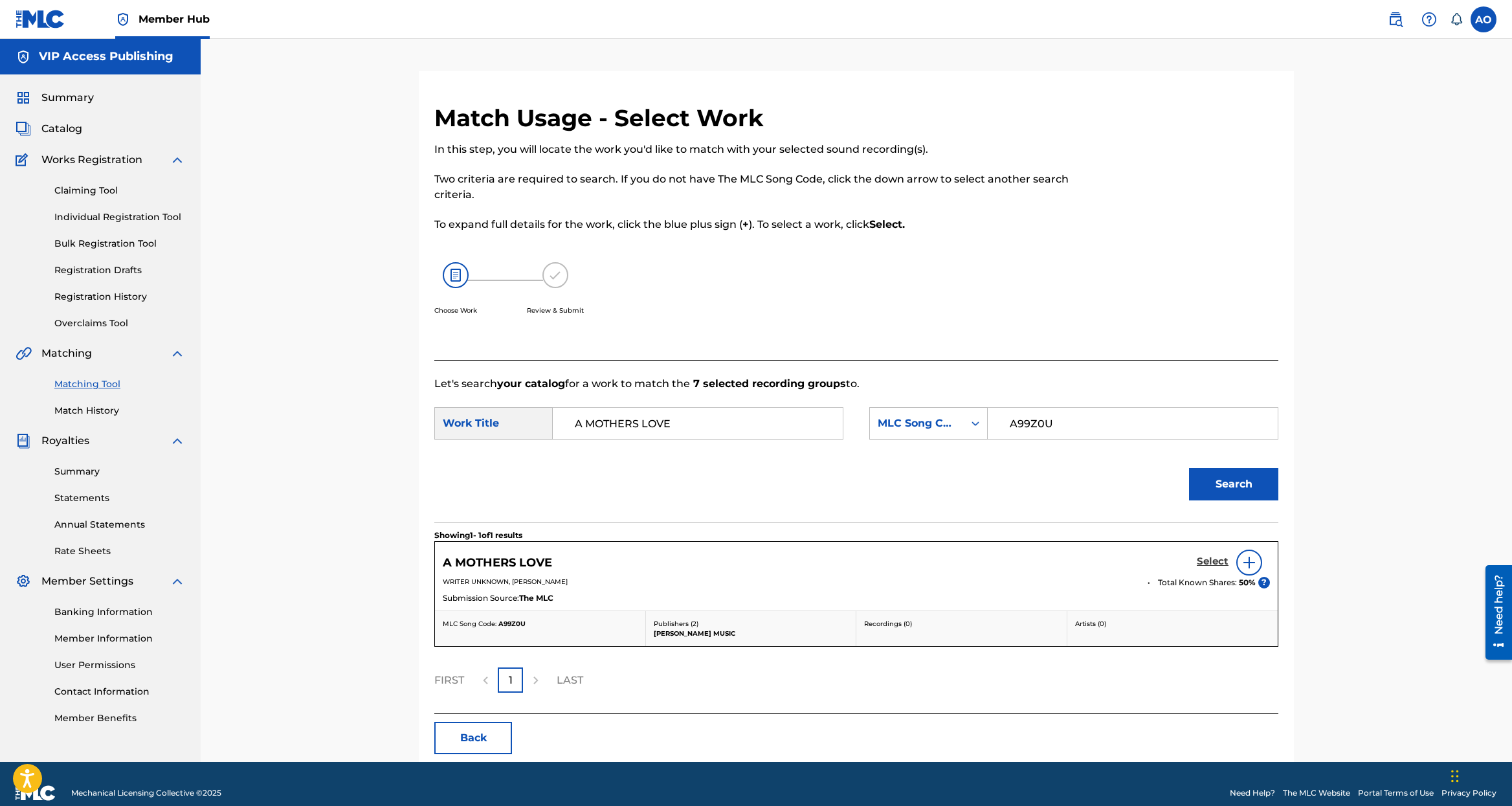
click at [1225, 561] on h5 "Select" at bounding box center [1213, 562] width 31 height 13
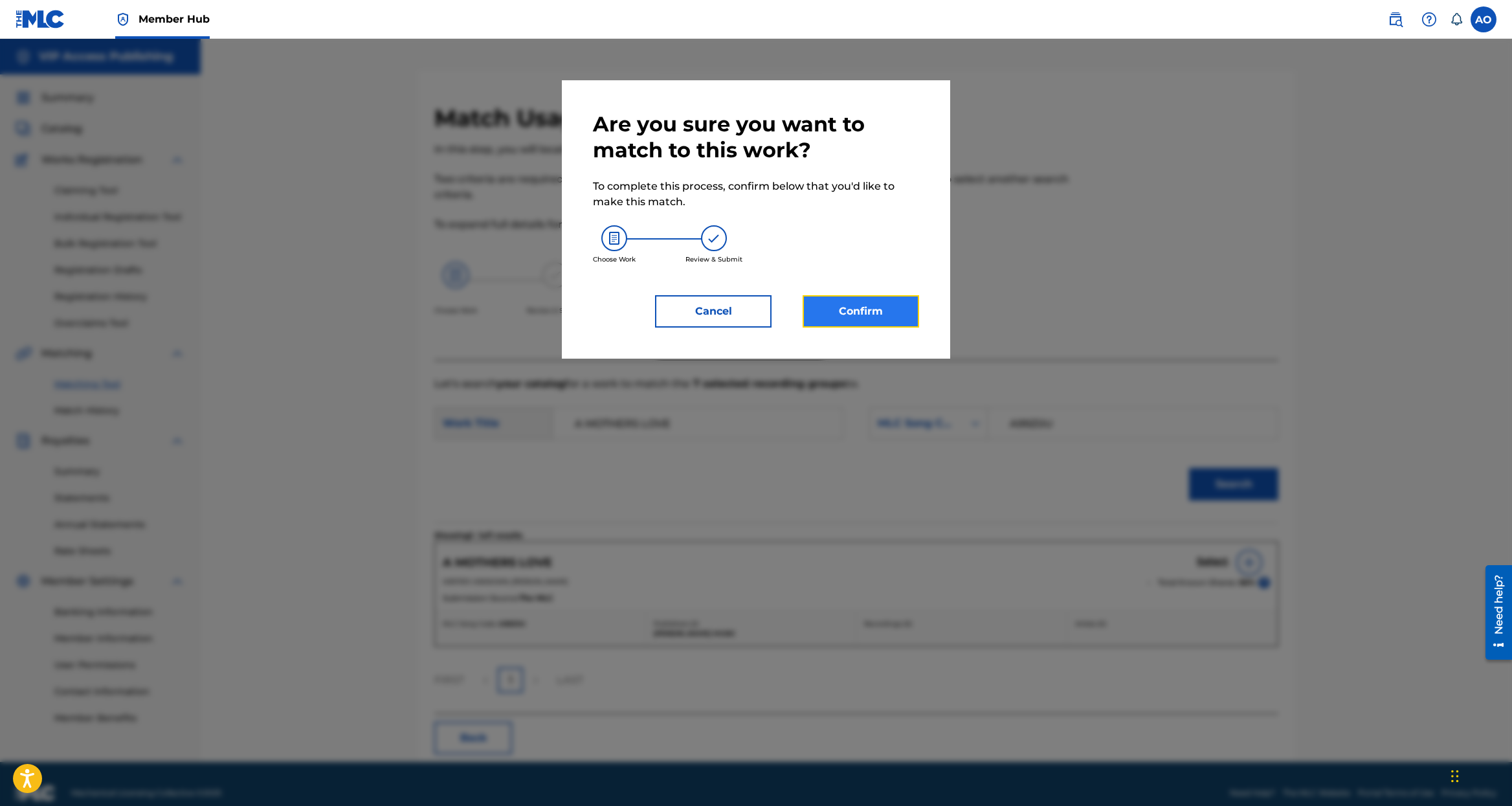
click at [860, 313] on button "Confirm" at bounding box center [861, 311] width 116 height 32
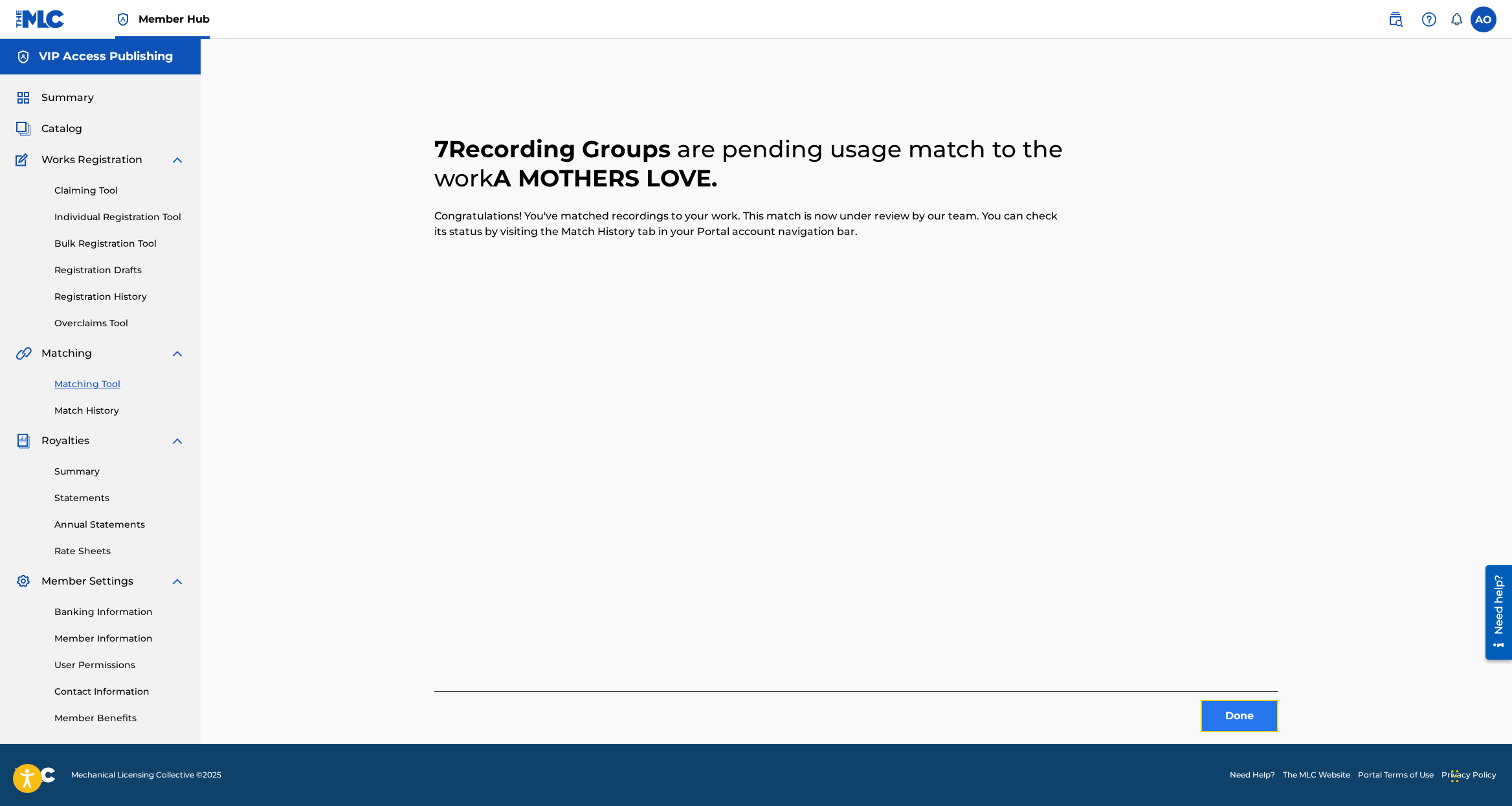
click at [1230, 721] on button "Done" at bounding box center [1239, 716] width 78 height 32
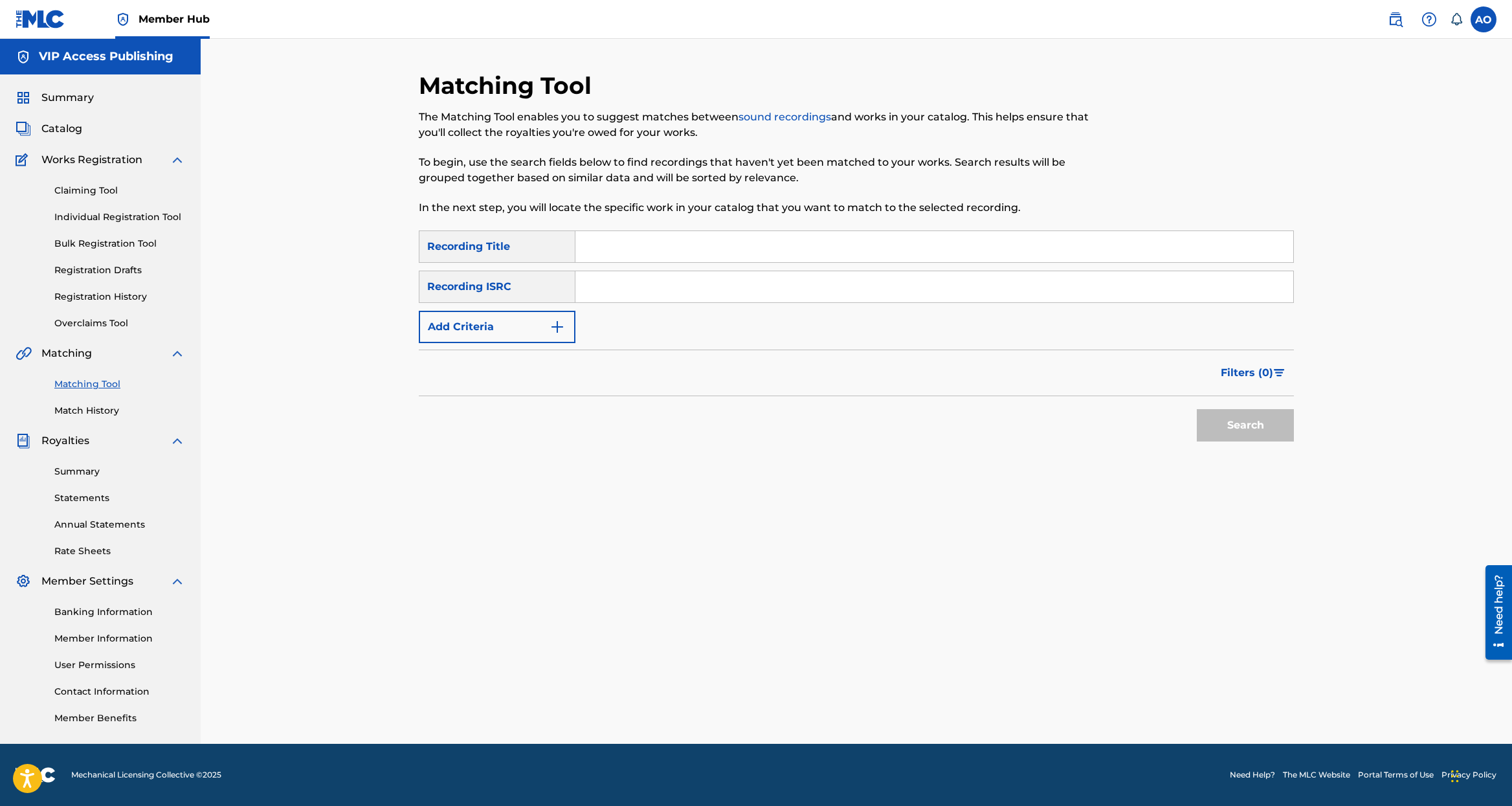
click at [688, 263] on div "Search Form" at bounding box center [934, 246] width 718 height 32
drag, startPoint x: 669, startPoint y: 256, endPoint x: 584, endPoint y: 318, distance: 105.2
click at [668, 255] on input "Search Form" at bounding box center [934, 247] width 717 height 31
paste input "TELL YOUR LITTLE STORY"
type input "TELL YOUR LITTLE STORY"
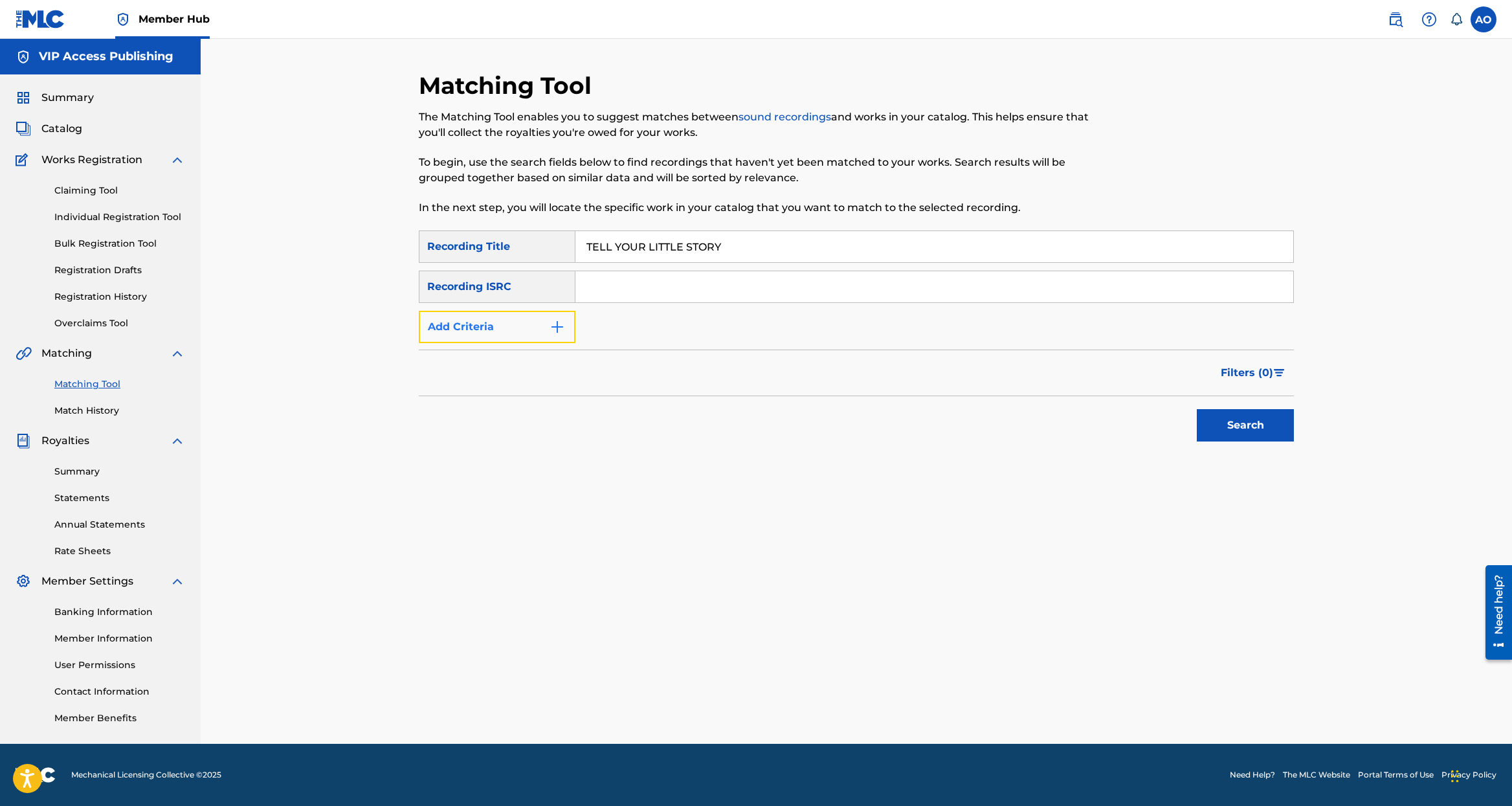
click at [563, 331] on img "Search Form" at bounding box center [557, 327] width 16 height 16
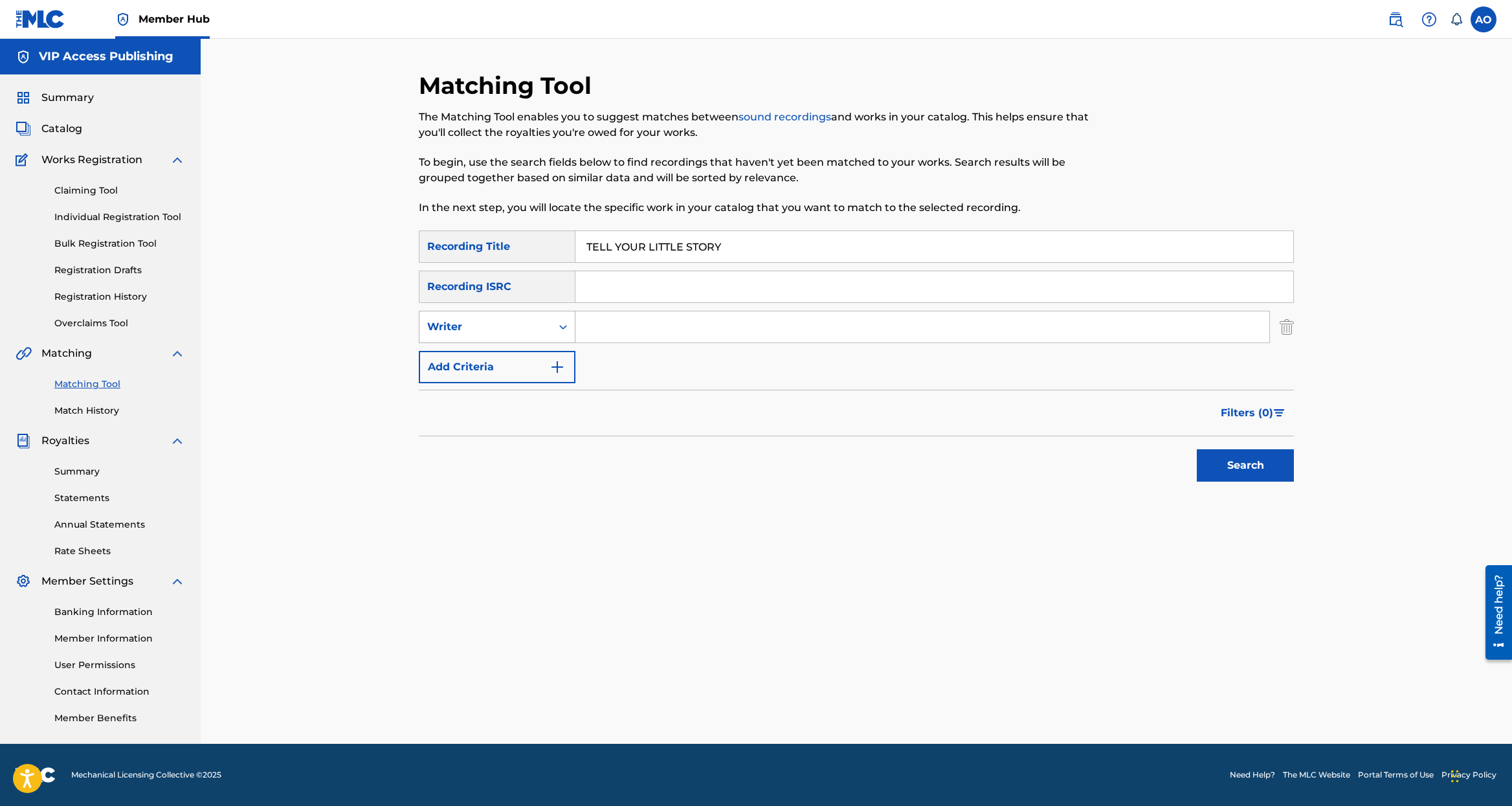
click at [548, 333] on div "Writer" at bounding box center [486, 326] width 132 height 24
click at [664, 328] on input "Search Form" at bounding box center [922, 327] width 694 height 31
type input "[PERSON_NAME]"
click at [1197, 449] on button "Search" at bounding box center [1246, 465] width 97 height 32
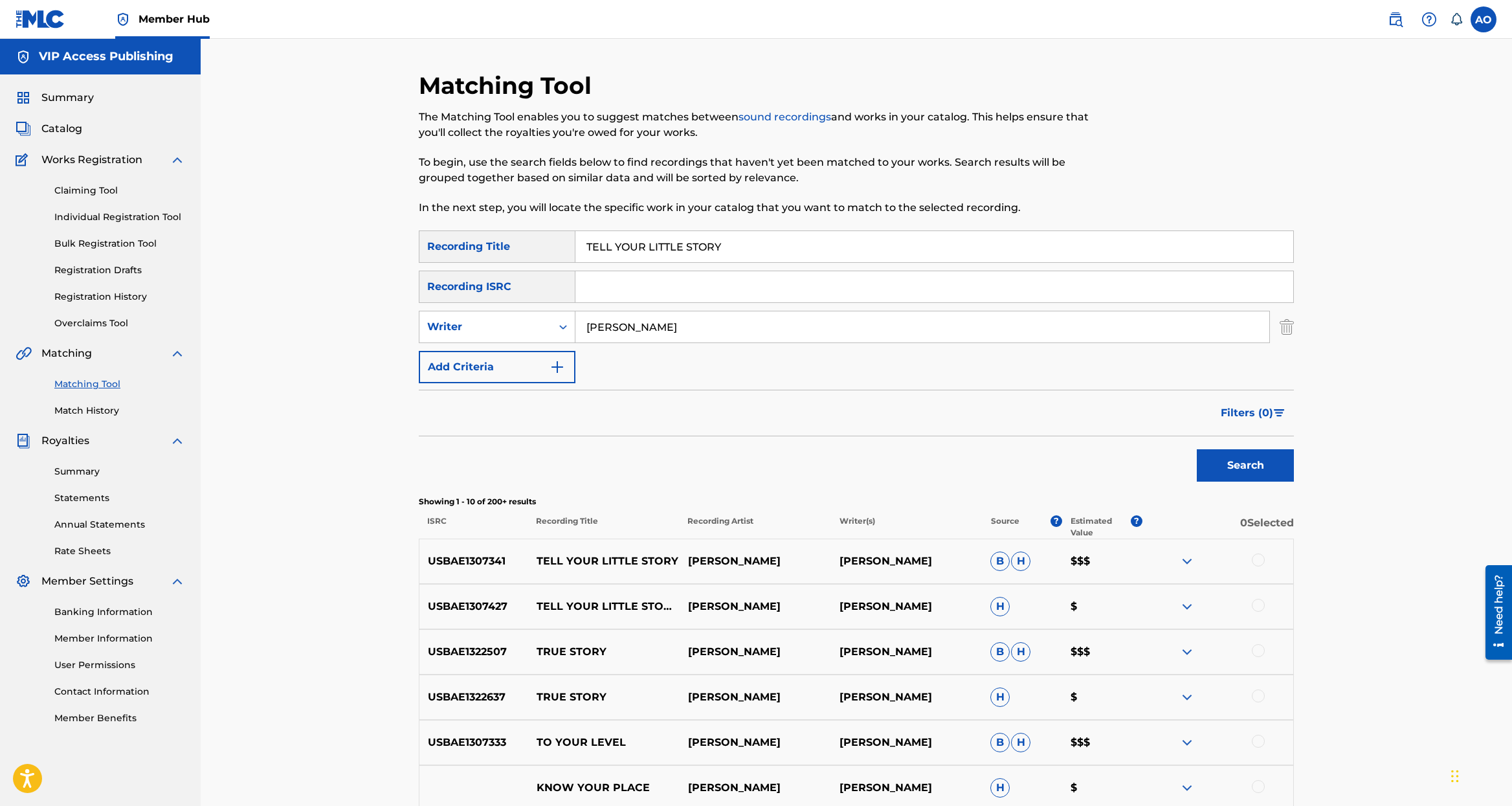
drag, startPoint x: 1256, startPoint y: 603, endPoint x: 1257, endPoint y: 574, distance: 29.0
click at [1256, 602] on div at bounding box center [1258, 605] width 13 height 13
click at [1254, 561] on div at bounding box center [1258, 560] width 13 height 13
click at [932, 714] on button "Match 2 Groups" at bounding box center [909, 700] width 143 height 32
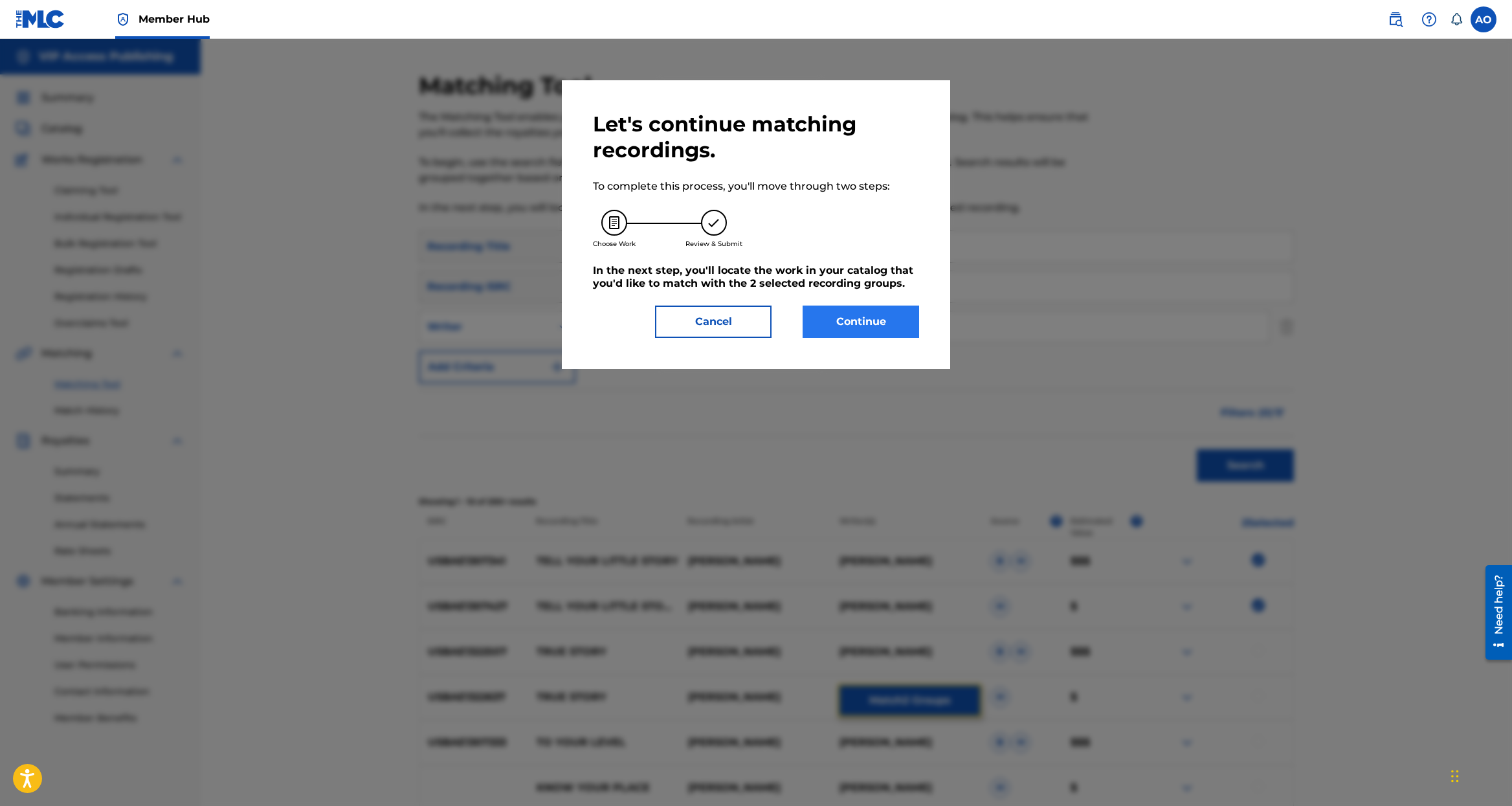
scroll to position [1, 0]
click at [868, 309] on button "Continue" at bounding box center [861, 322] width 116 height 32
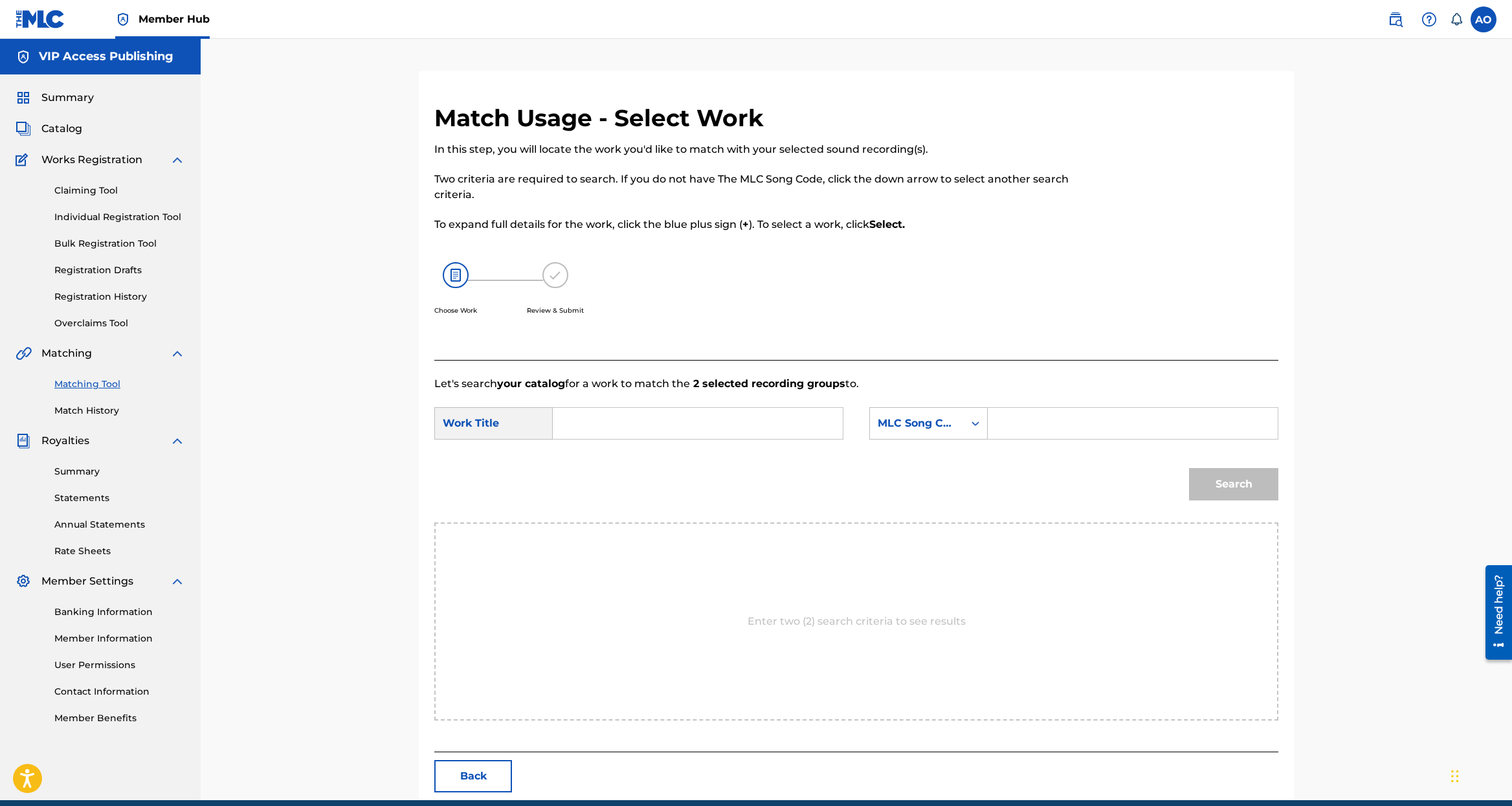
click at [626, 409] on input "Search Form" at bounding box center [697, 424] width 268 height 31
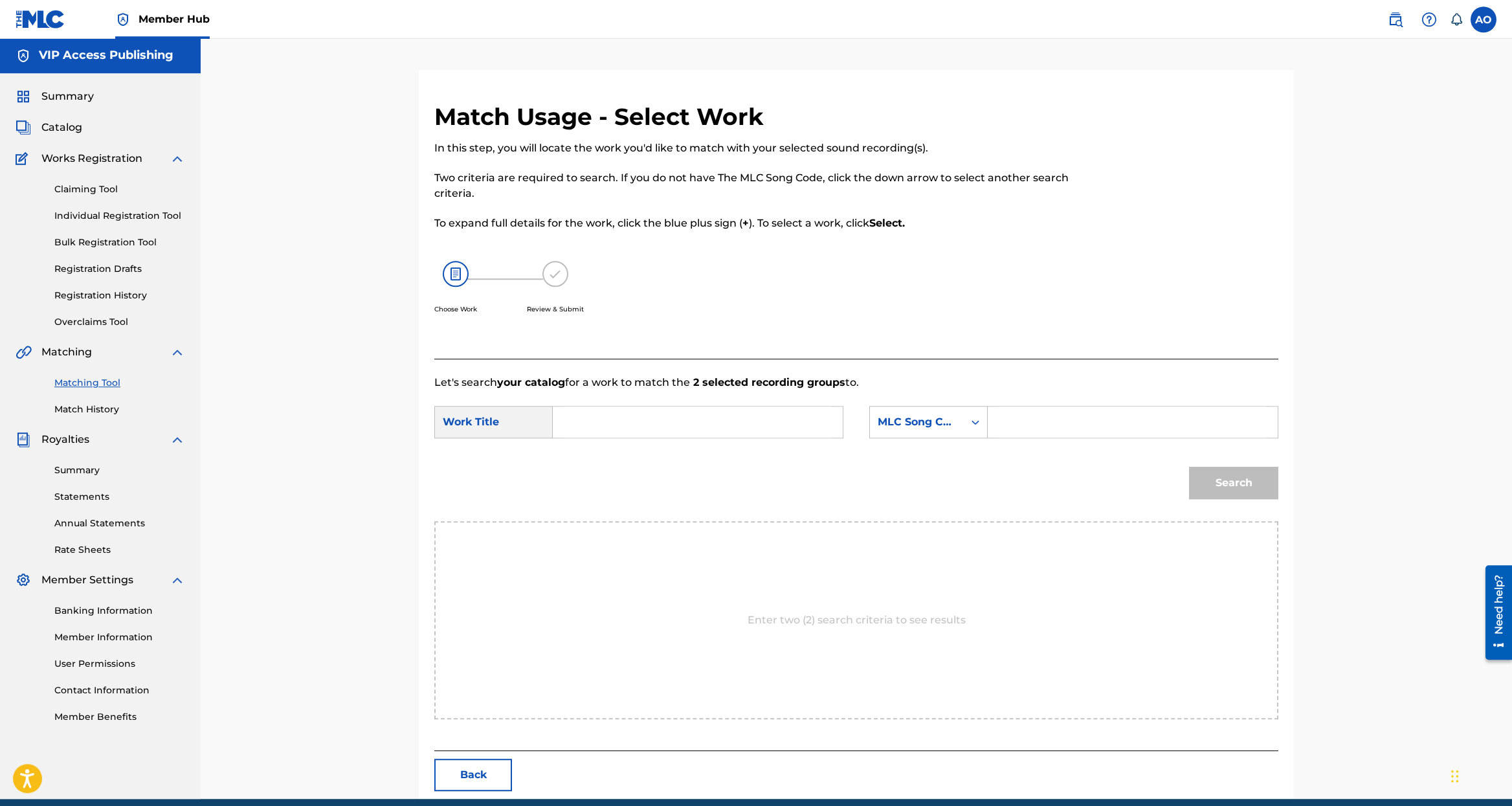
paste input "TELL YOUR LITTLE STORY"
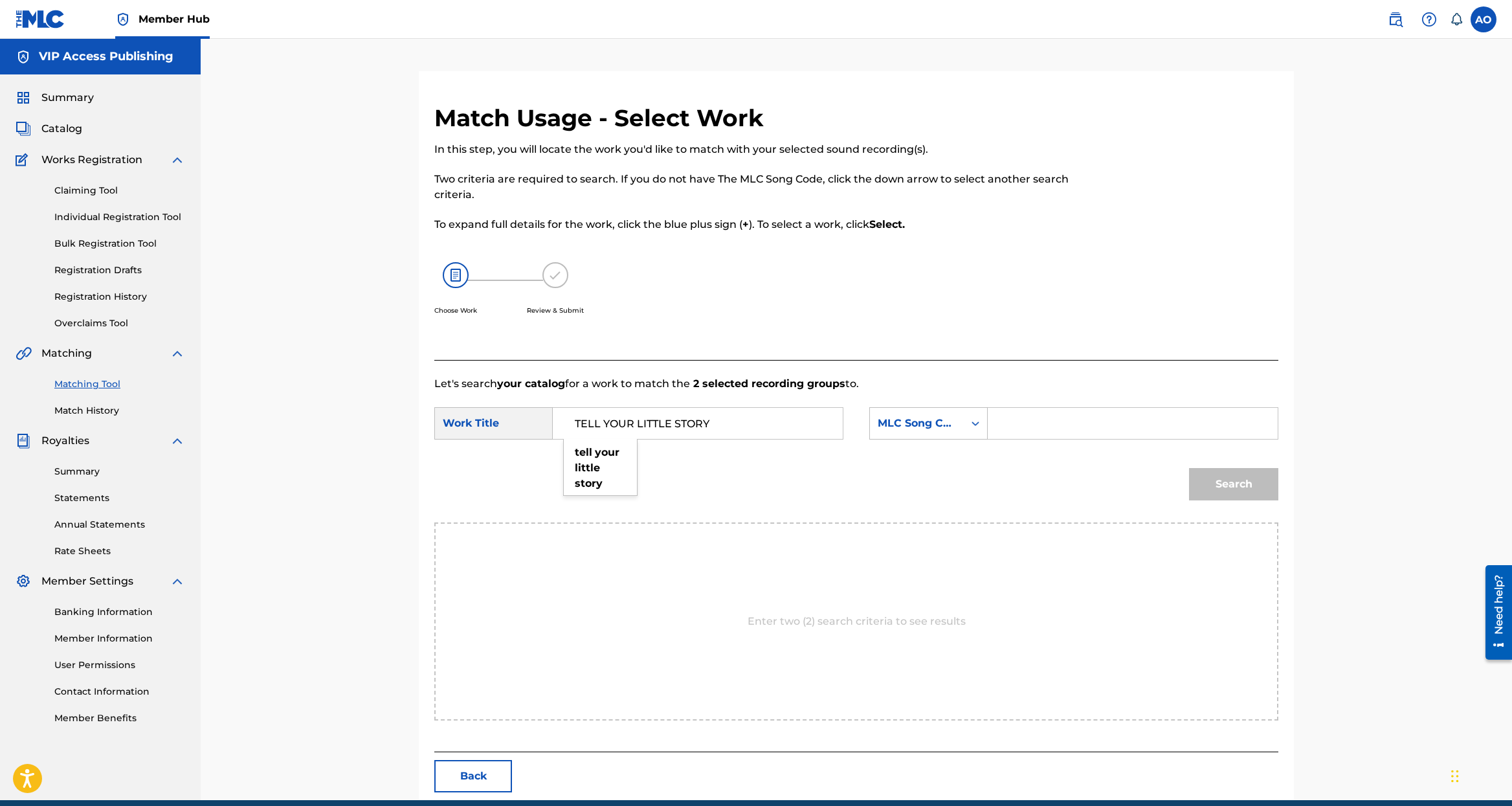
type input "TELL YOUR LITTLE STORY"
click at [1056, 424] on input "Search Form" at bounding box center [1132, 424] width 268 height 31
paste input "MLC Song Code:T50BOD"
drag, startPoint x: 1094, startPoint y: 424, endPoint x: 834, endPoint y: 395, distance: 261.6
click at [999, 408] on input "MLC Song Code:T50BOD" at bounding box center [1132, 424] width 268 height 31
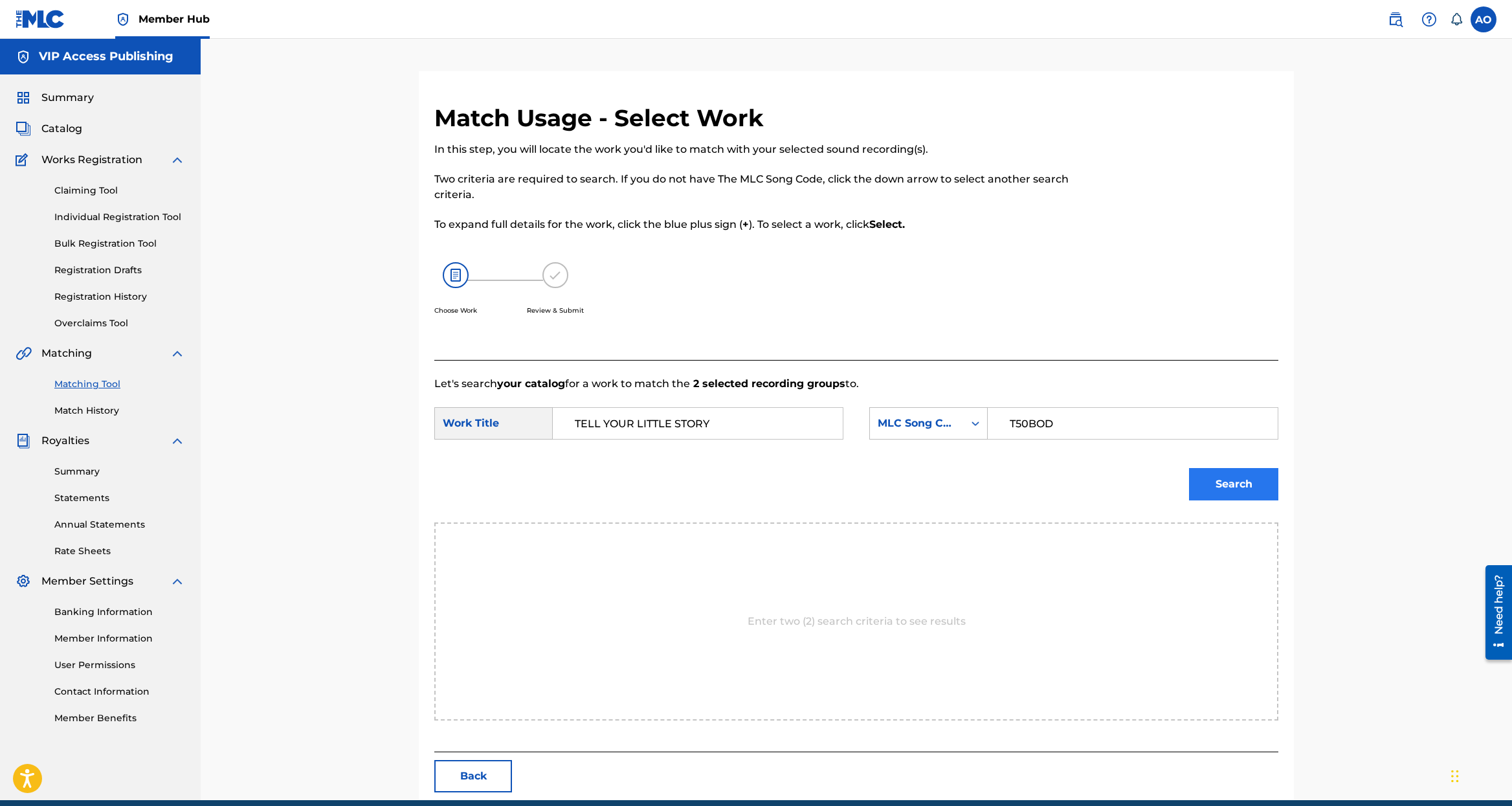
type input "T50BOD"
click at [1199, 484] on button "Search" at bounding box center [1234, 484] width 90 height 32
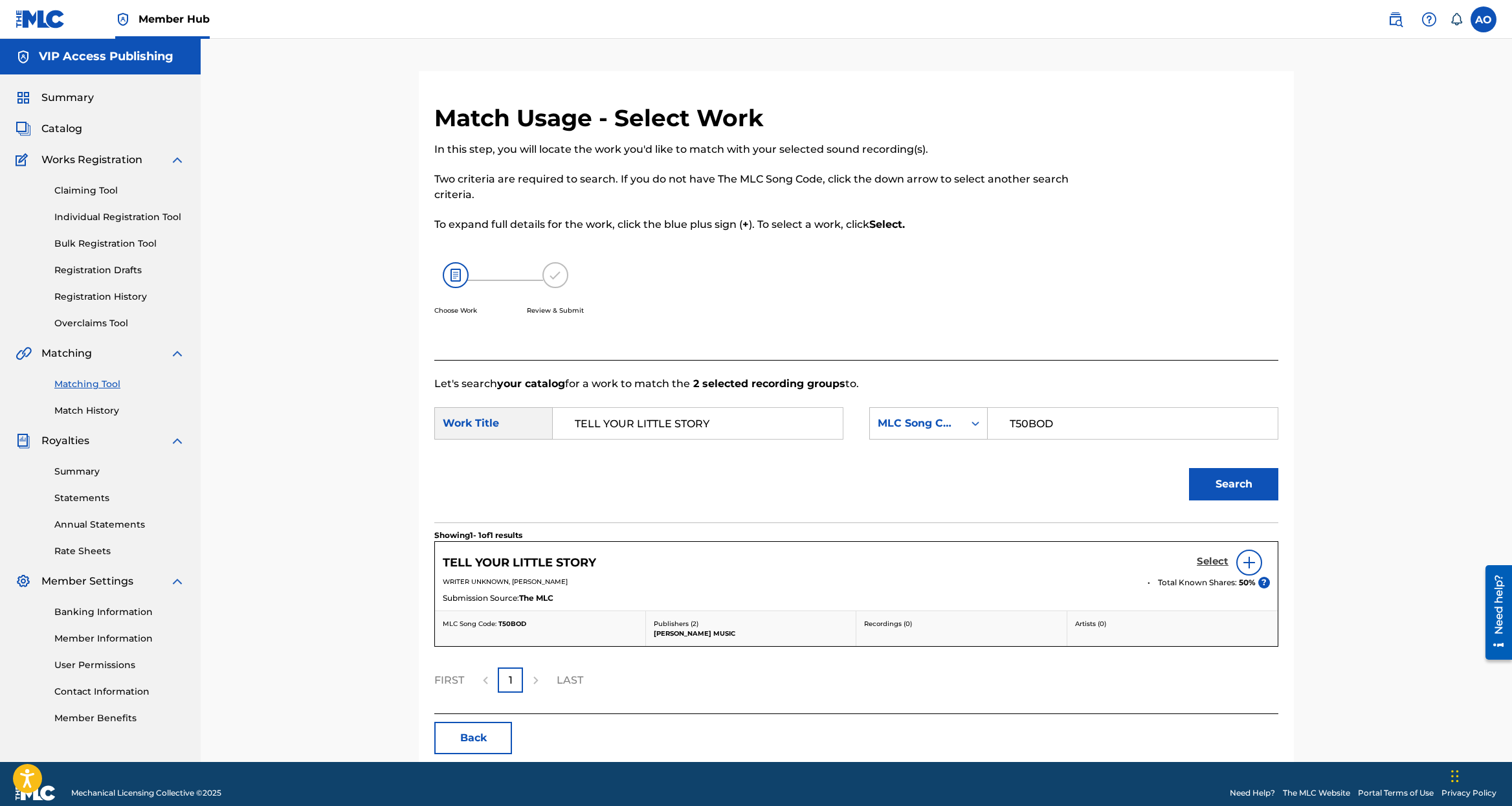
drag, startPoint x: 1217, startPoint y: 554, endPoint x: 1209, endPoint y: 559, distance: 9.4
click at [1217, 554] on div "Select" at bounding box center [1233, 562] width 73 height 26
click at [1208, 561] on h5 "Select" at bounding box center [1213, 562] width 31 height 13
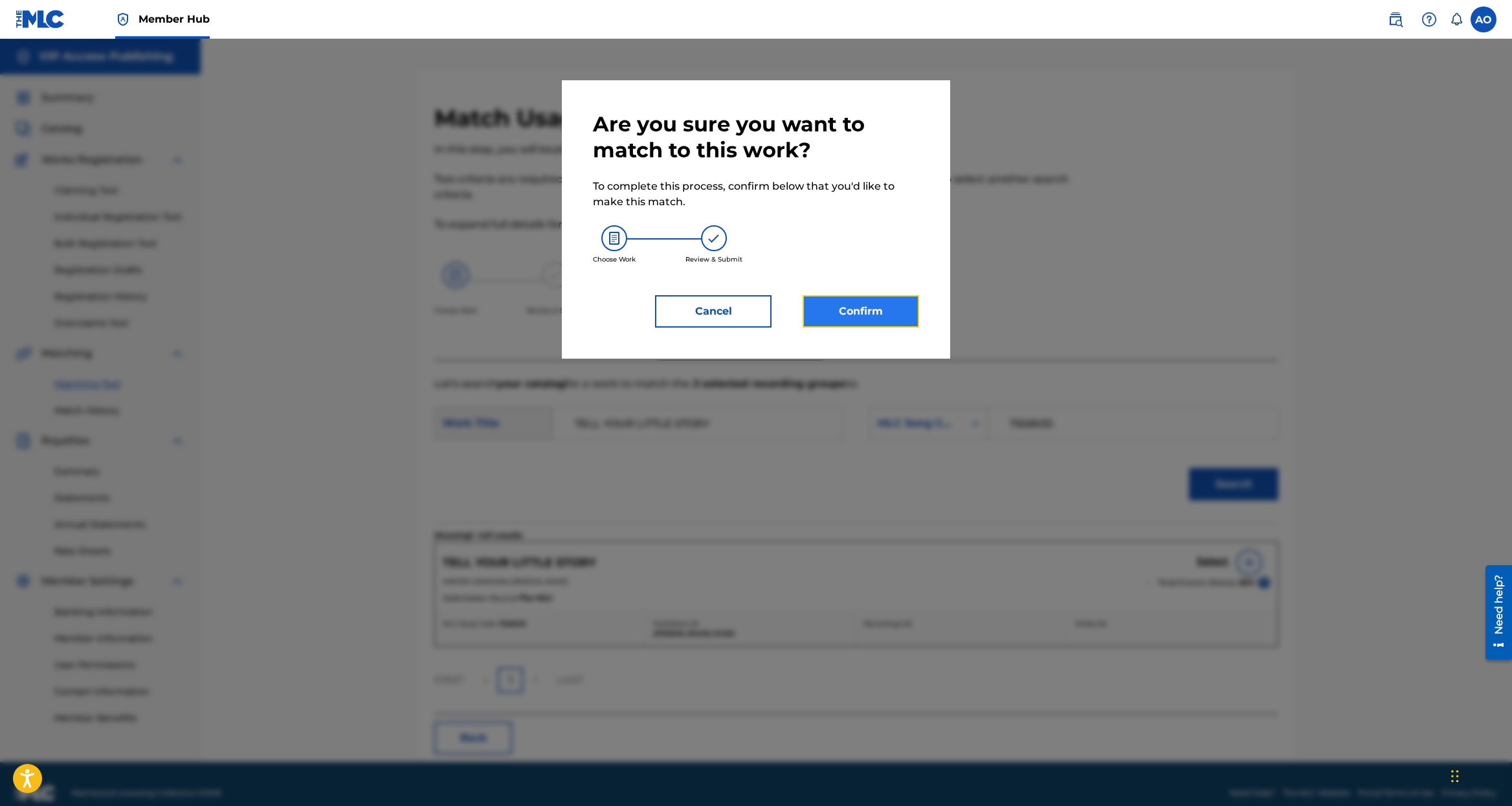
click at [838, 315] on button "Confirm" at bounding box center [861, 311] width 116 height 32
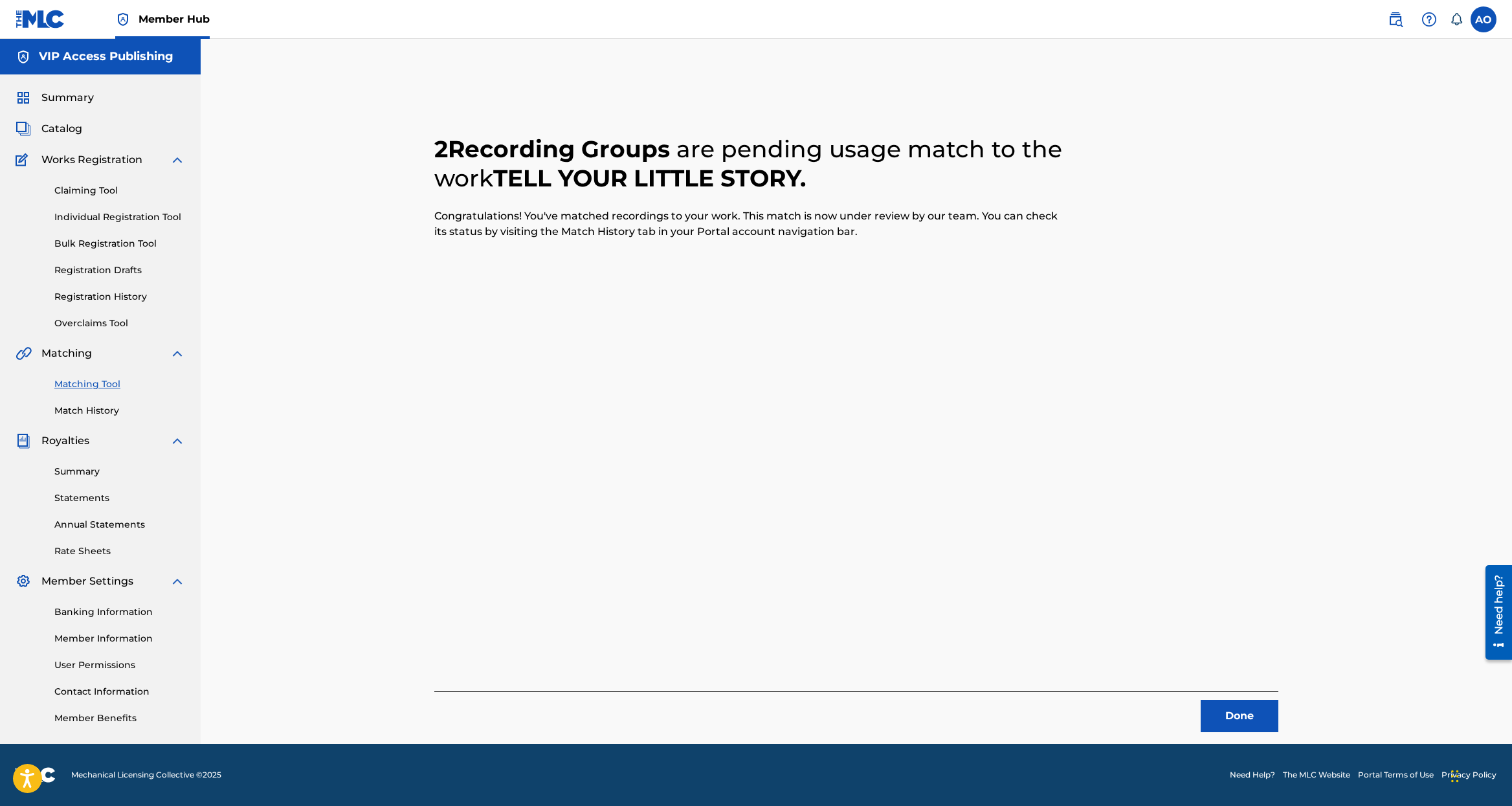
click at [1238, 738] on div "2 Recording Groups are pending usage match to the work TELL YOUR LITTLE STORY .…" at bounding box center [856, 408] width 906 height 673
click at [1237, 728] on button "Done" at bounding box center [1239, 716] width 78 height 32
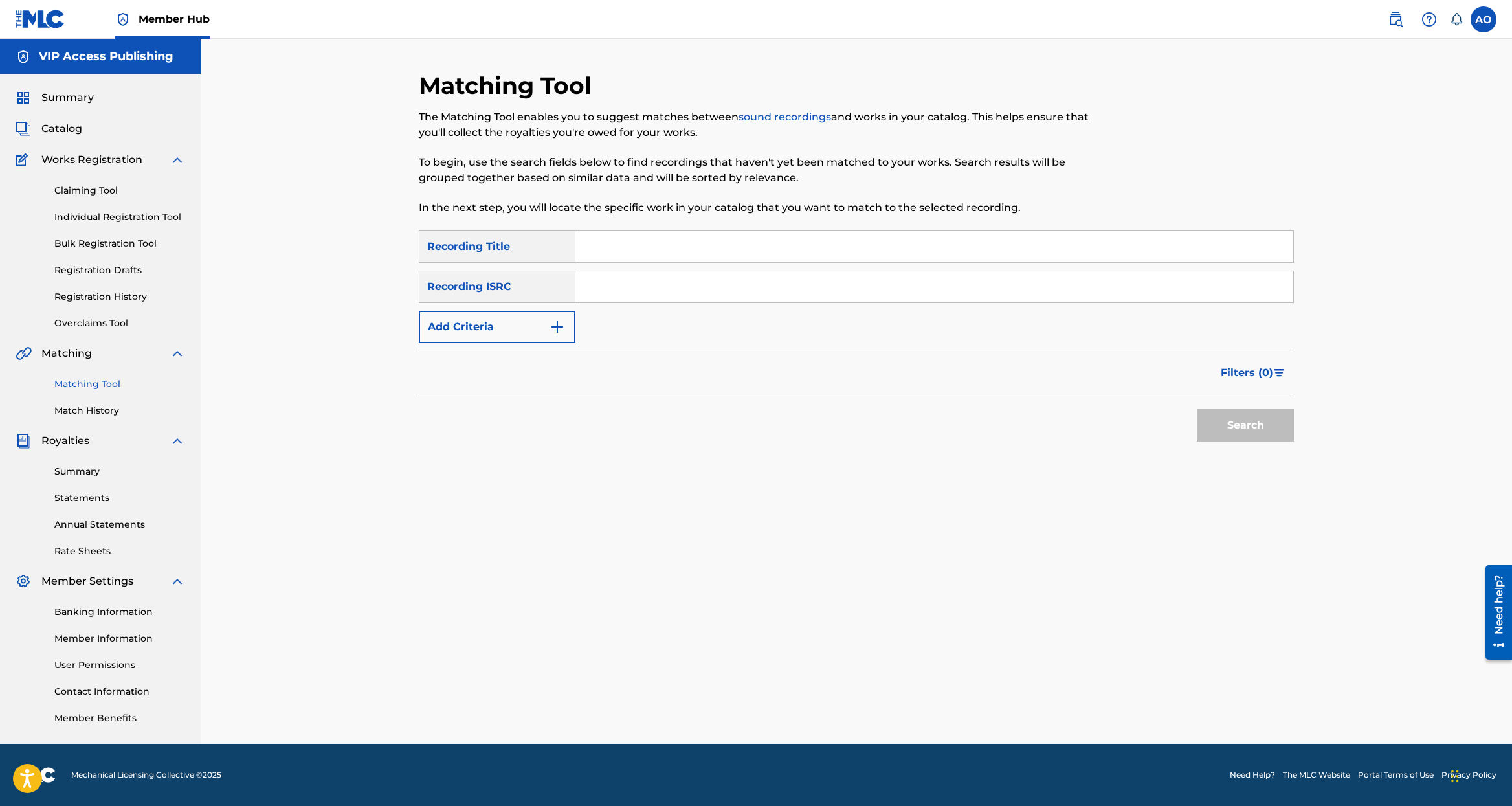
drag, startPoint x: 705, startPoint y: 245, endPoint x: 714, endPoint y: 259, distance: 16.6
click at [705, 244] on input "Search Form" at bounding box center [934, 247] width 717 height 31
paste input "BE THE VOICE"
type input "BE THE VOICE"
click at [499, 325] on button "Add Criteria" at bounding box center [497, 326] width 156 height 32
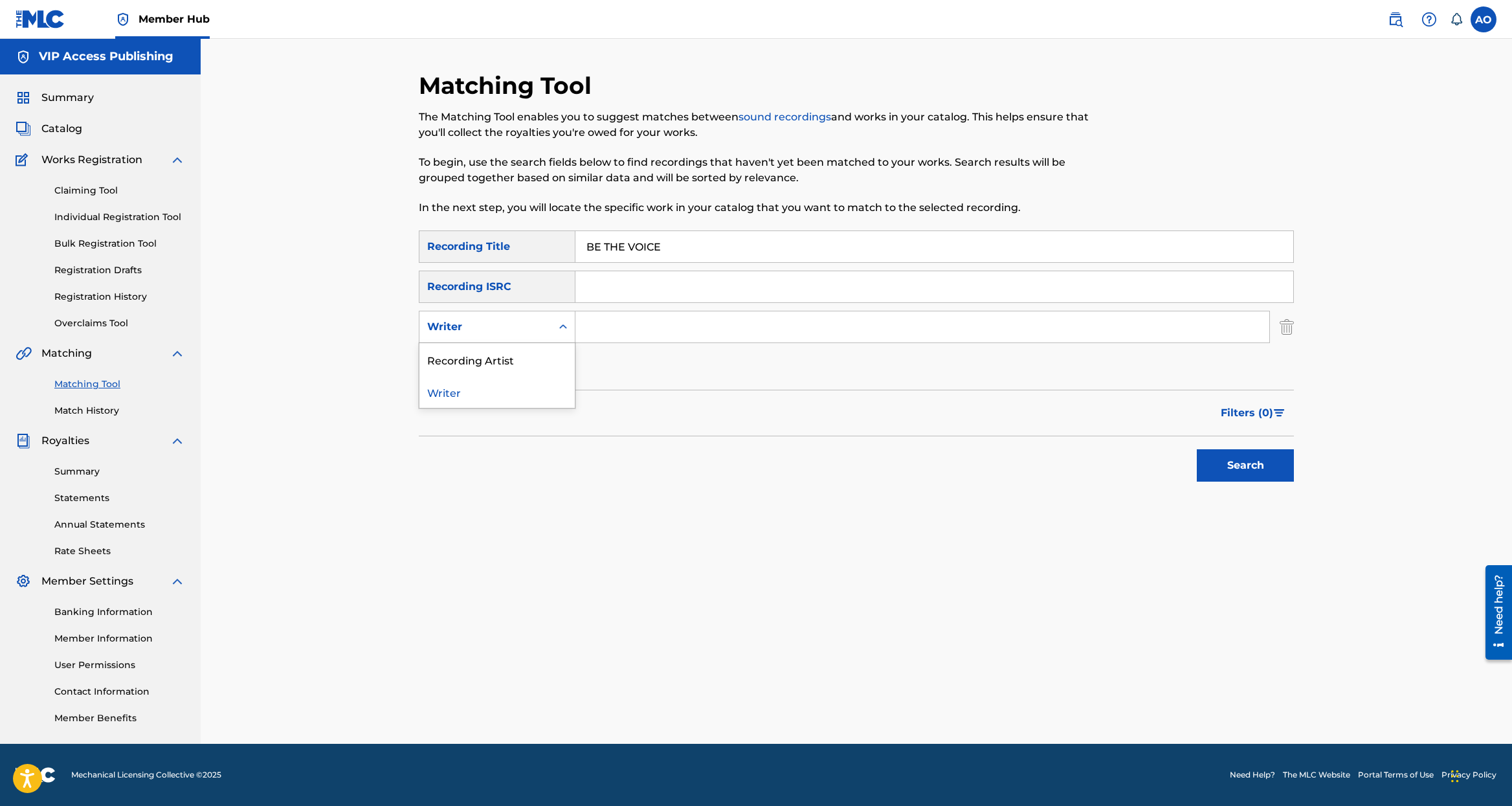
drag, startPoint x: 527, startPoint y: 334, endPoint x: 528, endPoint y: 358, distance: 24.0
click at [527, 334] on div "Writer" at bounding box center [485, 327] width 116 height 16
drag, startPoint x: 534, startPoint y: 340, endPoint x: 538, endPoint y: 346, distance: 7.2
click at [534, 340] on div "Writer" at bounding box center [497, 326] width 156 height 32
drag, startPoint x: 554, startPoint y: 334, endPoint x: 629, endPoint y: 337, distance: 75.1
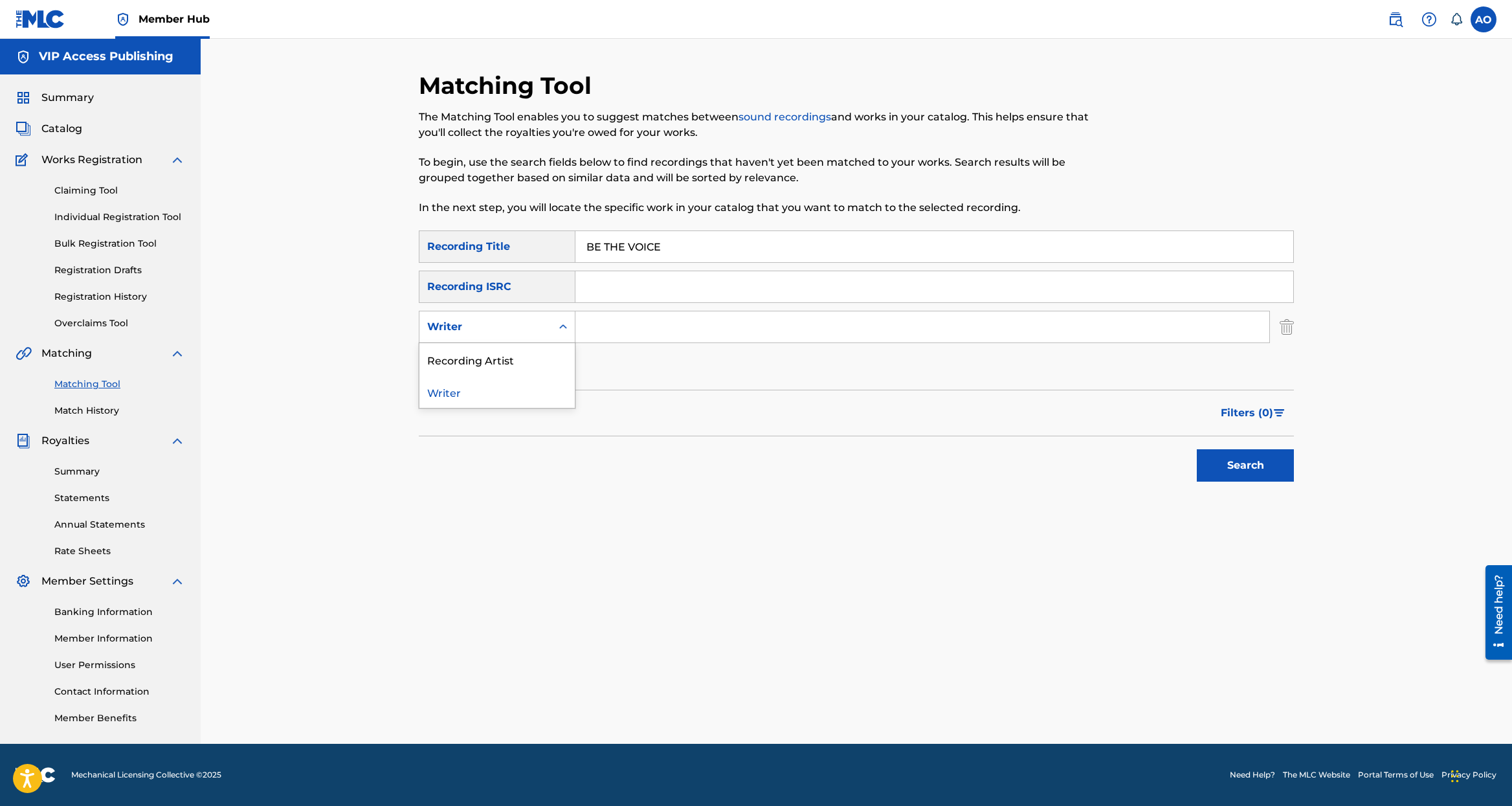
click at [554, 334] on div "Search Form" at bounding box center [563, 327] width 24 height 24
click at [645, 333] on input "Search Form" at bounding box center [922, 327] width 694 height 31
click at [1197, 449] on button "Search" at bounding box center [1246, 465] width 97 height 32
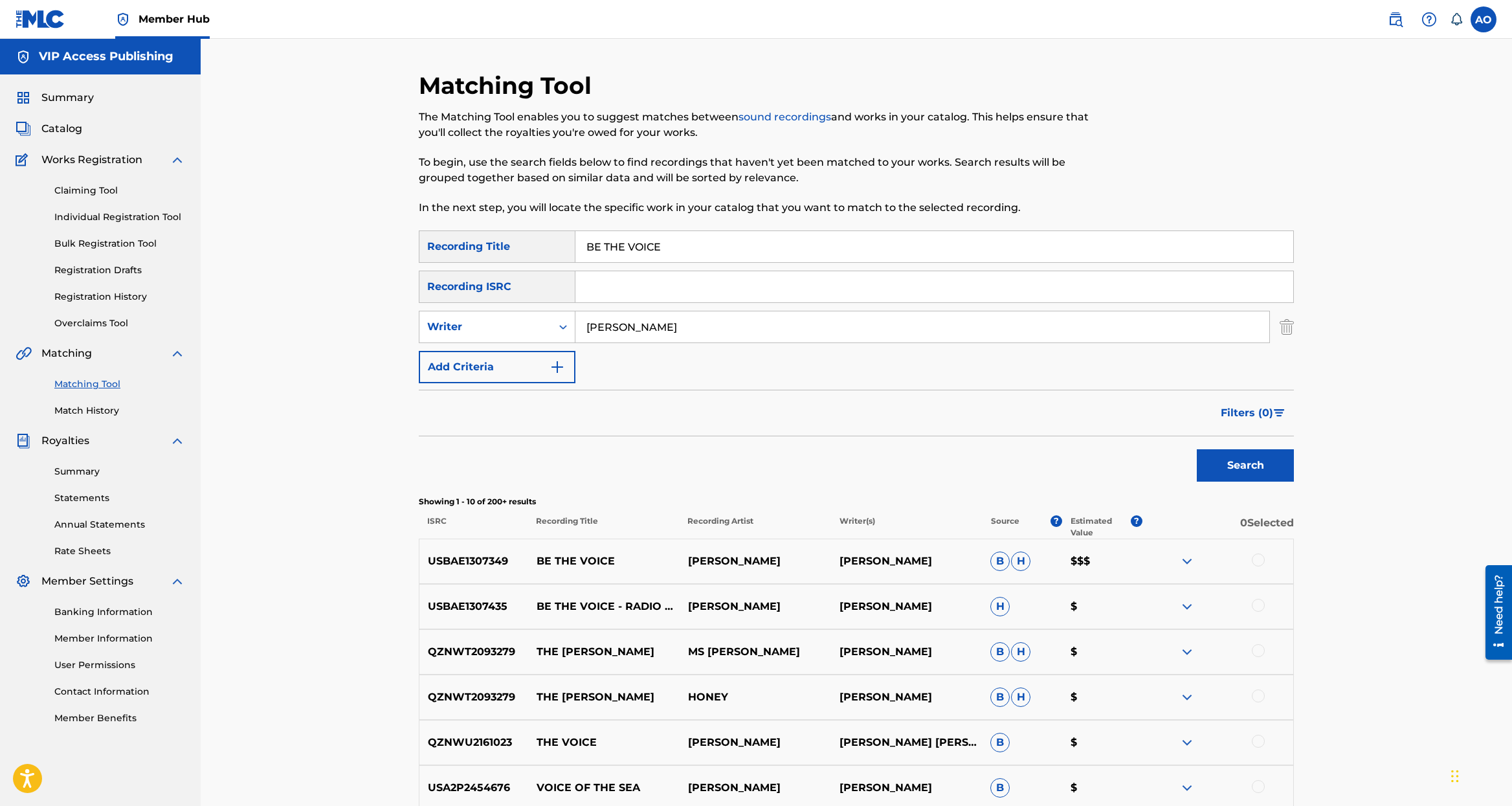
click at [611, 329] on input "[PERSON_NAME]" at bounding box center [922, 327] width 694 height 31
type input "[PERSON_NAME]"
click at [1197, 449] on button "Search" at bounding box center [1246, 465] width 97 height 32
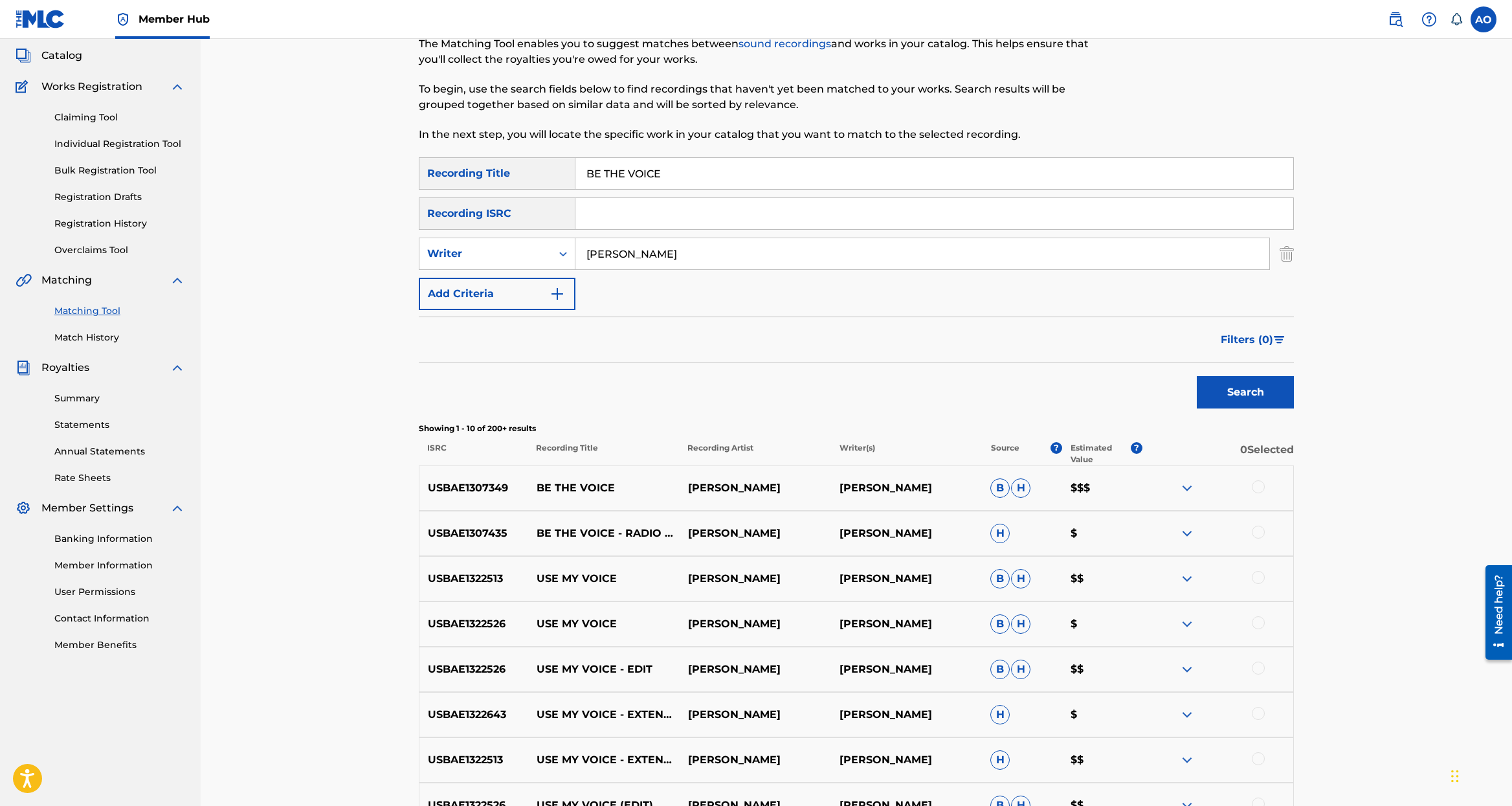
scroll to position [72, 0]
click at [1258, 531] on div at bounding box center [1258, 534] width 13 height 13
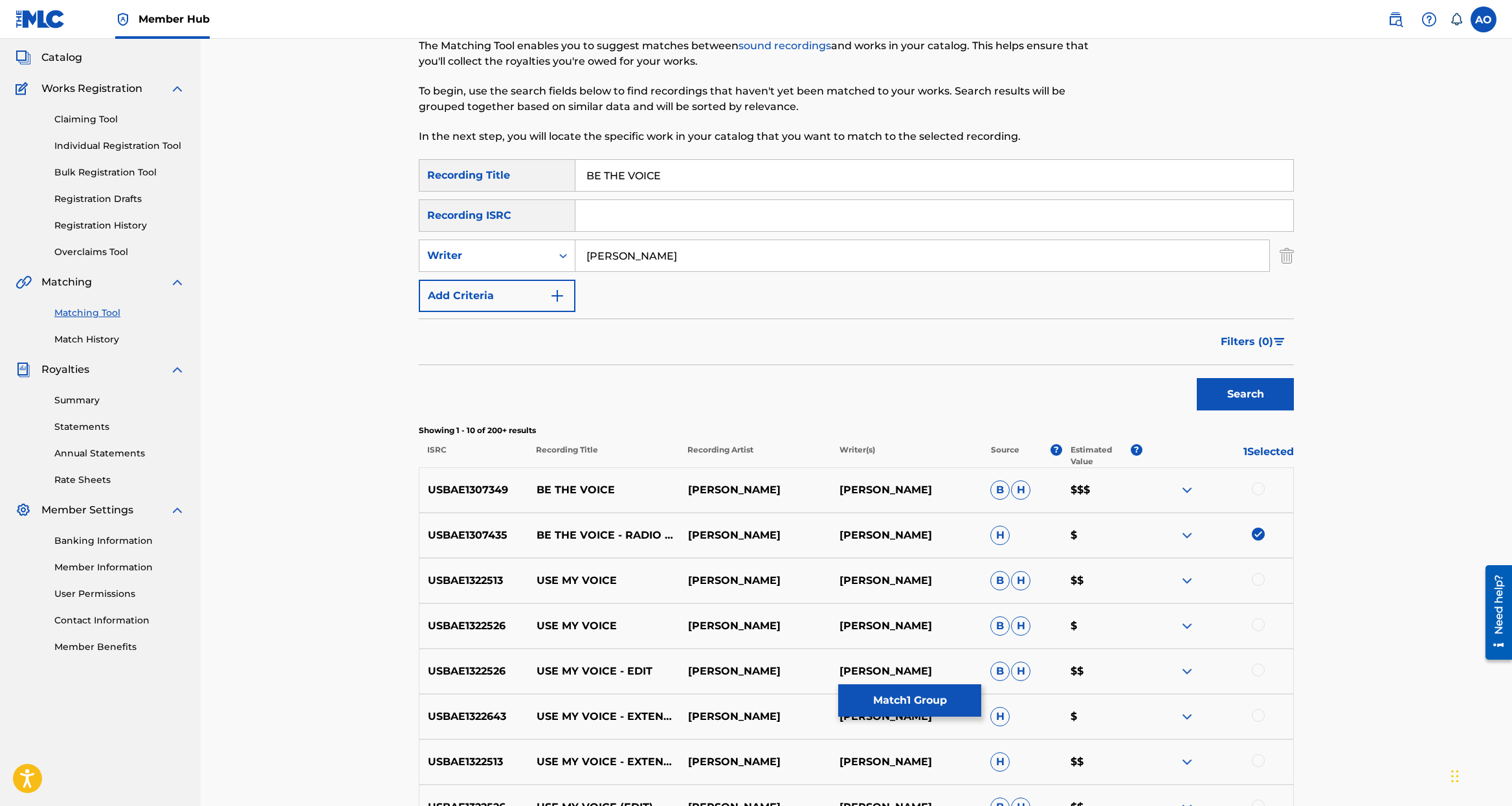
click at [1256, 490] on div at bounding box center [1258, 488] width 13 height 13
drag, startPoint x: 1257, startPoint y: 530, endPoint x: 1051, endPoint y: 647, distance: 236.9
click at [1257, 530] on img at bounding box center [1258, 534] width 13 height 13
click at [872, 705] on button "Match 1 Group" at bounding box center [909, 700] width 143 height 32
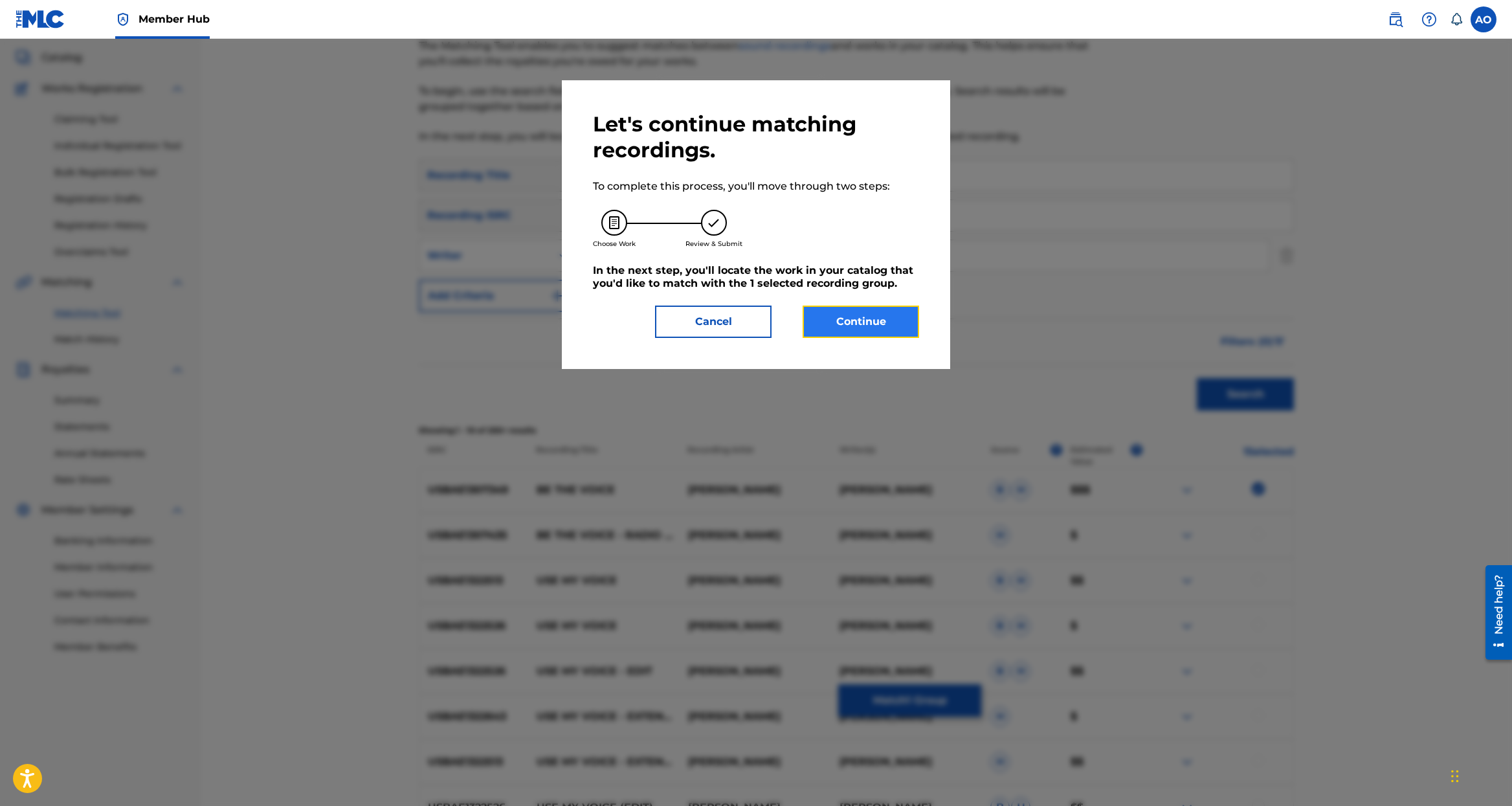
click at [845, 318] on button "Continue" at bounding box center [861, 322] width 116 height 32
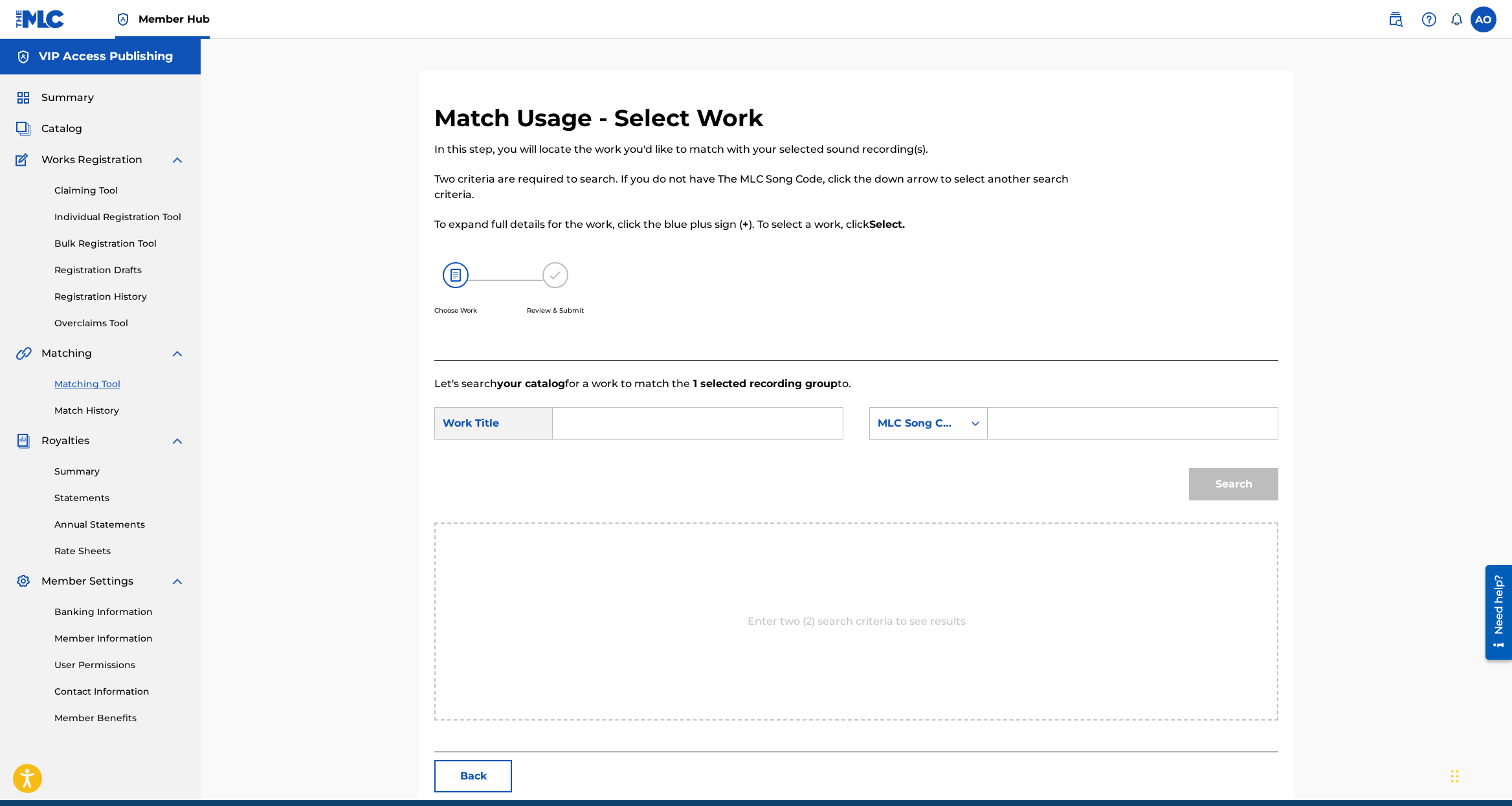
click at [603, 432] on input "Search Form" at bounding box center [697, 424] width 268 height 31
paste input "MLC Song Code:BF50WW"
type input "MLC Song Code:BF50WW"
drag, startPoint x: 1090, startPoint y: 414, endPoint x: 1046, endPoint y: 433, distance: 47.9
click at [1089, 414] on input "Search Form" at bounding box center [1132, 424] width 268 height 31
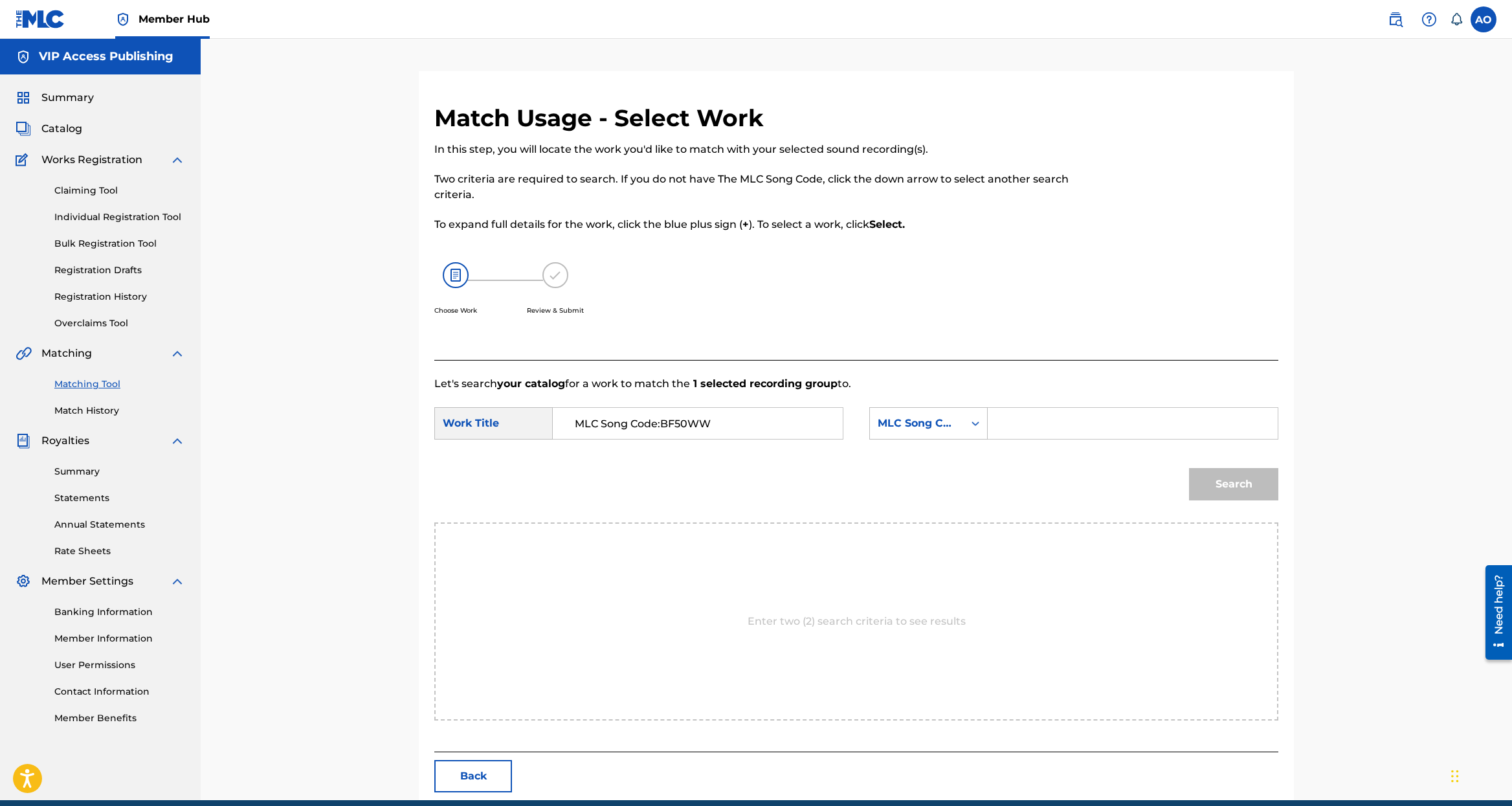
paste input "MLC Song Code:BF50WW"
drag, startPoint x: 1095, startPoint y: 424, endPoint x: 842, endPoint y: 418, distance: 253.1
click at [999, 418] on input "MLC Song Code:BF50WW" at bounding box center [1132, 424] width 268 height 31
type input "BF50WW"
drag, startPoint x: 732, startPoint y: 424, endPoint x: 528, endPoint y: 427, distance: 204.0
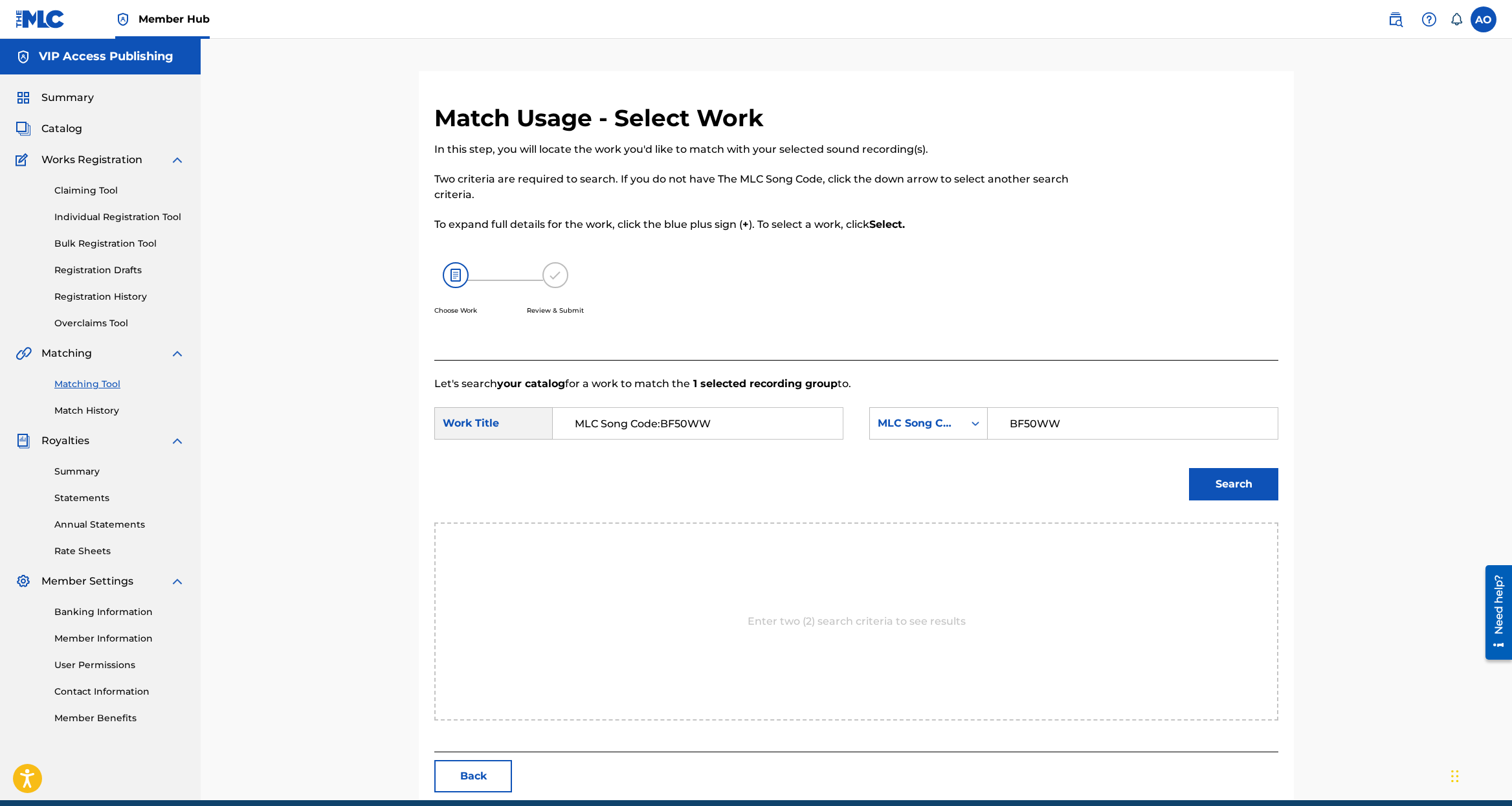
click at [563, 427] on input "MLC Song Code:BF50WW" at bounding box center [697, 424] width 268 height 31
paste input "BE THE VOICE"
type input "BE THE VOICE"
click at [1244, 488] on button "Search" at bounding box center [1234, 484] width 90 height 32
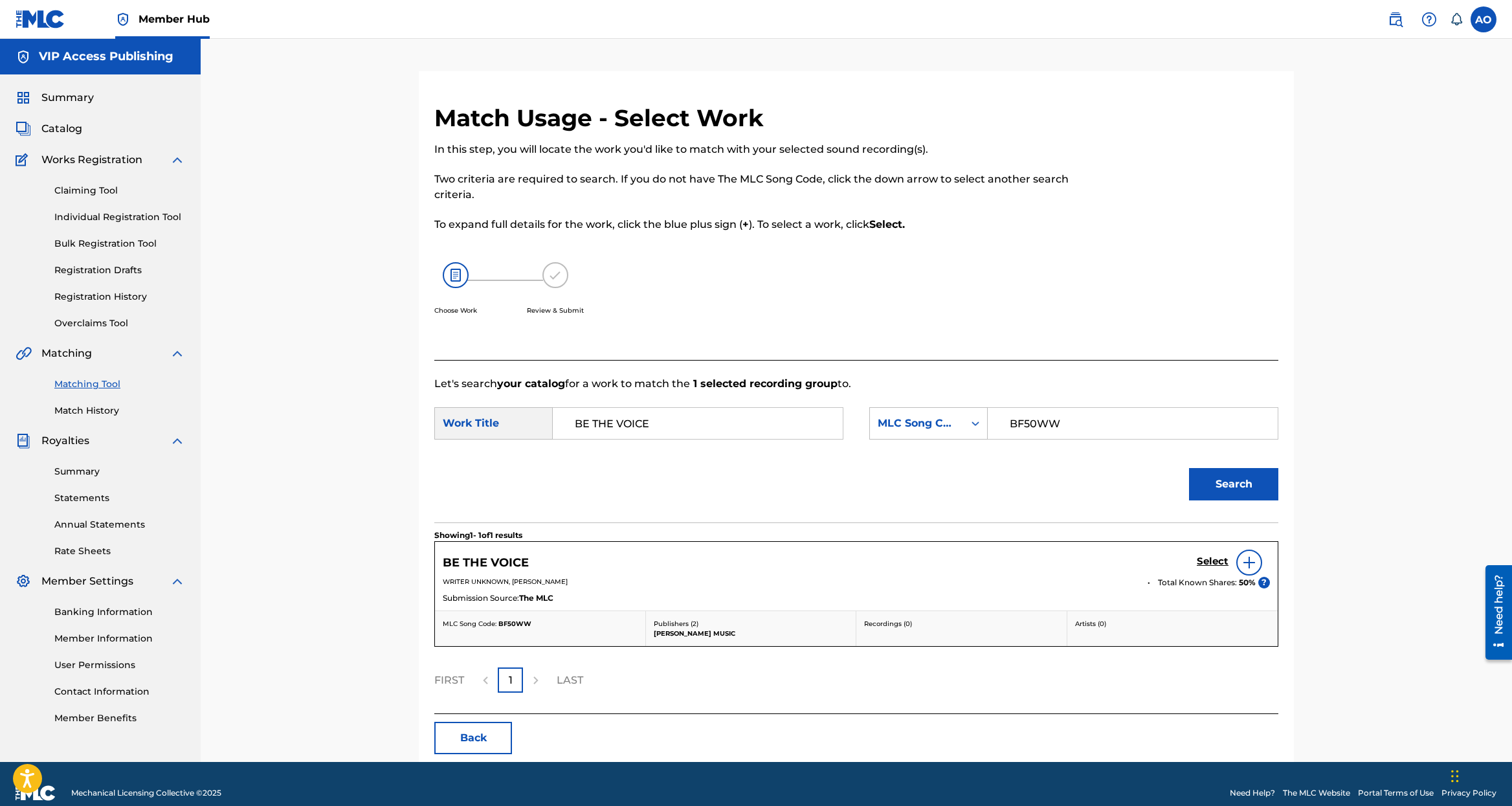
click at [1191, 566] on div "BE THE VOICE Select" at bounding box center [856, 562] width 827 height 26
click at [1203, 563] on h5 "Select" at bounding box center [1213, 562] width 31 height 13
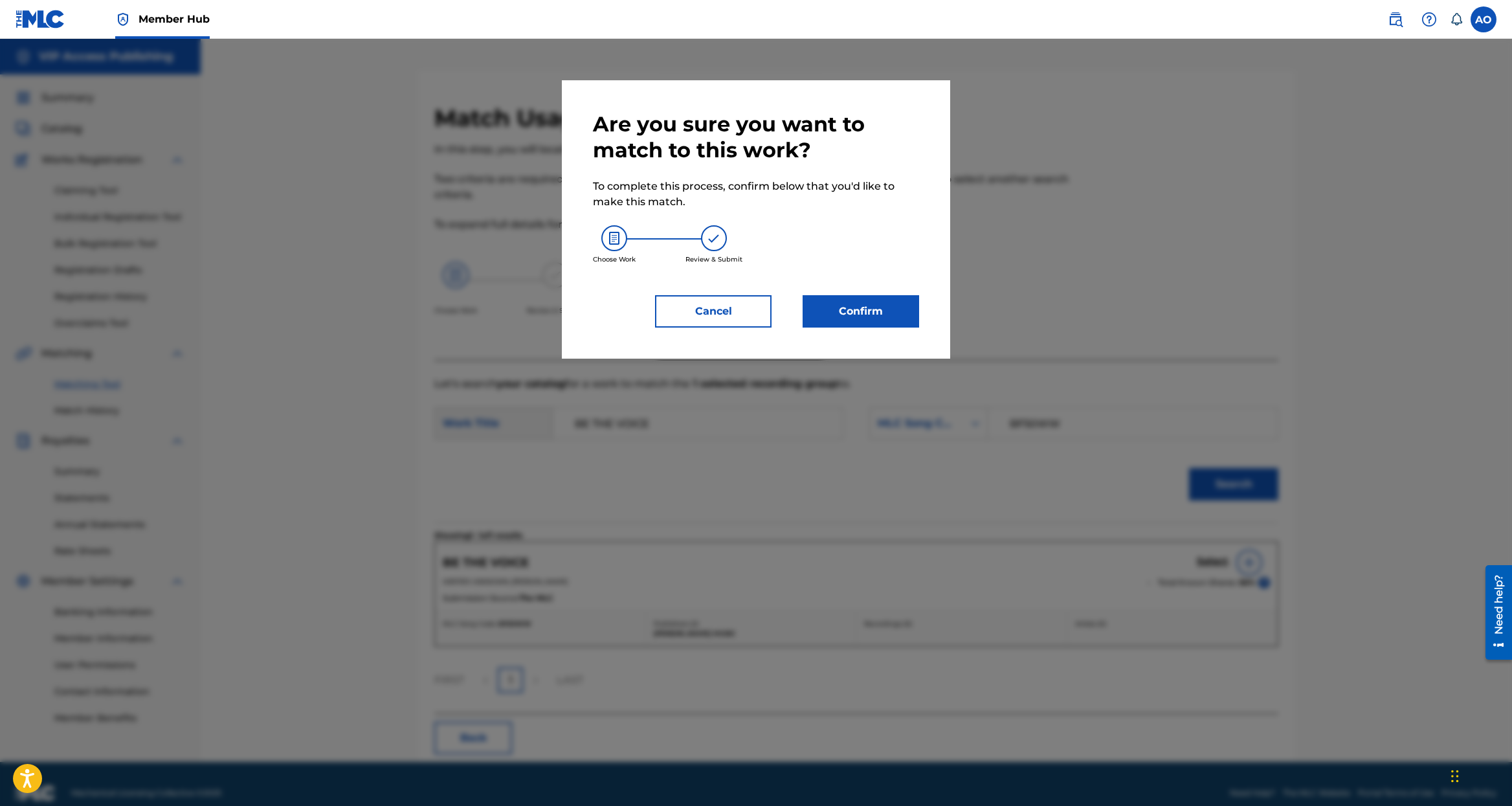
drag, startPoint x: 897, startPoint y: 340, endPoint x: 885, endPoint y: 329, distance: 16.3
click at [894, 336] on div "Are you sure you want to match to this work? To complete this process, confirm …" at bounding box center [756, 219] width 388 height 278
click at [877, 324] on button "Confirm" at bounding box center [861, 311] width 116 height 32
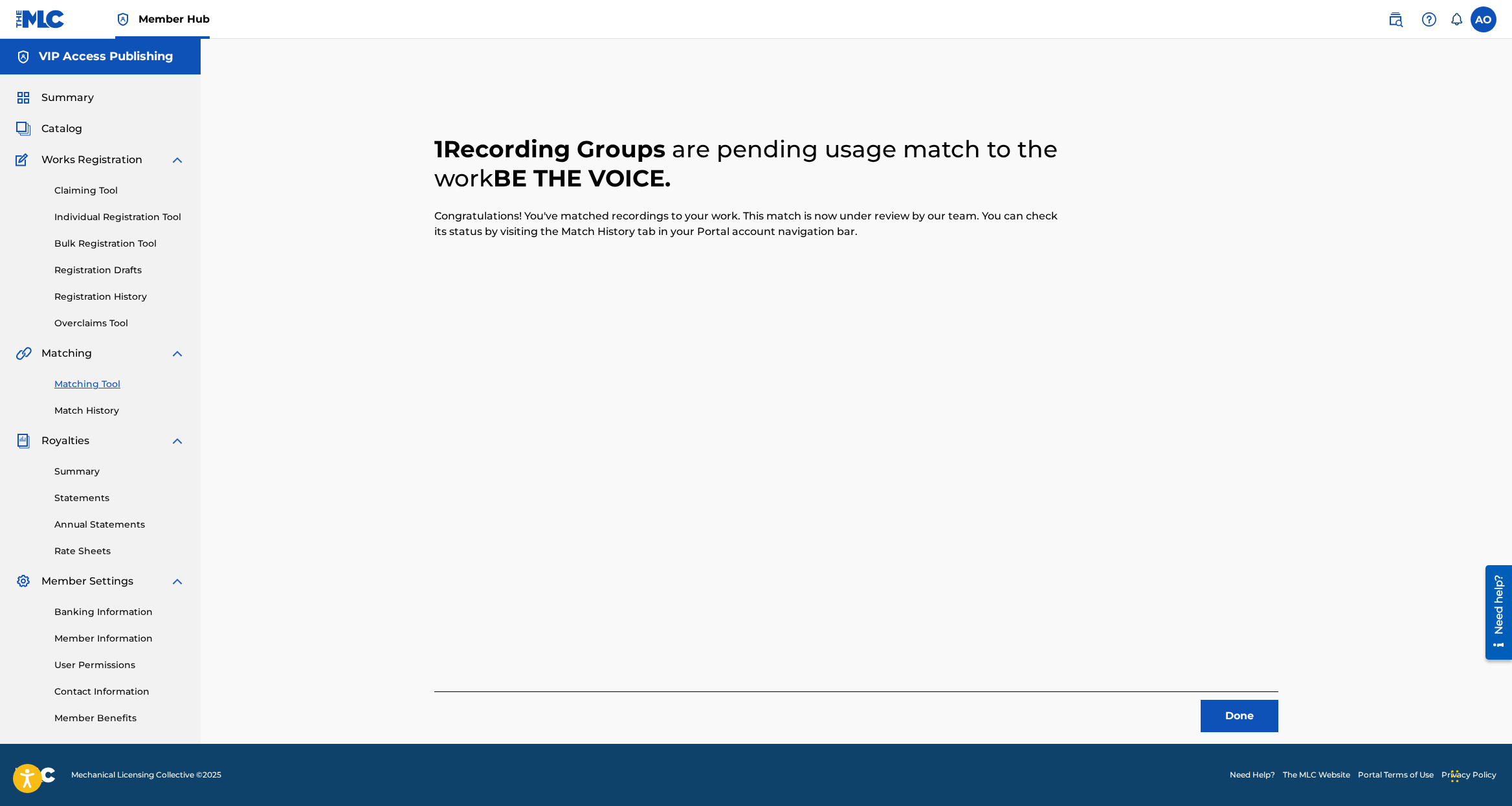
click at [1267, 695] on div "Done" at bounding box center [857, 712] width 844 height 41
click at [1250, 724] on button "Done" at bounding box center [1239, 716] width 78 height 32
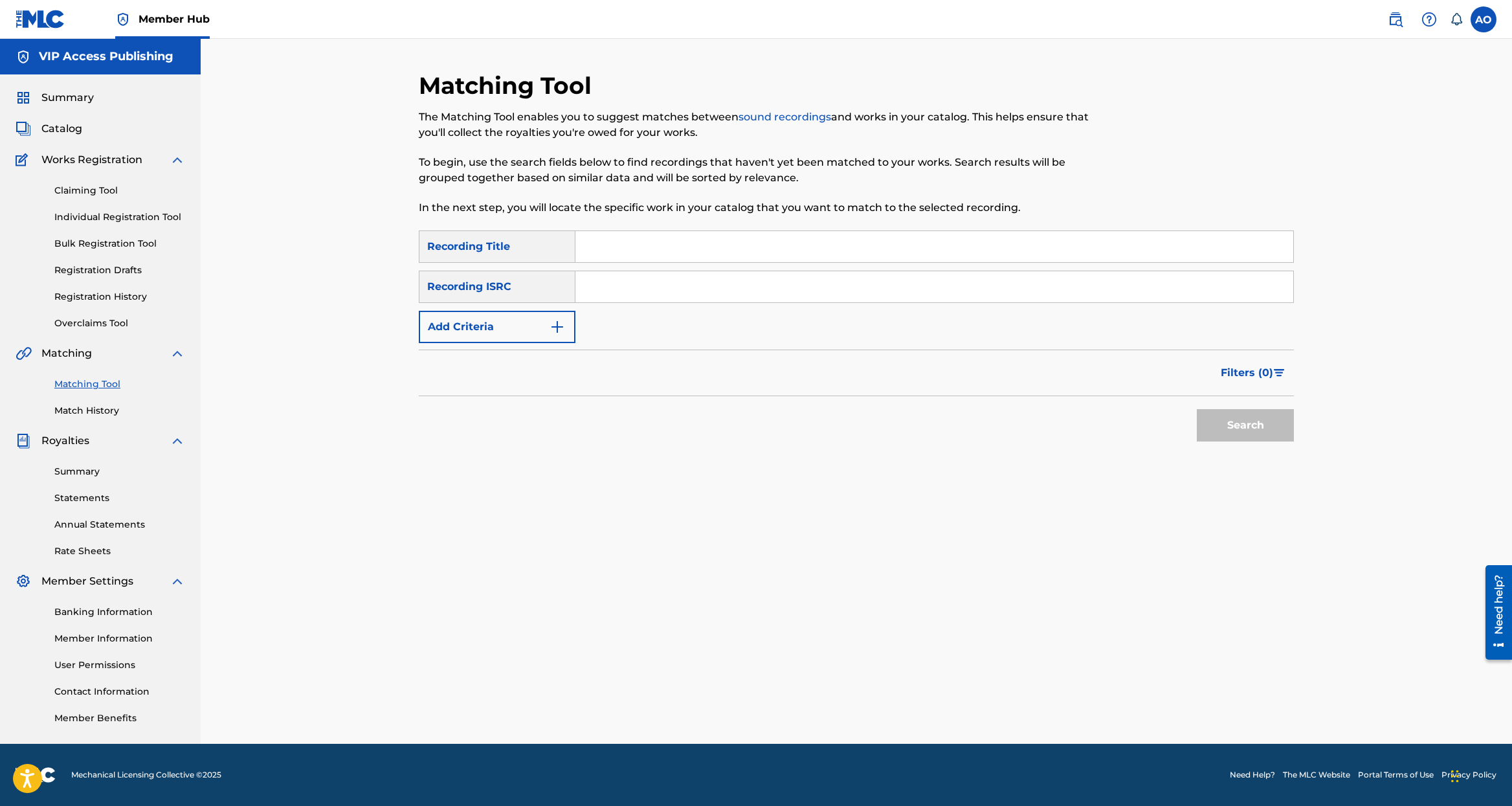
click at [664, 244] on input "Search Form" at bounding box center [934, 247] width 717 height 31
paste input "PEN TO THE PAPER"
type input "PEN TO THE PAPER"
click at [512, 341] on button "Add Criteria" at bounding box center [497, 326] width 156 height 32
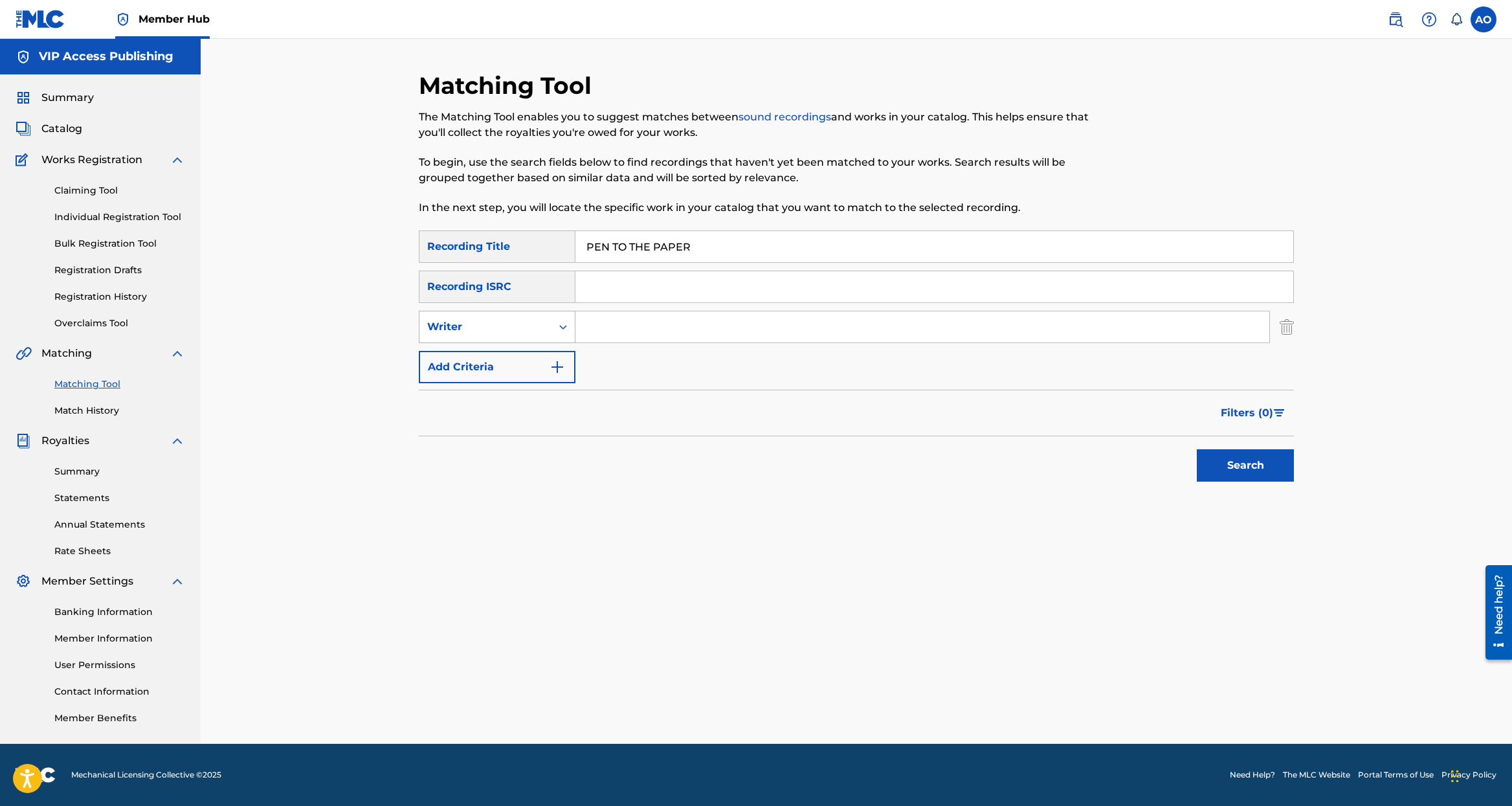
click at [519, 329] on div "Writer" at bounding box center [485, 327] width 116 height 16
click at [606, 331] on input "Search Form" at bounding box center [922, 327] width 694 height 31
type input "[PERSON_NAME]"
click at [1197, 449] on button "Search" at bounding box center [1246, 465] width 97 height 32
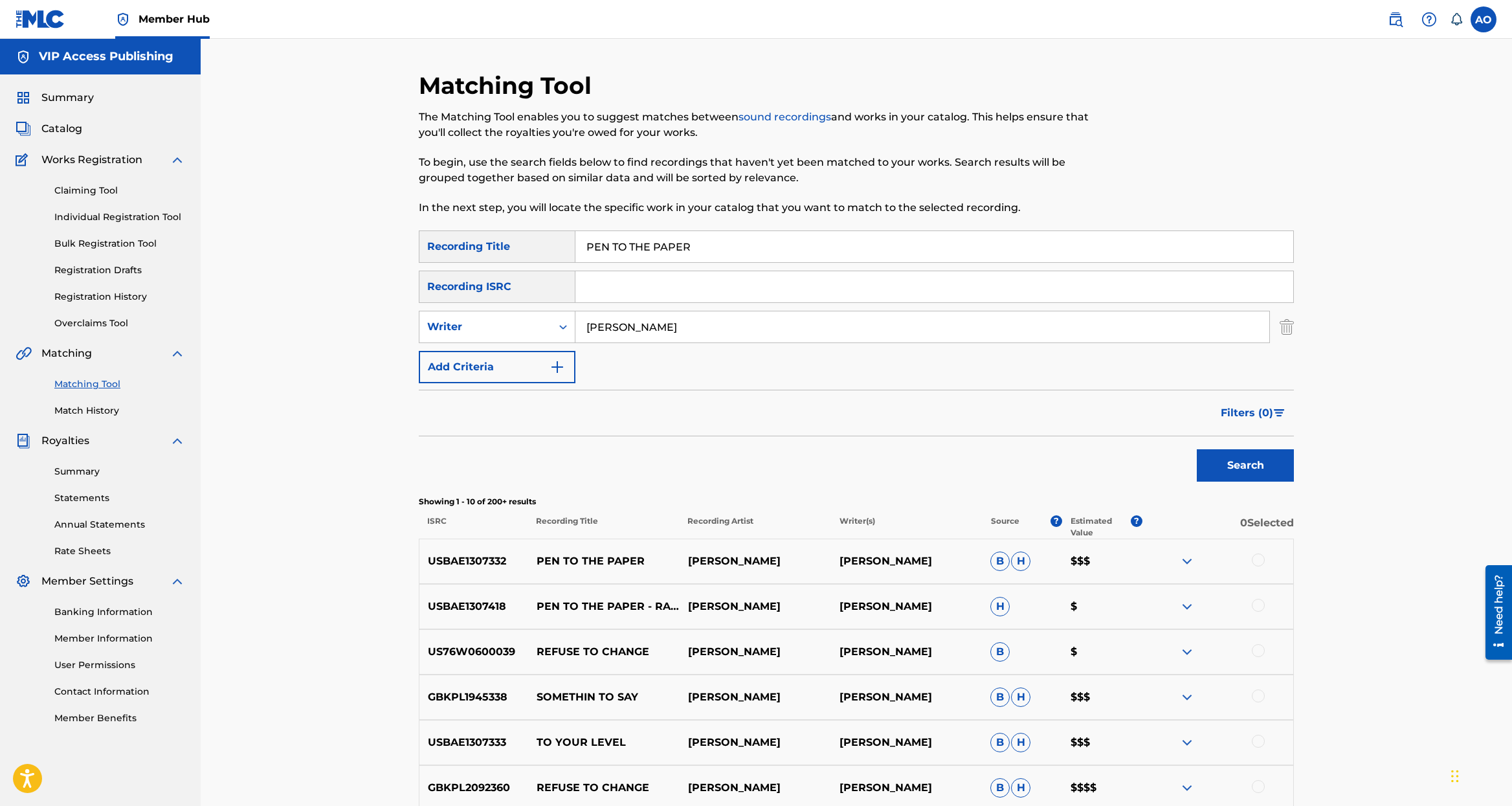
scroll to position [3, 0]
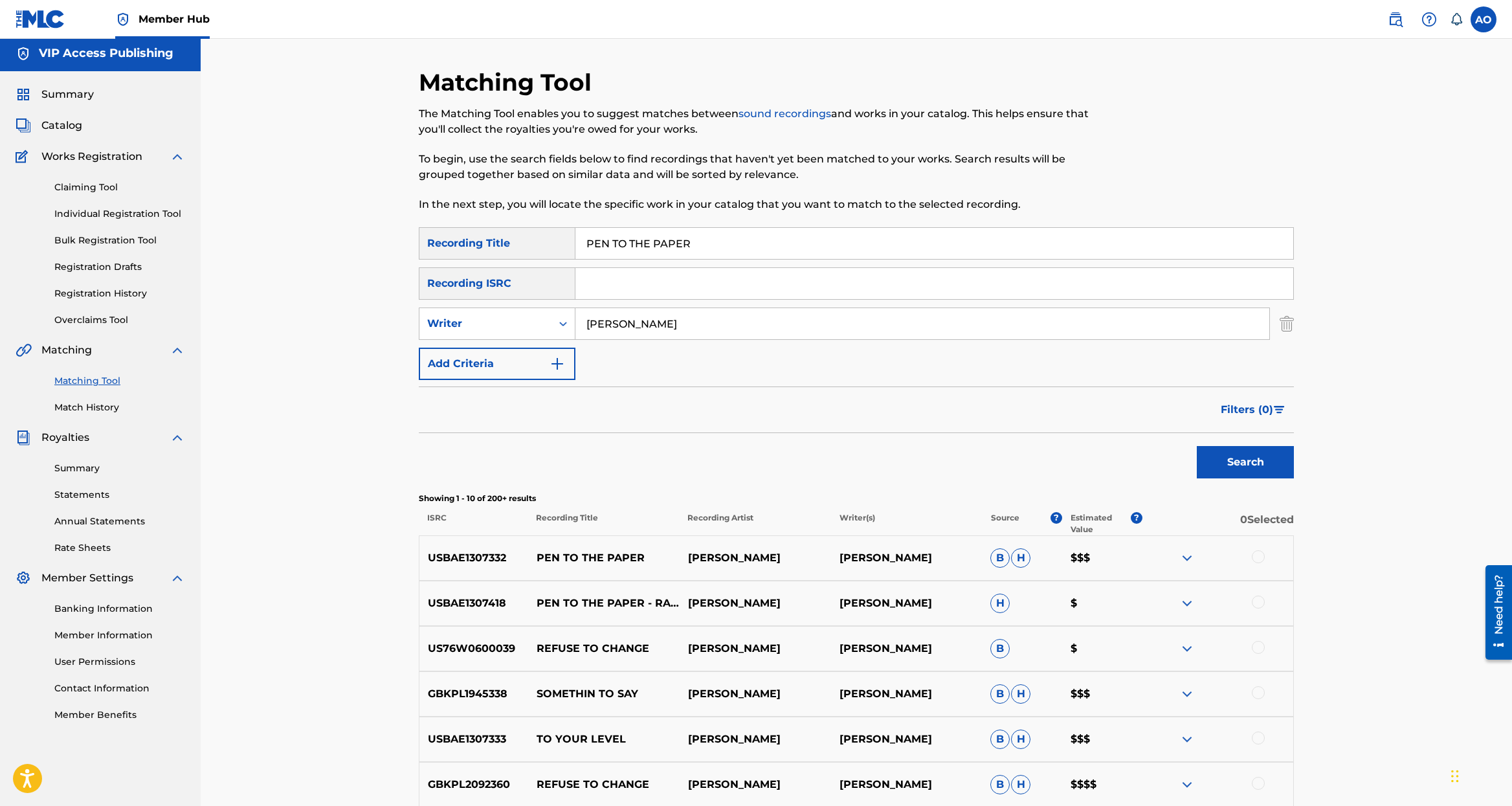
click at [1256, 560] on div at bounding box center [1258, 557] width 13 height 13
click at [905, 706] on button "Match 1 Group" at bounding box center [909, 700] width 143 height 32
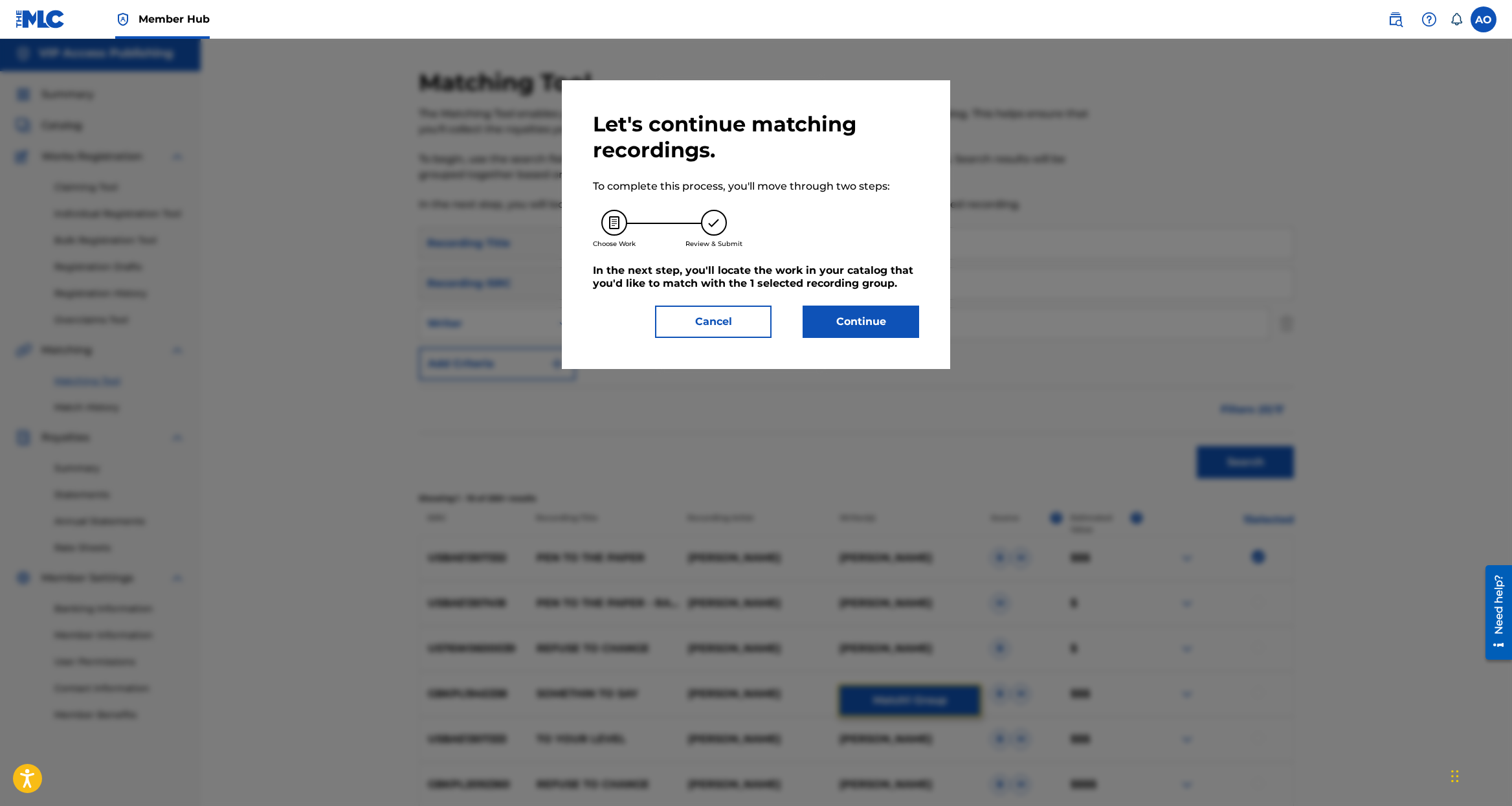
scroll to position [0, 0]
click at [834, 325] on button "Continue" at bounding box center [861, 322] width 116 height 32
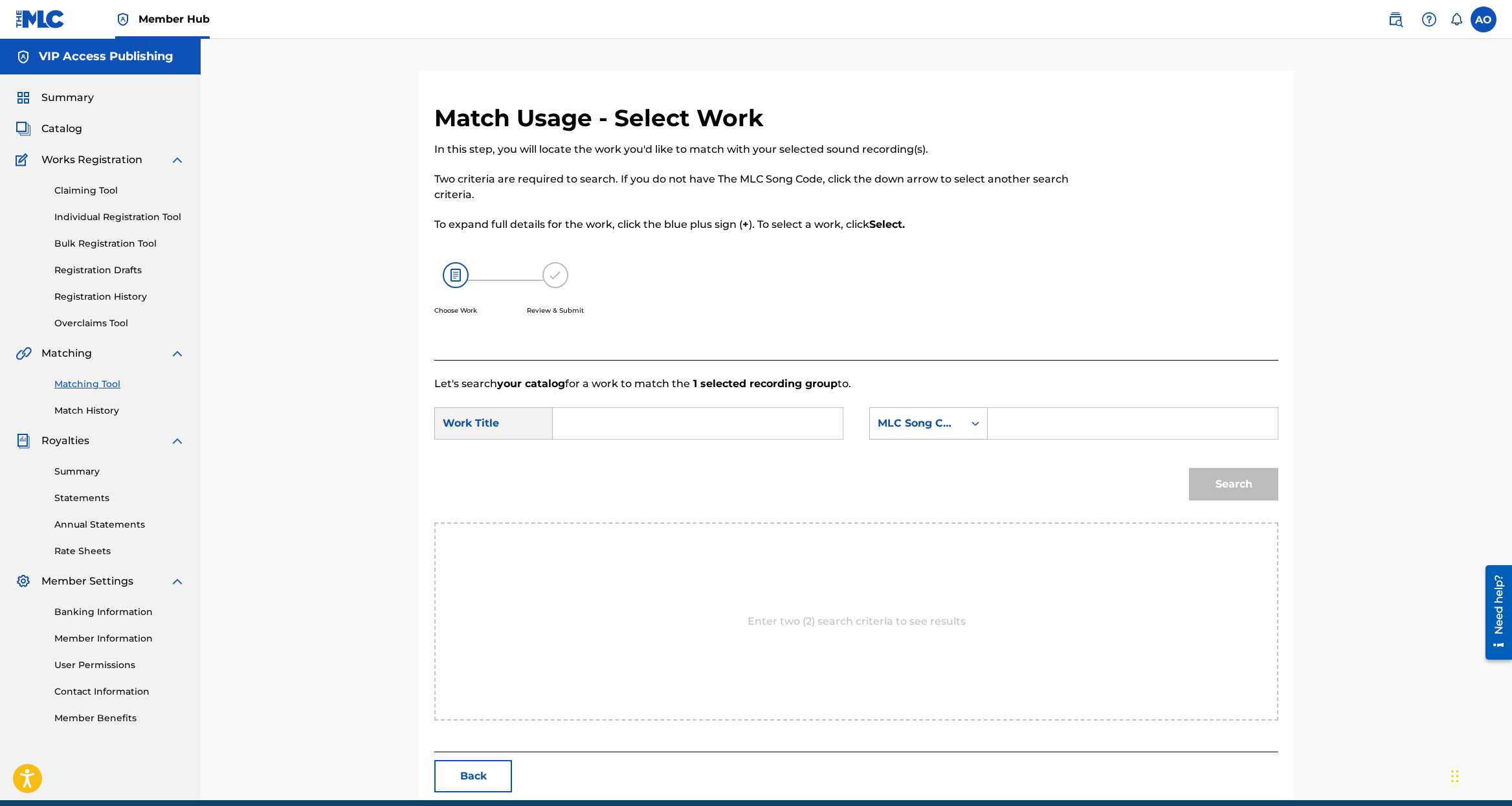
click at [661, 431] on input "Search Form" at bounding box center [697, 424] width 268 height 31
paste input "PEN TO THE PAPER"
type input "PEN TO THE PAPER"
drag, startPoint x: 1135, startPoint y: 421, endPoint x: 1124, endPoint y: 425, distance: 11.7
click at [1133, 421] on input "Search Form" at bounding box center [1132, 424] width 268 height 31
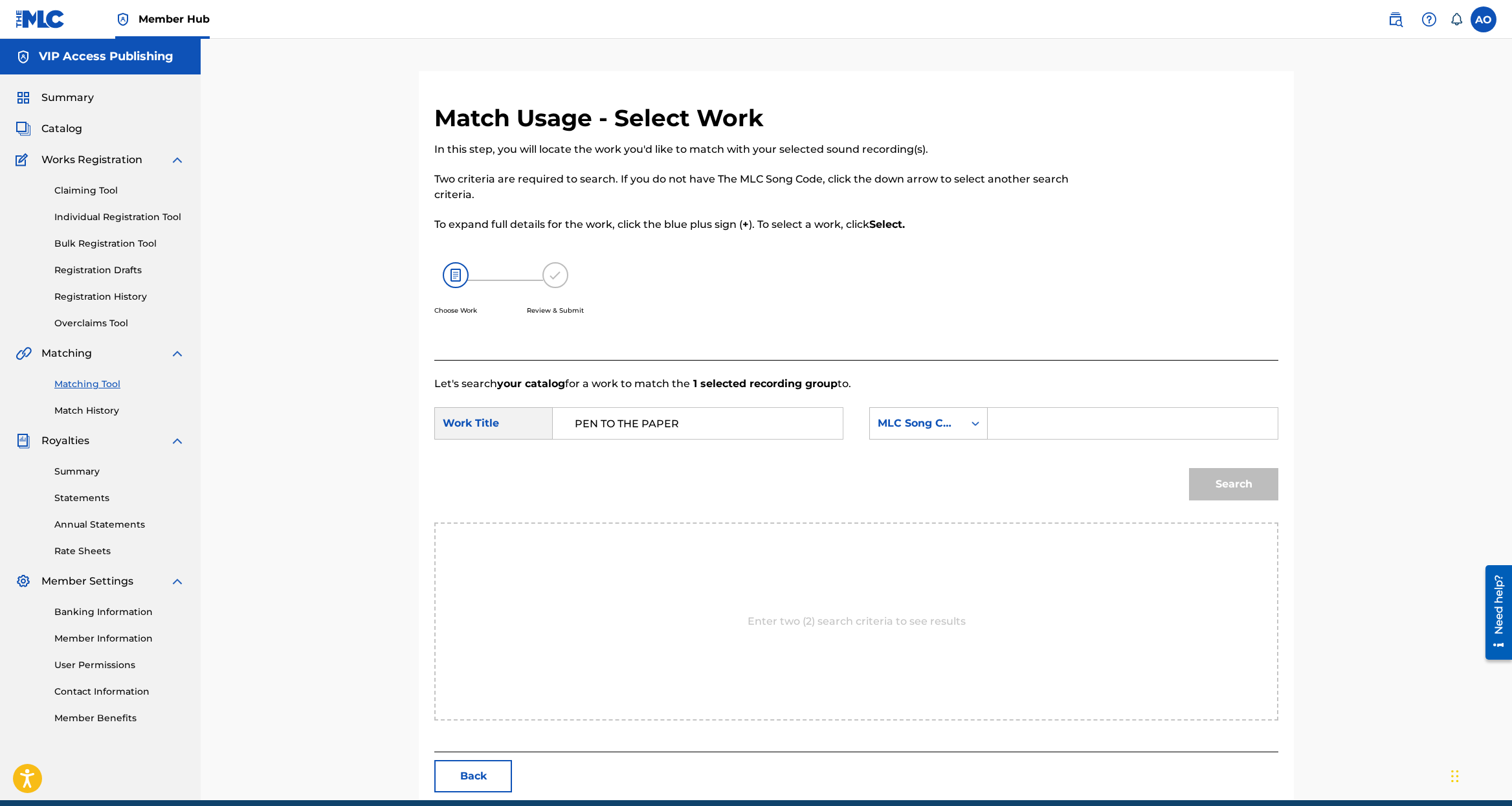
paste input "MLC Song Code:PO7KH7"
drag, startPoint x: 1094, startPoint y: 423, endPoint x: 870, endPoint y: 420, distance: 224.0
click at [999, 419] on input "MLC Song Code:PO7KH7" at bounding box center [1132, 424] width 268 height 31
type input "PO7KH7"
click at [1189, 468] on button "Search" at bounding box center [1234, 484] width 90 height 32
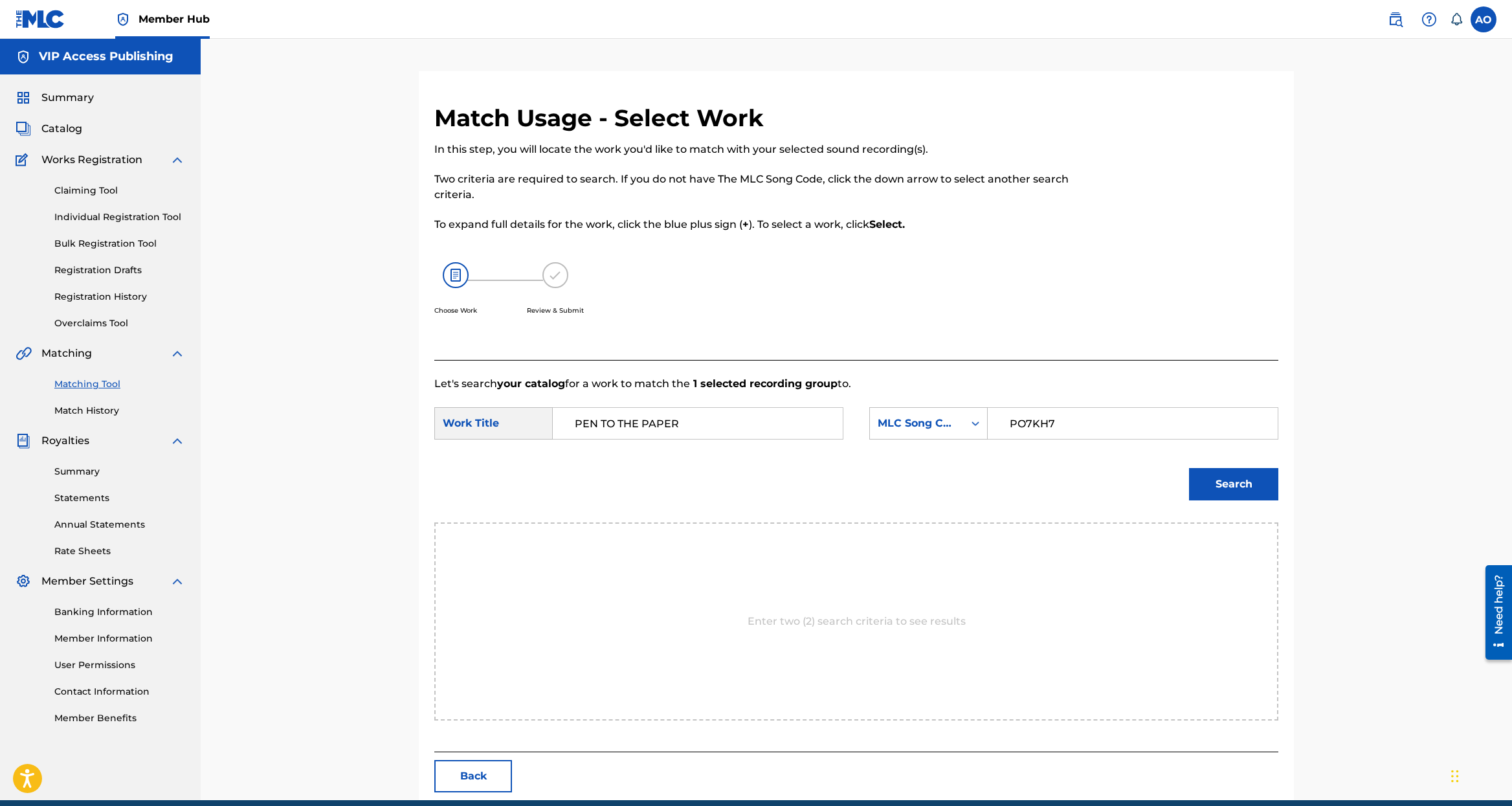
click at [1189, 468] on button "Search" at bounding box center [1234, 484] width 90 height 32
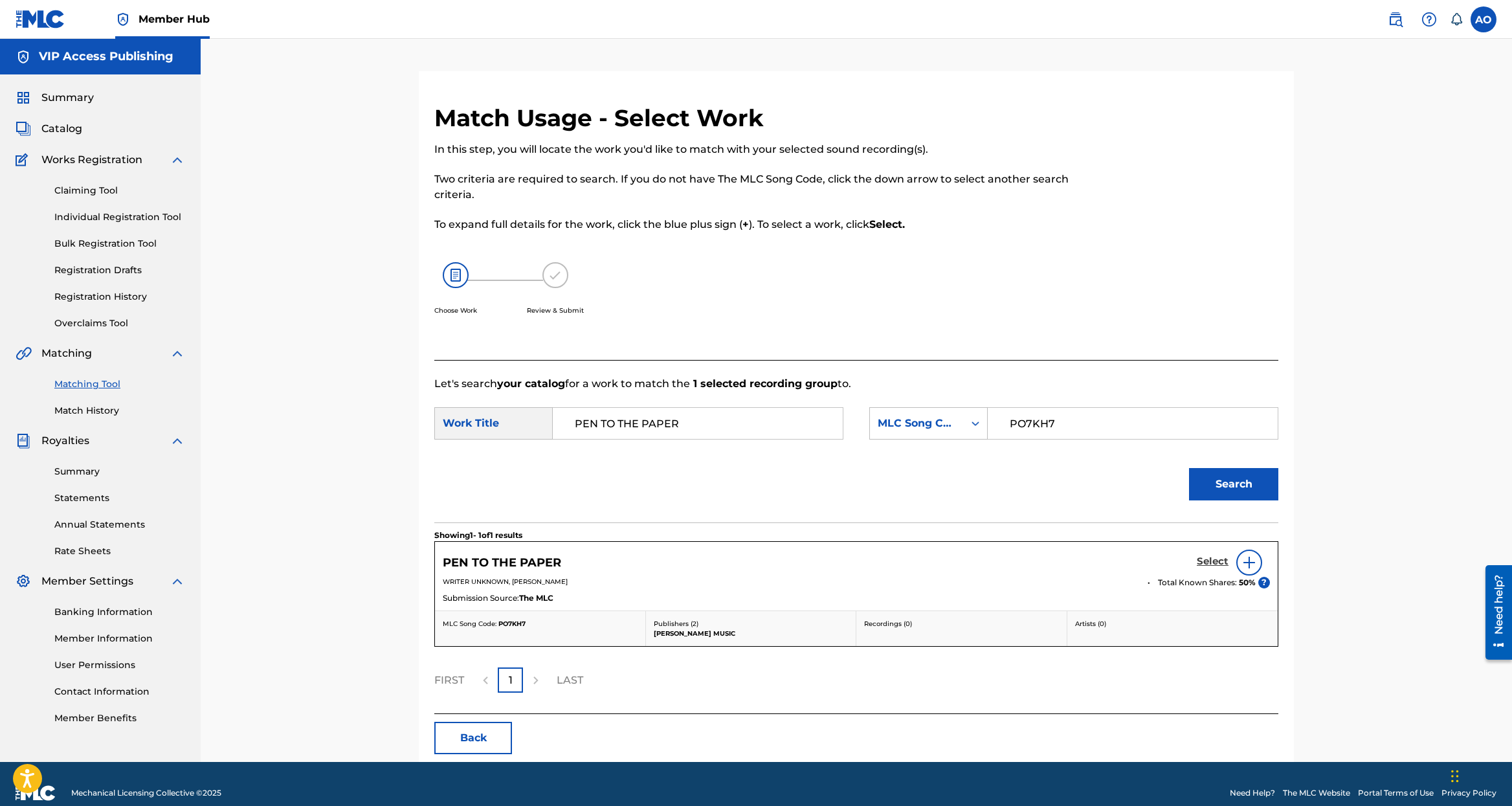
click at [1227, 565] on h5 "Select" at bounding box center [1213, 562] width 31 height 13
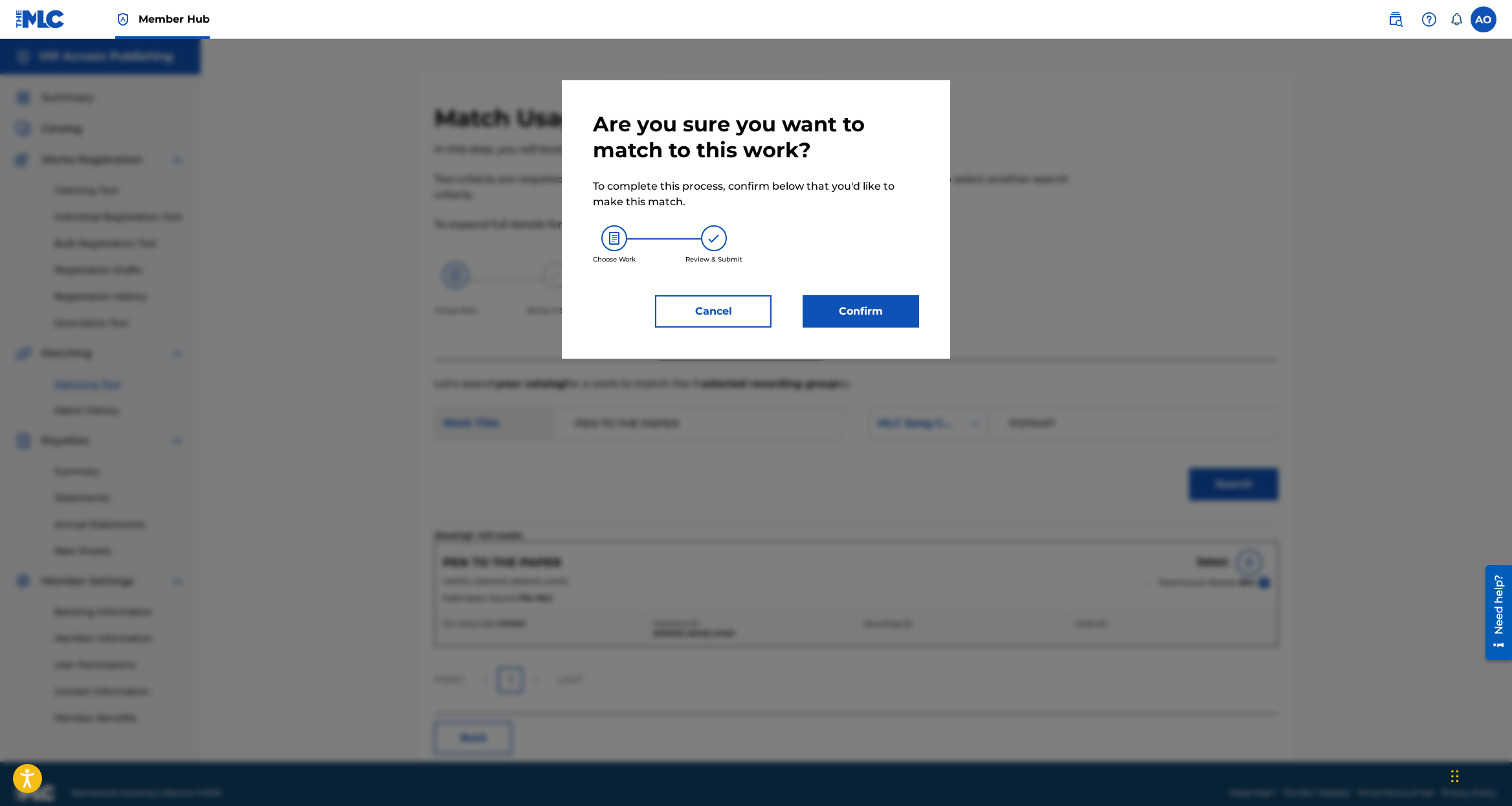
click at [867, 328] on div "Are you sure you want to match to this work? To complete this process, confirm …" at bounding box center [756, 219] width 388 height 278
click at [849, 307] on button "Confirm" at bounding box center [861, 311] width 116 height 32
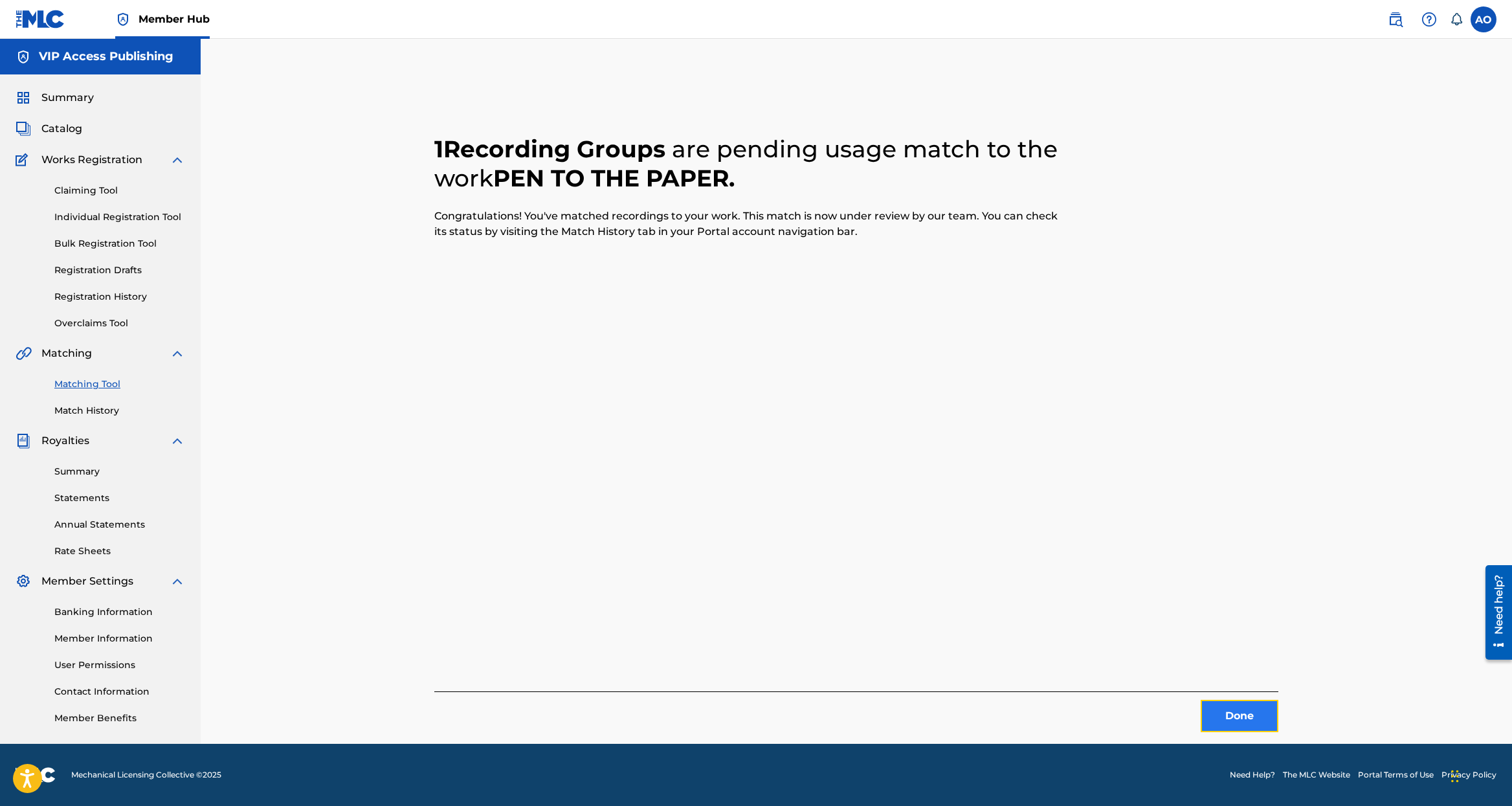
click at [1217, 711] on button "Done" at bounding box center [1239, 716] width 78 height 32
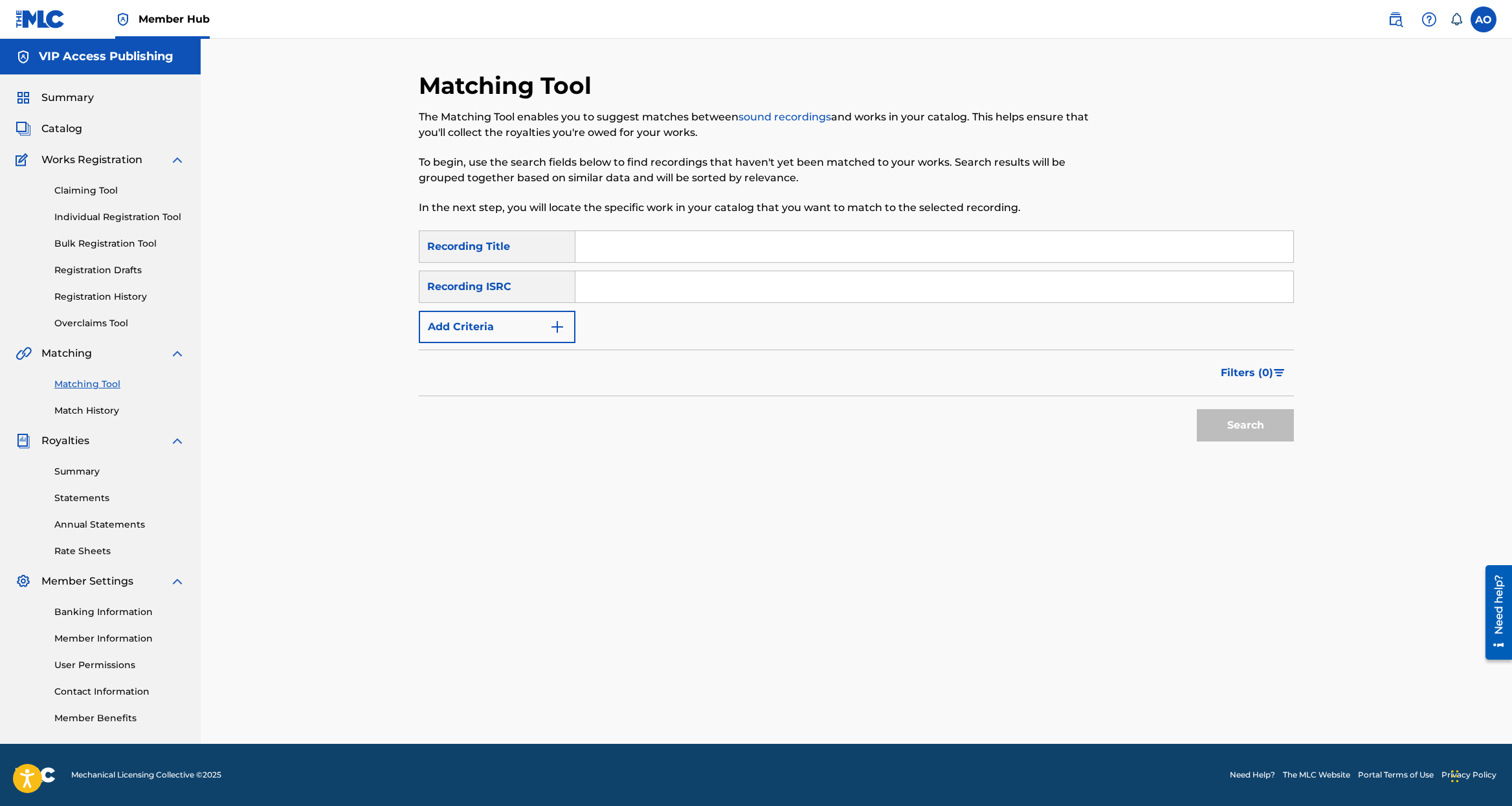
click at [892, 245] on input "Search Form" at bounding box center [934, 247] width 717 height 31
paste input "TO YOUR LEVEL"
type input "TO YOUR LEVEL"
click at [856, 289] on input "Search Form" at bounding box center [934, 287] width 717 height 31
paste input "T49PE0"
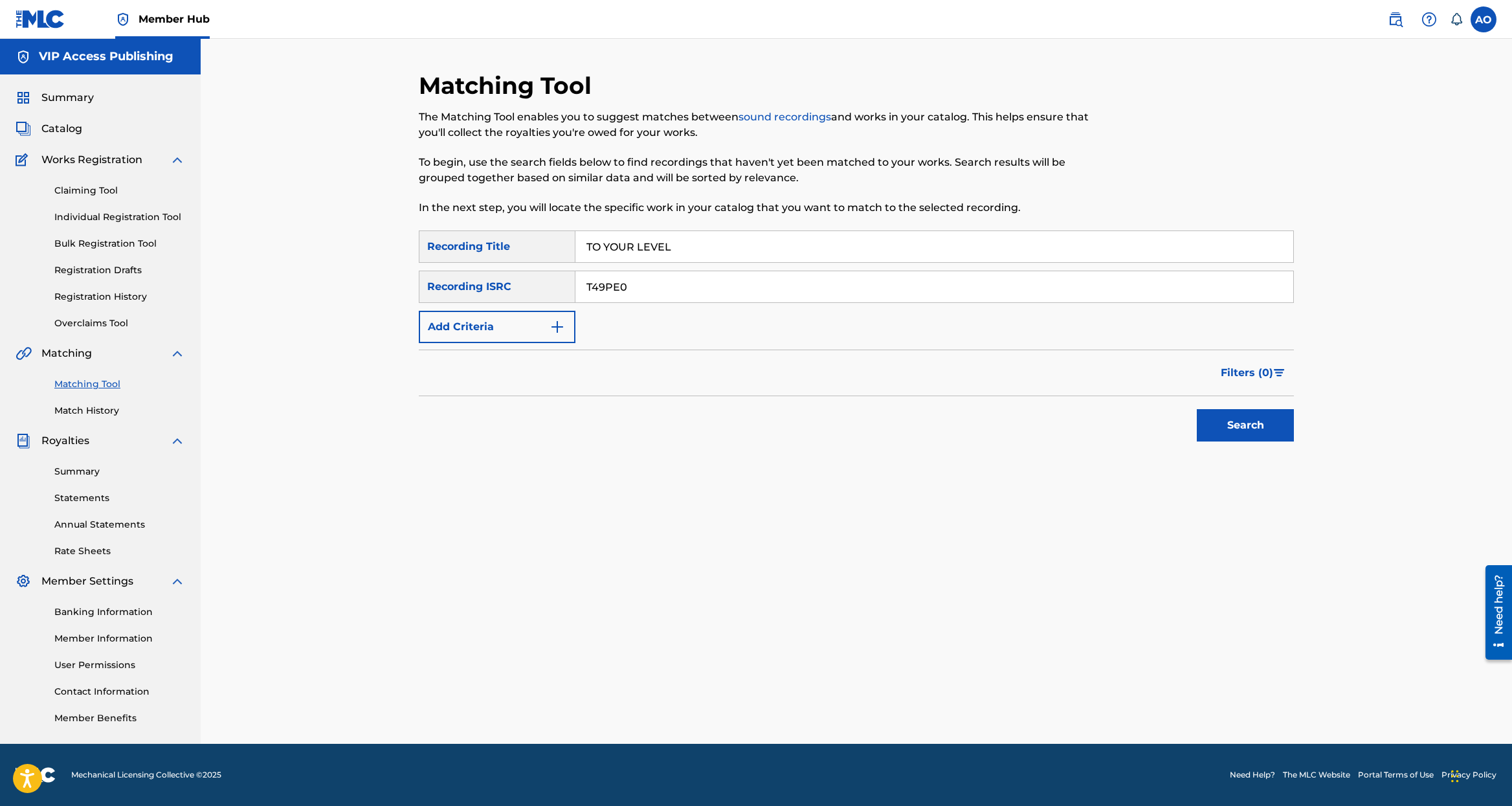
type input "T49PE0"
click at [1197, 409] on button "Search" at bounding box center [1246, 425] width 97 height 32
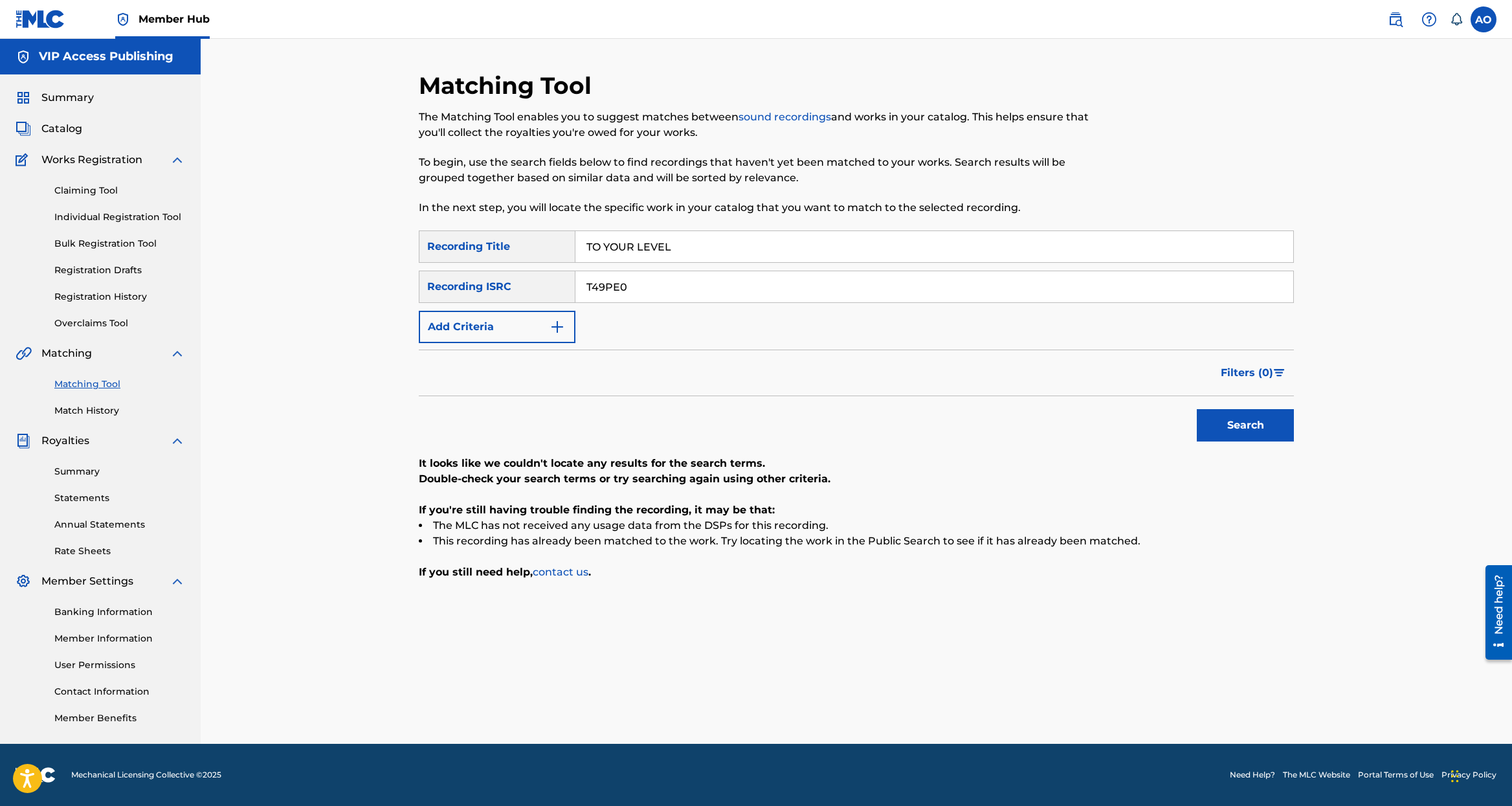
click at [601, 328] on div "SearchWithCriteria5bedf026-d873-4532-af80-ed0bd62e6195 Recording Title TO YOUR …" at bounding box center [856, 286] width 875 height 112
drag, startPoint x: 538, startPoint y: 330, endPoint x: 530, endPoint y: 330, distance: 8.0
click at [534, 330] on button "Add Criteria" at bounding box center [497, 326] width 156 height 32
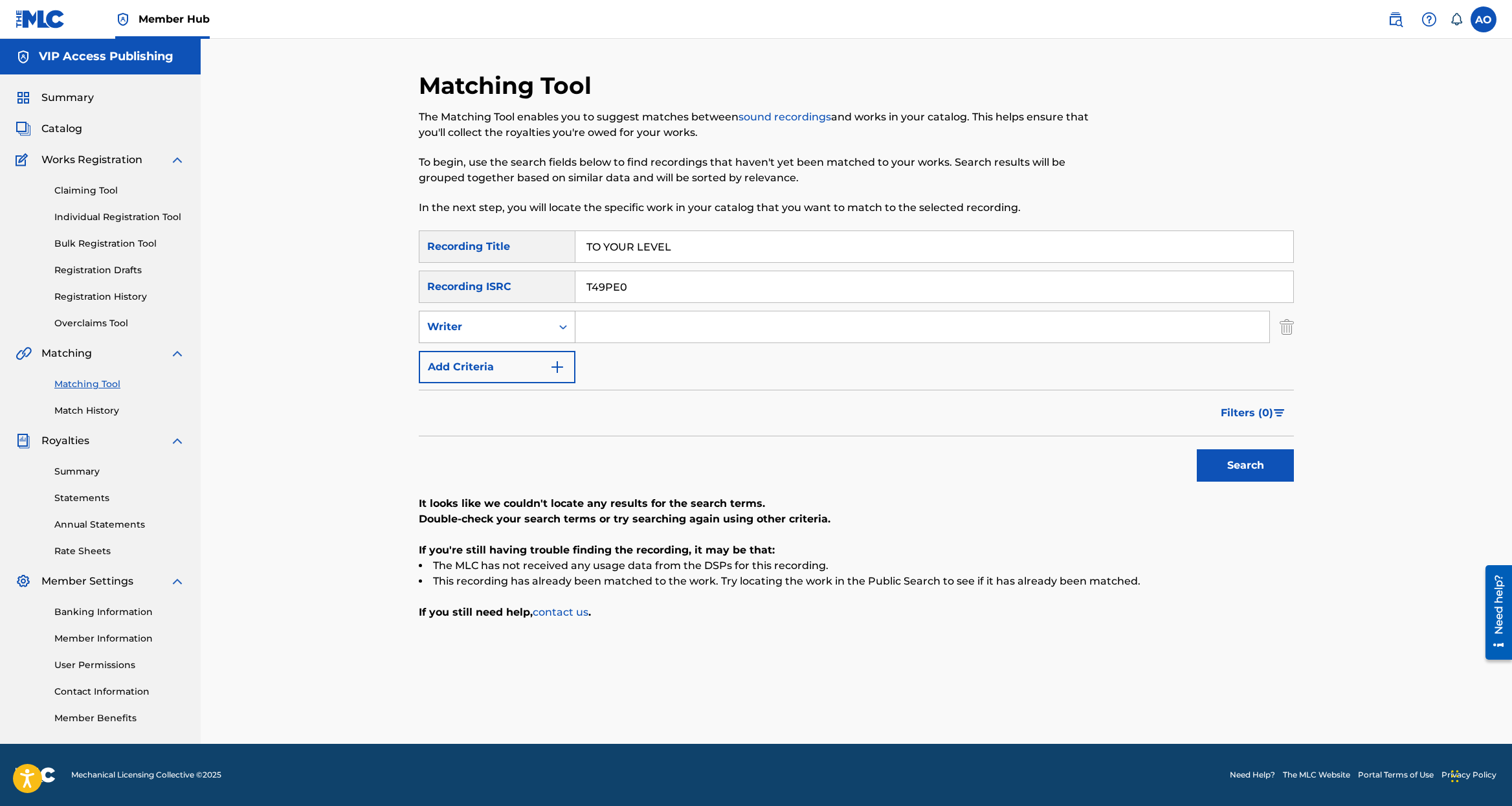
click at [527, 324] on div "Writer" at bounding box center [485, 327] width 116 height 16
click at [526, 358] on div "Recording Artist" at bounding box center [497, 359] width 156 height 32
click at [669, 318] on input "Search Form" at bounding box center [922, 327] width 694 height 31
type input "[PERSON_NAME]"
click at [1197, 449] on button "Search" at bounding box center [1246, 465] width 97 height 32
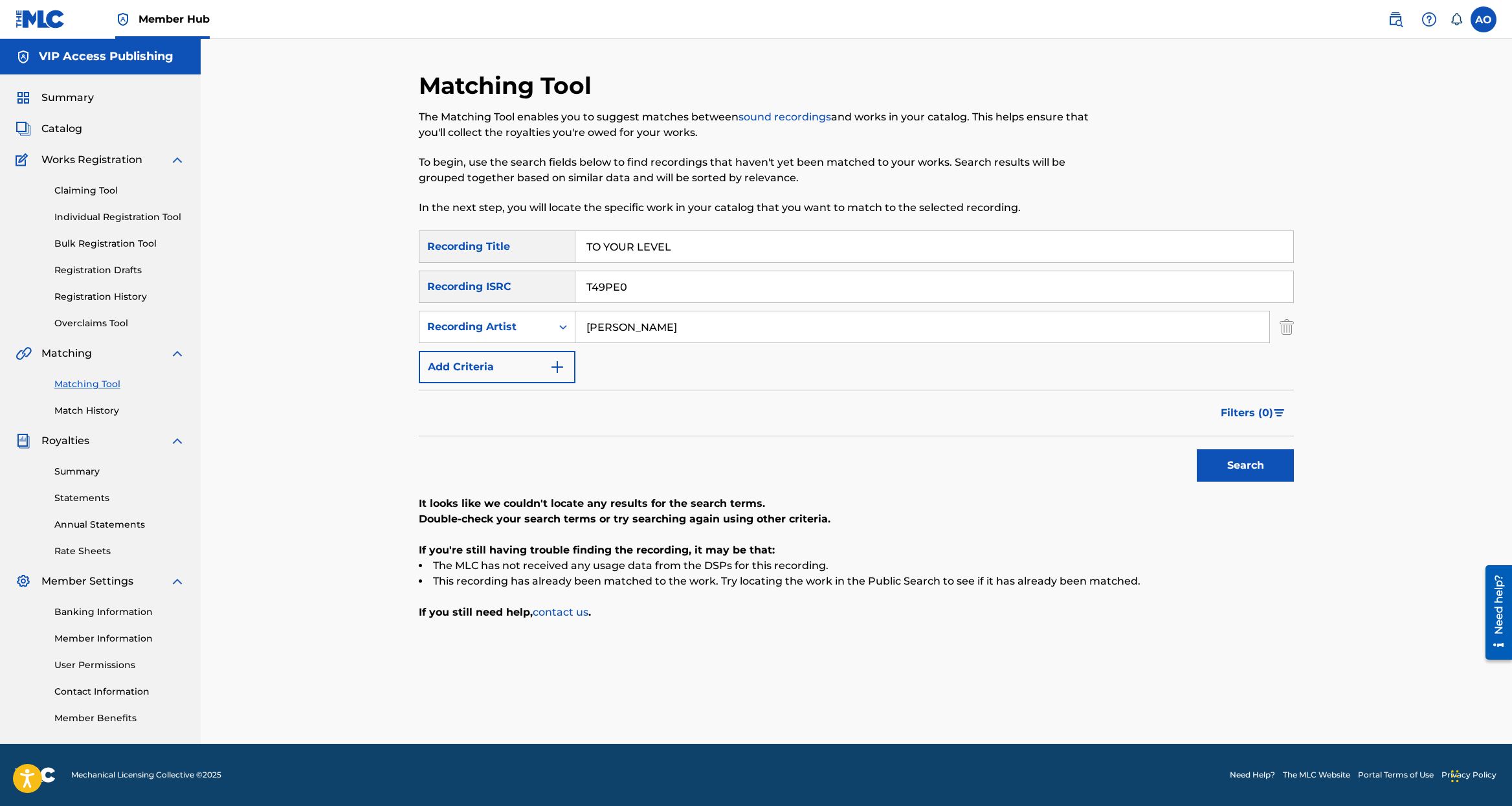
drag, startPoint x: 592, startPoint y: 285, endPoint x: 361, endPoint y: 273, distance: 231.3
click at [575, 273] on input "T49PE0" at bounding box center [934, 287] width 717 height 31
click at [1197, 449] on button "Search" at bounding box center [1246, 465] width 97 height 32
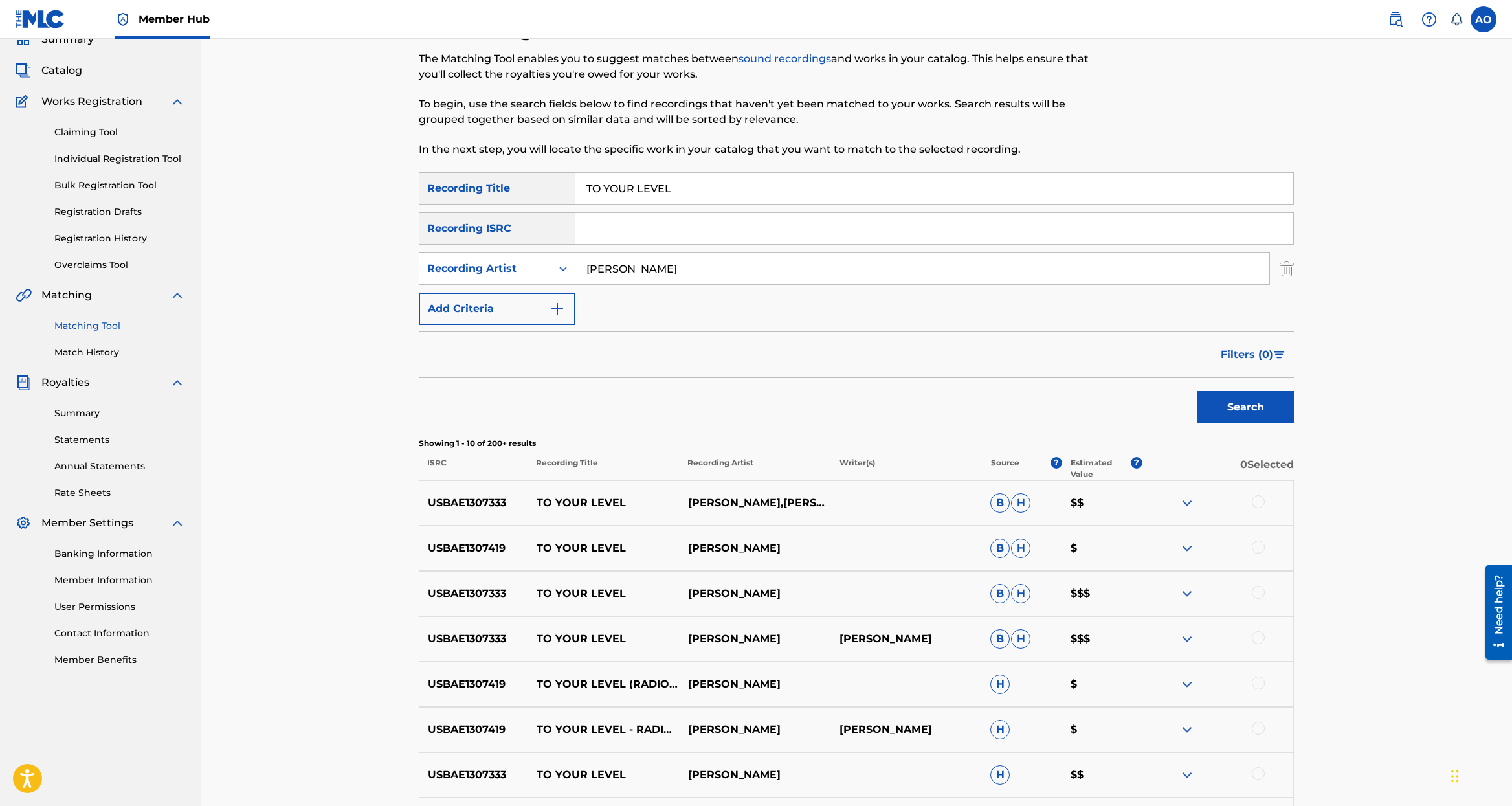
scroll to position [75, 0]
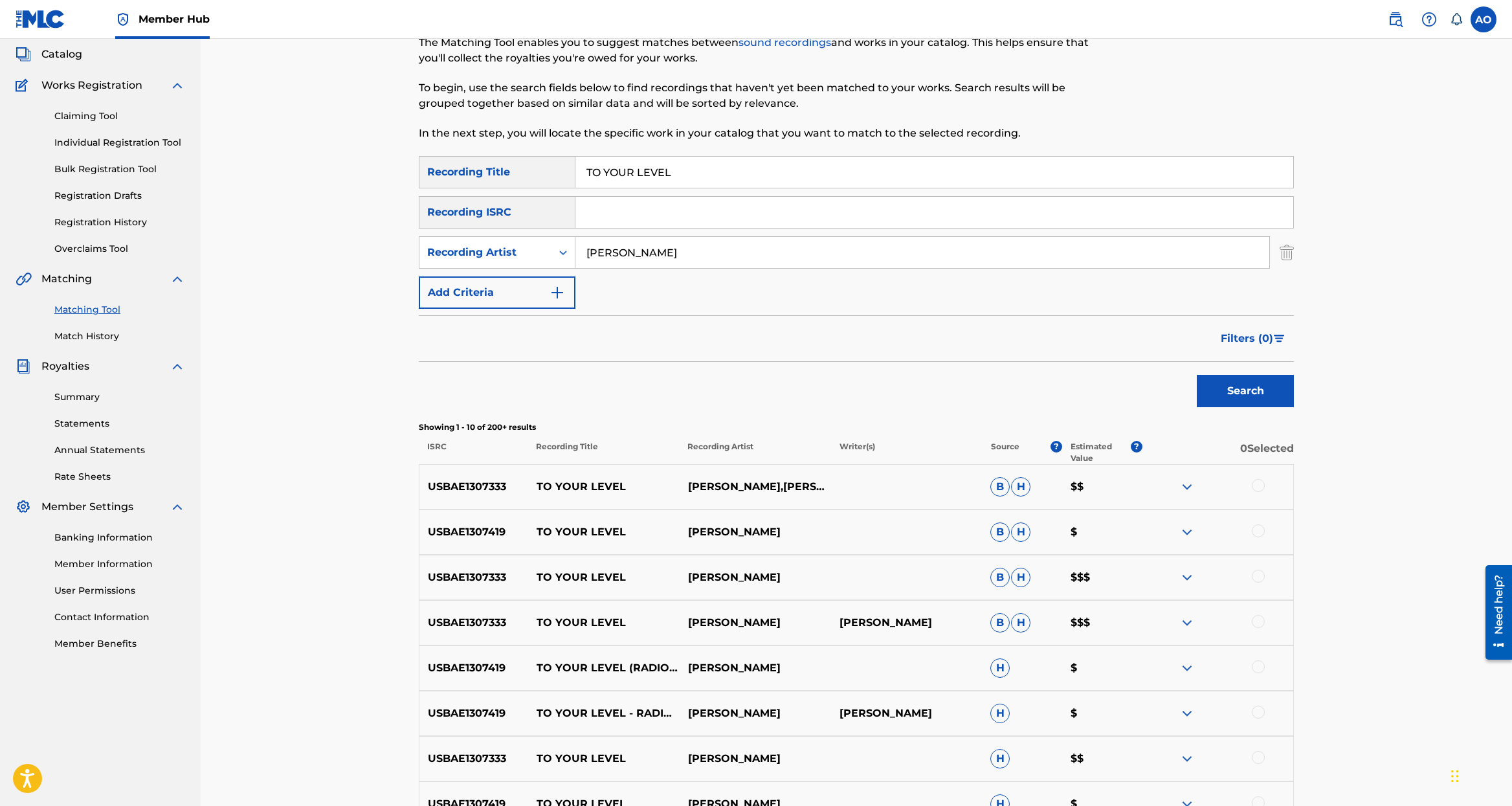
click at [1262, 622] on div at bounding box center [1258, 621] width 13 height 13
drag, startPoint x: 1260, startPoint y: 578, endPoint x: 1253, endPoint y: 554, distance: 25.0
click at [1260, 578] on div at bounding box center [1258, 576] width 13 height 13
click at [1256, 535] on div at bounding box center [1258, 531] width 13 height 13
drag, startPoint x: 1259, startPoint y: 488, endPoint x: 1250, endPoint y: 498, distance: 13.5
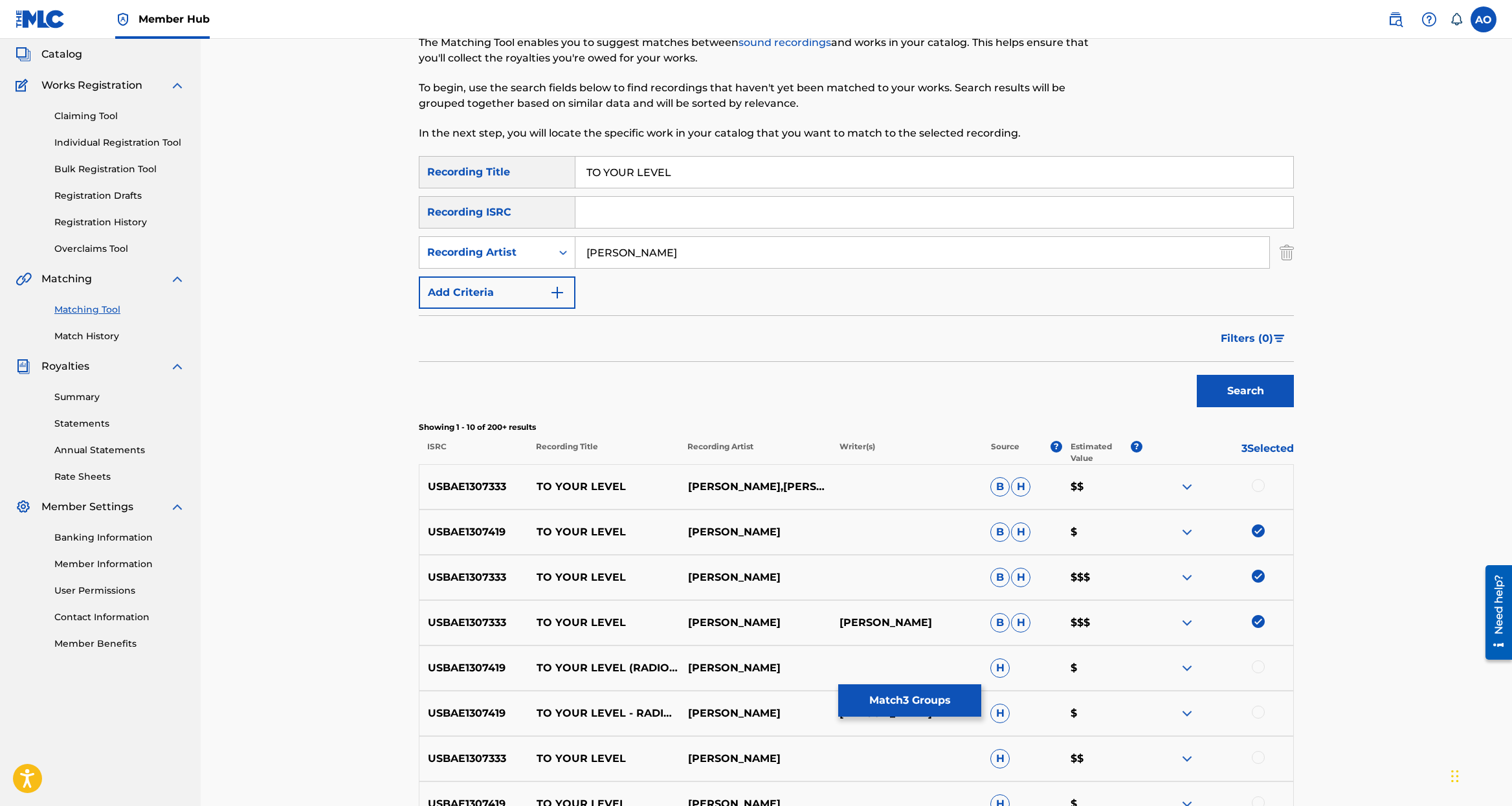
click at [1259, 488] on div at bounding box center [1258, 485] width 13 height 13
click at [887, 706] on button "Match 4 Groups" at bounding box center [909, 700] width 143 height 32
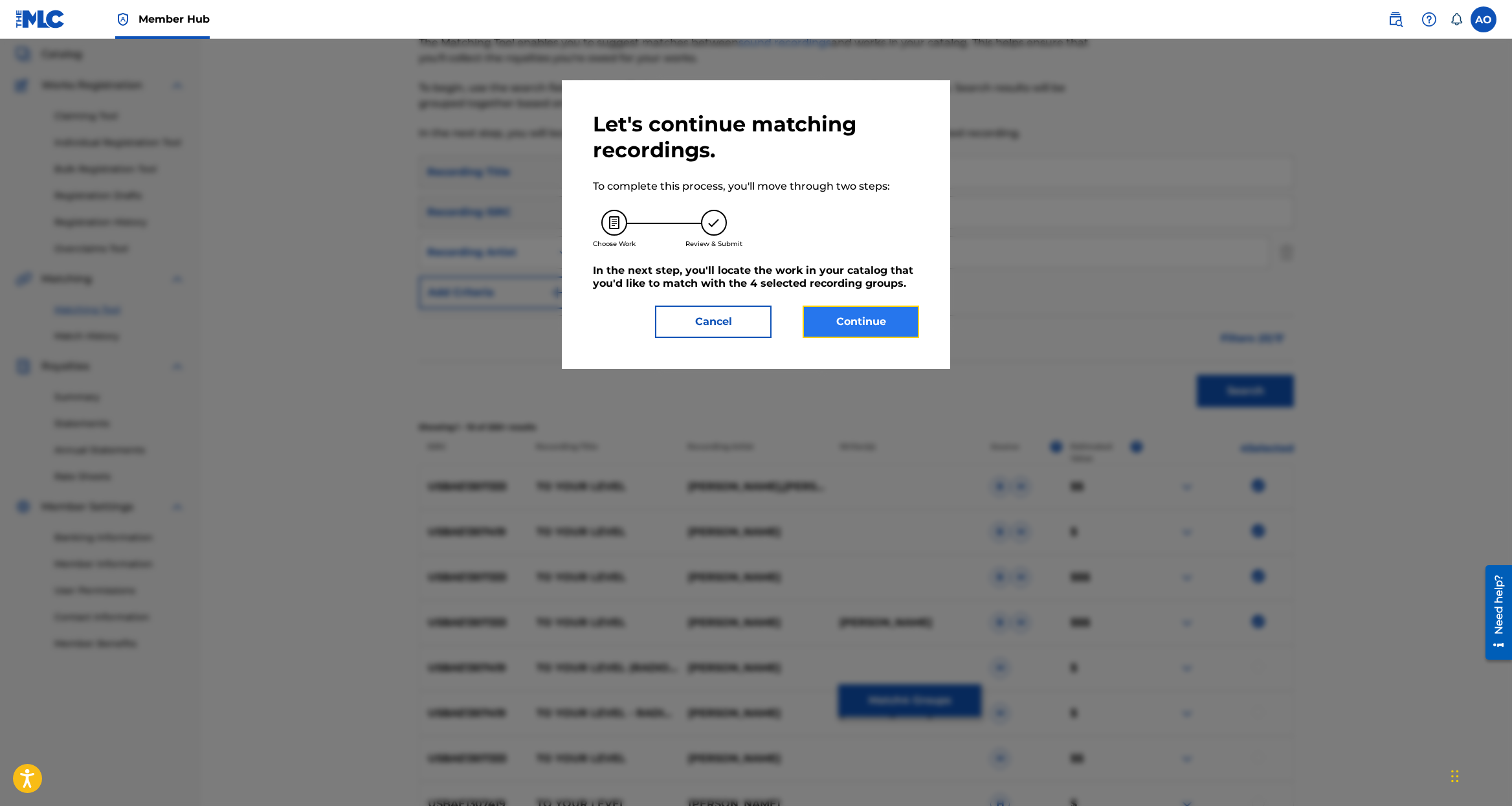
click at [862, 325] on button "Continue" at bounding box center [861, 322] width 116 height 32
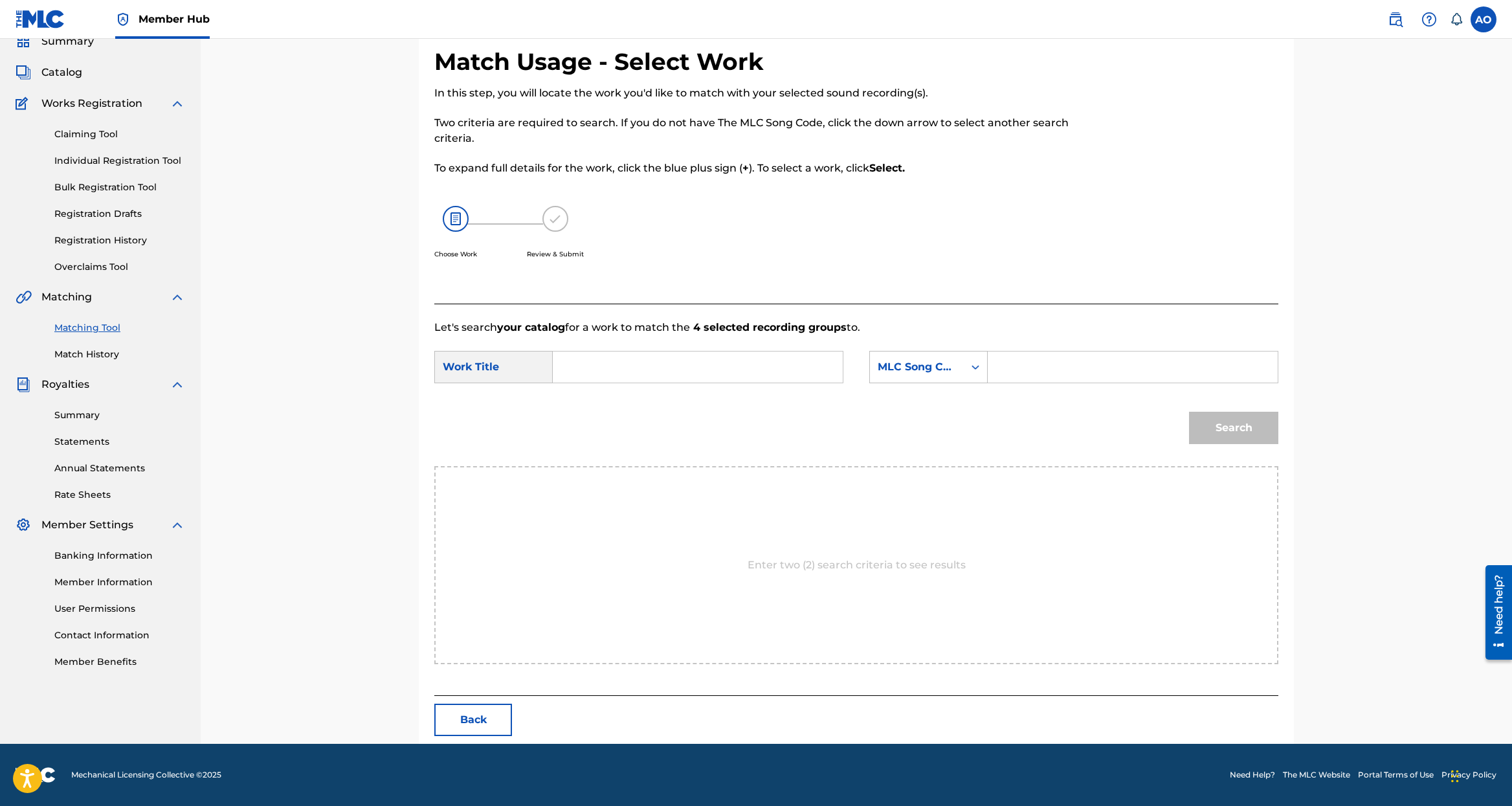
scroll to position [0, 0]
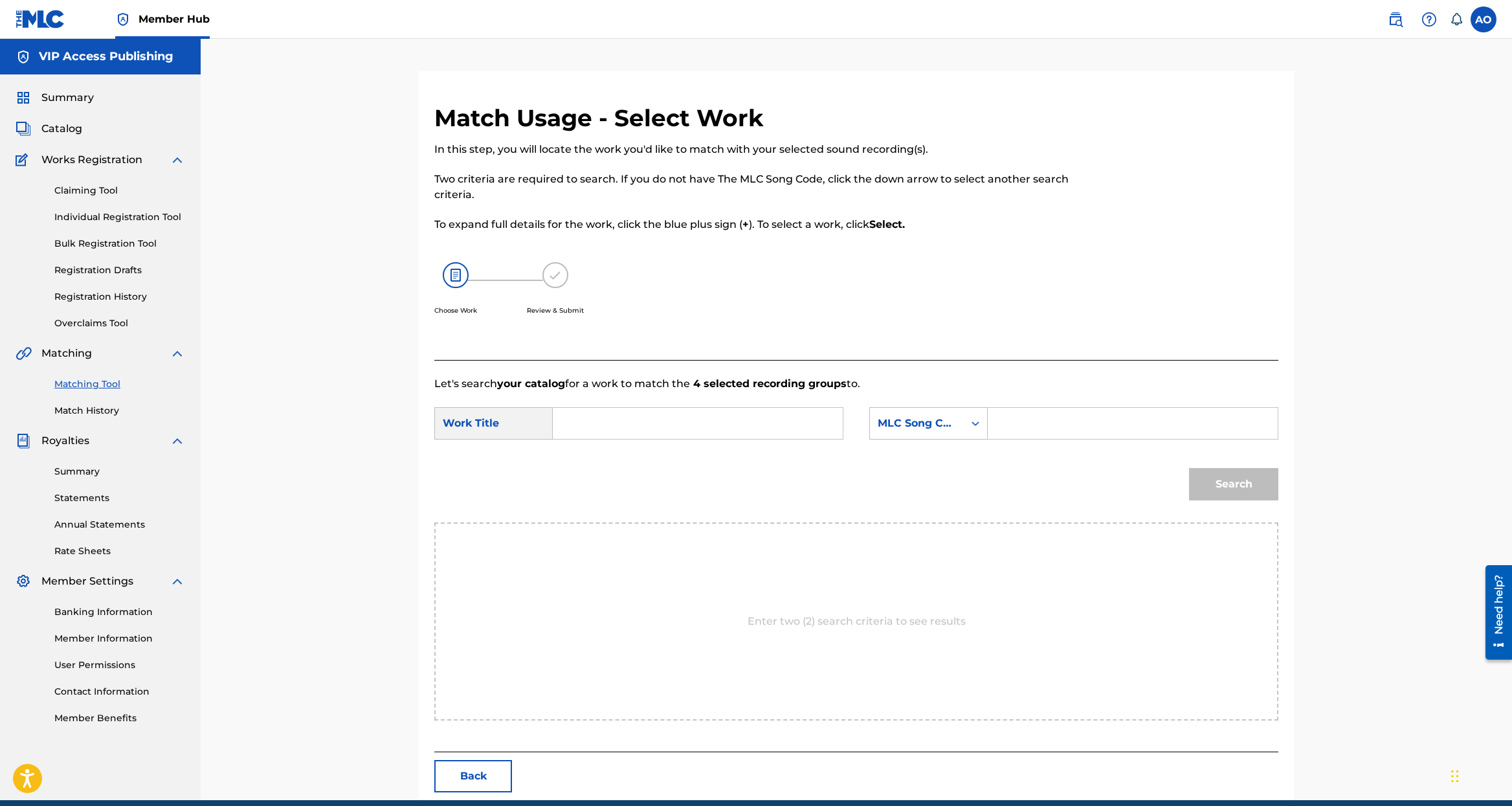
click at [750, 416] on input "Search Form" at bounding box center [697, 424] width 268 height 31
paste input "T49PE0"
drag, startPoint x: 607, startPoint y: 460, endPoint x: 1121, endPoint y: 426, distance: 515.1
click at [610, 460] on div "to your level" at bounding box center [600, 460] width 73 height 39
type input "to your level"
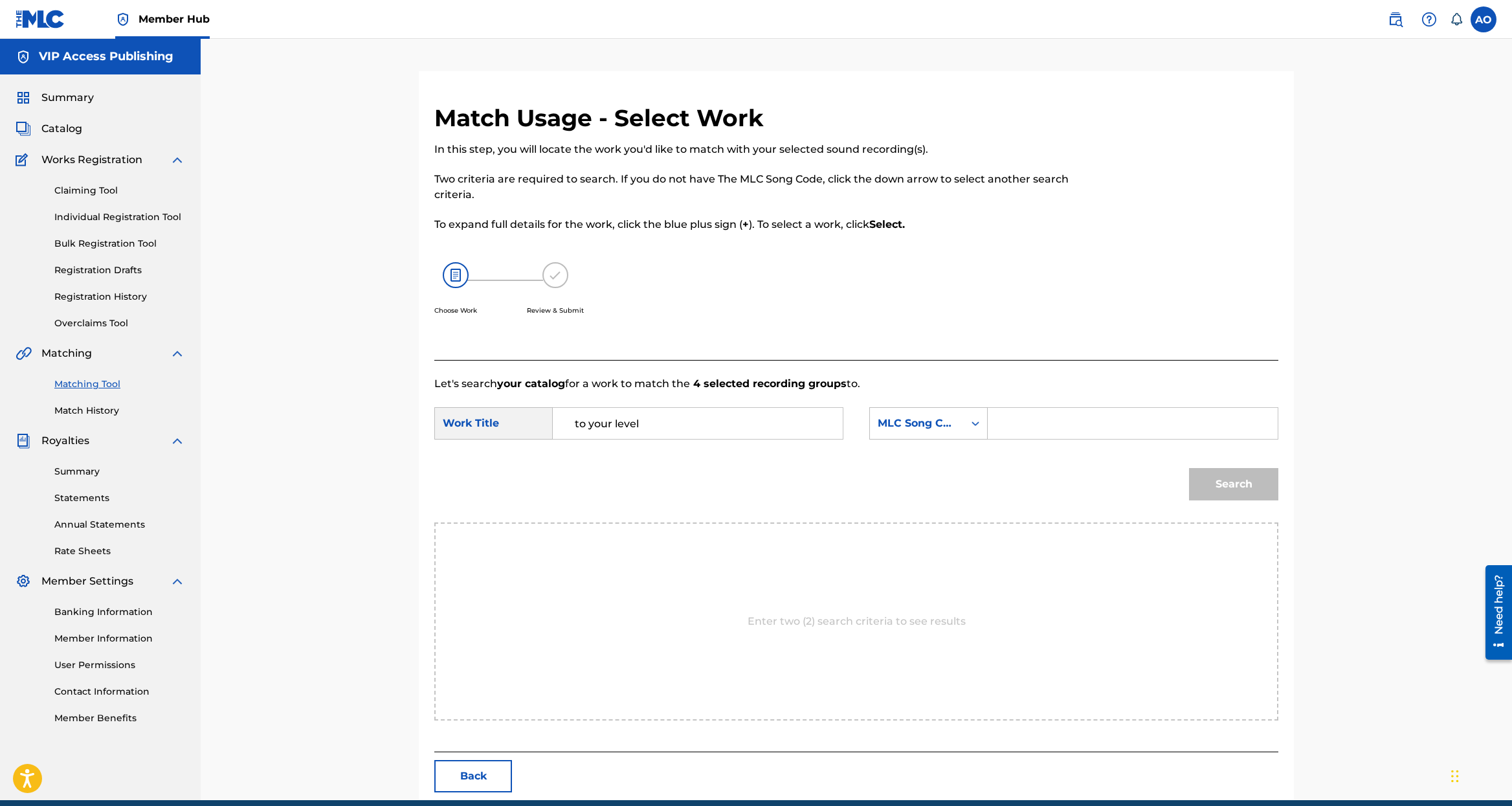
click at [1150, 421] on input "Search Form" at bounding box center [1132, 424] width 268 height 31
paste input "T49PE0"
type input "T49PE0"
click at [1234, 477] on button "Search" at bounding box center [1234, 484] width 90 height 32
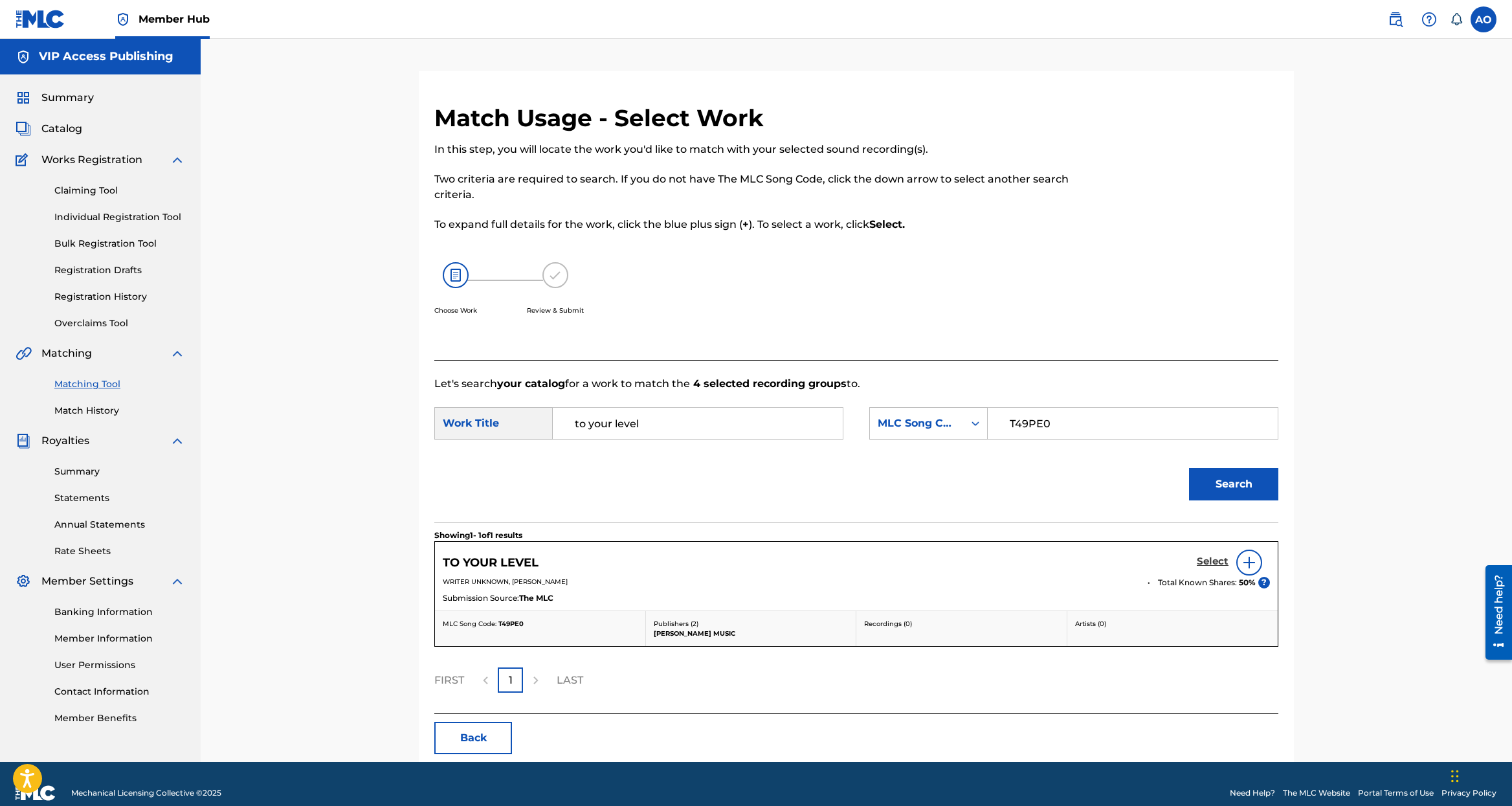
click at [1202, 557] on h5 "Select" at bounding box center [1213, 562] width 31 height 13
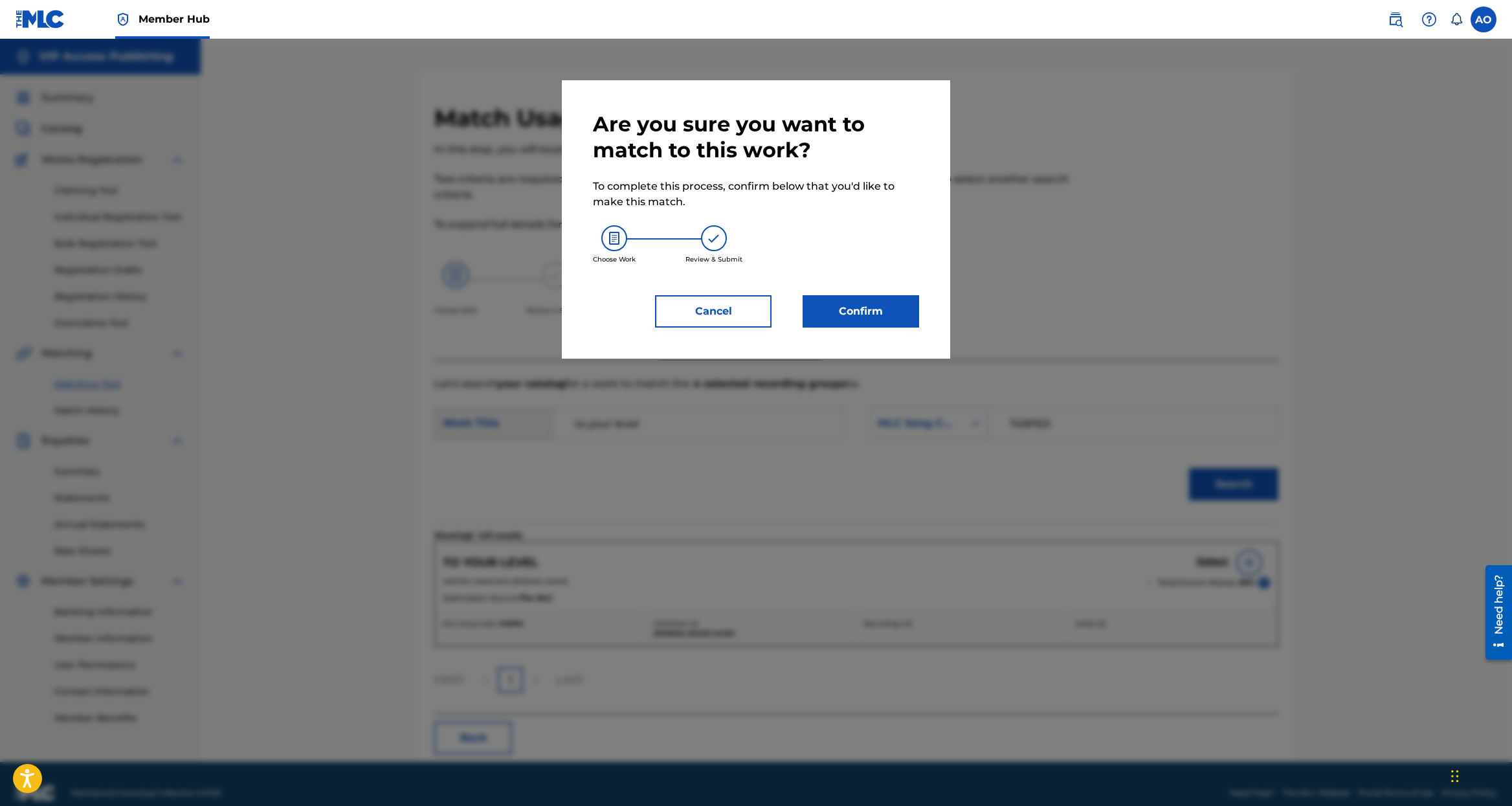
click at [867, 279] on div "Choose Work Review & Submit" at bounding box center [755, 245] width 326 height 70
click at [860, 310] on button "Confirm" at bounding box center [861, 311] width 116 height 32
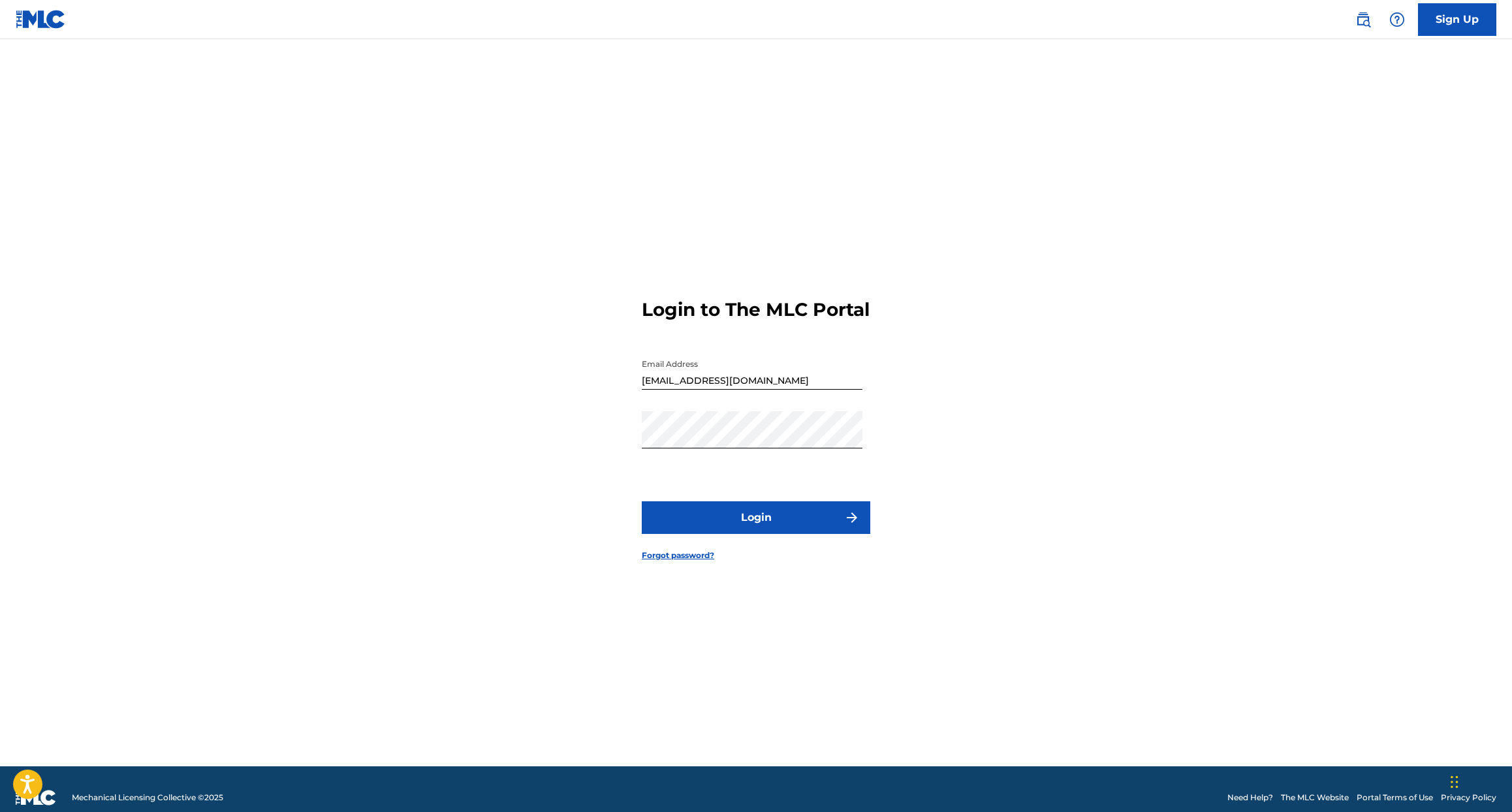
scroll to position [6, 0]
